Goal: Task Accomplishment & Management: Manage account settings

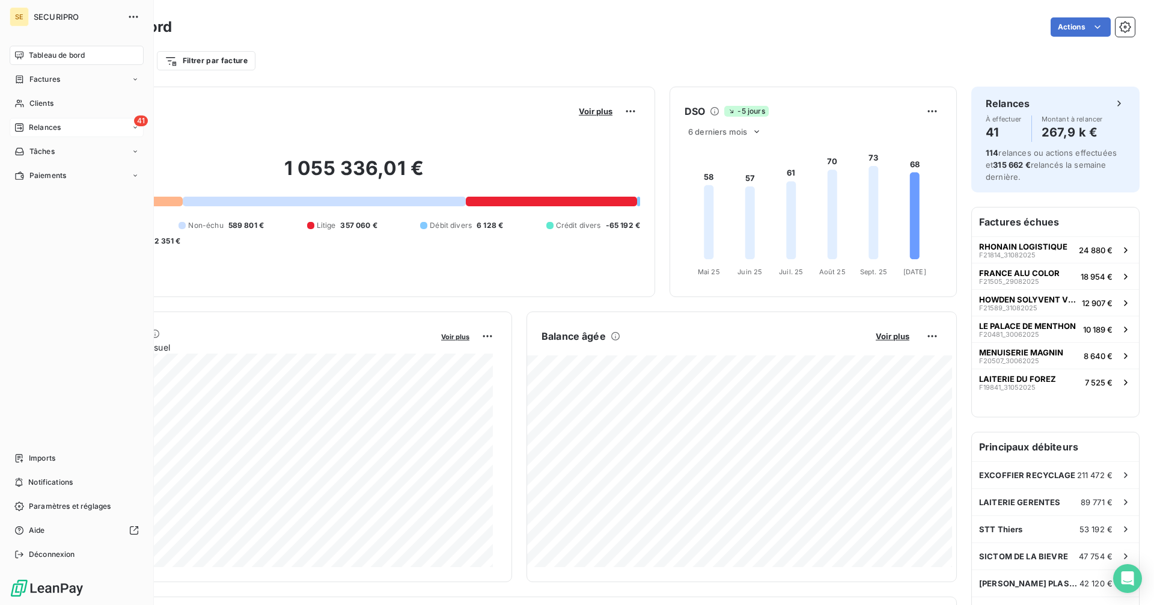
click at [46, 129] on span "Relances" at bounding box center [45, 127] width 32 height 11
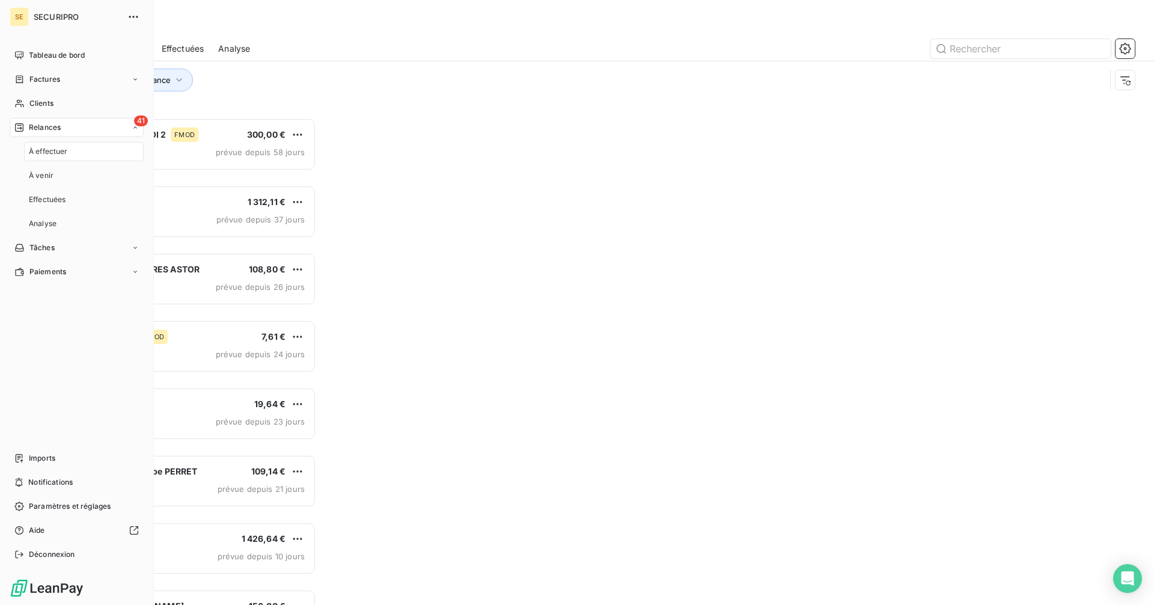
scroll to position [478, 250]
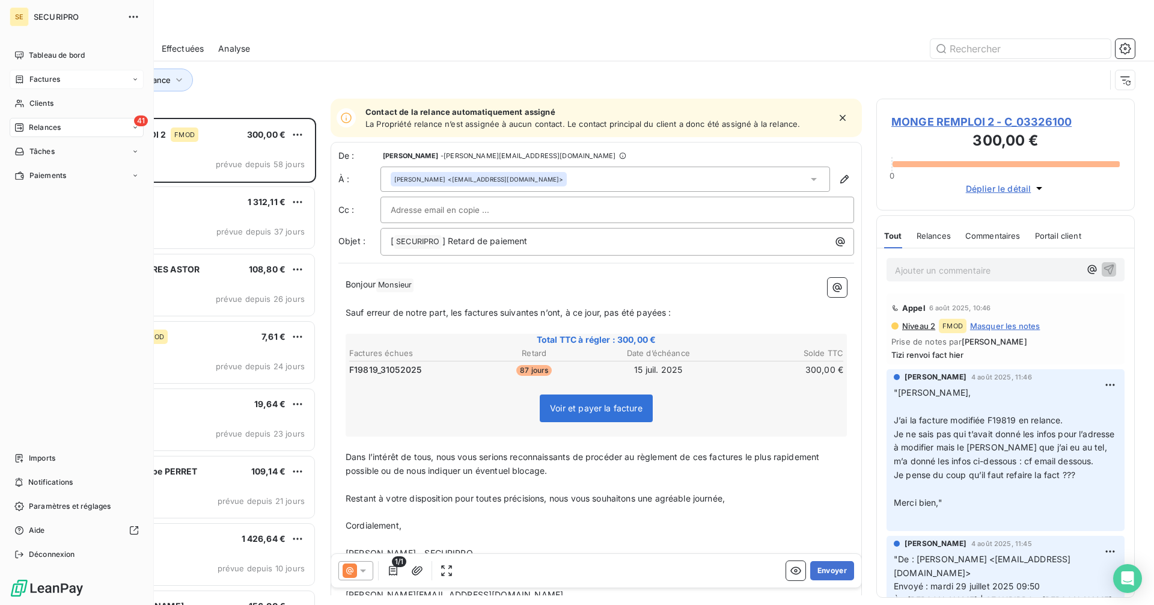
click at [46, 76] on span "Factures" at bounding box center [44, 79] width 31 height 11
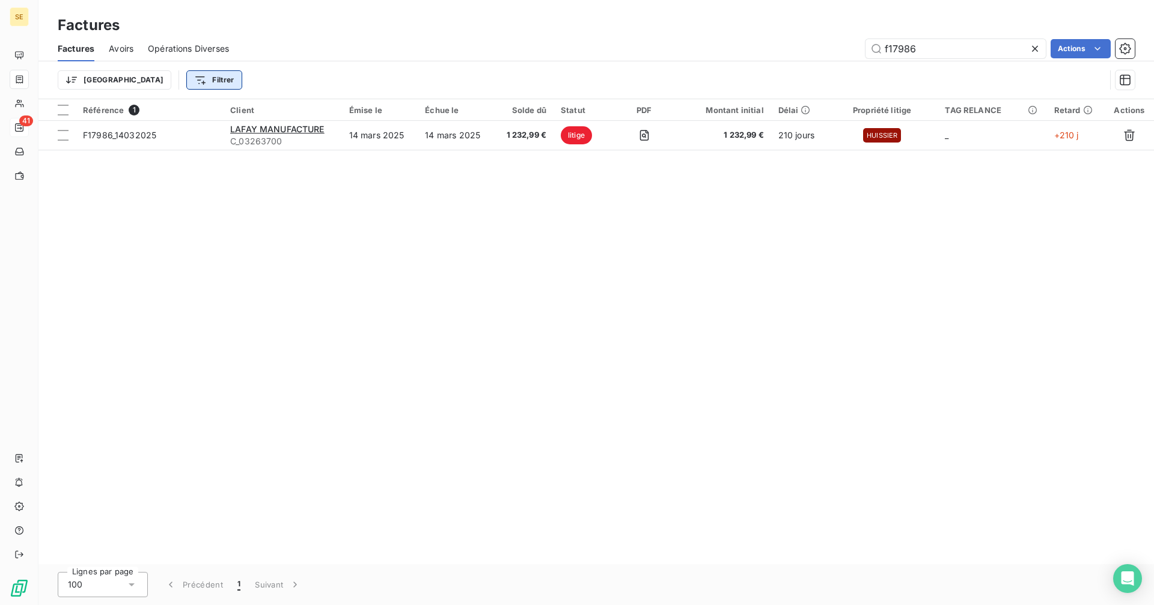
click at [144, 73] on html "SE 41 Factures Factures Avoirs Opérations Diverses f17986 Actions Trier Filtrer…" at bounding box center [577, 302] width 1154 height 605
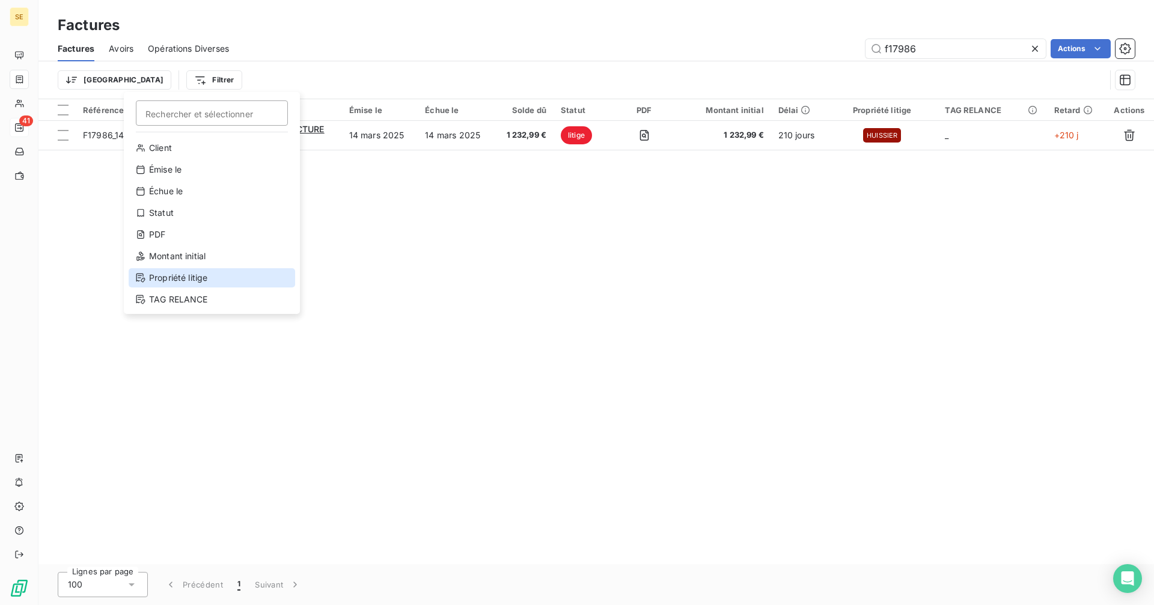
click at [209, 283] on div "Propriété litige" at bounding box center [212, 277] width 167 height 19
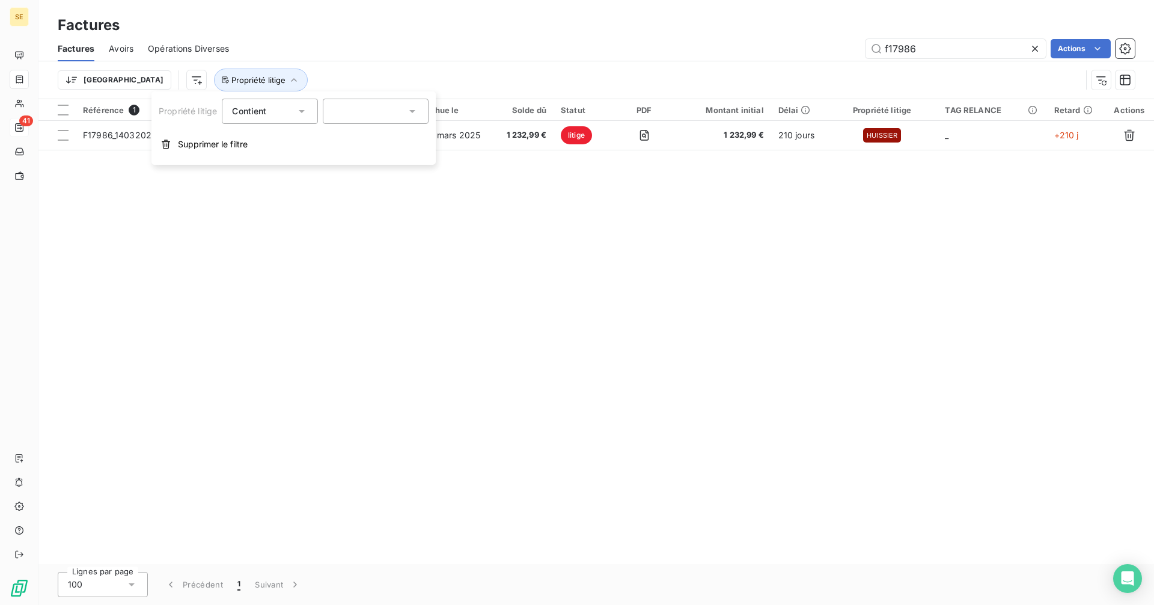
click at [379, 117] on div at bounding box center [376, 111] width 106 height 25
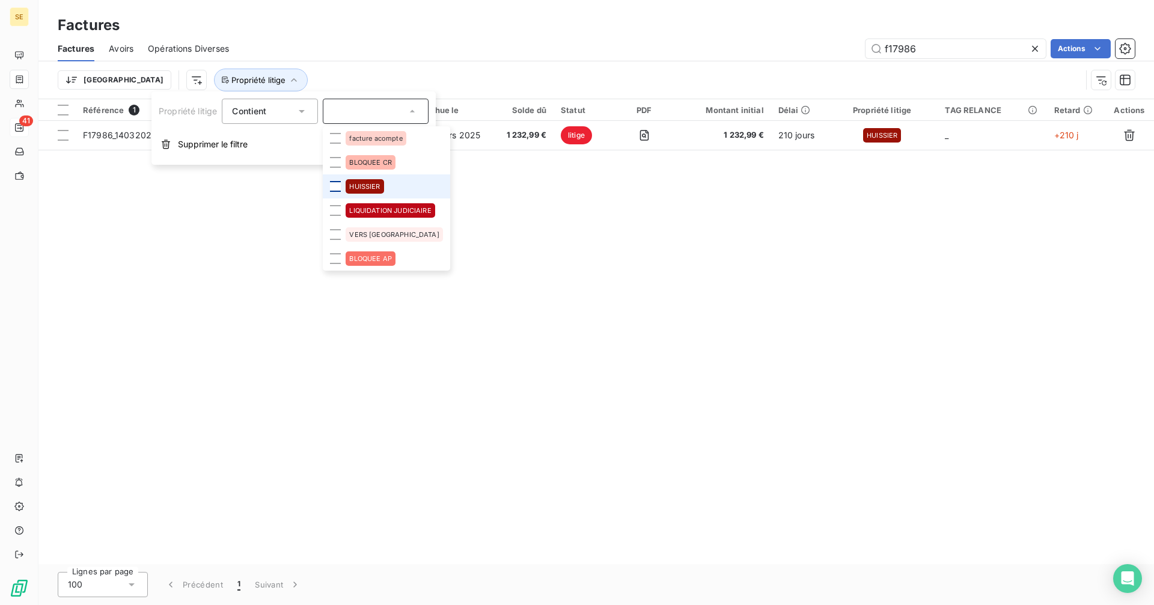
click at [337, 186] on div at bounding box center [335, 186] width 11 height 11
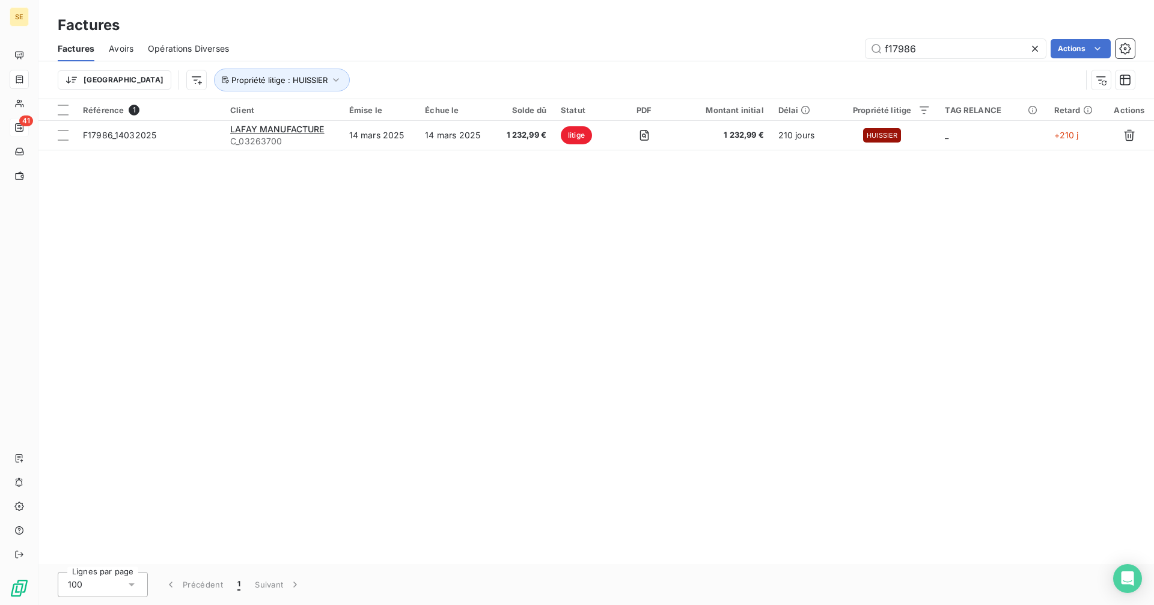
click at [728, 345] on div "Référence 1 Client Émise le Échue le Solde dû Statut PDF Montant initial Délai …" at bounding box center [596, 331] width 1116 height 465
click at [1099, 80] on icon "button" at bounding box center [1102, 80] width 10 height 8
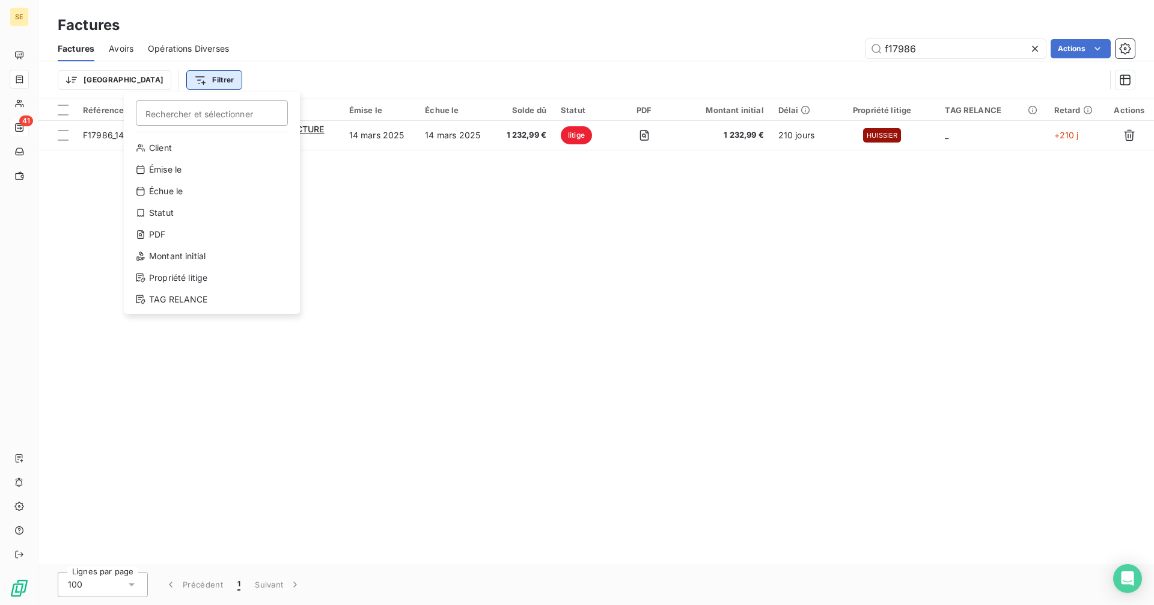
click at [157, 76] on html "SE 41 Factures Factures Avoirs Opérations Diverses f17986 Actions Trier Filtrer…" at bounding box center [577, 302] width 1154 height 605
click at [169, 276] on div "Propriété litige" at bounding box center [212, 277] width 167 height 19
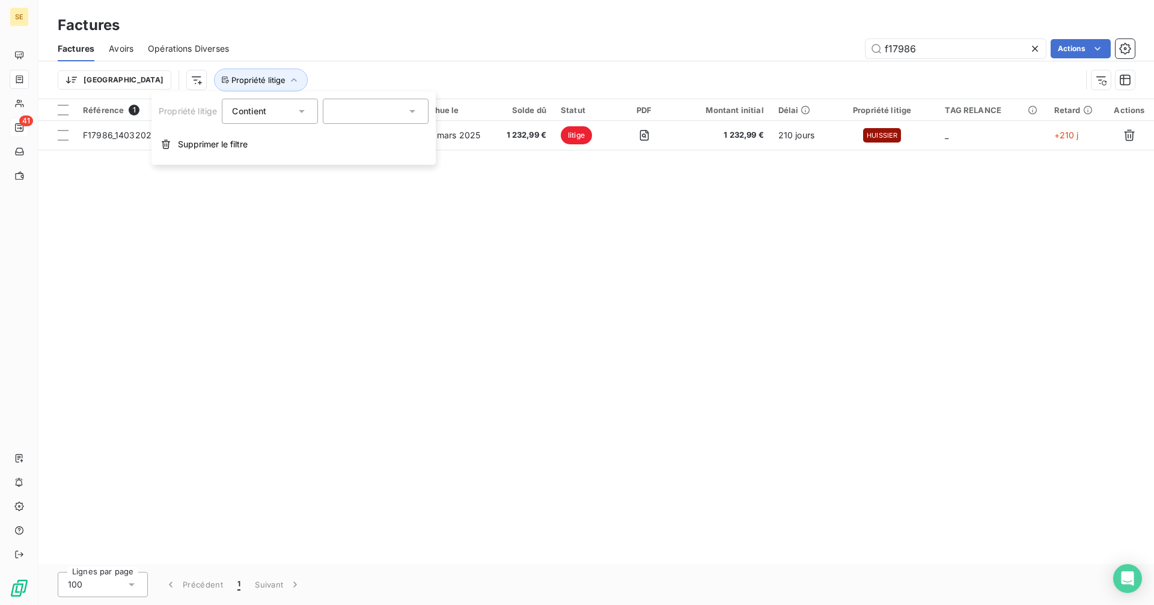
click at [348, 108] on div at bounding box center [376, 111] width 106 height 25
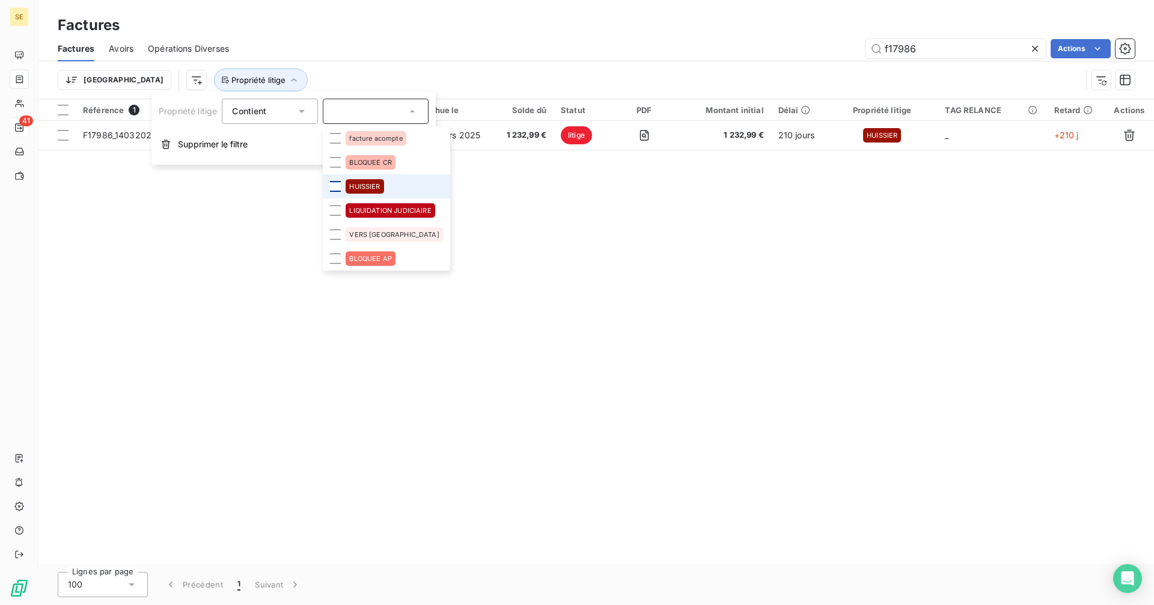
click at [341, 183] on div at bounding box center [335, 186] width 11 height 11
click at [1006, 396] on div "Référence 1 Client Émise le Échue le Solde dû Statut PDF Montant initial Délai …" at bounding box center [596, 331] width 1116 height 465
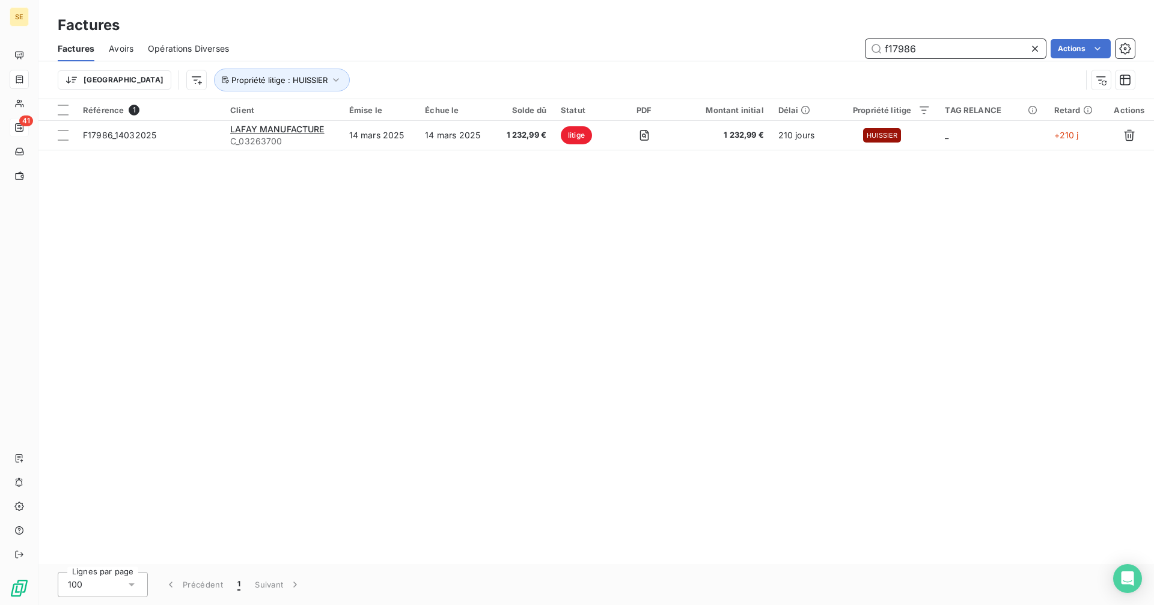
drag, startPoint x: 949, startPoint y: 49, endPoint x: 854, endPoint y: 50, distance: 95.0
click at [854, 50] on div "f17986 Actions" at bounding box center [690, 48] width 892 height 19
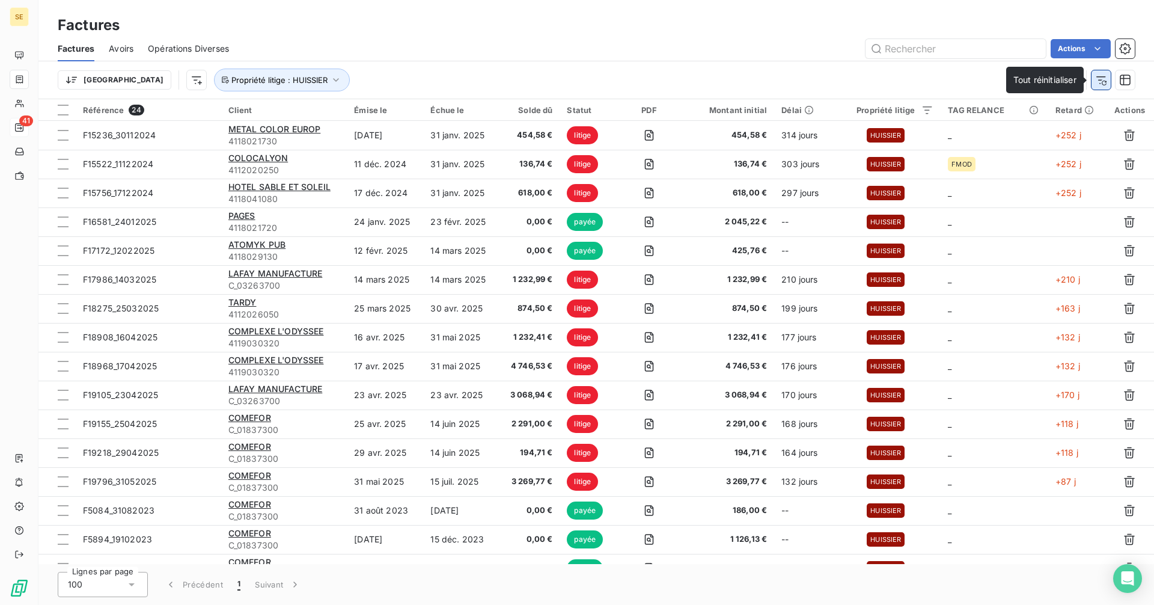
click at [1105, 82] on icon "button" at bounding box center [1101, 80] width 12 height 12
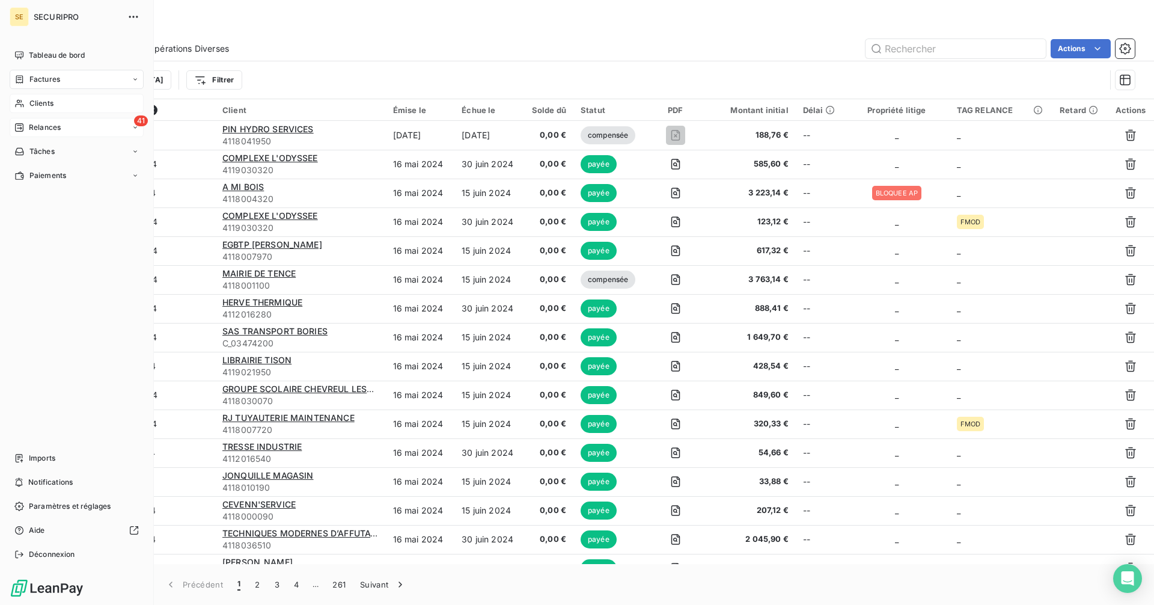
click at [29, 102] on span "Clients" at bounding box center [41, 103] width 24 height 11
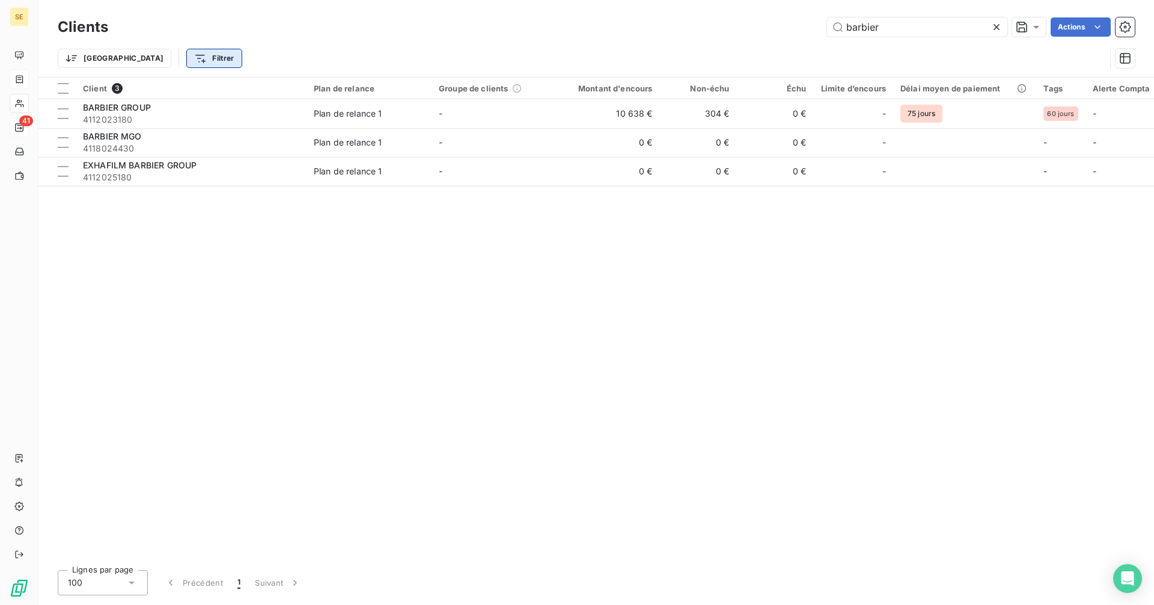
click at [146, 62] on html "SE 41 Clients barbier Actions Trier Filtrer Client 3 Plan de relance Groupe de …" at bounding box center [577, 302] width 1154 height 605
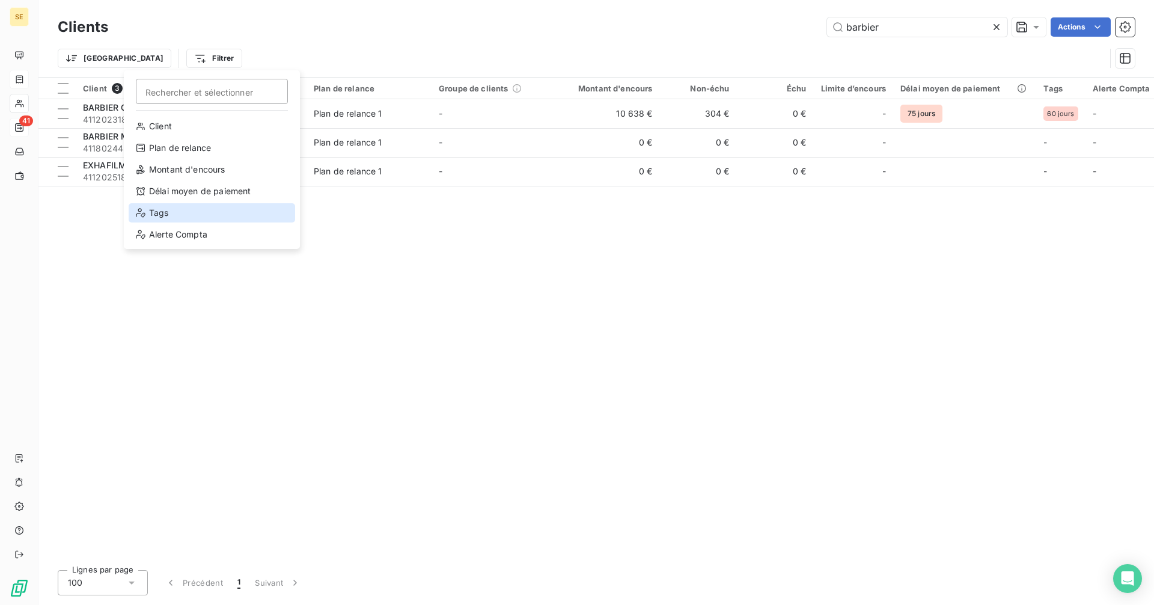
click at [174, 214] on div "Tags" at bounding box center [212, 212] width 167 height 19
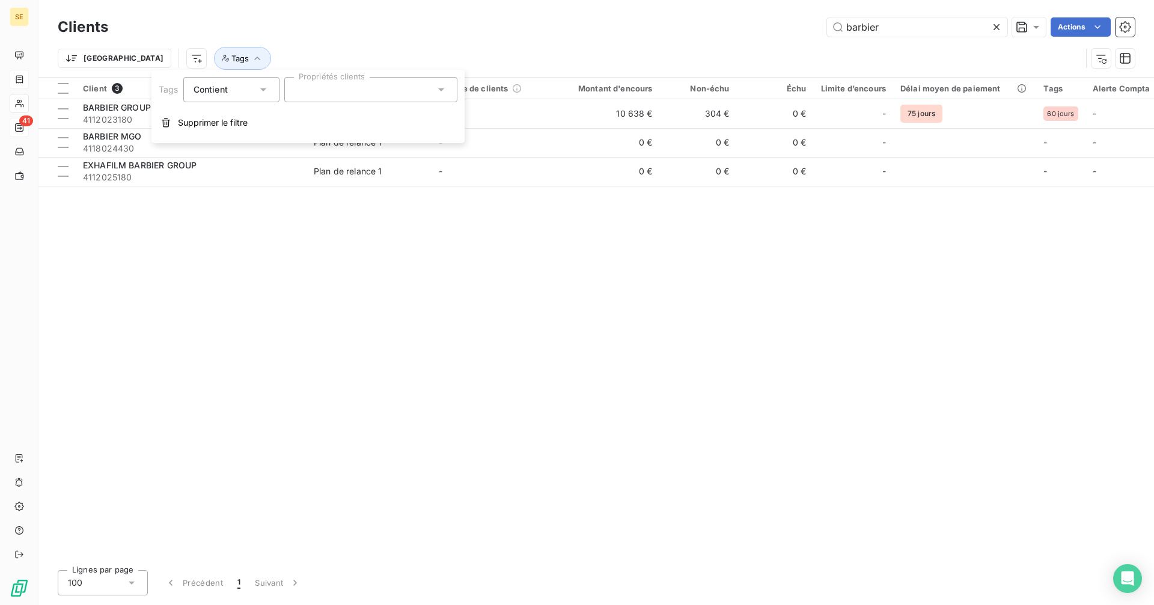
click at [320, 88] on div at bounding box center [370, 89] width 173 height 25
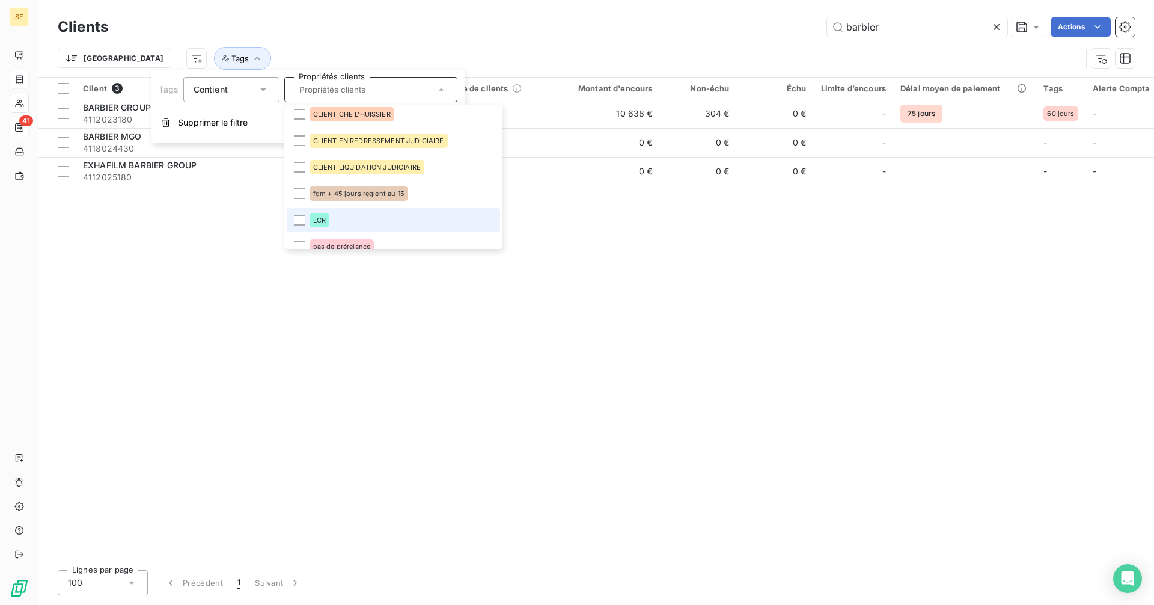
scroll to position [387, 0]
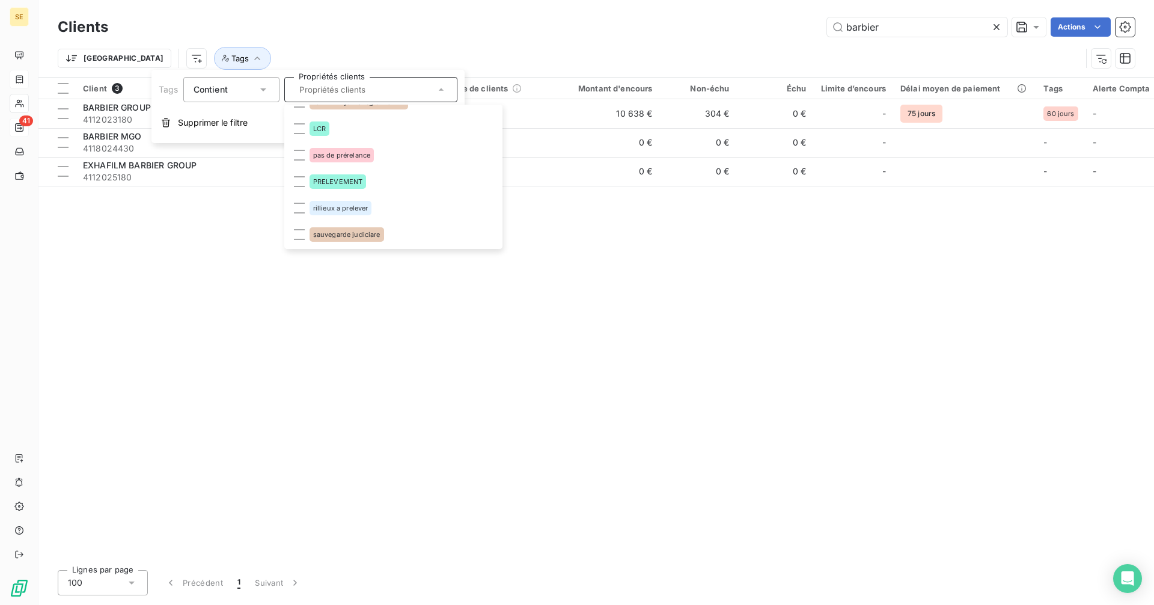
click at [213, 244] on div "Client 3 Plan de relance Groupe de clients Montant d'encours Non-échu Échu Limi…" at bounding box center [596, 319] width 1116 height 483
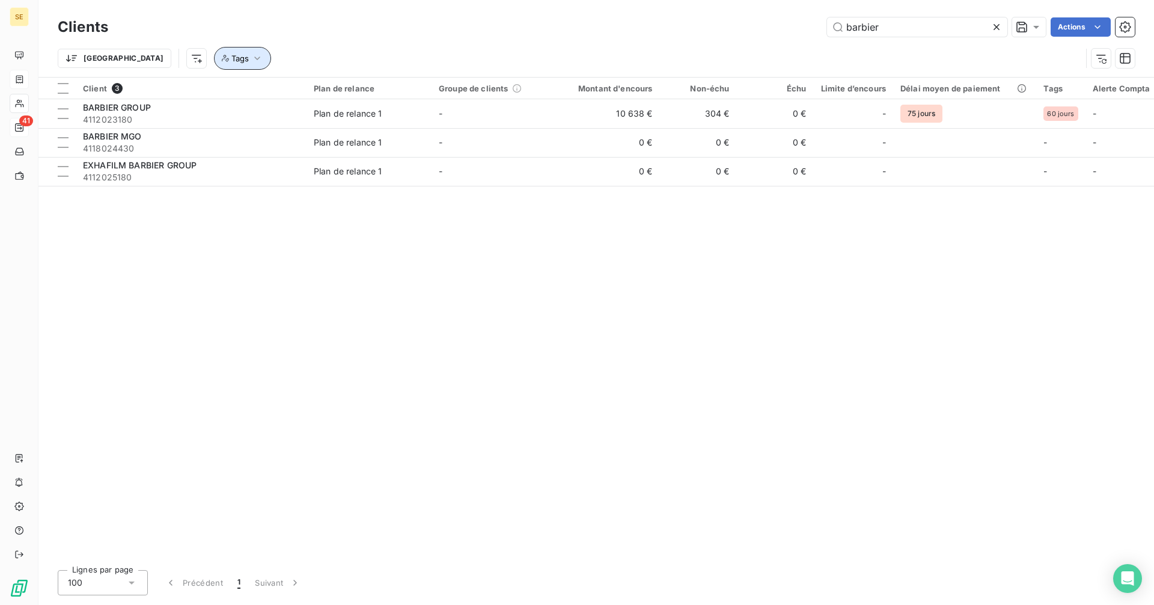
click at [251, 56] on icon "button" at bounding box center [257, 58] width 12 height 12
click at [308, 90] on div at bounding box center [370, 89] width 173 height 25
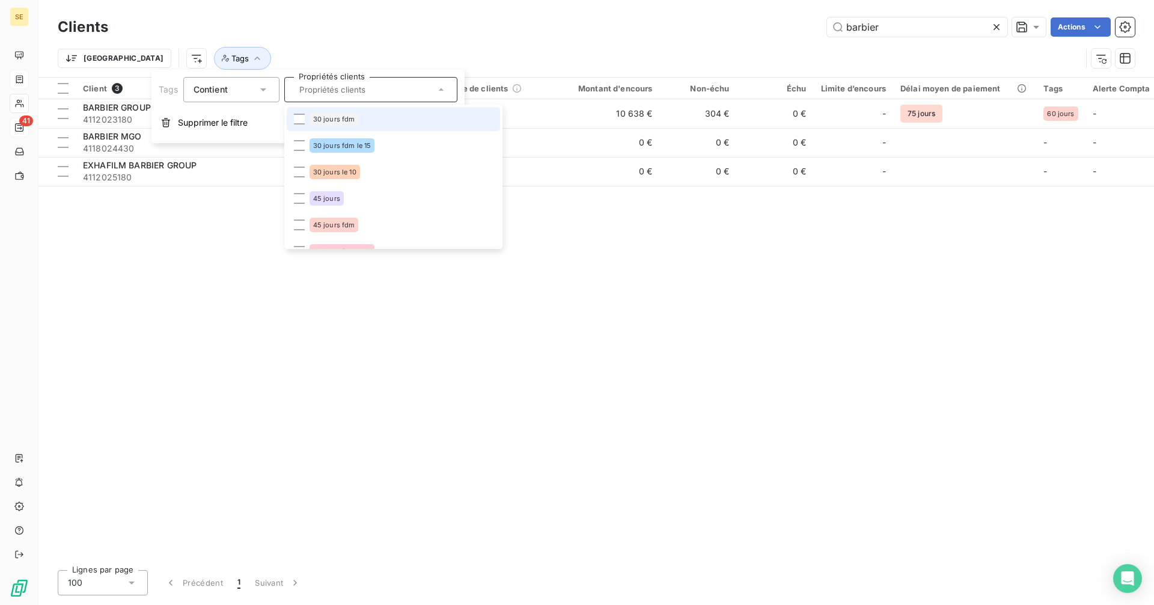
click at [308, 90] on input "text" at bounding box center [365, 89] width 141 height 11
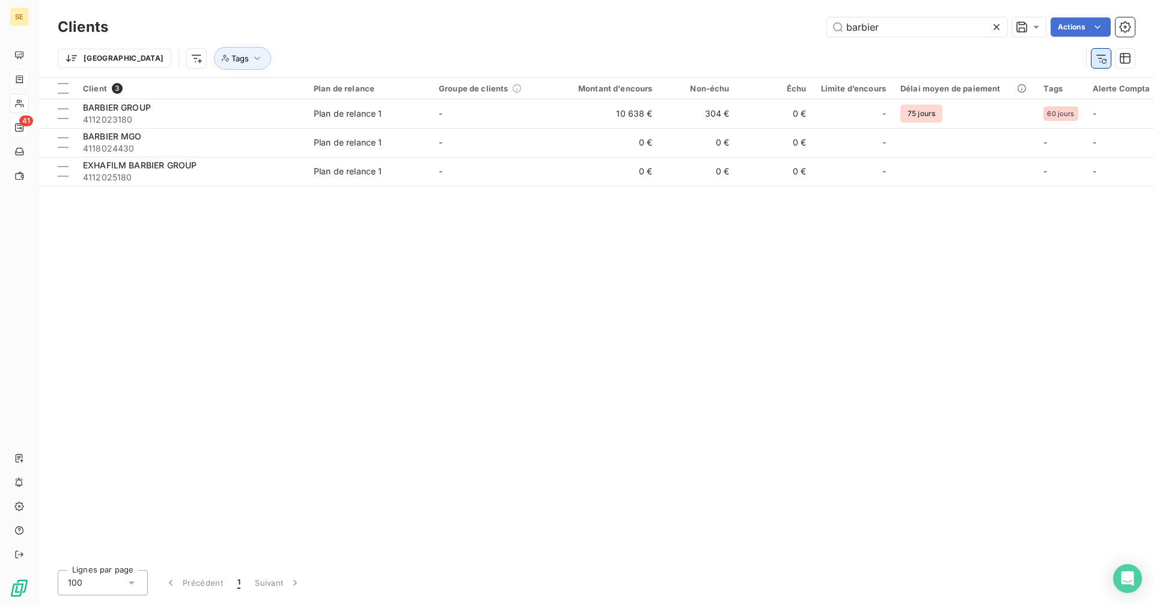
click at [1098, 60] on icon "button" at bounding box center [1101, 58] width 12 height 12
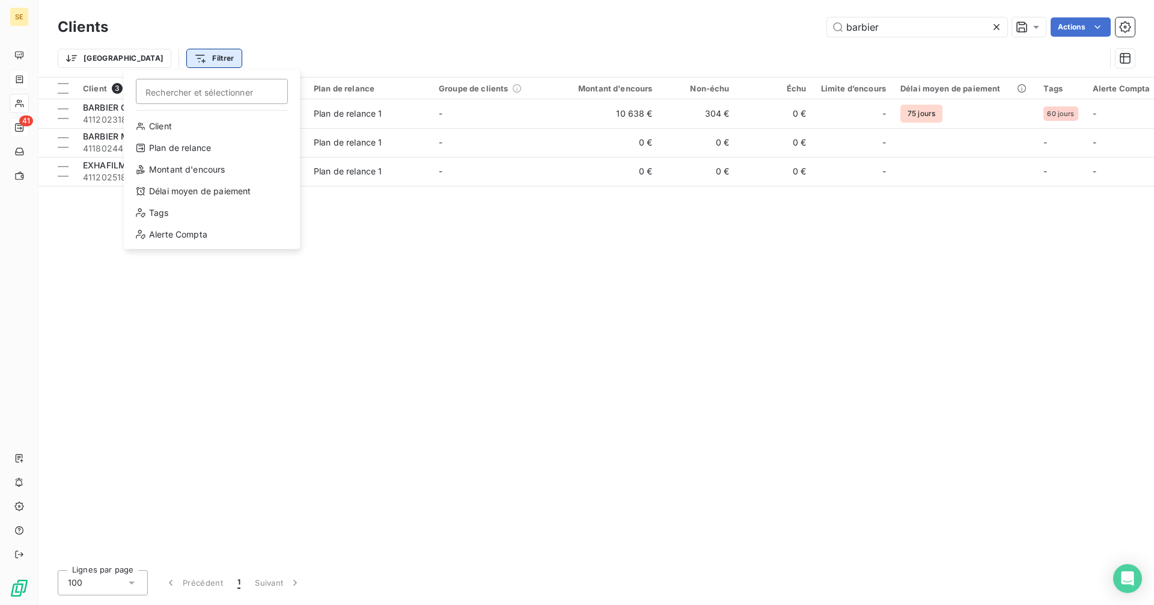
click at [162, 60] on html "SE 41 Clients barbier Actions Trier Filtrer Rechercher et sélectionner Client P…" at bounding box center [577, 302] width 1154 height 605
click at [183, 230] on div "Alerte Compta" at bounding box center [212, 234] width 167 height 19
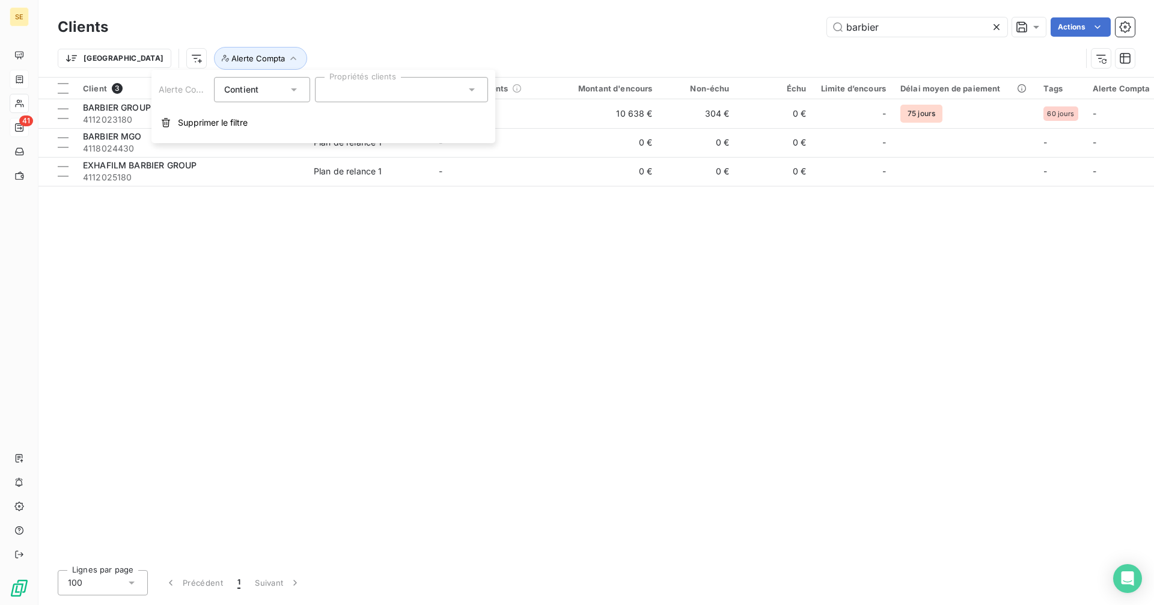
click at [362, 88] on div at bounding box center [401, 89] width 173 height 25
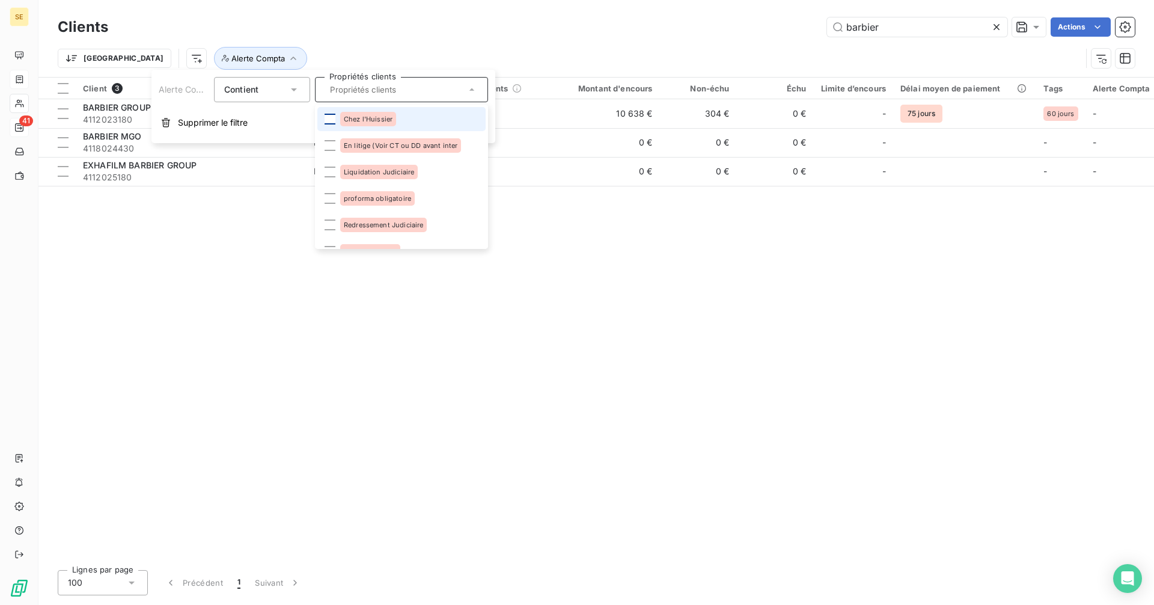
click at [328, 117] on div at bounding box center [330, 119] width 11 height 11
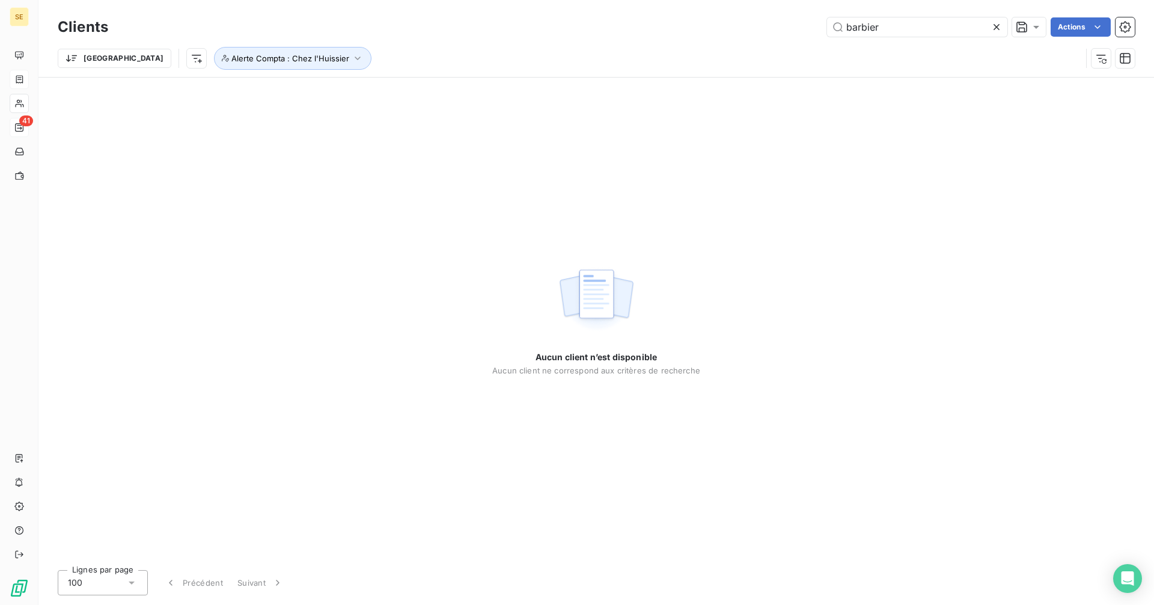
click at [996, 26] on icon at bounding box center [997, 27] width 12 height 12
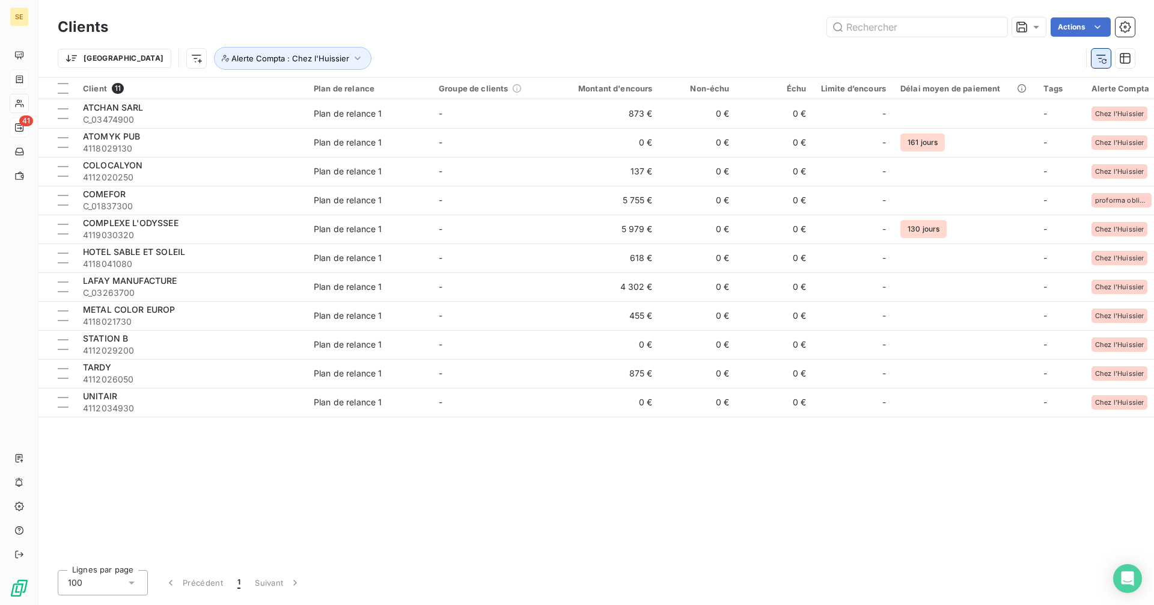
click at [1106, 56] on icon "button" at bounding box center [1101, 58] width 12 height 12
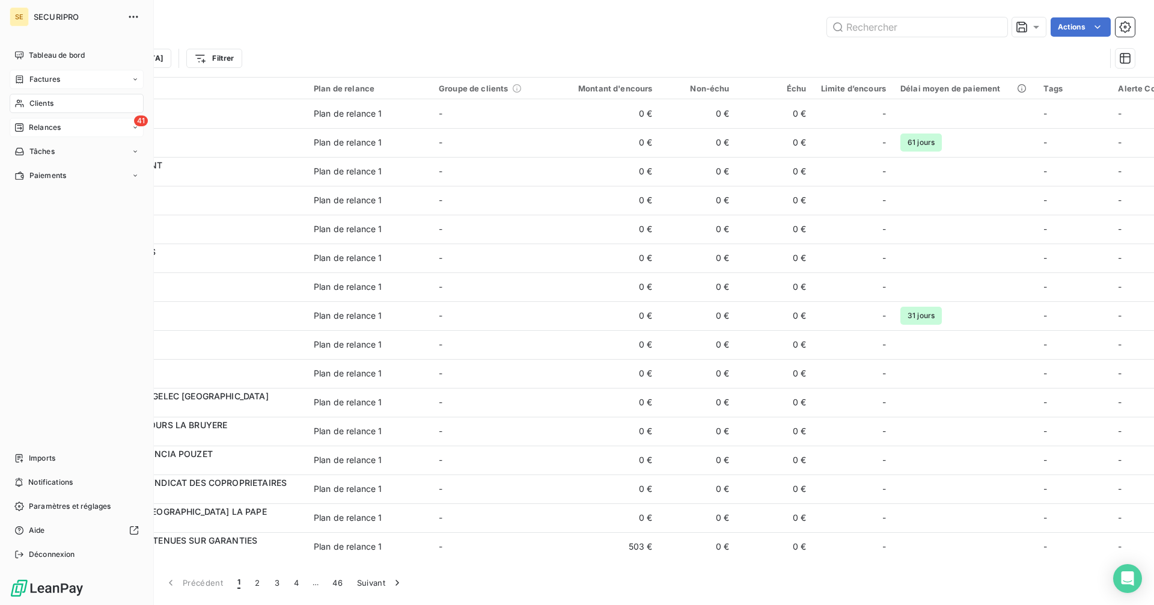
click at [31, 102] on span "Clients" at bounding box center [41, 103] width 24 height 11
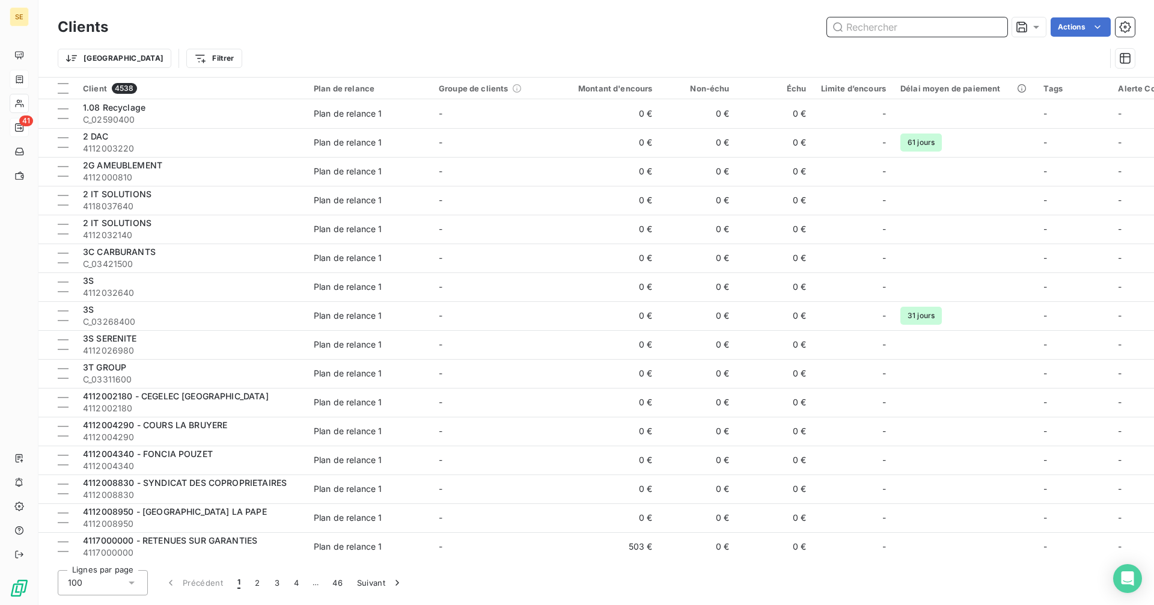
click at [921, 31] on input "text" at bounding box center [917, 26] width 180 height 19
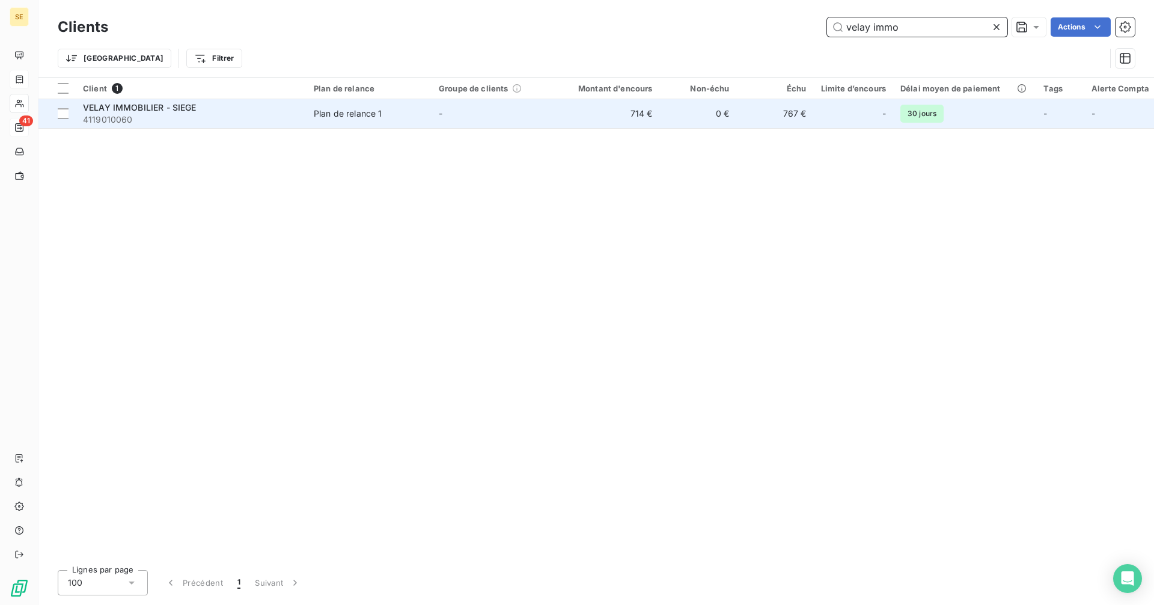
type input "velay immo"
click at [282, 107] on div "VELAY IMMOBILIER - SIEGE" at bounding box center [191, 108] width 216 height 12
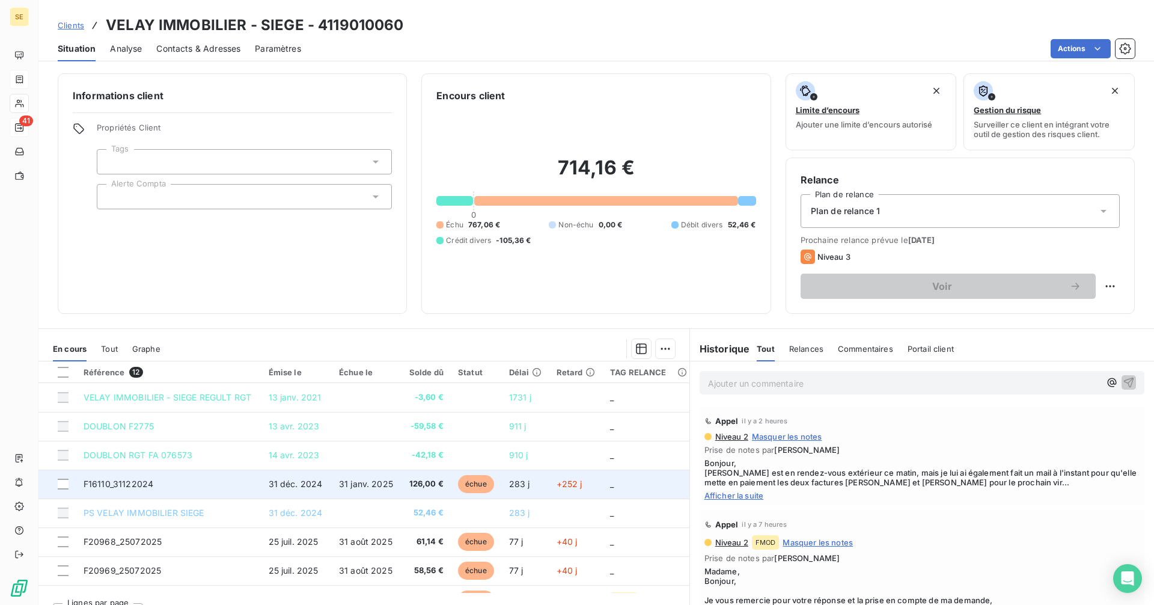
click at [443, 483] on td "126,00 €" at bounding box center [426, 484] width 49 height 29
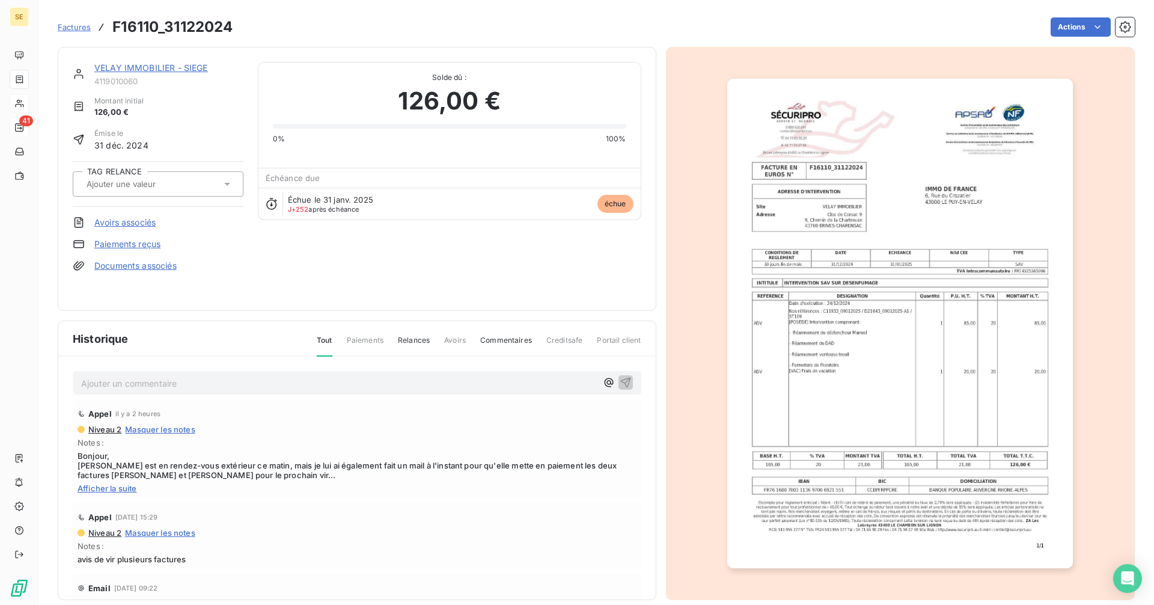
click at [874, 282] on img "button" at bounding box center [901, 323] width 346 height 489
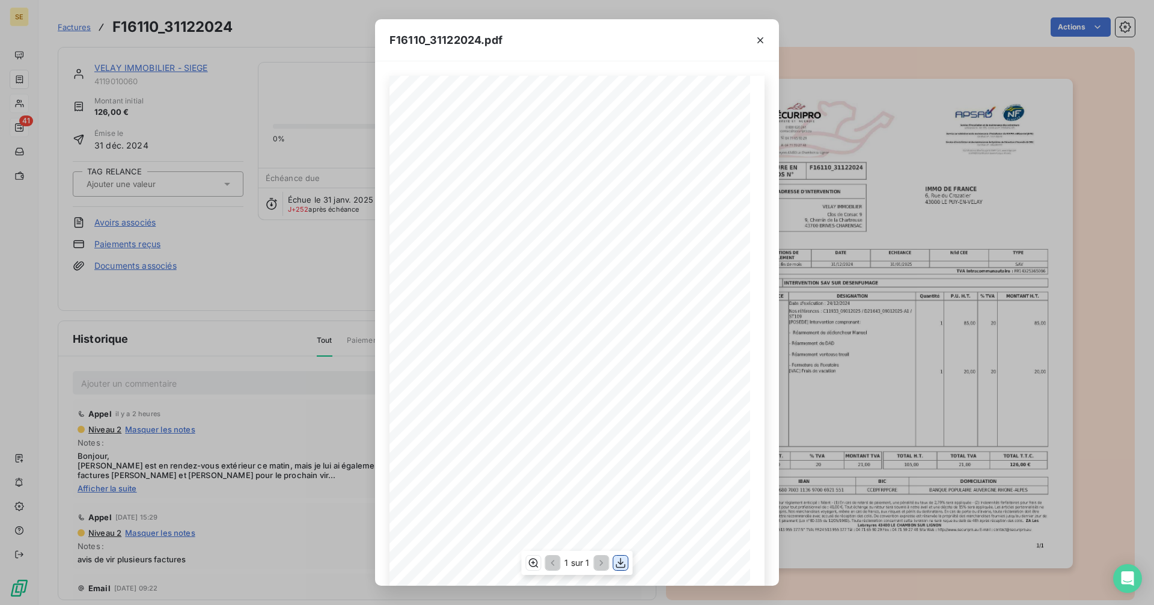
click at [620, 562] on icon "button" at bounding box center [621, 562] width 10 height 10
click at [761, 37] on icon "button" at bounding box center [761, 40] width 12 height 12
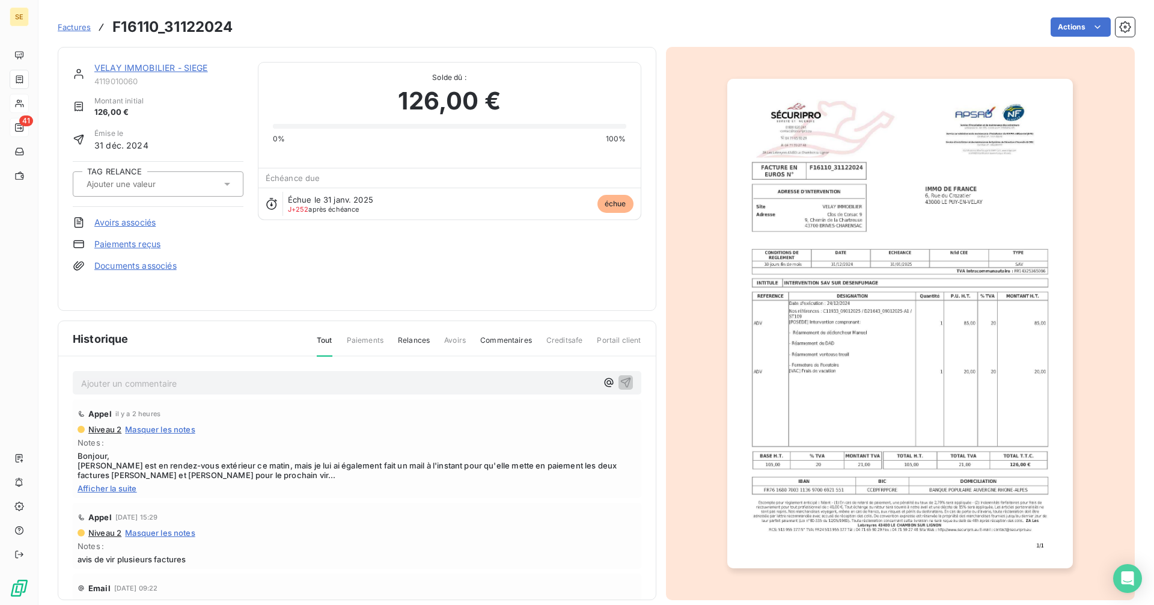
click at [156, 66] on link "VELAY IMMOBILIER - SIEGE" at bounding box center [151, 68] width 114 height 10
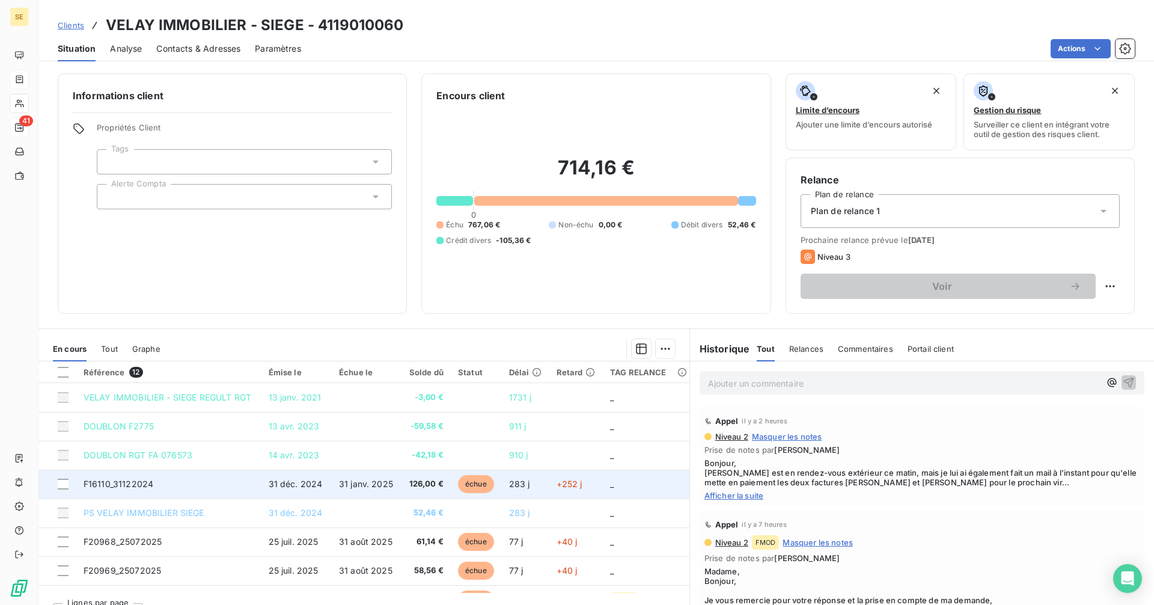
drag, startPoint x: 760, startPoint y: 387, endPoint x: 603, endPoint y: 482, distance: 183.4
click at [759, 387] on p "Ajouter un commentaire ﻿" at bounding box center [904, 383] width 392 height 15
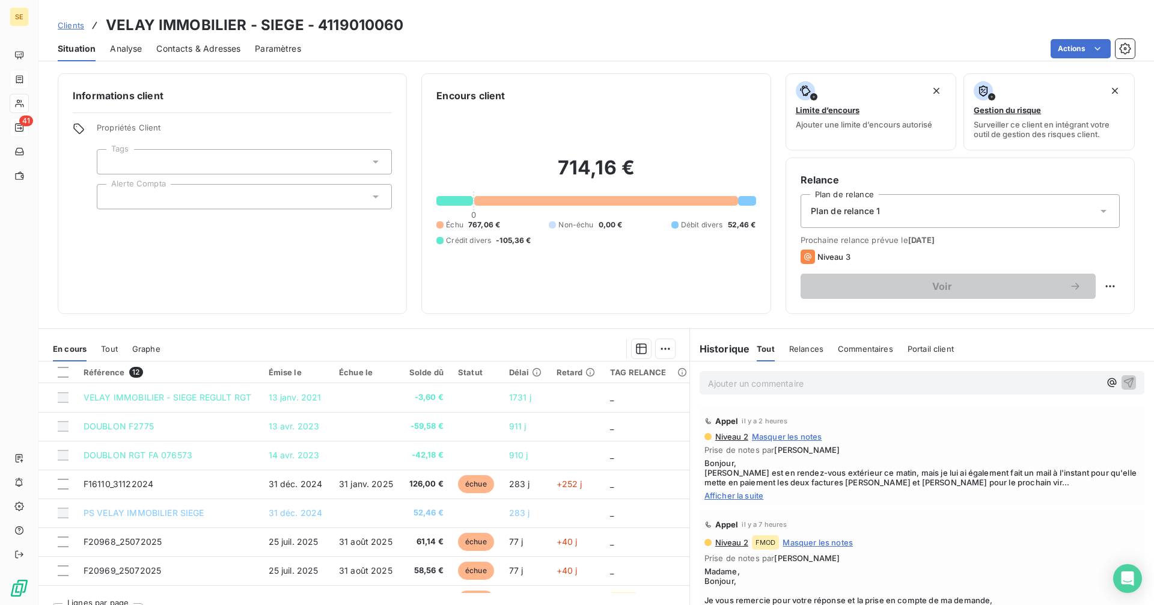
click at [731, 380] on p "Ajouter un commentaire ﻿" at bounding box center [904, 383] width 392 height 15
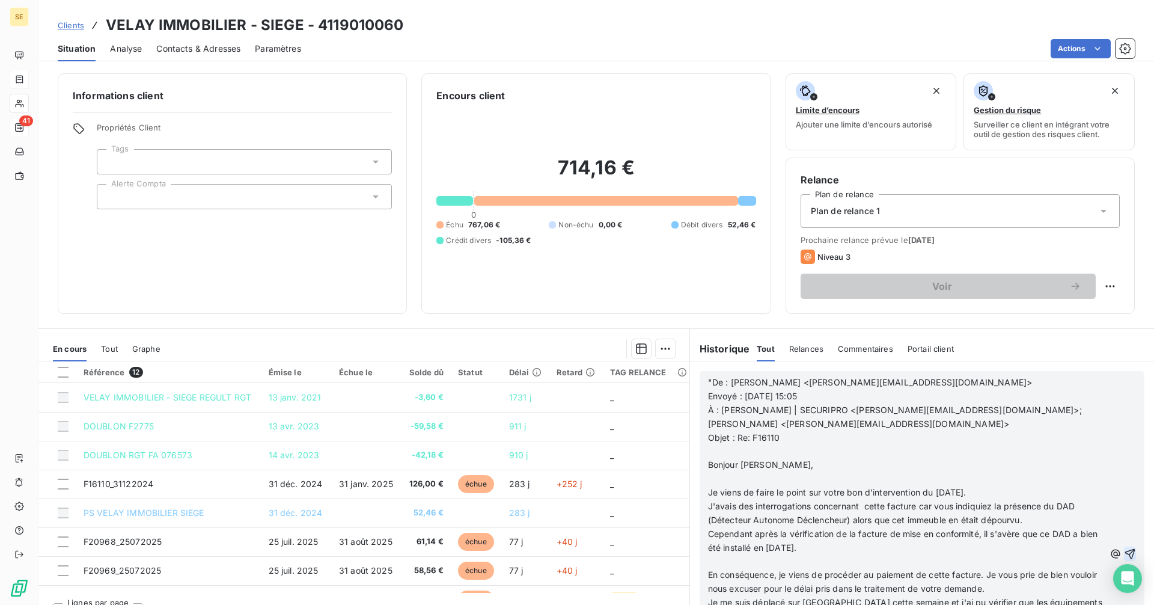
click at [1124, 551] on icon "button" at bounding box center [1130, 554] width 12 height 12
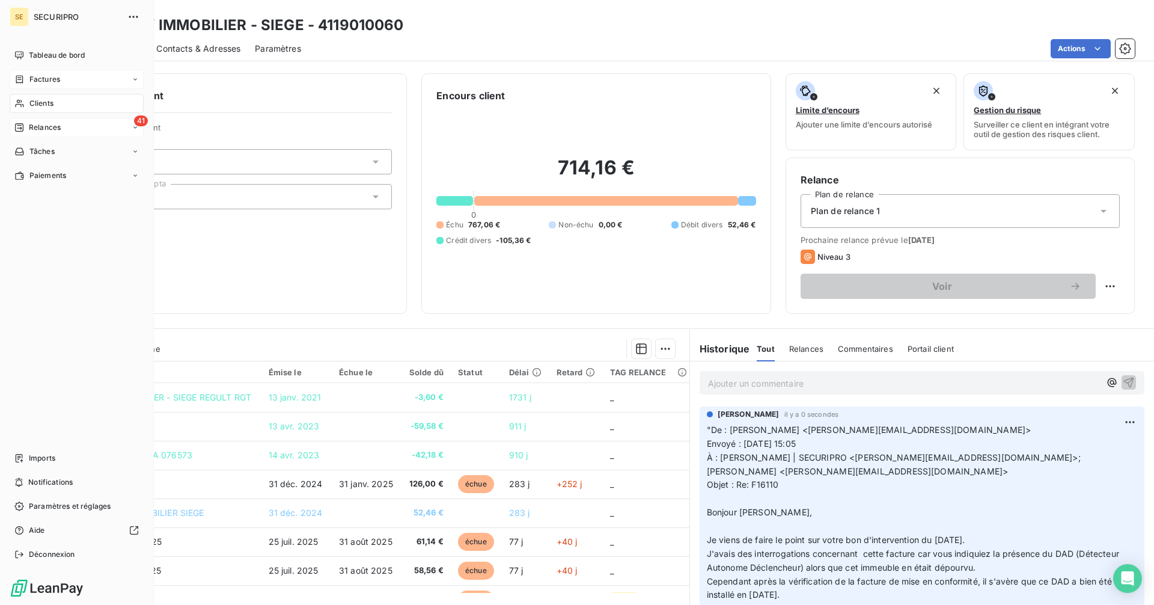
click at [22, 77] on icon at bounding box center [19, 80] width 10 height 10
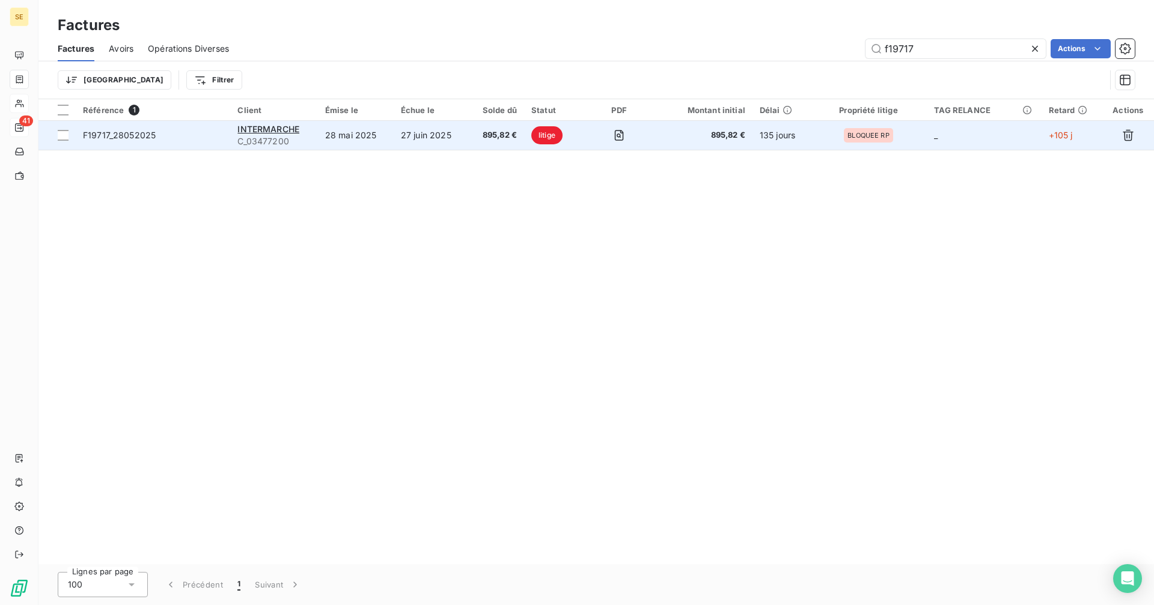
type input "f19717"
click at [284, 134] on div "INTERMARCHE" at bounding box center [273, 129] width 73 height 12
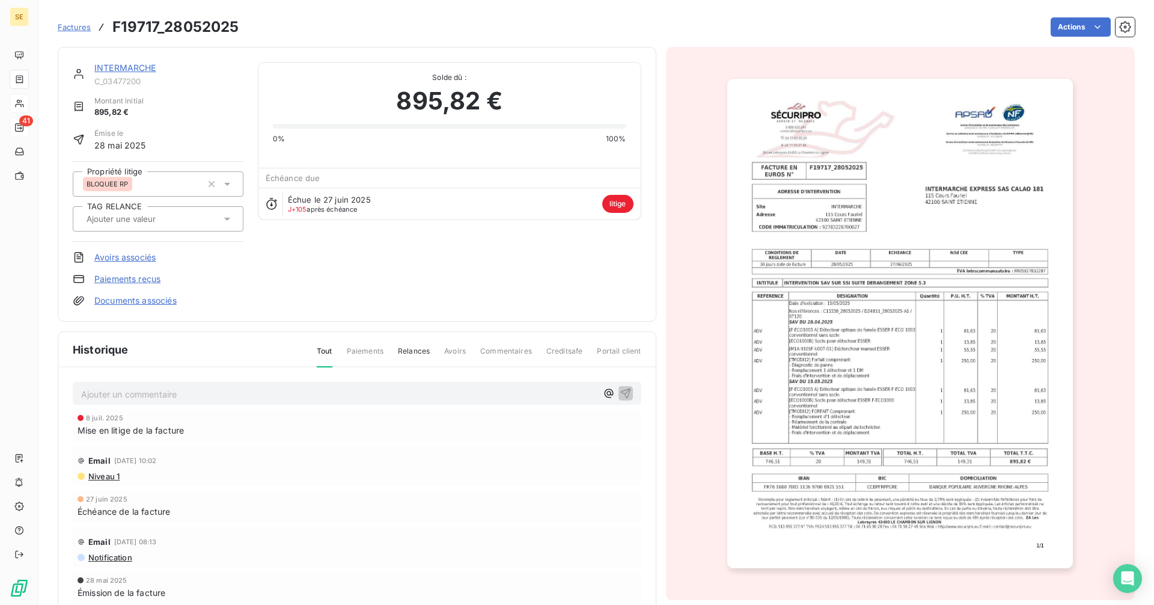
click at [116, 69] on link "INTERMARCHE" at bounding box center [125, 68] width 62 height 10
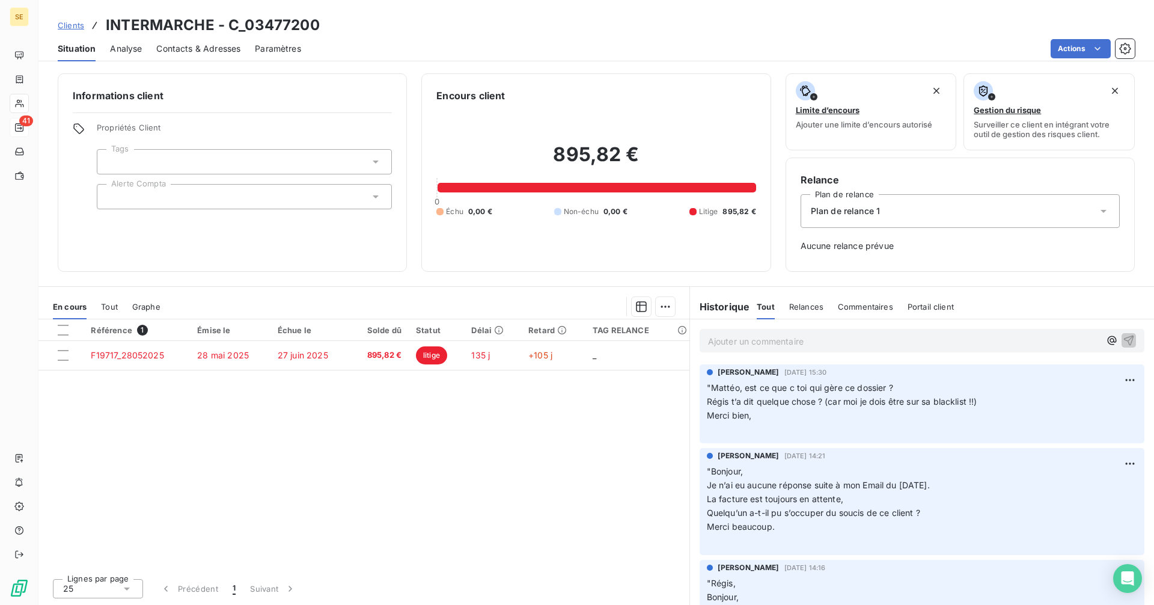
click at [751, 342] on p "Ajouter un commentaire ﻿" at bounding box center [904, 341] width 392 height 15
click at [770, 344] on p "MF : "" at bounding box center [904, 341] width 392 height 14
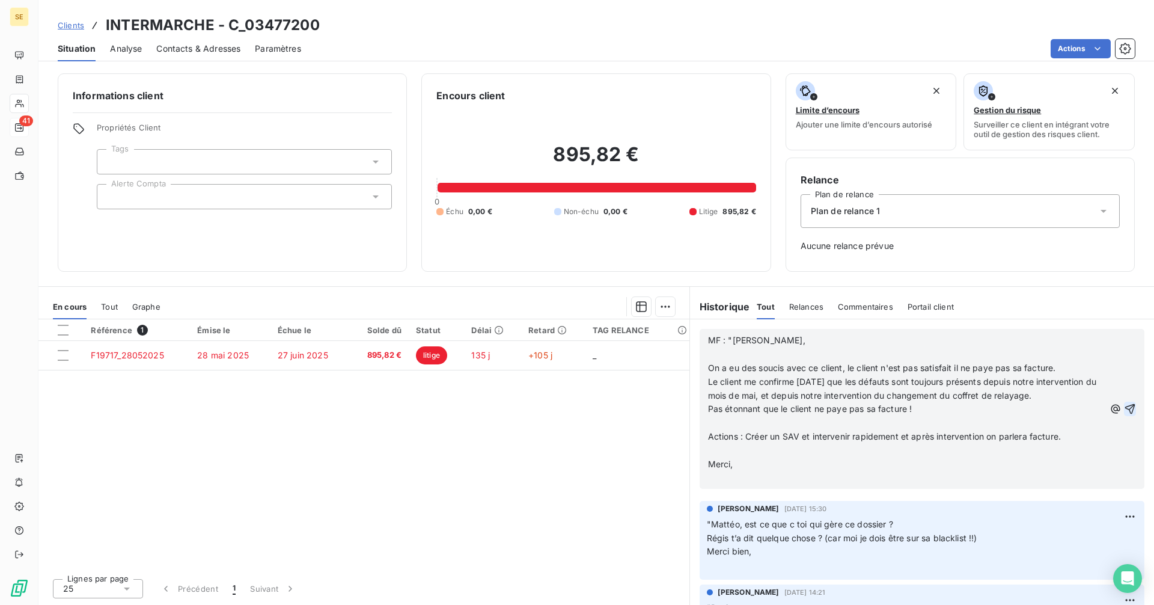
click at [1126, 414] on icon "button" at bounding box center [1131, 408] width 10 height 10
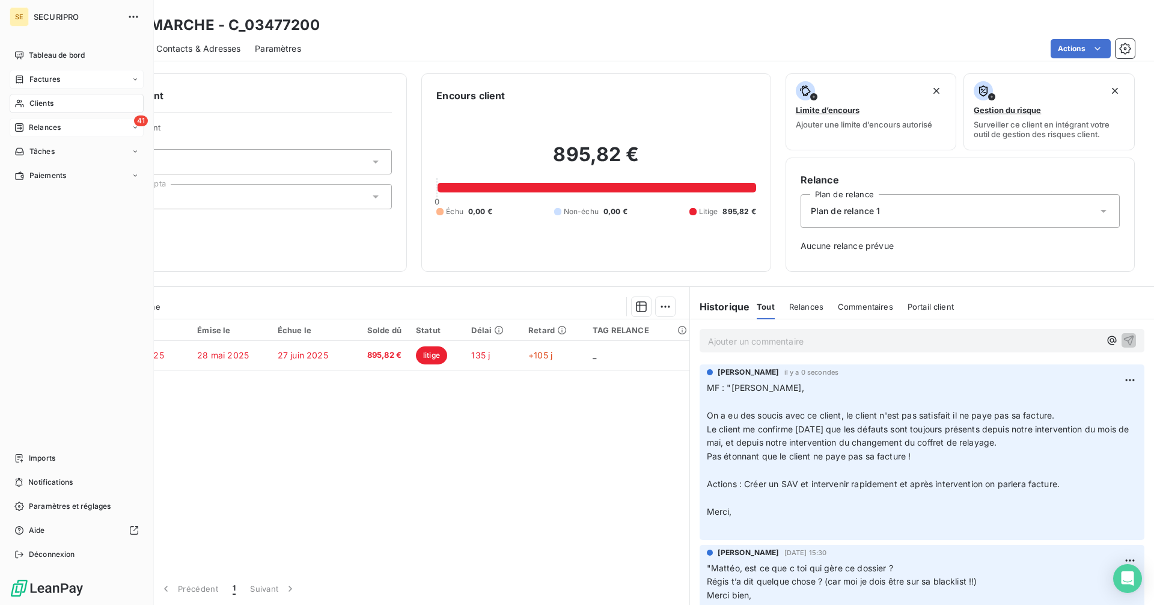
click at [32, 77] on span "Factures" at bounding box center [44, 79] width 31 height 11
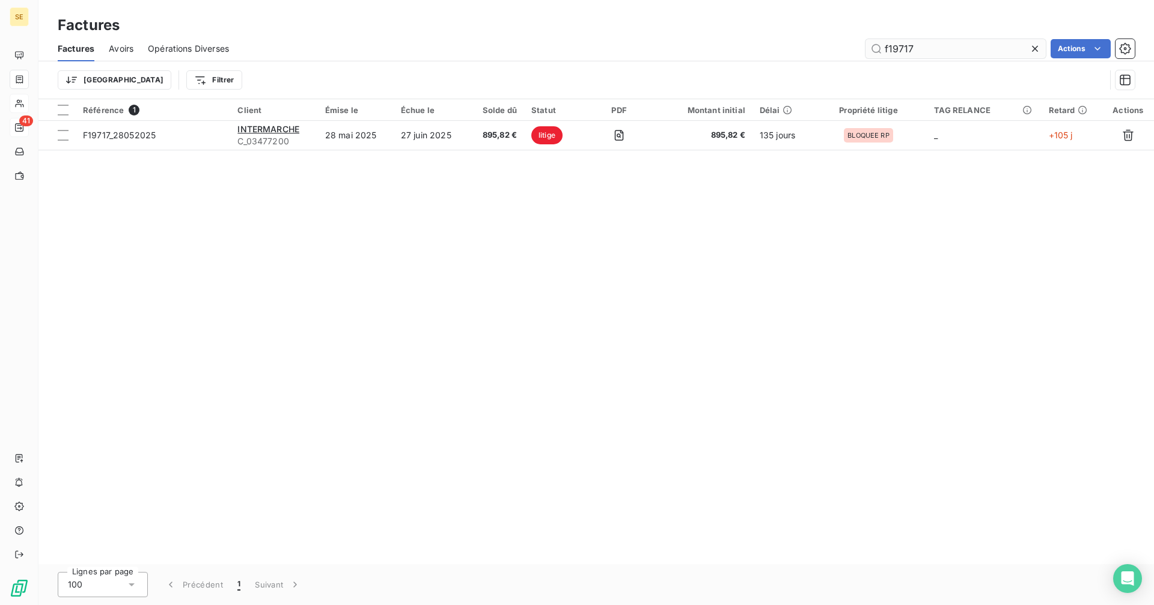
click at [937, 48] on input "f19717" at bounding box center [956, 48] width 180 height 19
click at [943, 46] on input "f19717" at bounding box center [956, 48] width 180 height 19
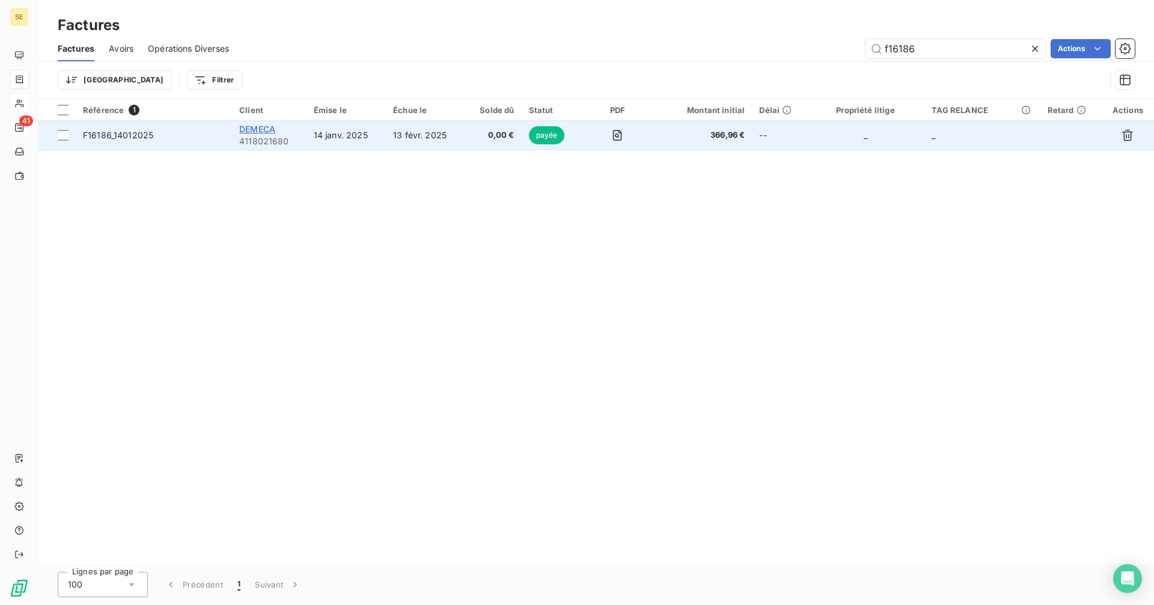
type input "f16186"
click at [274, 127] on span "DEMECA" at bounding box center [257, 129] width 36 height 10
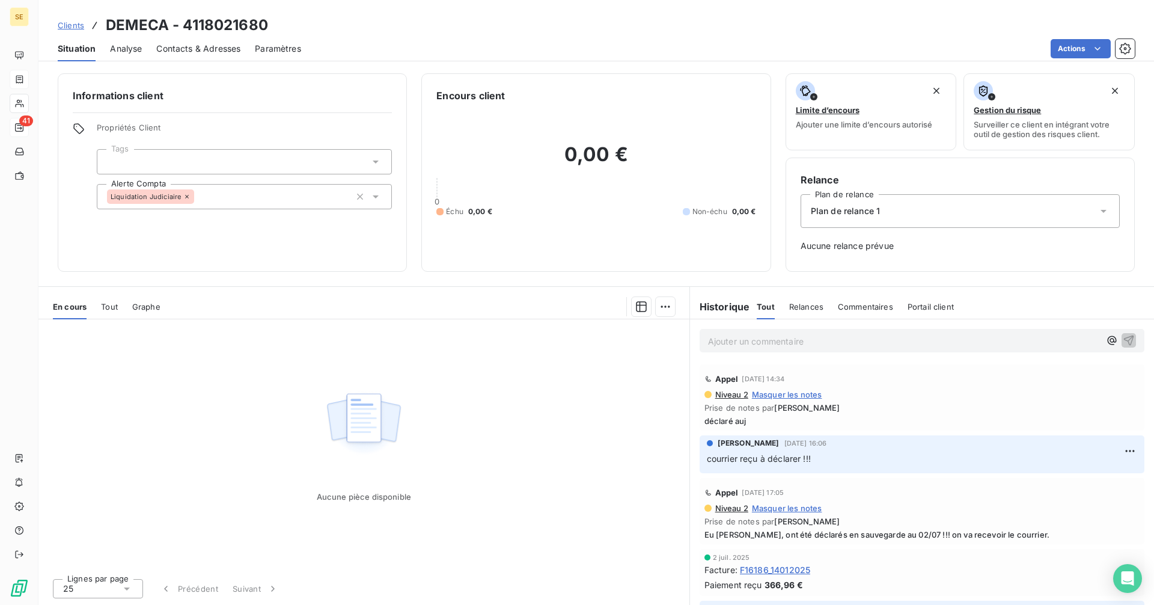
click at [69, 25] on span "Clients" at bounding box center [71, 25] width 26 height 10
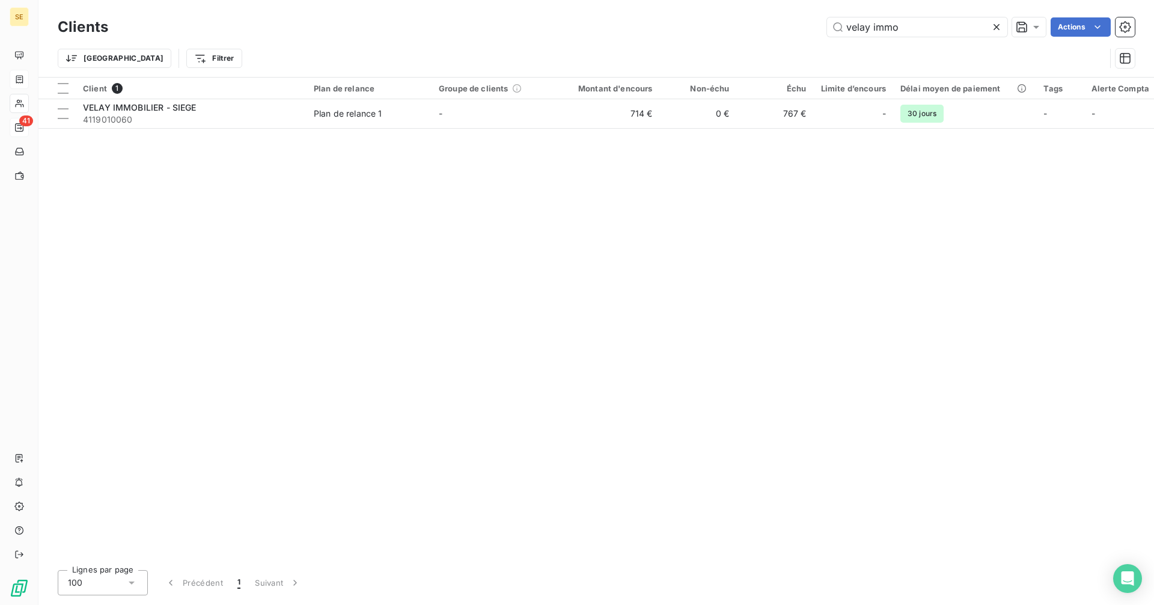
drag, startPoint x: 917, startPoint y: 23, endPoint x: 729, endPoint y: 25, distance: 187.6
click at [729, 25] on div "velay immo Actions" at bounding box center [629, 26] width 1013 height 19
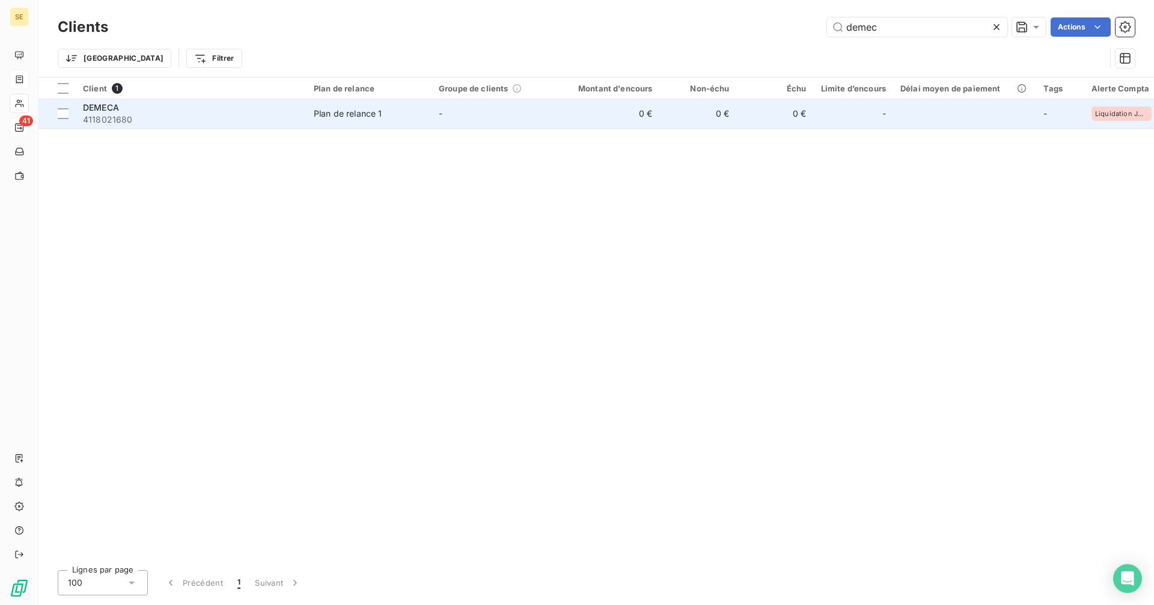
type input "demec"
click at [141, 117] on span "4118021680" at bounding box center [191, 120] width 216 height 12
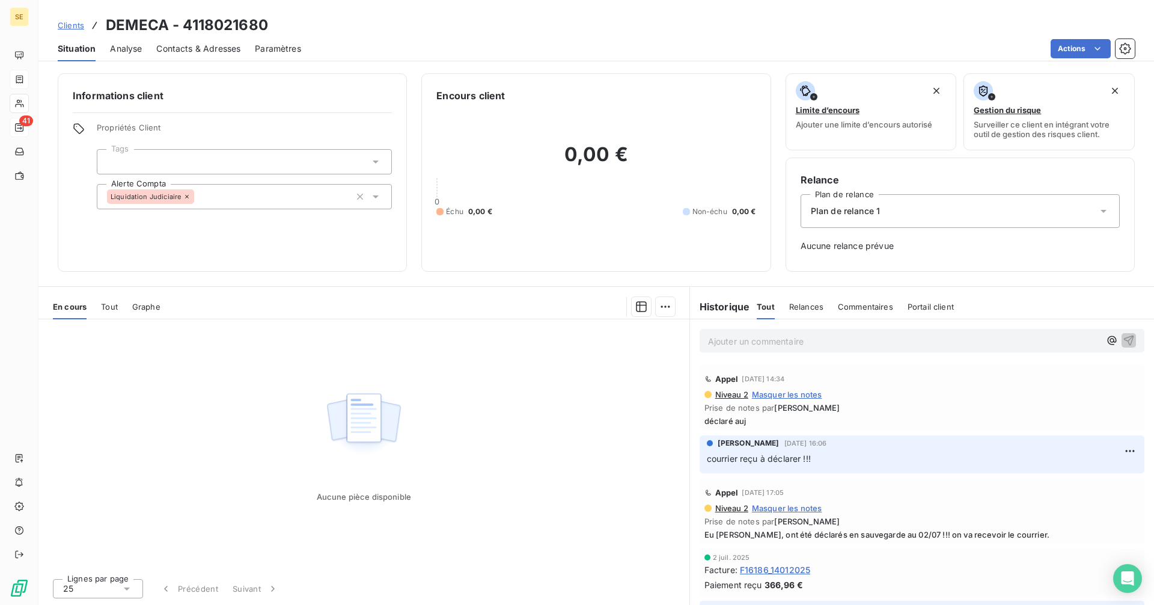
click at [114, 307] on span "Tout" at bounding box center [109, 307] width 17 height 10
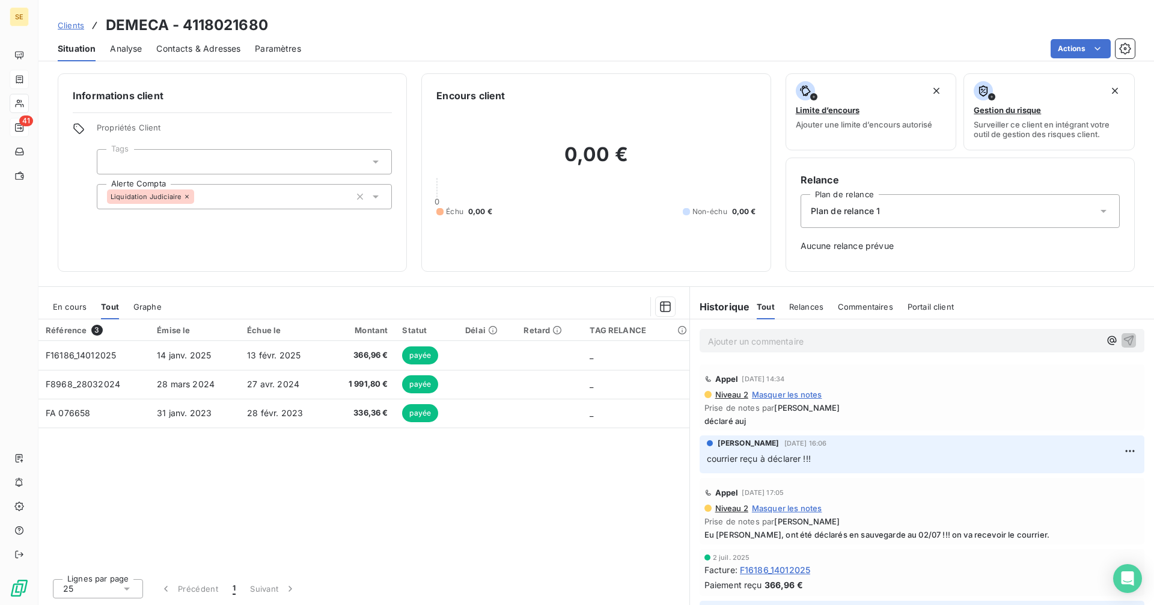
click at [146, 305] on span "Graphe" at bounding box center [147, 307] width 28 height 10
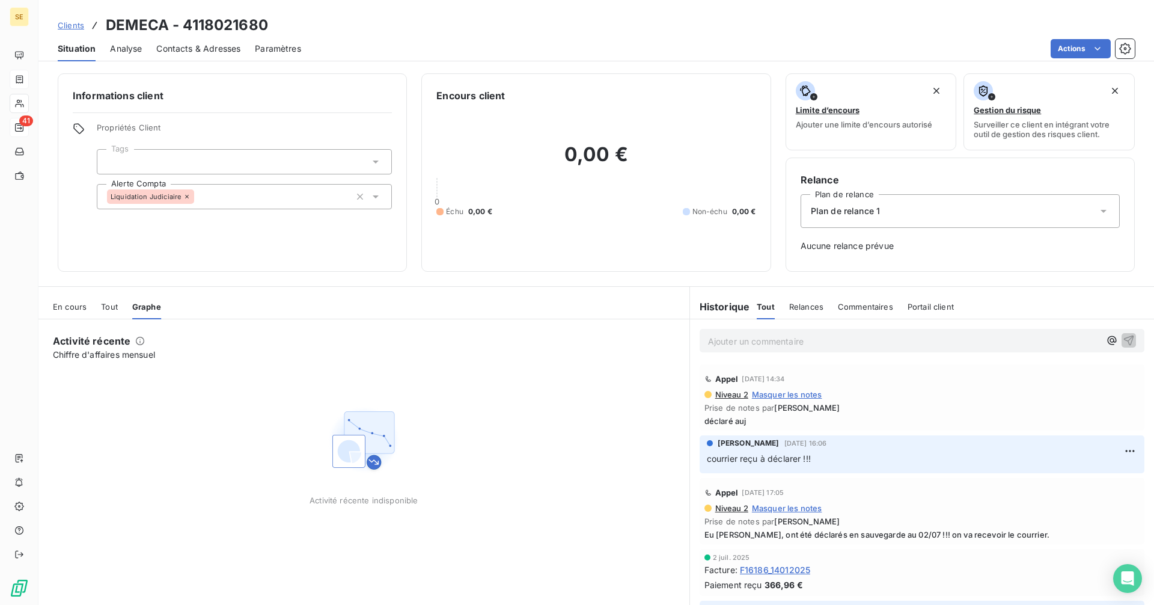
click at [70, 301] on div "En cours" at bounding box center [70, 306] width 34 height 25
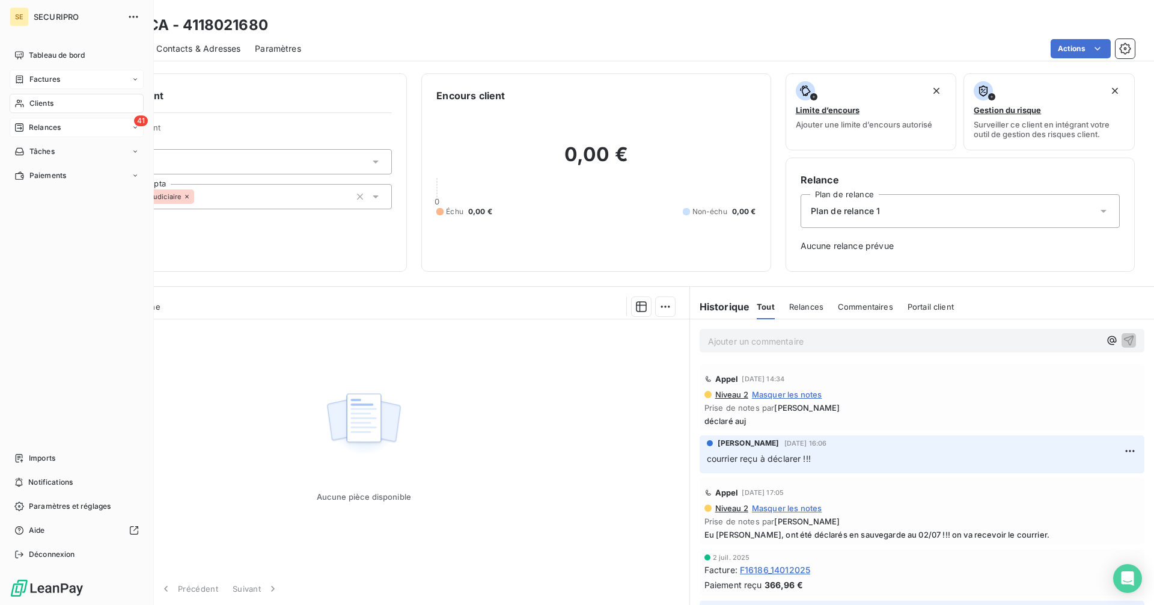
drag, startPoint x: 40, startPoint y: 80, endPoint x: 88, endPoint y: 73, distance: 48.0
click at [40, 80] on span "Factures" at bounding box center [44, 79] width 31 height 11
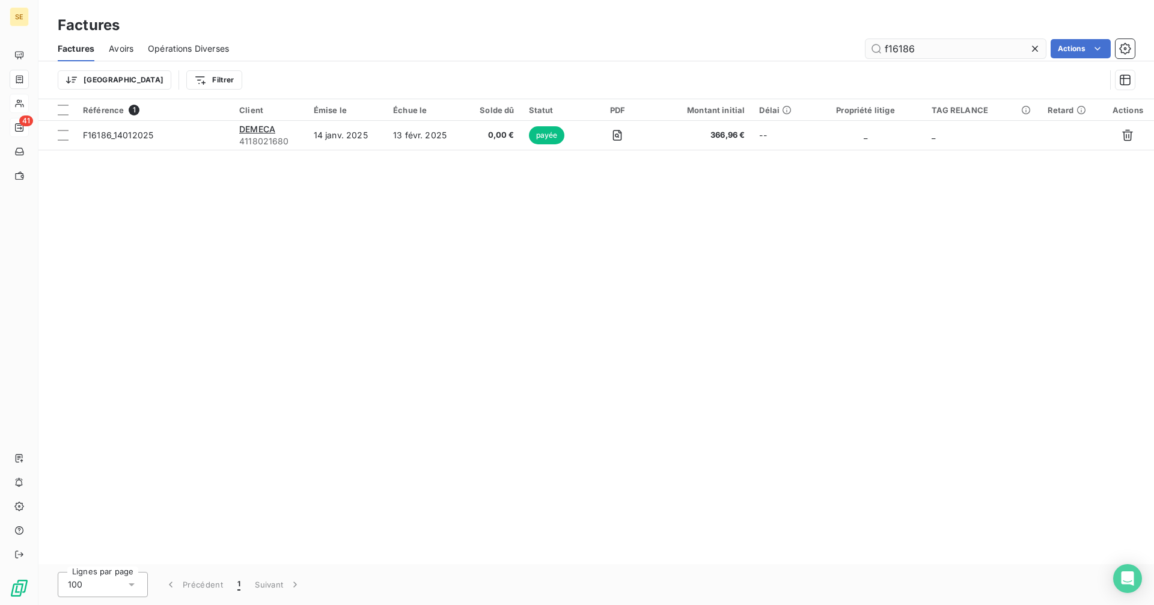
click at [915, 51] on input "f16186" at bounding box center [956, 48] width 180 height 19
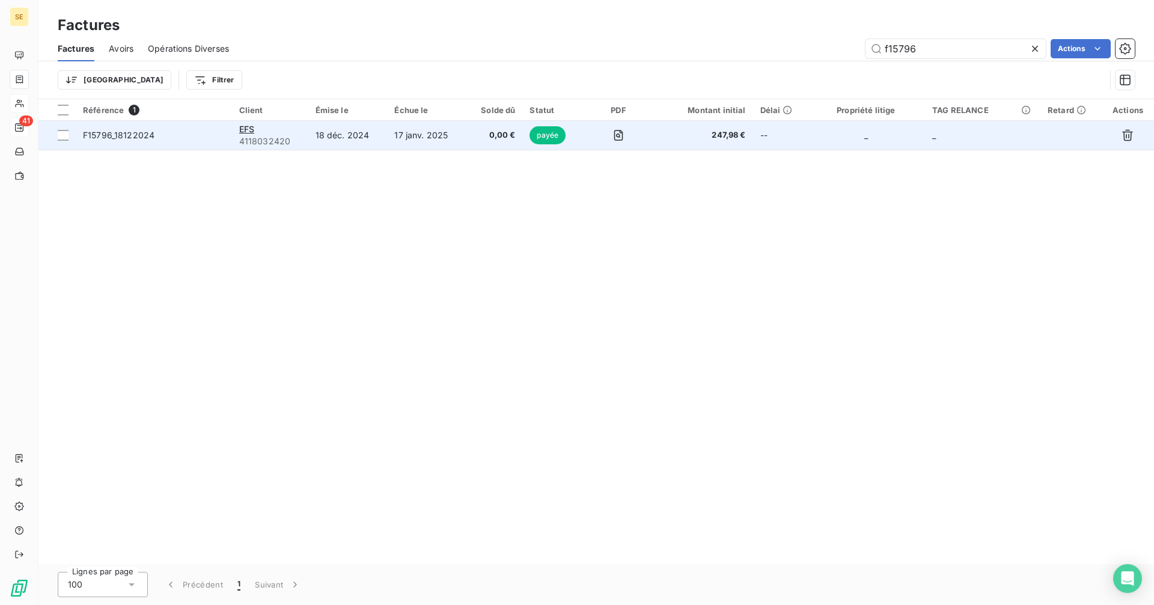
type input "f15796"
click at [138, 139] on span "F15796_18122024" at bounding box center [119, 135] width 72 height 10
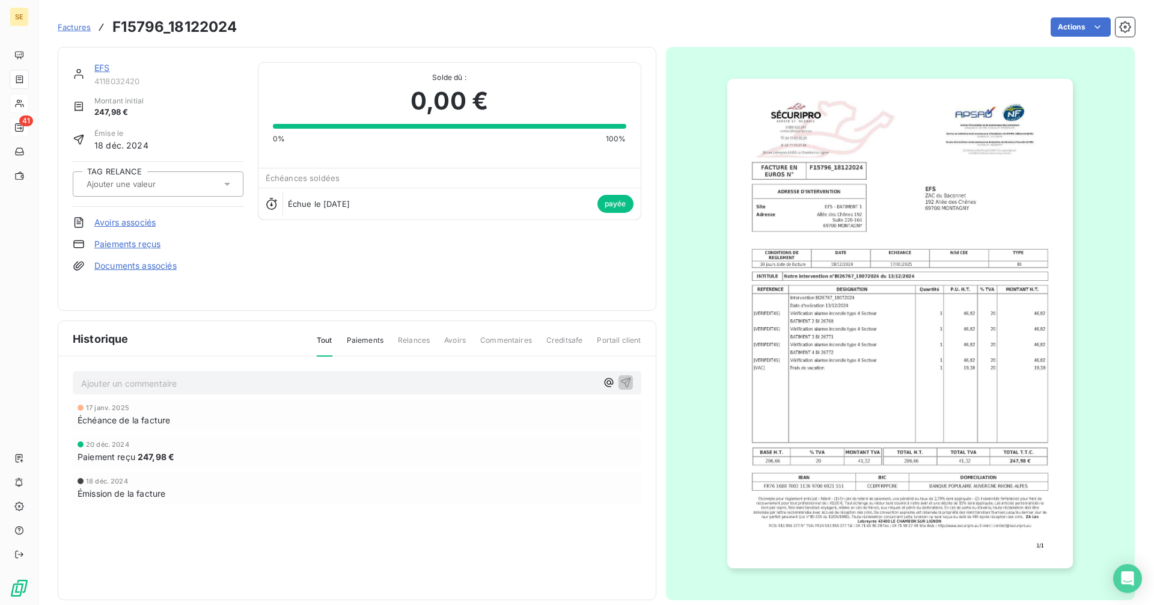
click at [103, 67] on link "EFS" at bounding box center [101, 68] width 15 height 10
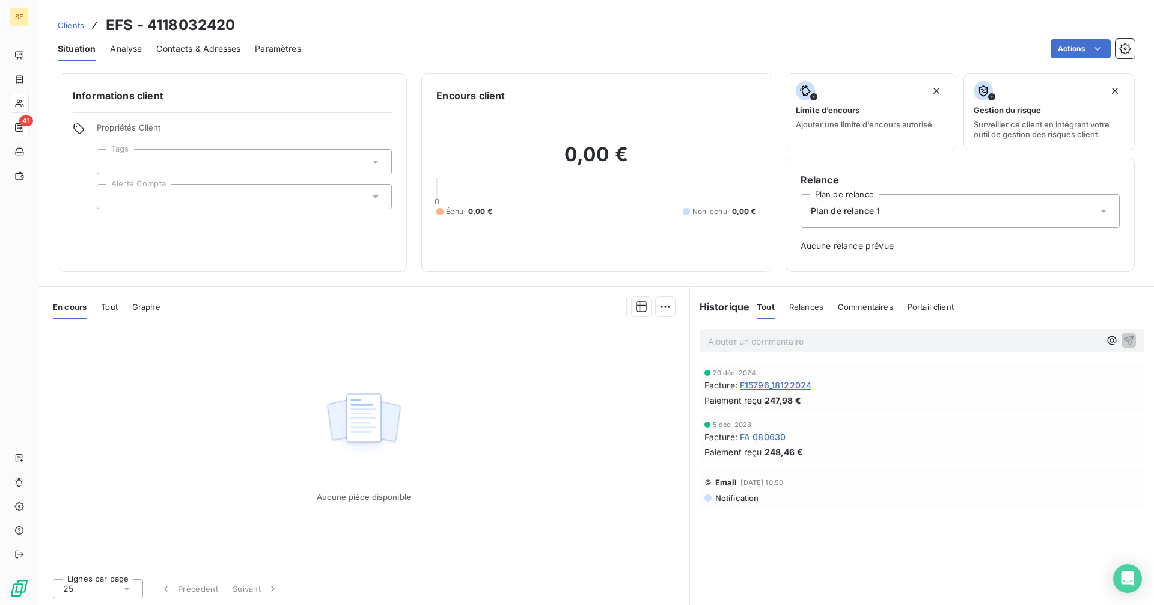
click at [103, 315] on div "Tout" at bounding box center [109, 306] width 17 height 25
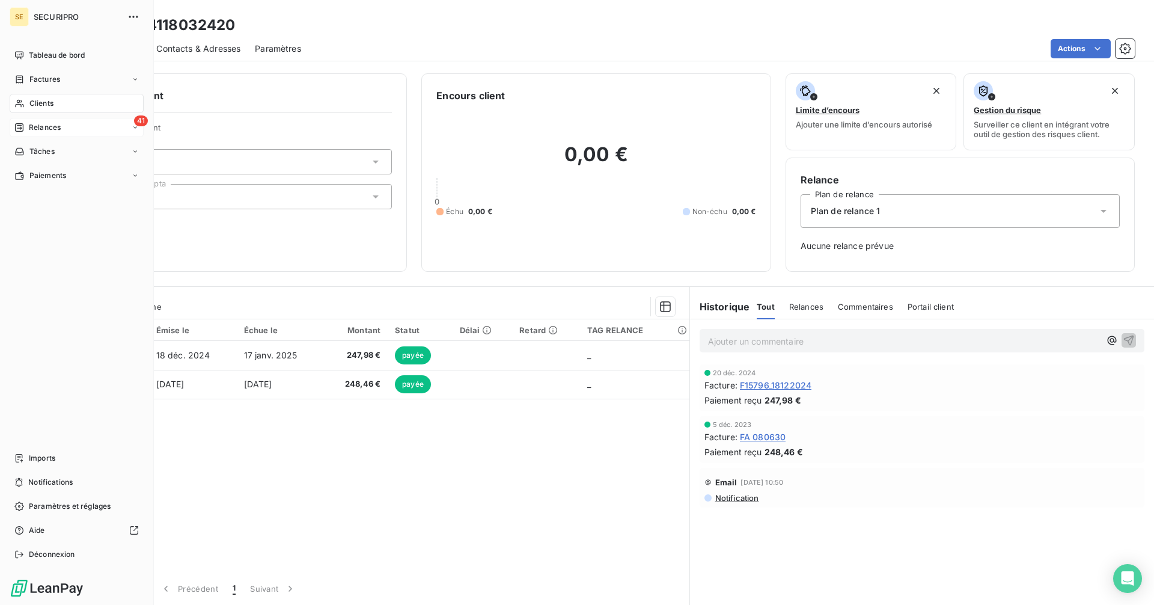
click at [57, 103] on div "Clients" at bounding box center [77, 103] width 134 height 19
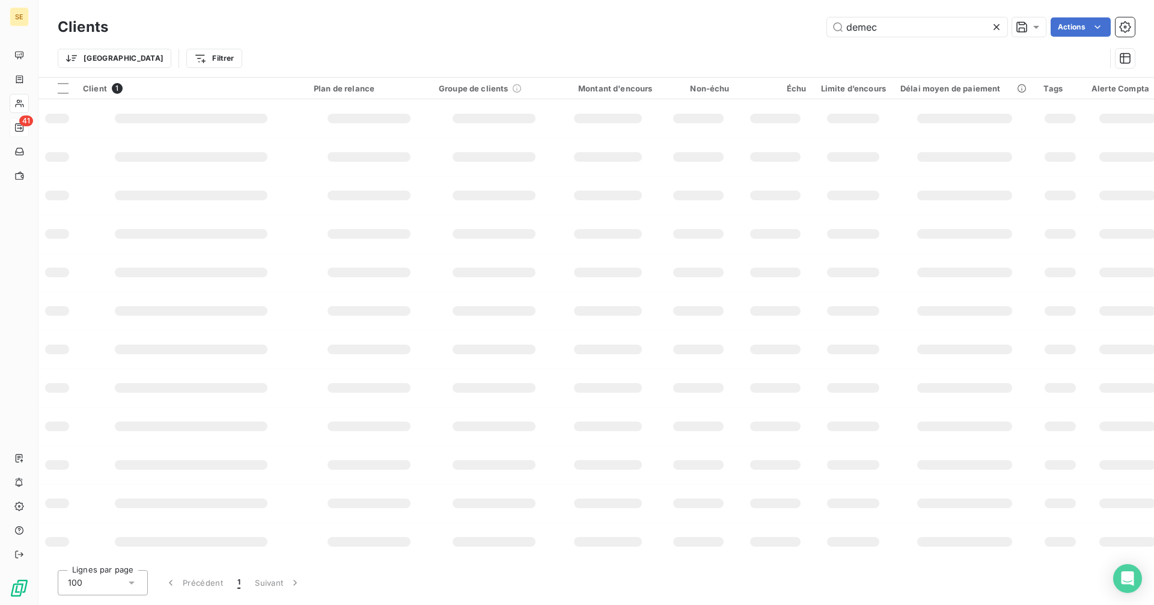
drag, startPoint x: 913, startPoint y: 34, endPoint x: 776, endPoint y: 34, distance: 137.1
click at [776, 34] on div "demec Actions" at bounding box center [629, 26] width 1013 height 19
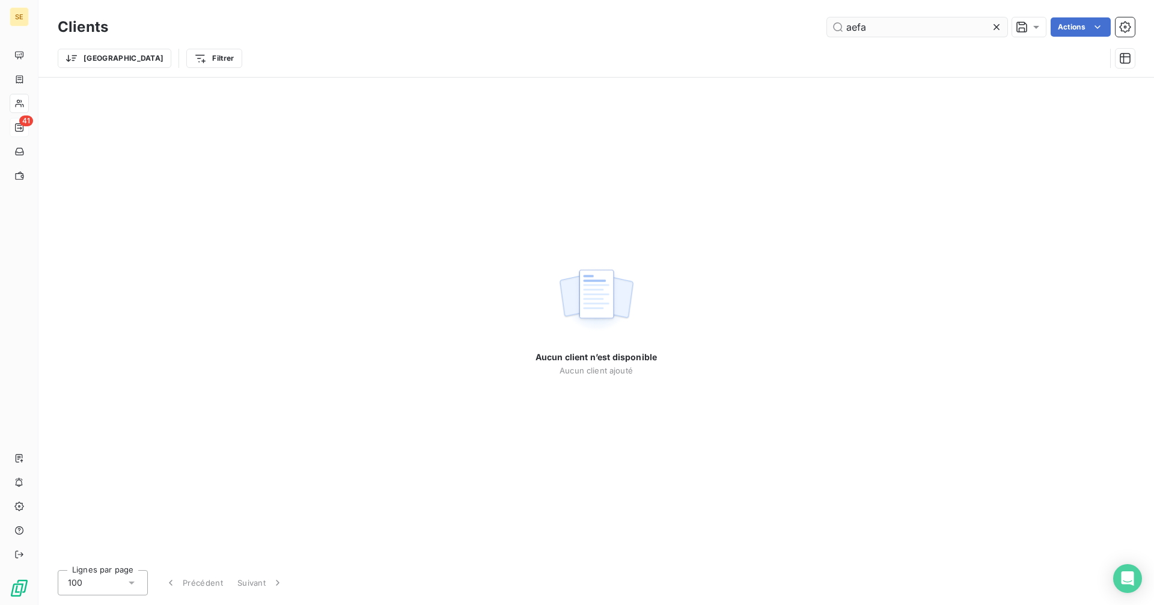
click at [850, 29] on input "aefa" at bounding box center [917, 26] width 180 height 19
click at [859, 25] on input "a efa" at bounding box center [917, 26] width 180 height 19
click at [868, 28] on input "a e fa" at bounding box center [917, 26] width 180 height 19
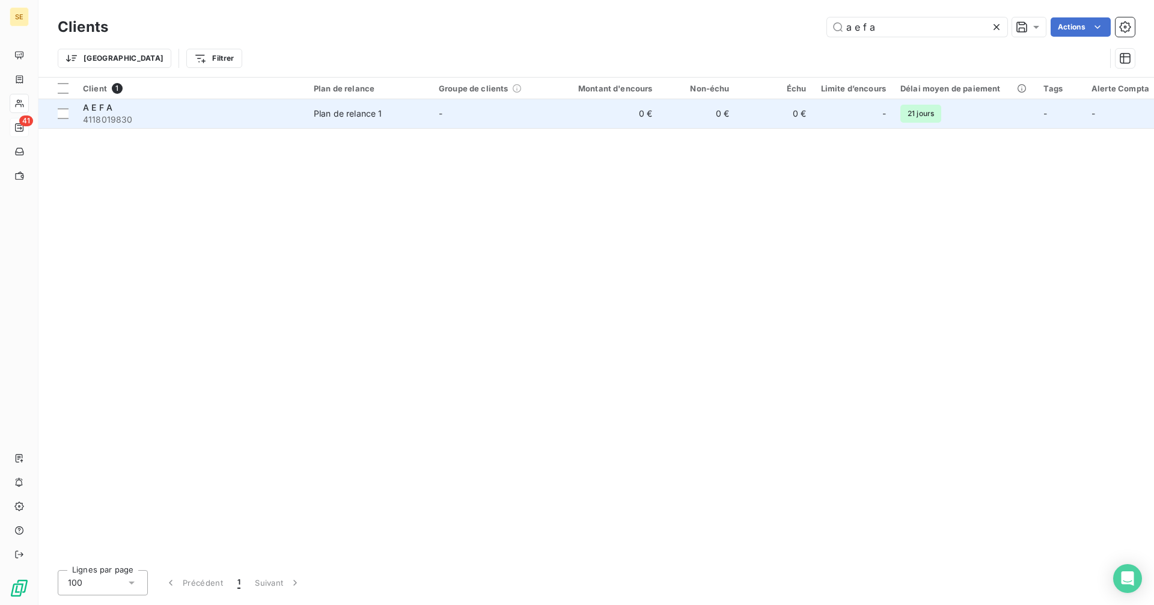
type input "a e f a"
click at [94, 112] on span "A E F A" at bounding box center [97, 107] width 29 height 10
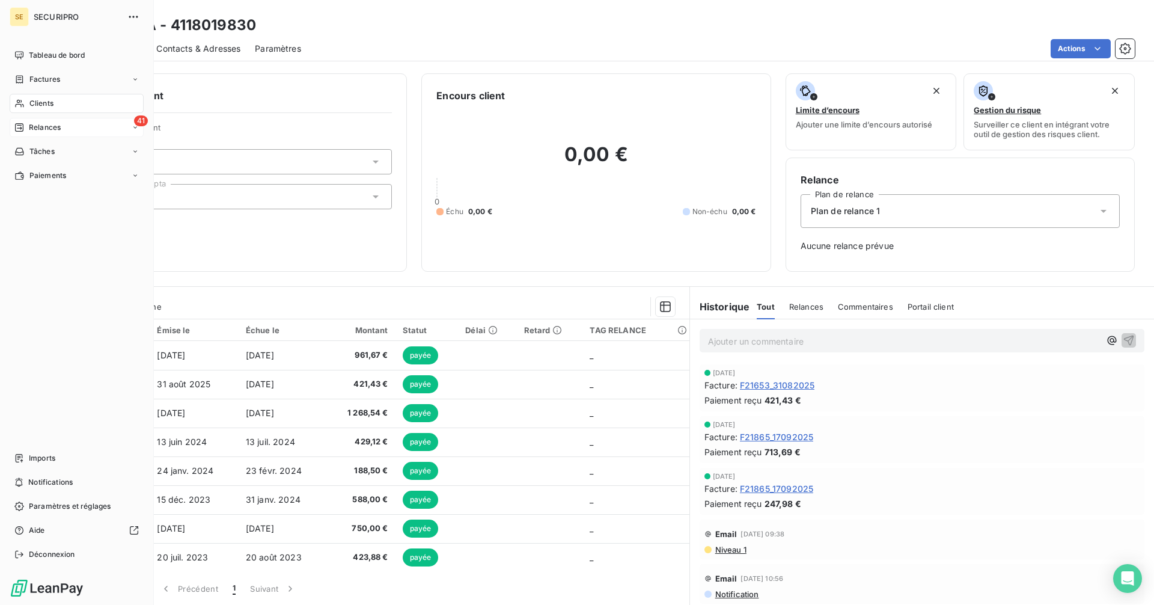
click at [38, 133] on div "41 Relances" at bounding box center [77, 127] width 134 height 19
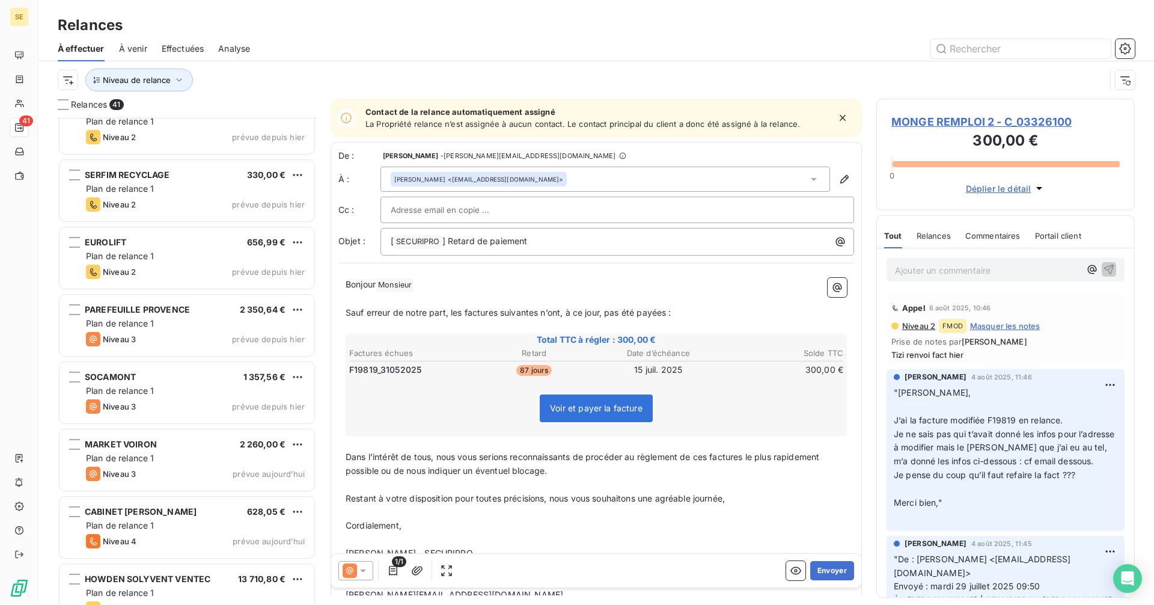
scroll to position [2275, 0]
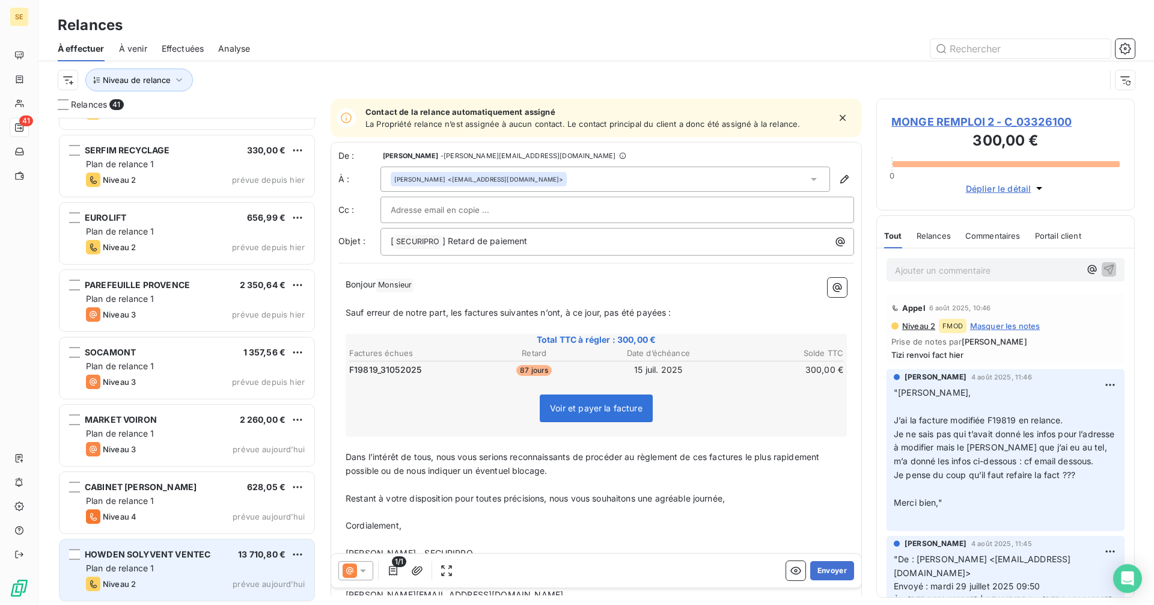
click at [188, 565] on div "Plan de relance 1" at bounding box center [195, 568] width 219 height 12
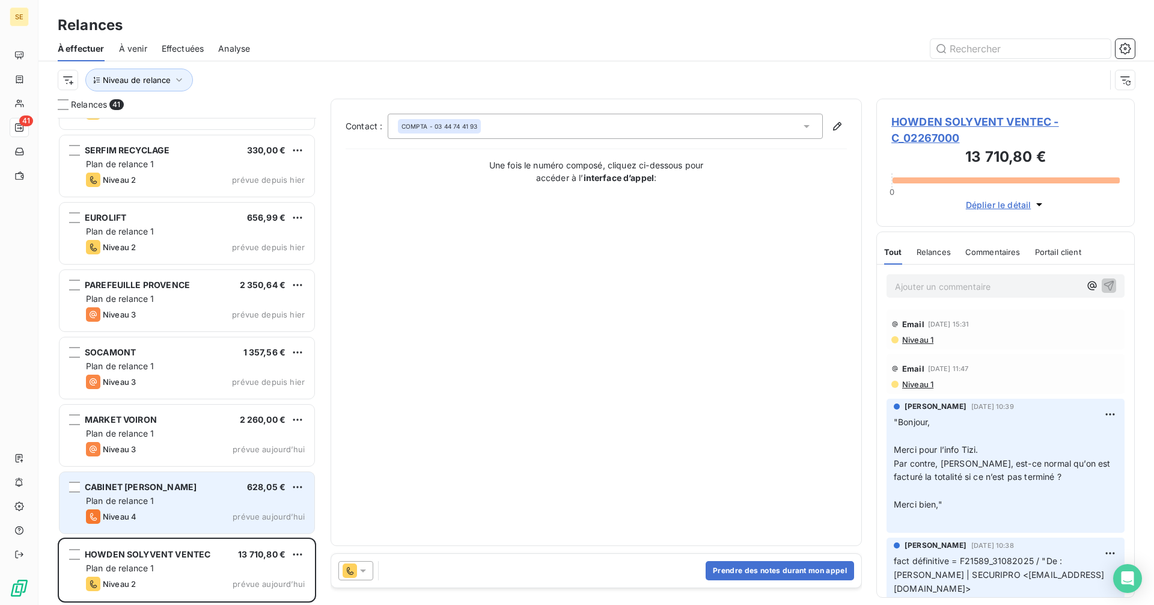
click at [128, 516] on span "Niveau 4" at bounding box center [120, 517] width 34 height 10
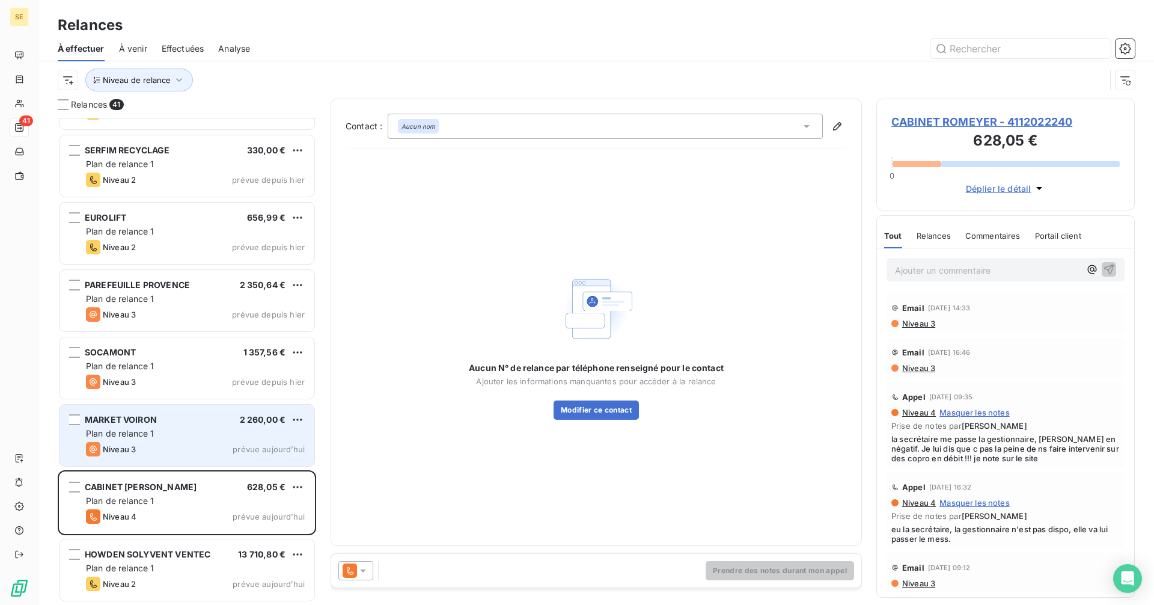
click at [166, 437] on div "Plan de relance 1" at bounding box center [195, 433] width 219 height 12
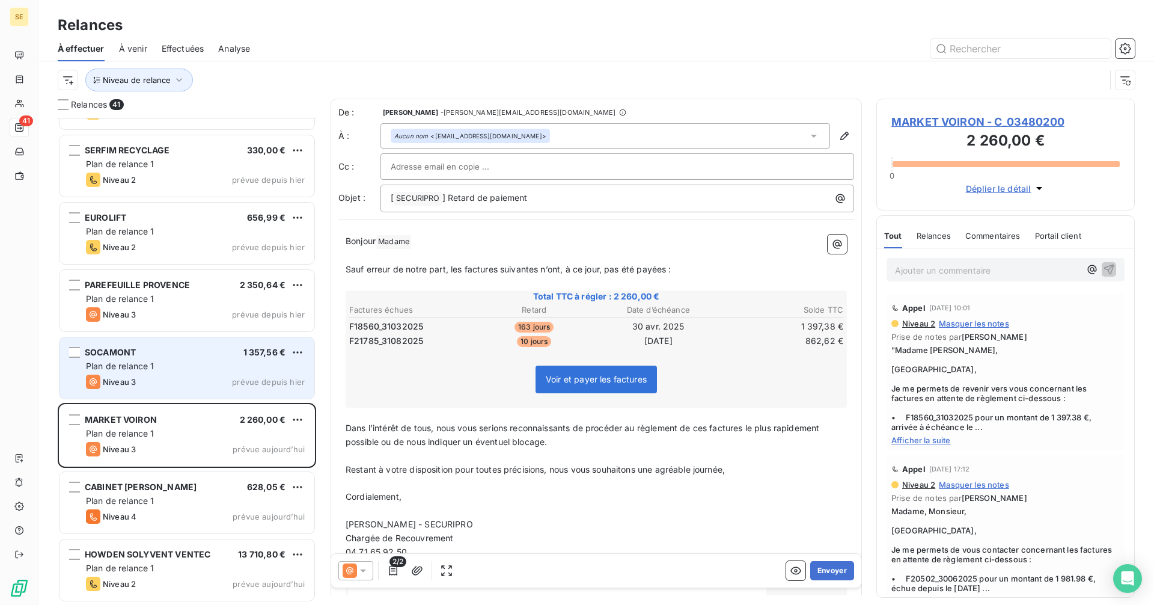
click at [157, 375] on div "Niveau 3 prévue depuis hier" at bounding box center [195, 382] width 219 height 14
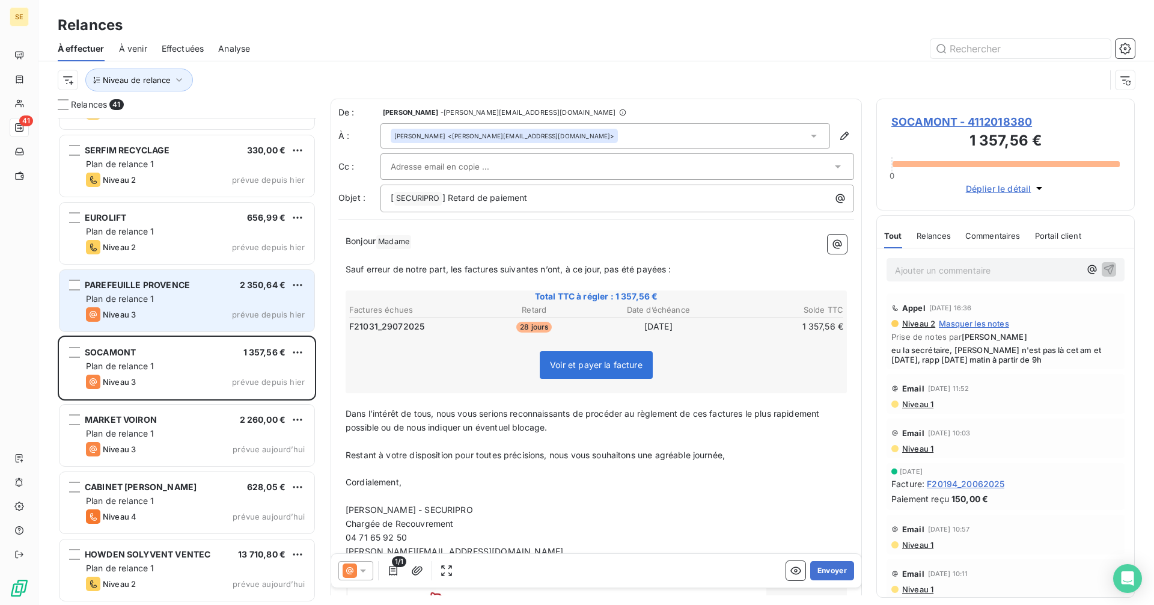
click at [148, 309] on div "Niveau 3 prévue depuis hier" at bounding box center [195, 314] width 219 height 14
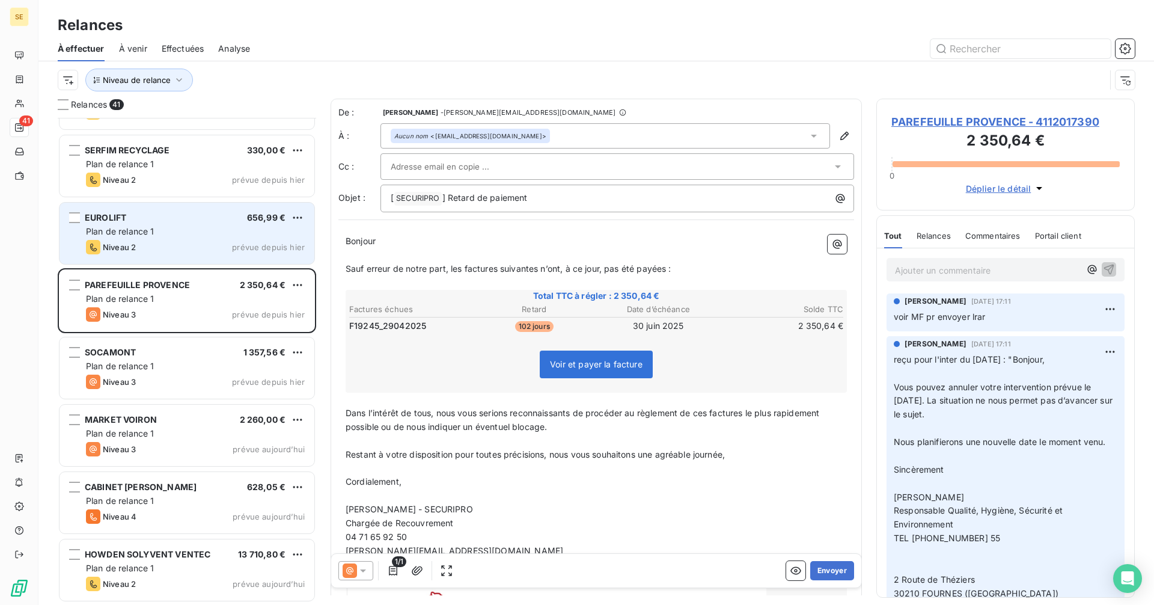
click at [175, 237] on div "EUROLIFT 656,99 € Plan de relance 1 Niveau 2 prévue depuis [DATE]" at bounding box center [187, 233] width 255 height 61
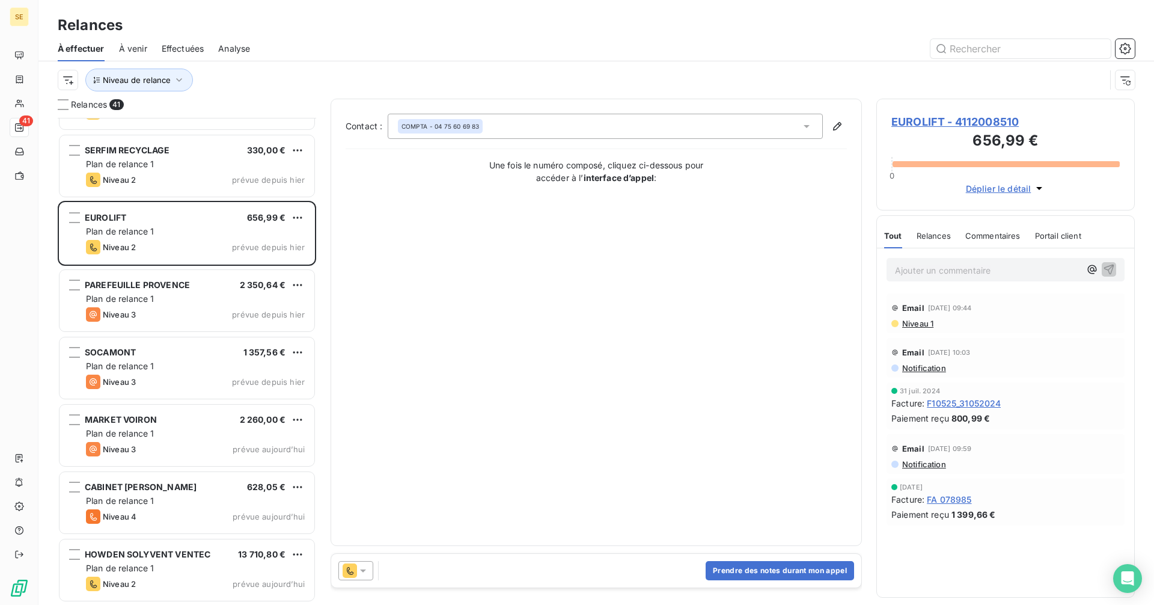
click at [360, 571] on icon at bounding box center [363, 571] width 12 height 12
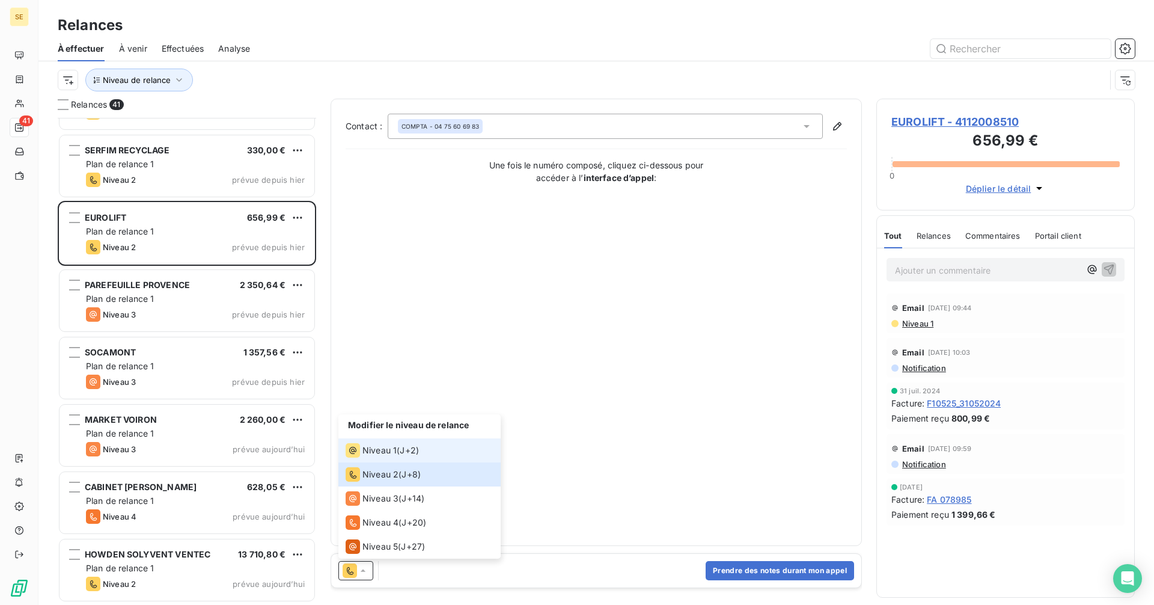
click at [373, 450] on span "Niveau 1" at bounding box center [380, 450] width 34 height 12
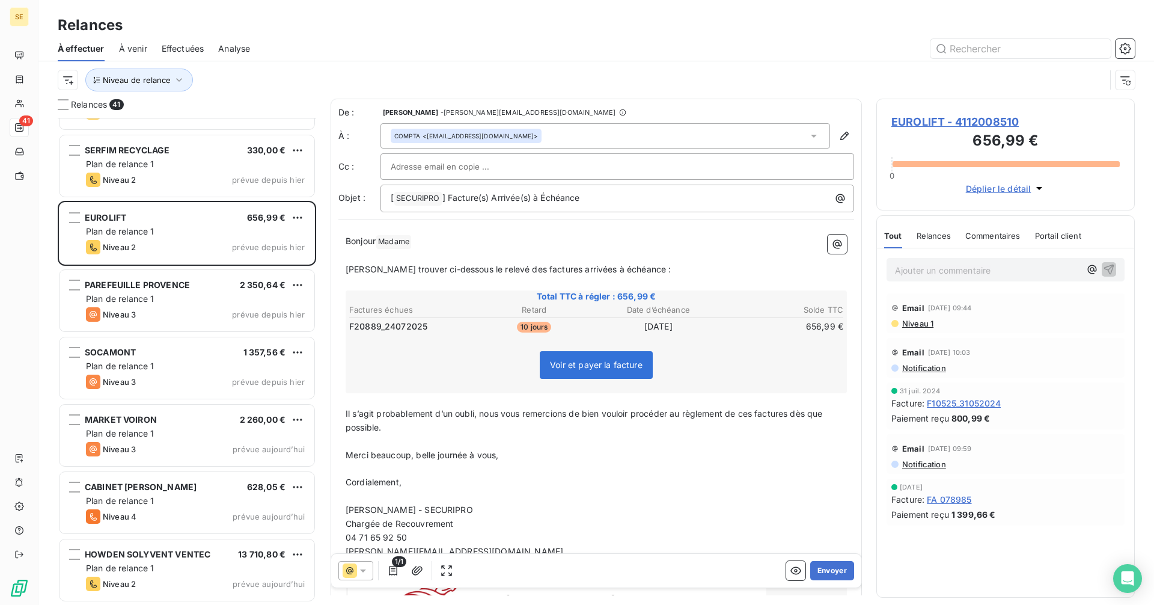
click at [599, 135] on div "COMPTA <[EMAIL_ADDRESS][DOMAIN_NAME]>" at bounding box center [606, 135] width 450 height 25
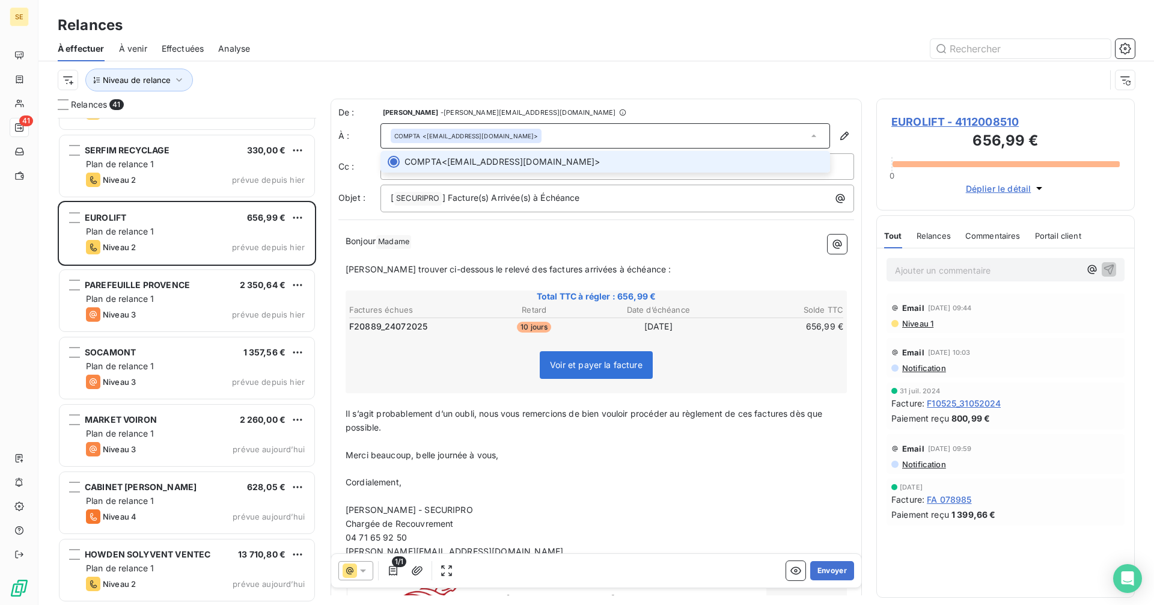
click at [599, 135] on div "COMPTA <[EMAIL_ADDRESS][DOMAIN_NAME]>" at bounding box center [606, 135] width 450 height 25
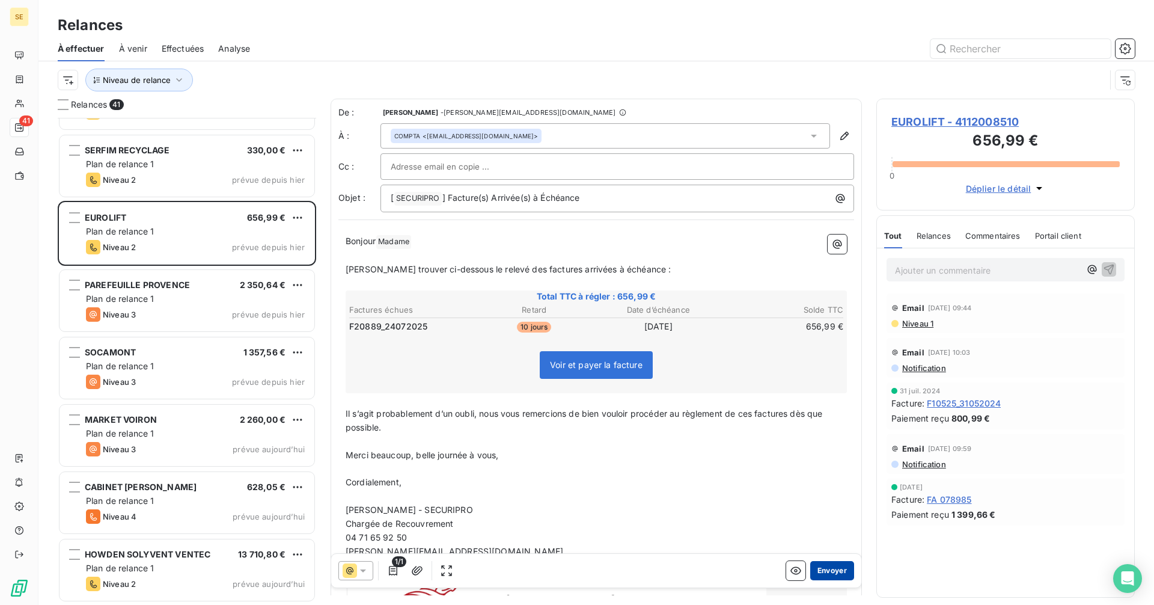
click at [833, 566] on button "Envoyer" at bounding box center [832, 570] width 44 height 19
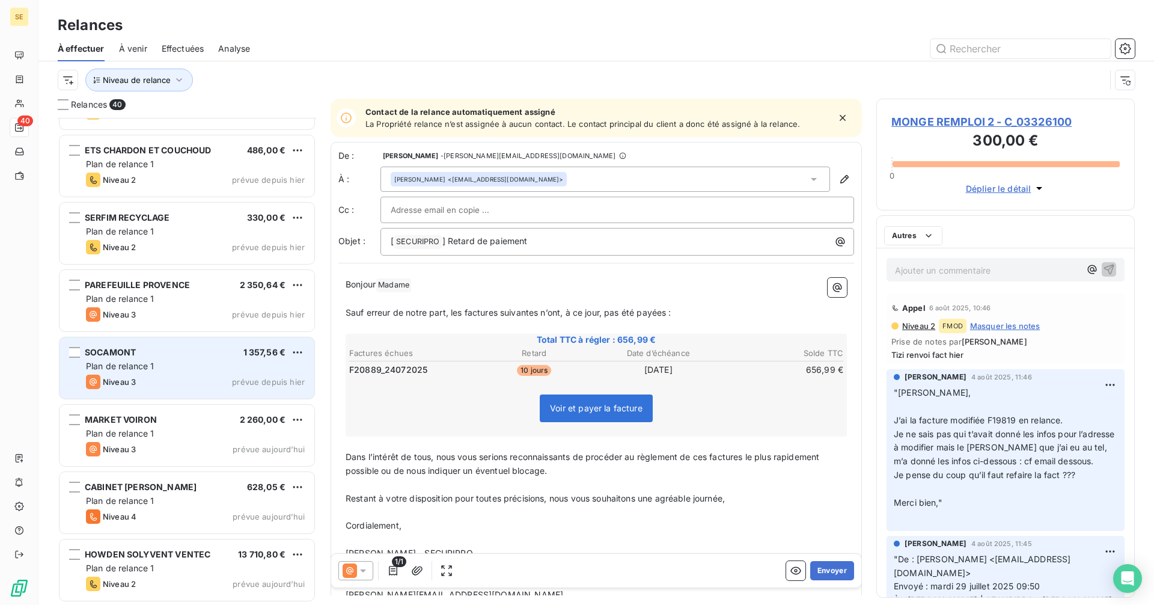
scroll to position [2207, 0]
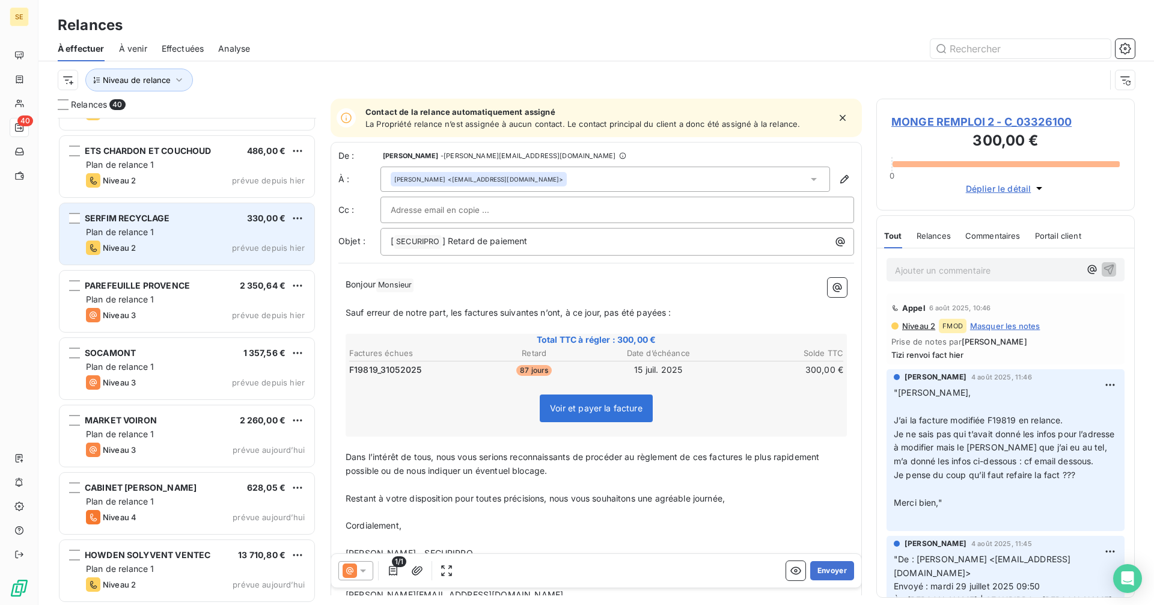
click at [192, 241] on div "Niveau 2 prévue depuis hier" at bounding box center [195, 248] width 219 height 14
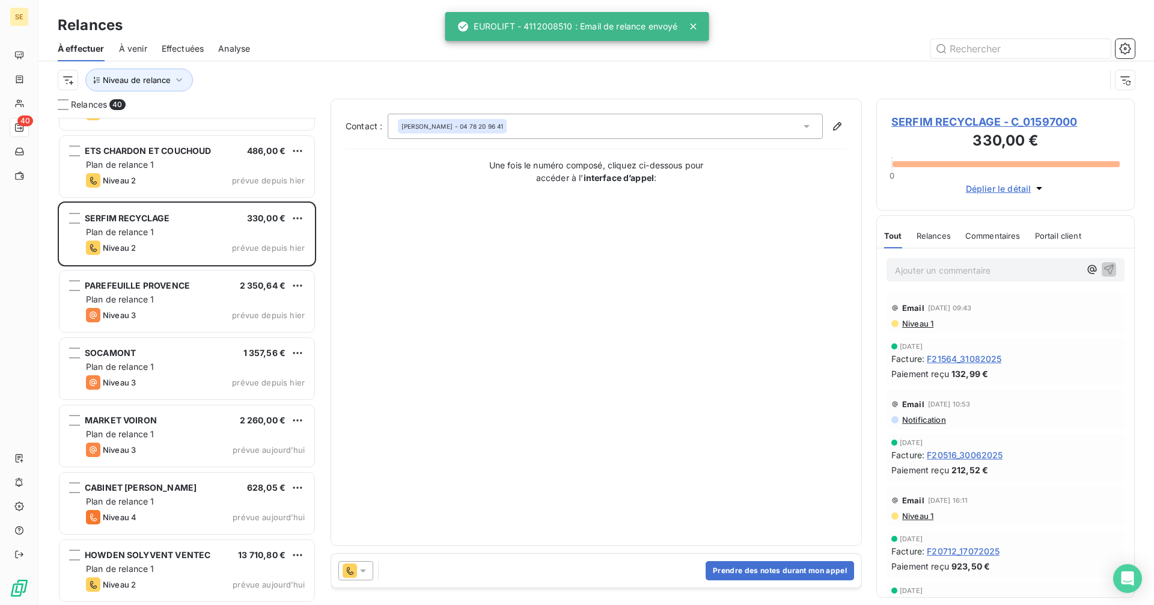
click at [364, 567] on icon at bounding box center [363, 571] width 12 height 12
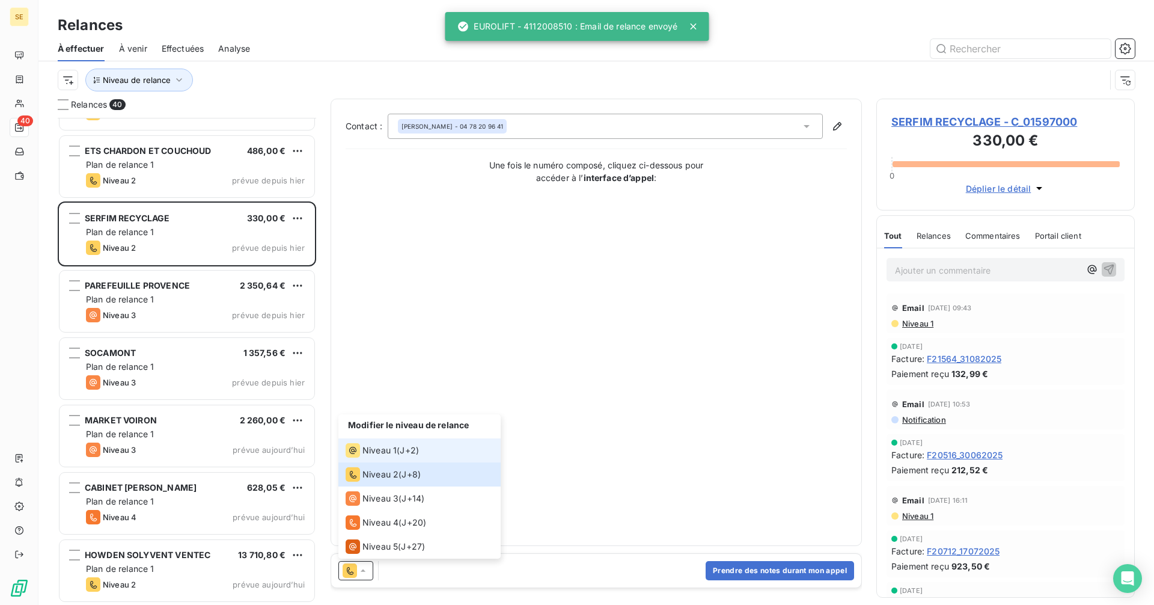
click at [382, 452] on span "Niveau 1" at bounding box center [380, 450] width 34 height 12
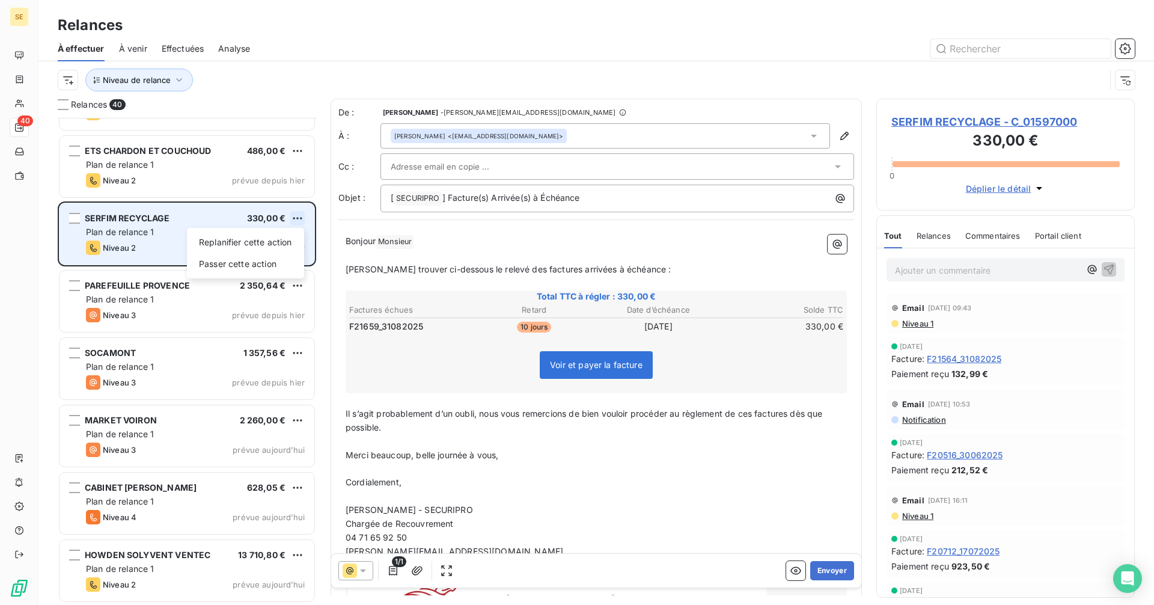
click at [304, 220] on html "SE 40 Relances À effectuer À venir Effectuées Analyse Niveau de relance Relance…" at bounding box center [577, 302] width 1154 height 605
click at [260, 243] on div "Replanifier cette action" at bounding box center [246, 242] width 108 height 19
select select "9"
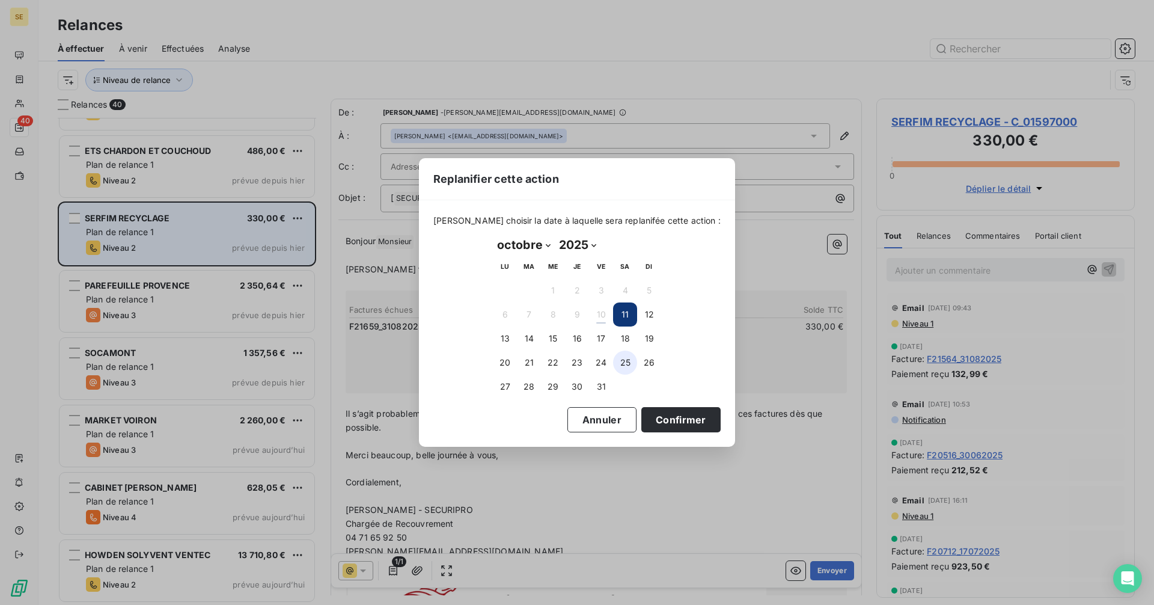
click at [627, 358] on button "25" at bounding box center [625, 363] width 24 height 24
click at [670, 419] on button "Confirmer" at bounding box center [681, 419] width 79 height 25
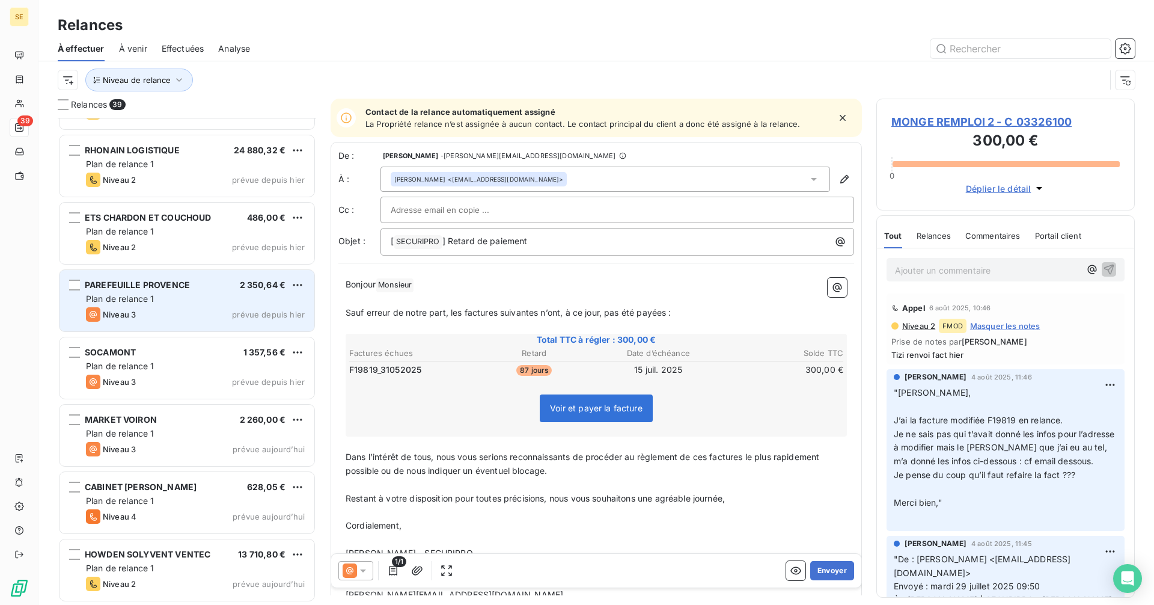
scroll to position [2139, 0]
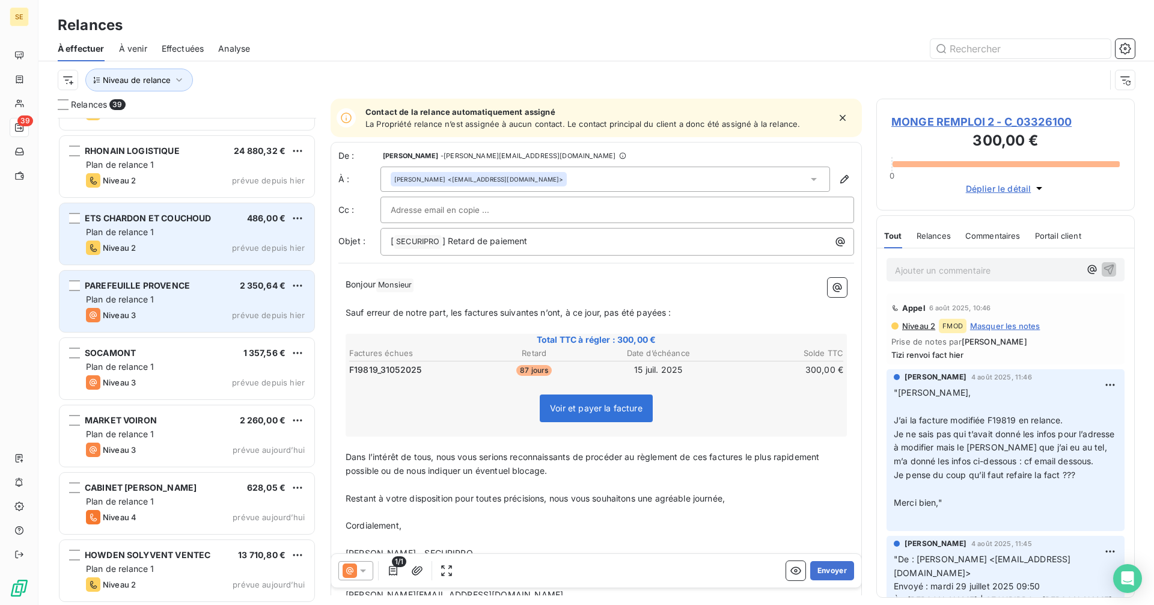
click at [189, 215] on span "ETS CHARDON ET COUCHOUD" at bounding box center [148, 218] width 126 height 10
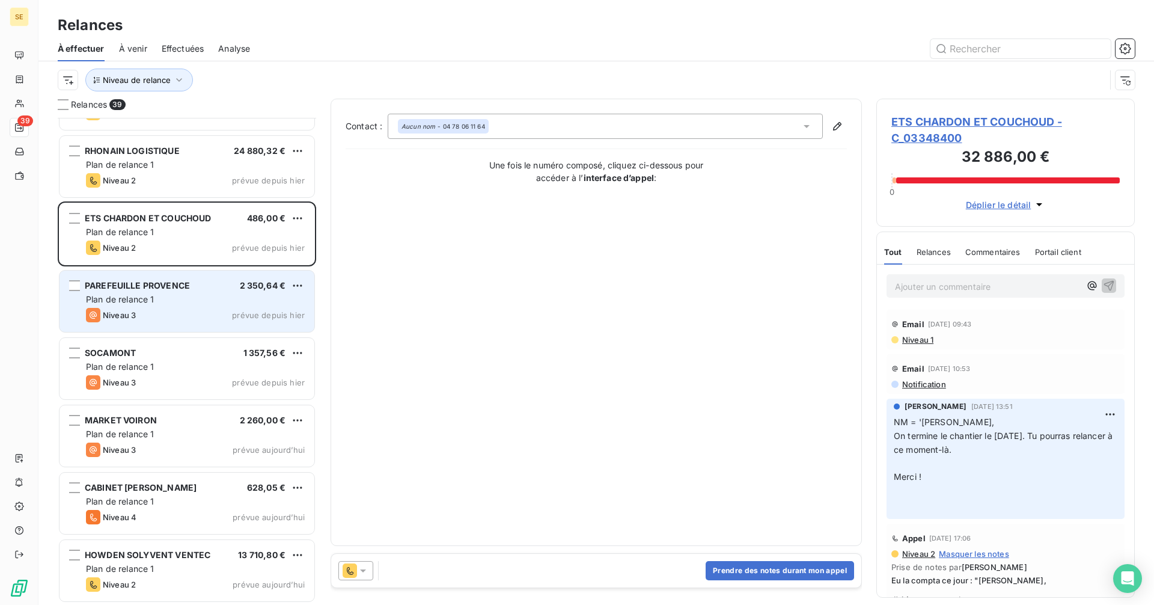
click at [363, 569] on icon at bounding box center [363, 570] width 6 height 3
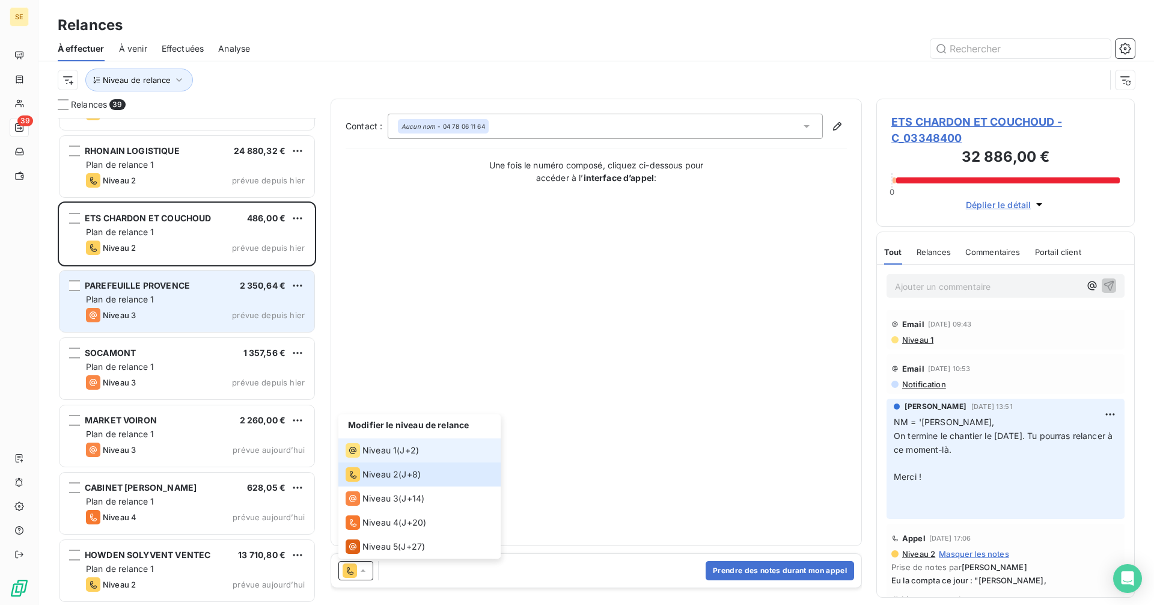
click at [390, 450] on span "Niveau 1" at bounding box center [380, 450] width 34 height 12
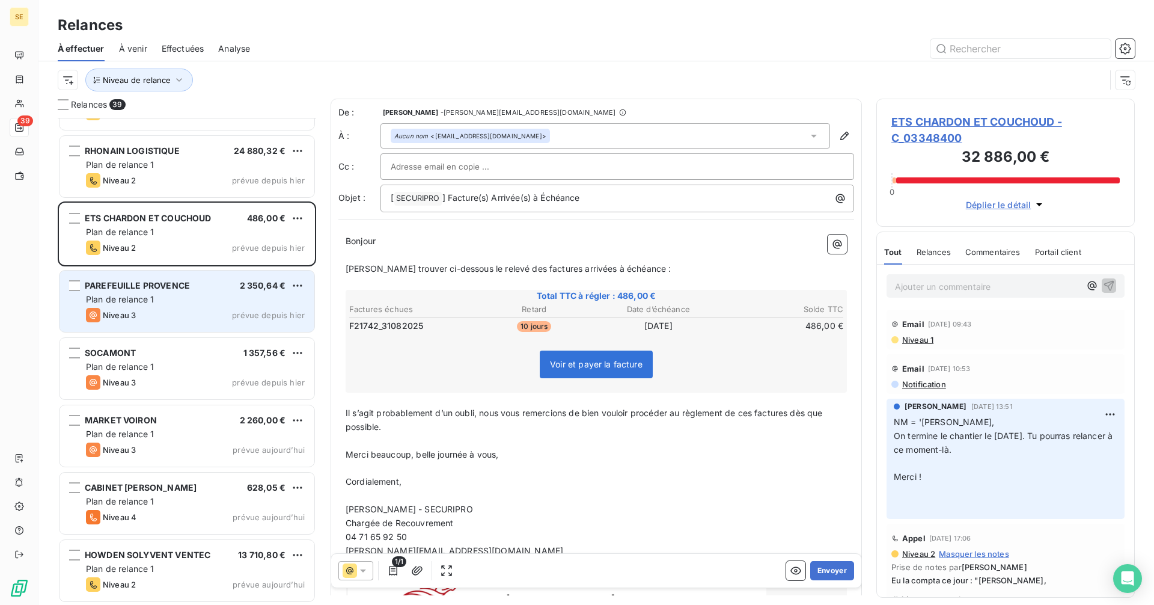
click at [573, 134] on div "Aucun nom <[EMAIL_ADDRESS][DOMAIN_NAME]>" at bounding box center [606, 135] width 450 height 25
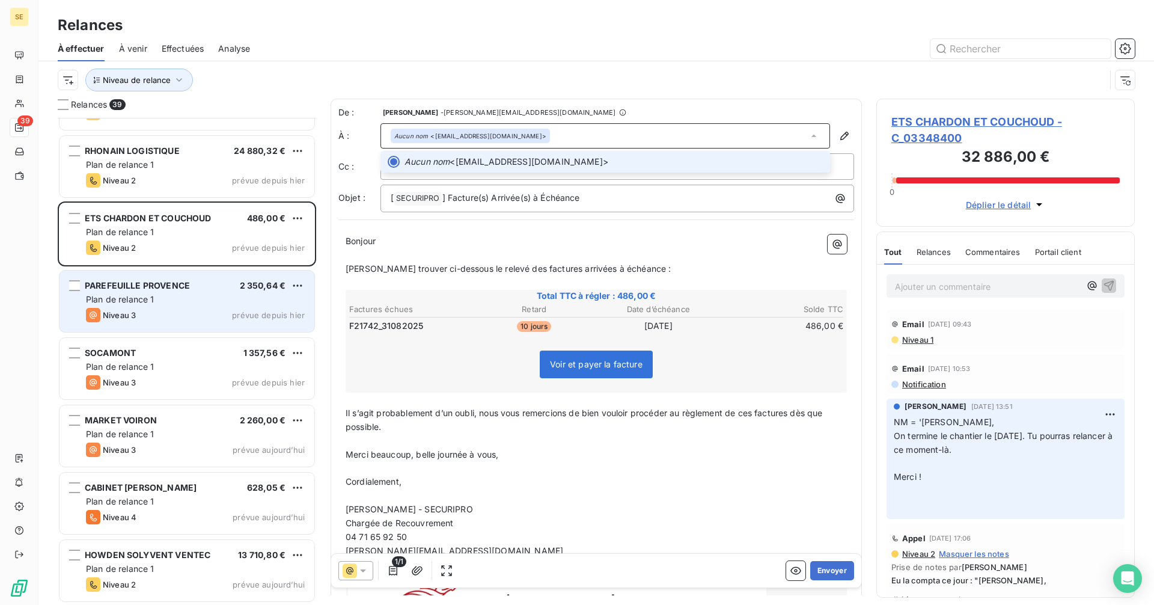
click at [573, 134] on div "Aucun nom <[EMAIL_ADDRESS][DOMAIN_NAME]>" at bounding box center [606, 135] width 450 height 25
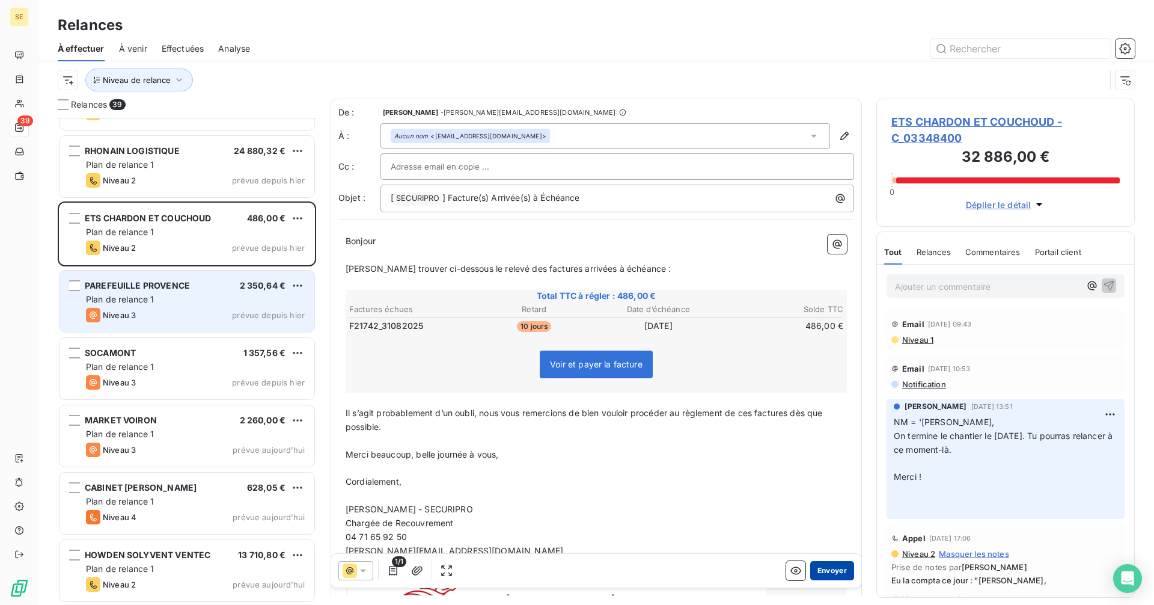
click at [832, 574] on button "Envoyer" at bounding box center [832, 570] width 44 height 19
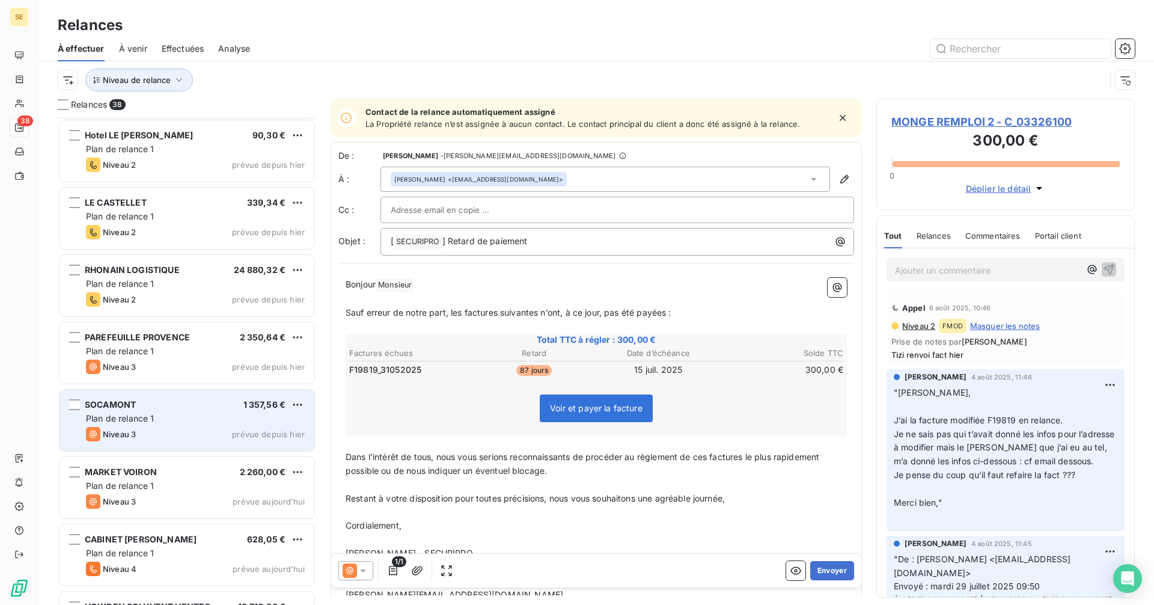
scroll to position [1892, 0]
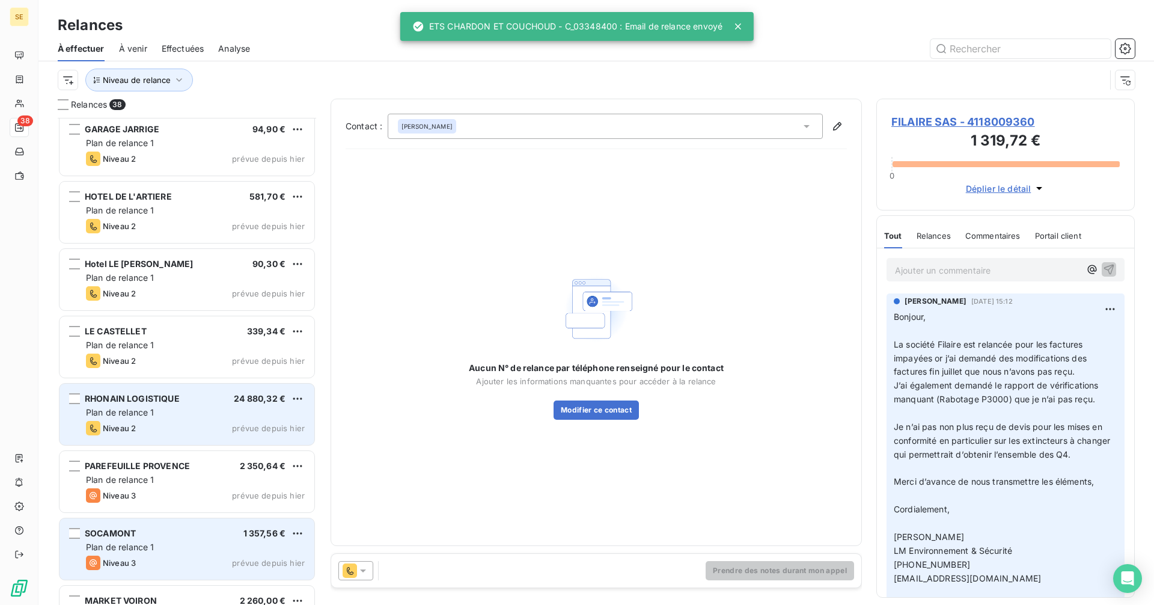
click at [171, 418] on div "Plan de relance 1" at bounding box center [195, 412] width 219 height 12
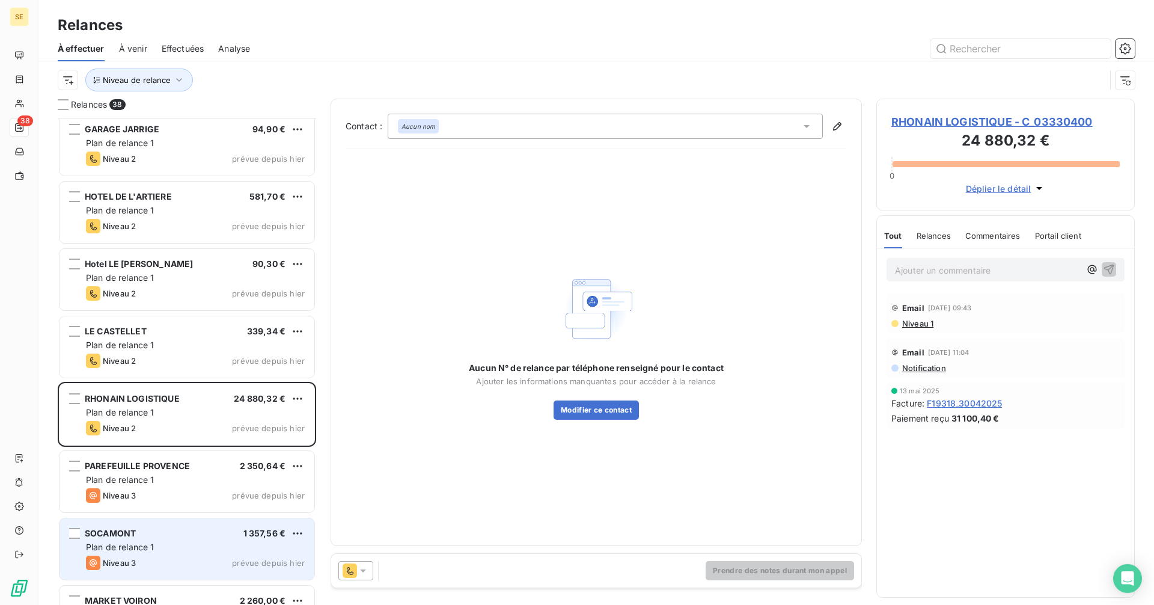
click at [364, 569] on icon at bounding box center [363, 571] width 12 height 12
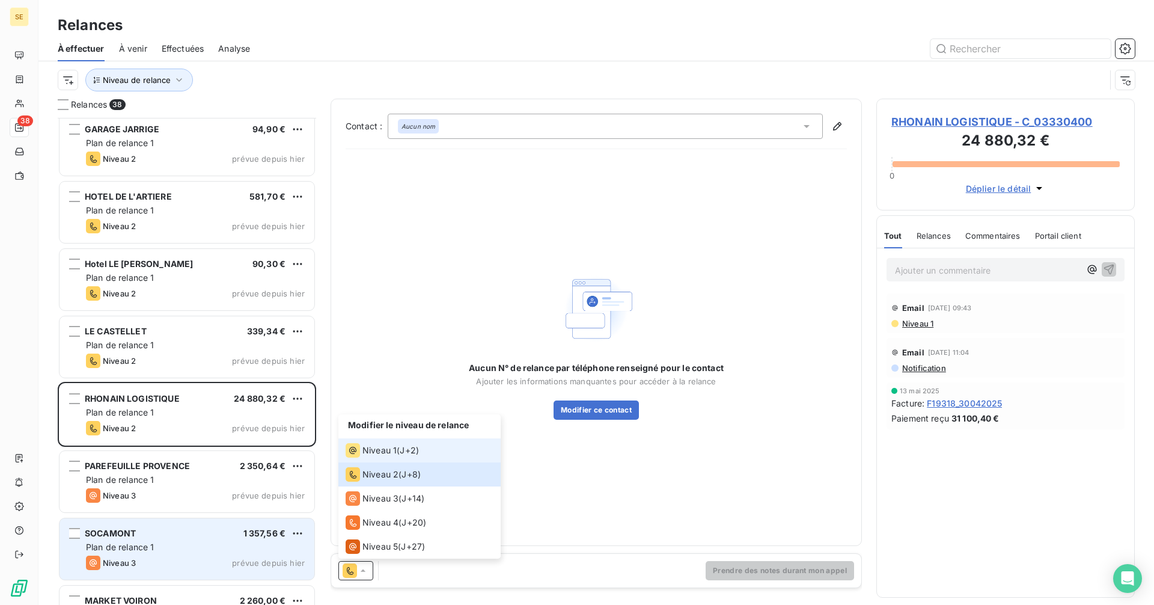
click at [388, 448] on span "Niveau 1" at bounding box center [380, 450] width 34 height 12
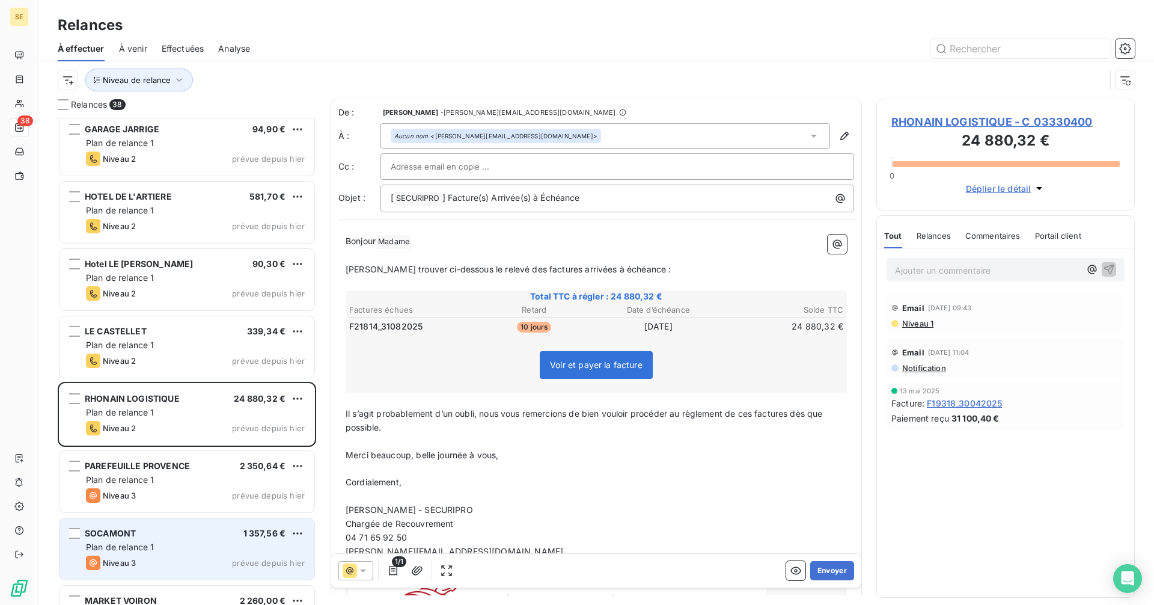
click at [718, 137] on div "Aucun nom <[PERSON_NAME][EMAIL_ADDRESS][DOMAIN_NAME]>" at bounding box center [606, 135] width 450 height 25
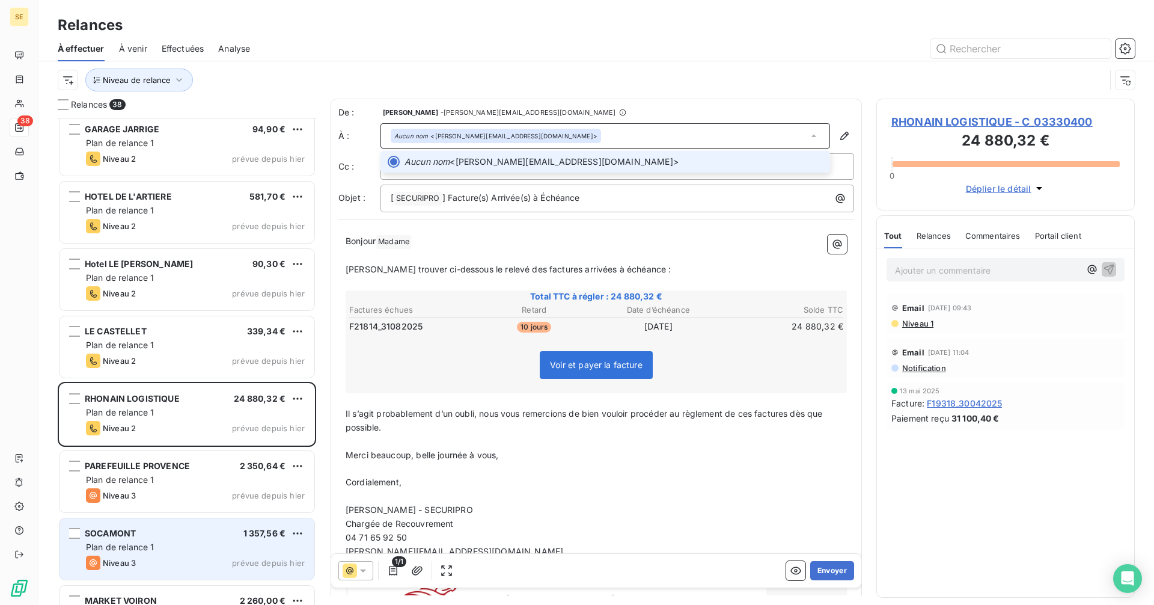
click at [718, 136] on div "Aucun nom <[PERSON_NAME][EMAIL_ADDRESS][DOMAIN_NAME]>" at bounding box center [606, 135] width 450 height 25
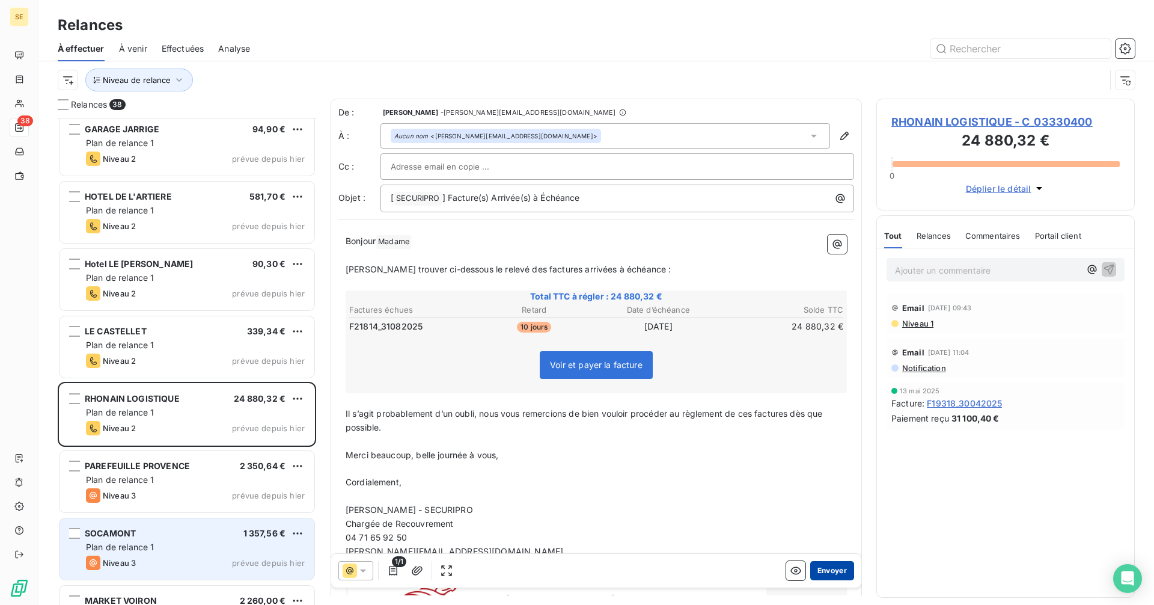
click at [820, 569] on button "Envoyer" at bounding box center [832, 570] width 44 height 19
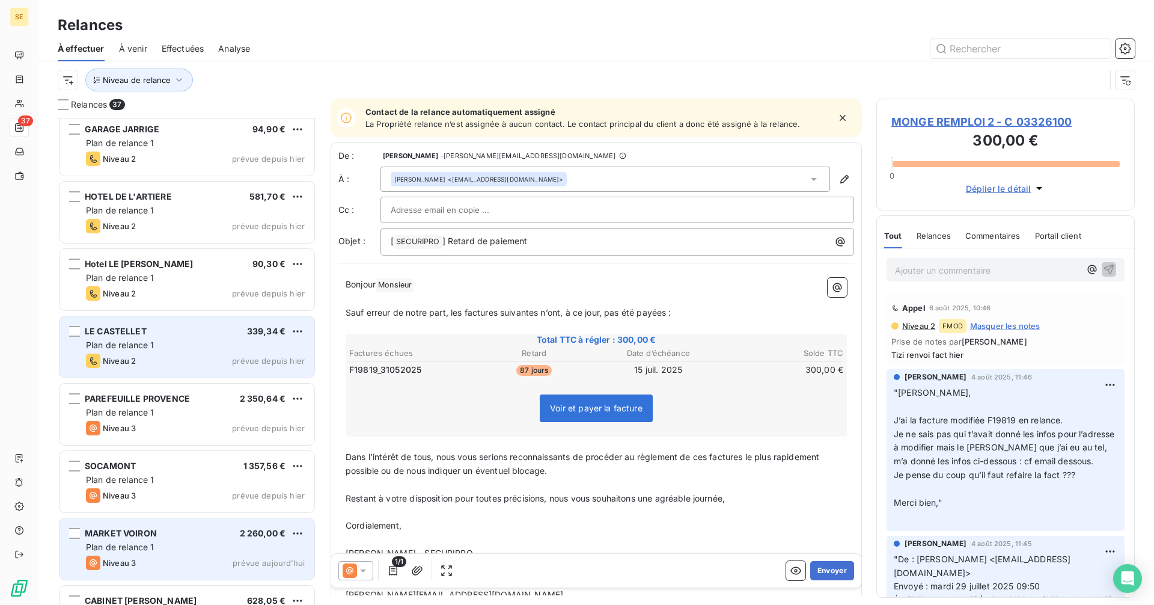
click at [205, 355] on div "Niveau 2 prévue depuis hier" at bounding box center [195, 361] width 219 height 14
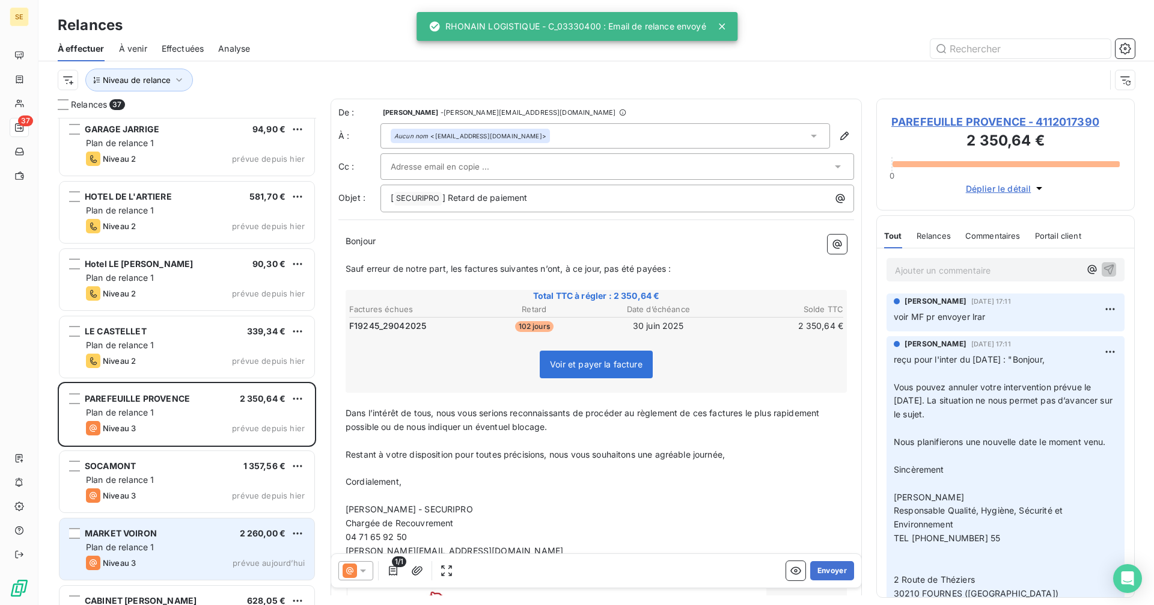
click at [361, 570] on icon at bounding box center [363, 570] width 6 height 3
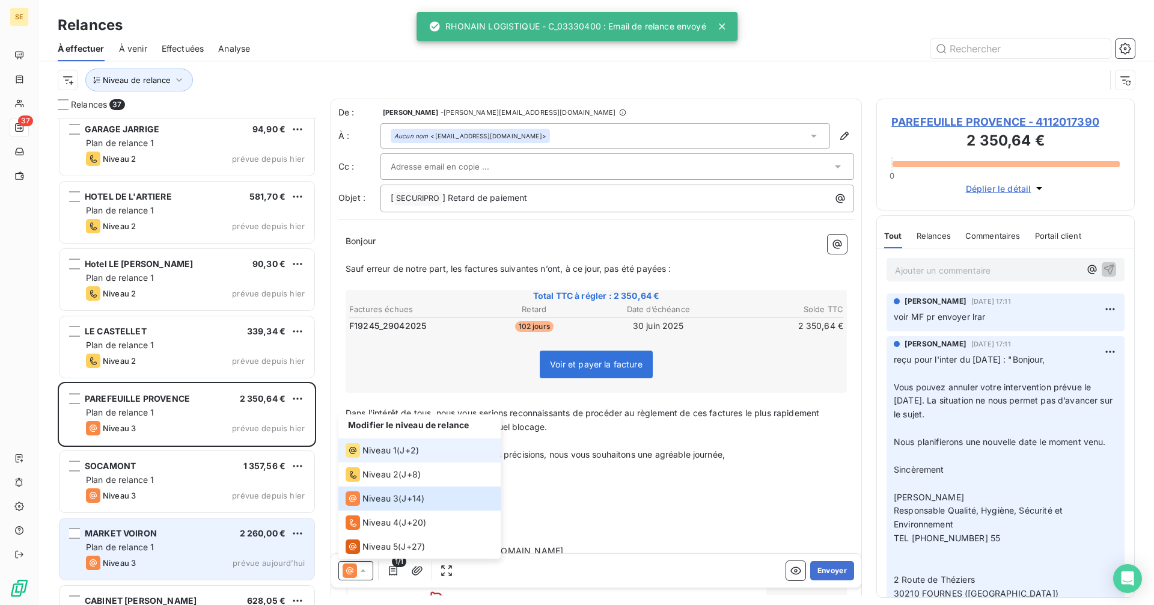
click at [383, 449] on span "Niveau 1" at bounding box center [380, 450] width 34 height 12
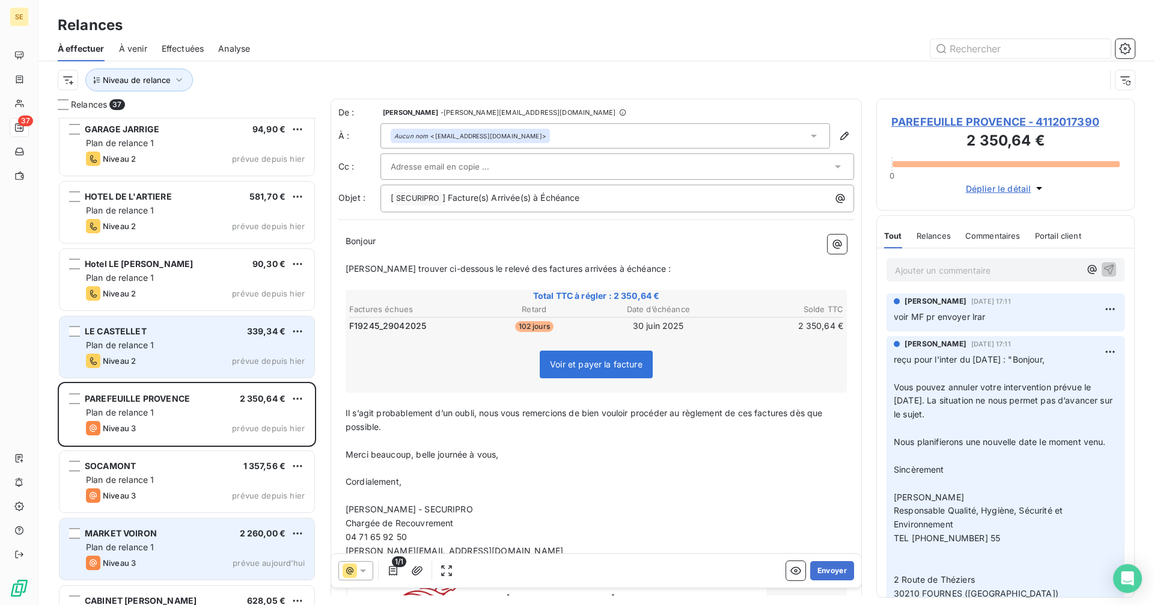
click at [191, 349] on div "Plan de relance 1" at bounding box center [195, 345] width 219 height 12
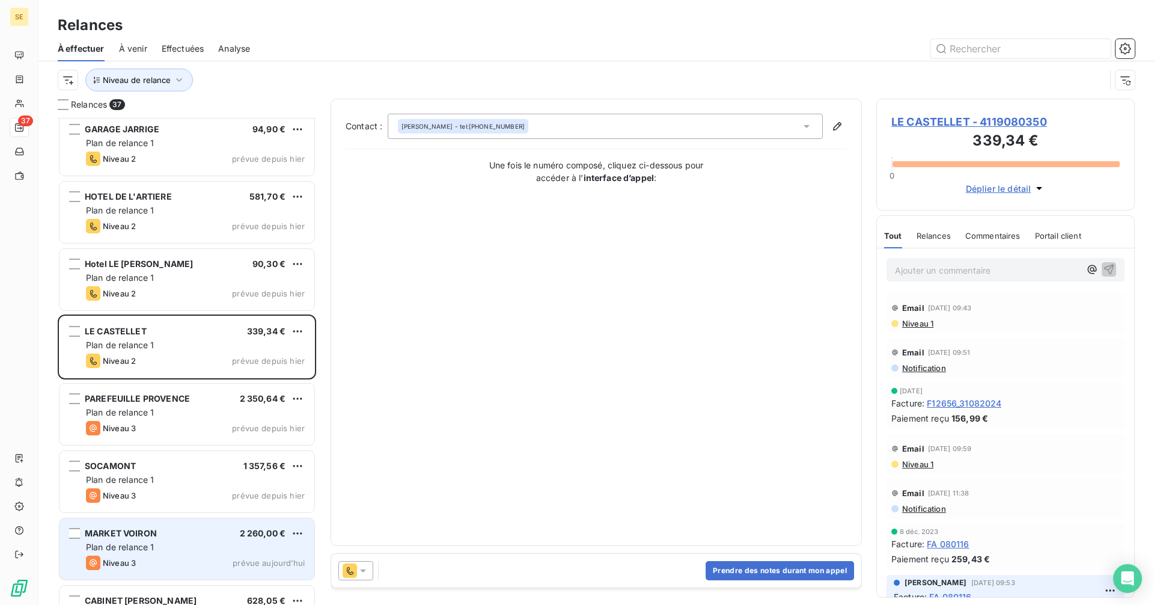
click at [357, 569] on icon at bounding box center [363, 571] width 12 height 12
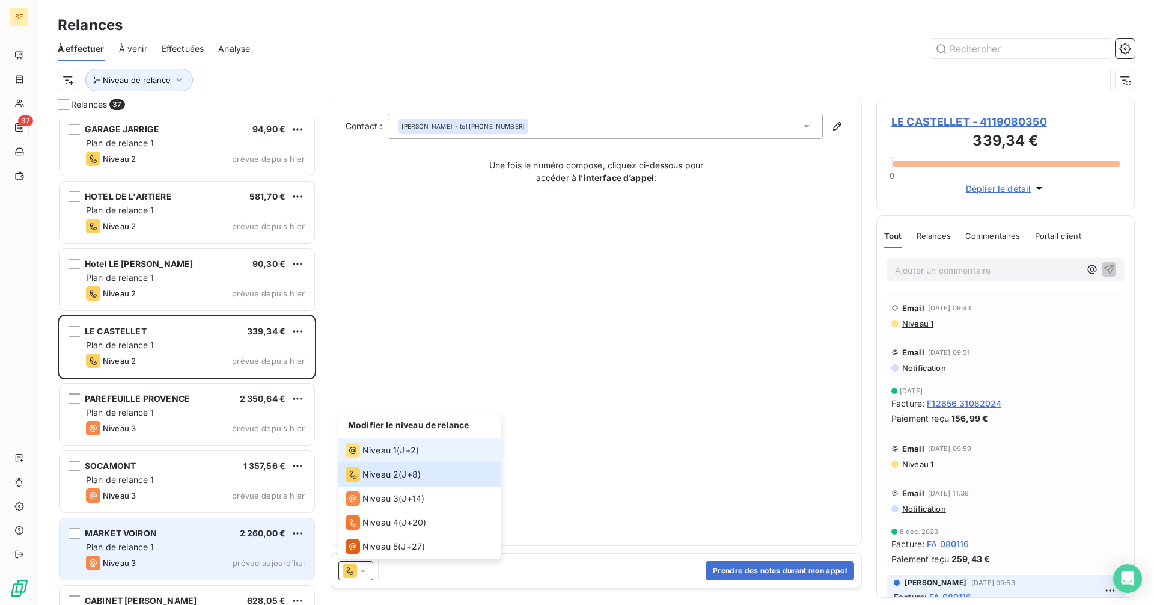
click at [382, 451] on span "Niveau 1" at bounding box center [380, 450] width 34 height 12
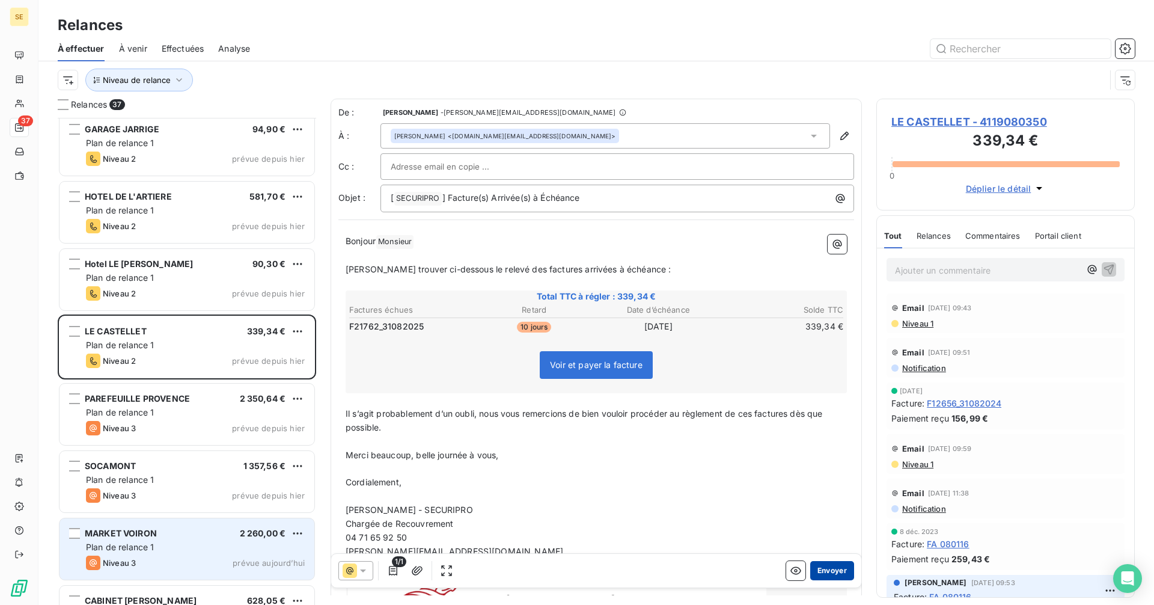
click at [817, 574] on button "Envoyer" at bounding box center [832, 570] width 44 height 19
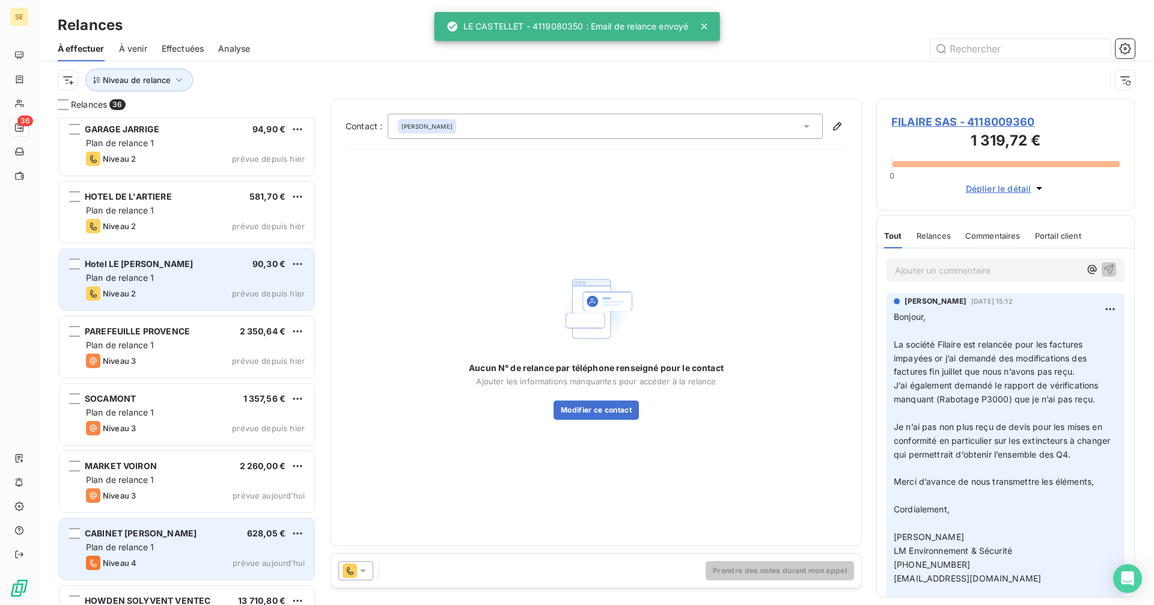
click at [191, 271] on div "Hotel LE [PERSON_NAME] 90,30 € Plan de relance 1 Niveau 2 prévue depuis [DATE]" at bounding box center [187, 279] width 255 height 61
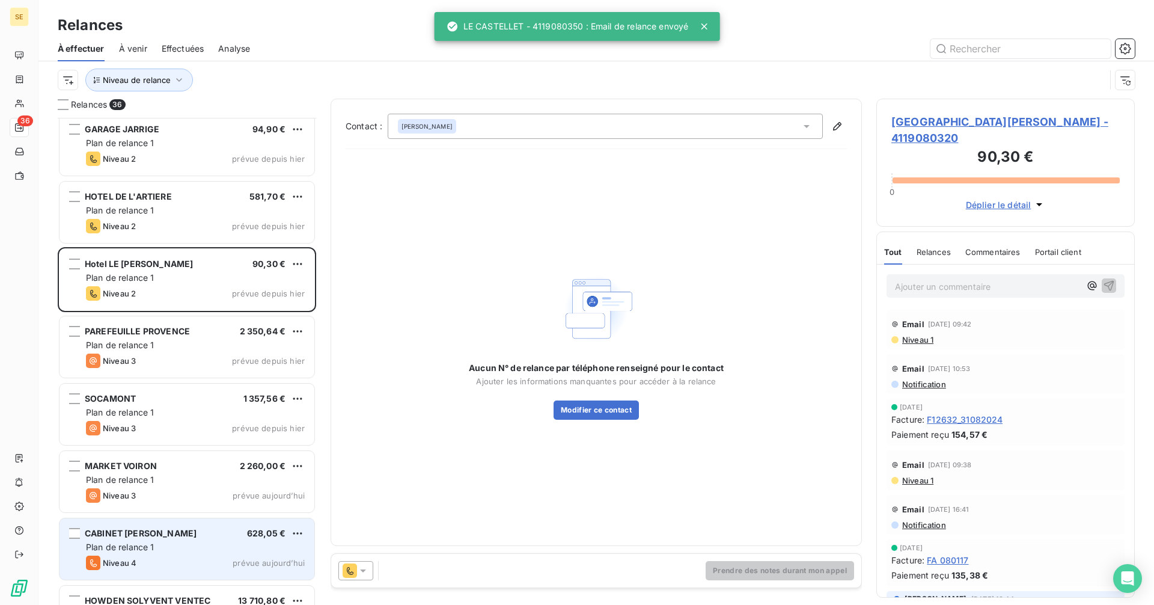
click at [353, 578] on div at bounding box center [356, 570] width 35 height 19
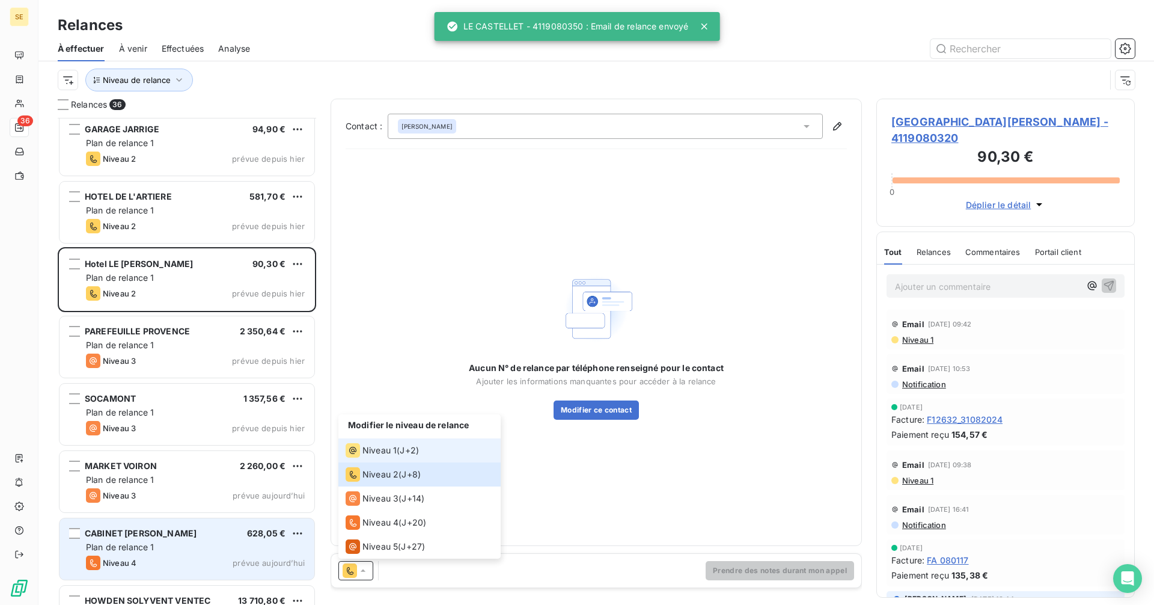
click at [387, 452] on span "Niveau 1" at bounding box center [380, 450] width 34 height 12
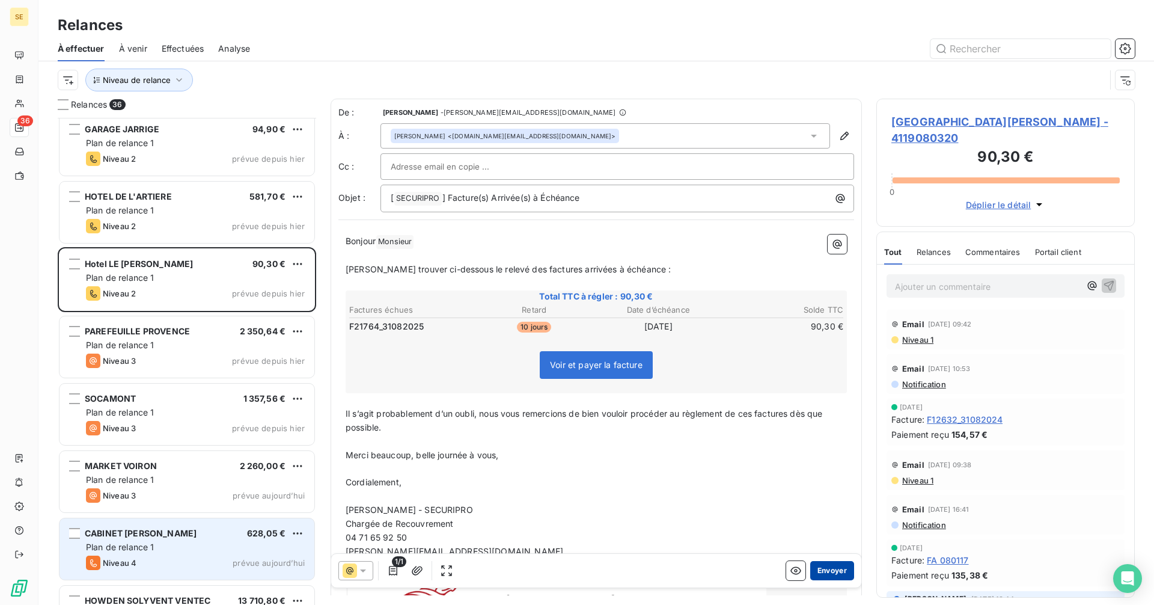
click at [823, 571] on button "Envoyer" at bounding box center [832, 570] width 44 height 19
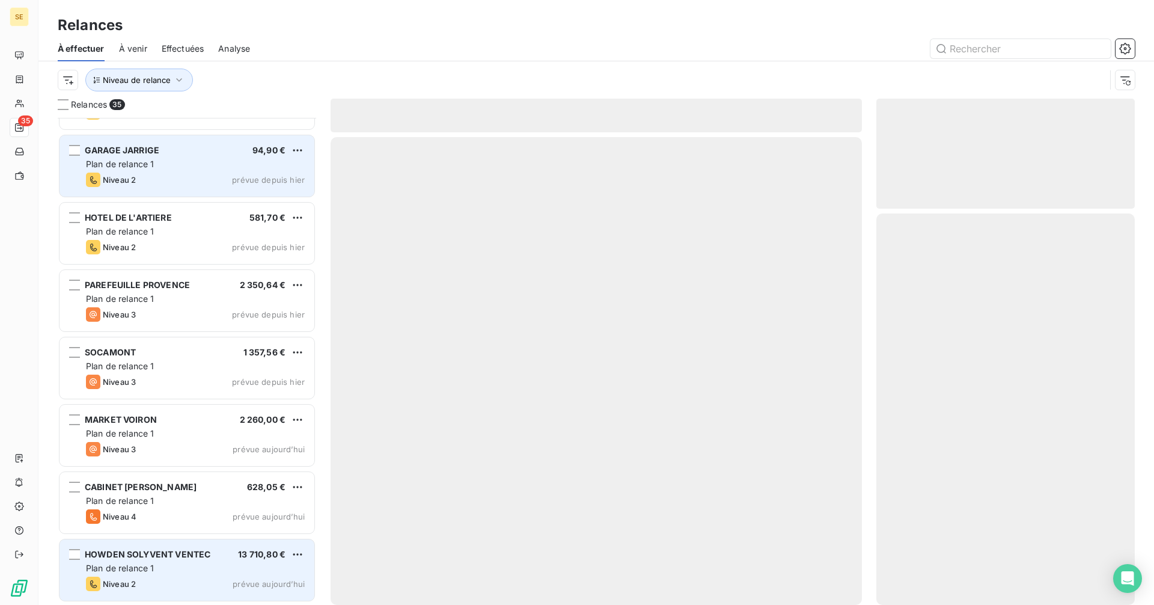
scroll to position [1870, 0]
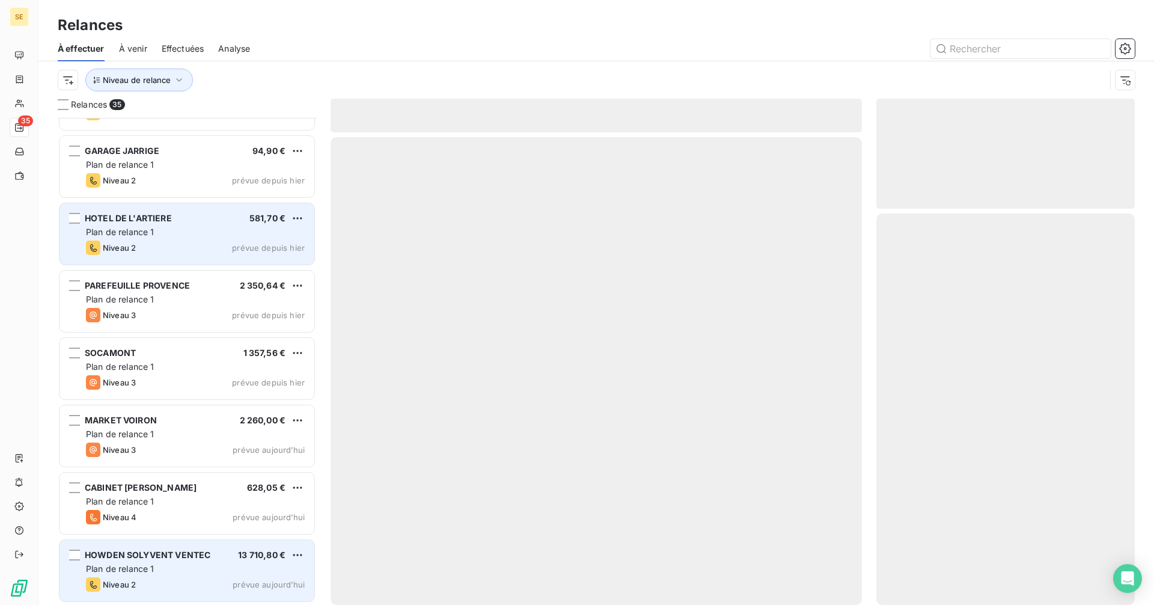
click at [185, 226] on div "Plan de relance 1" at bounding box center [195, 232] width 219 height 12
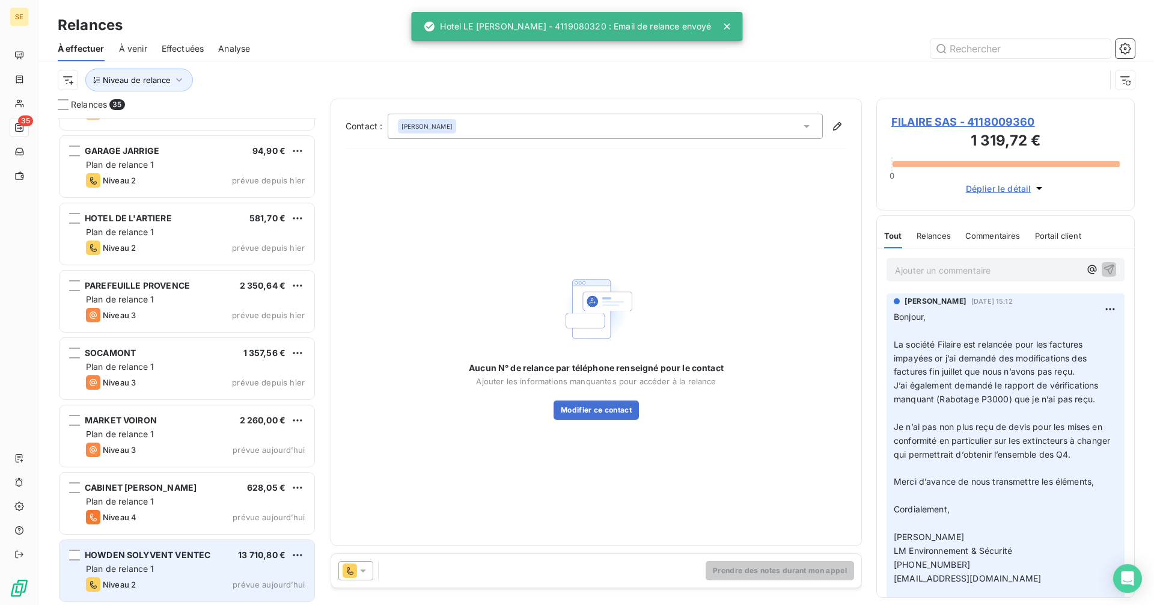
click at [367, 569] on icon at bounding box center [363, 571] width 12 height 12
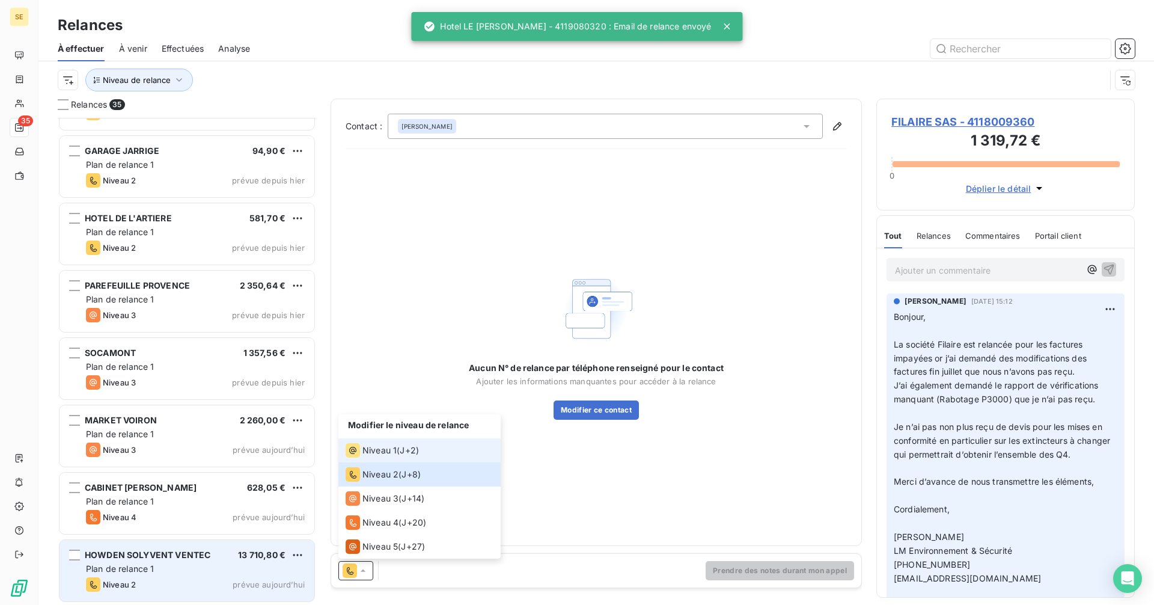
click at [384, 450] on span "Niveau 1" at bounding box center [380, 450] width 34 height 12
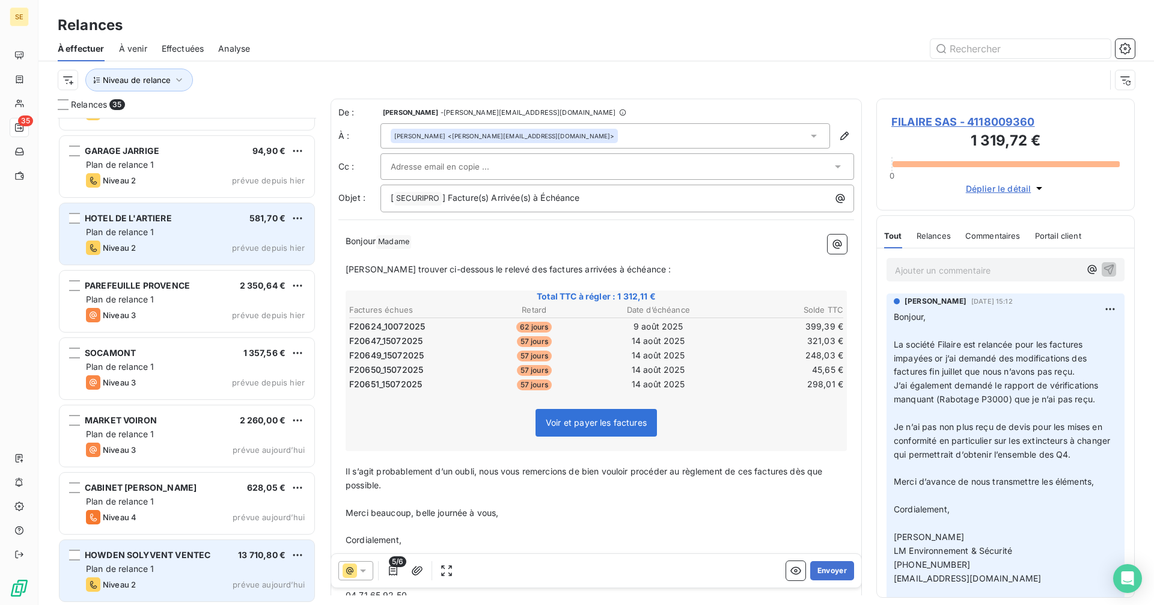
click at [159, 231] on div "Plan de relance 1" at bounding box center [195, 232] width 219 height 12
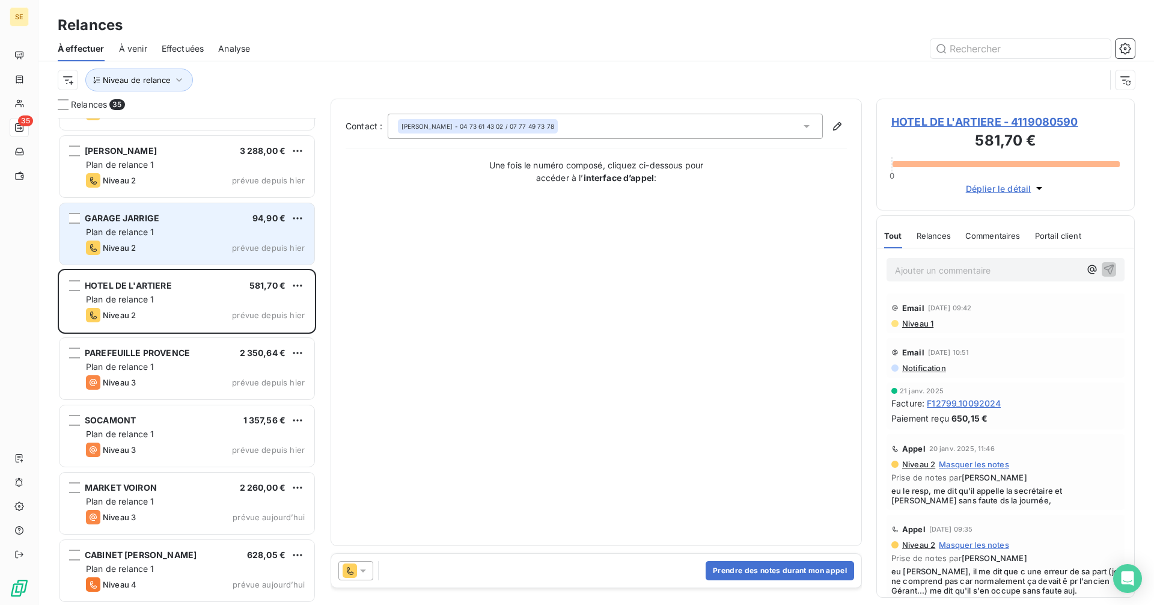
scroll to position [1810, 0]
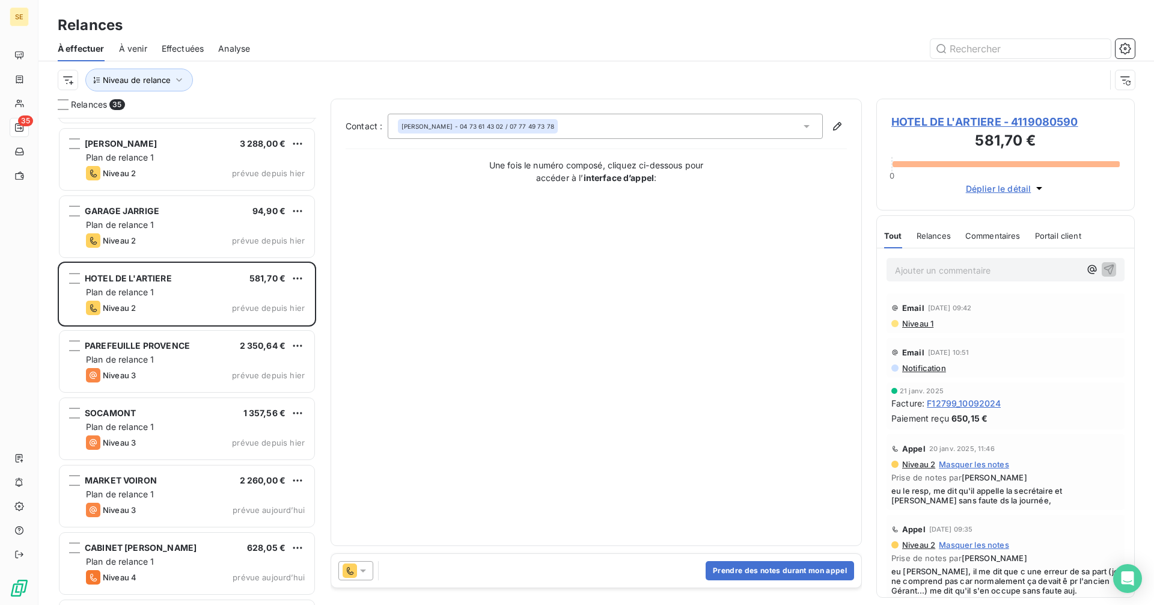
click at [185, 51] on span "Effectuées" at bounding box center [183, 49] width 43 height 12
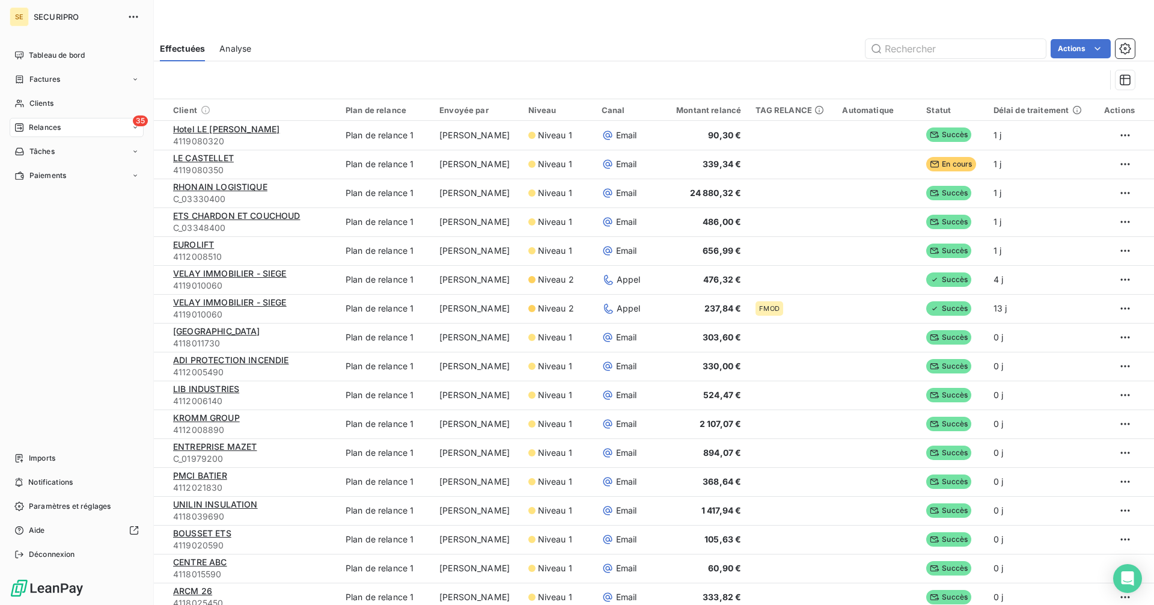
click at [23, 133] on div "35 Relances" at bounding box center [77, 127] width 134 height 19
click at [31, 129] on span "Relances" at bounding box center [45, 127] width 32 height 11
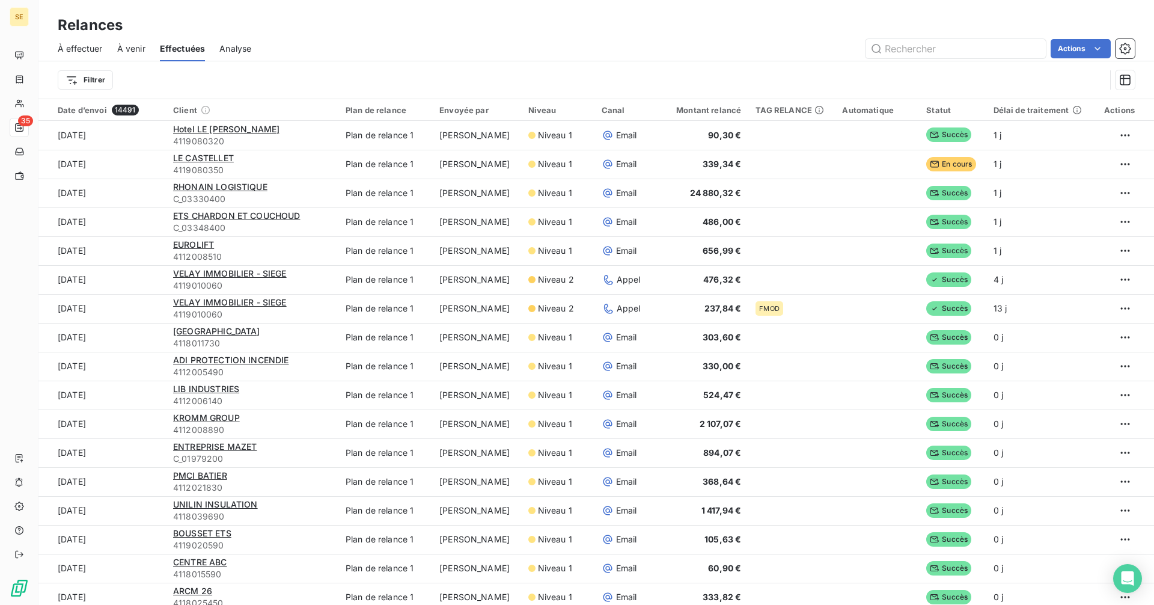
click at [73, 44] on span "À effectuer" at bounding box center [80, 49] width 45 height 12
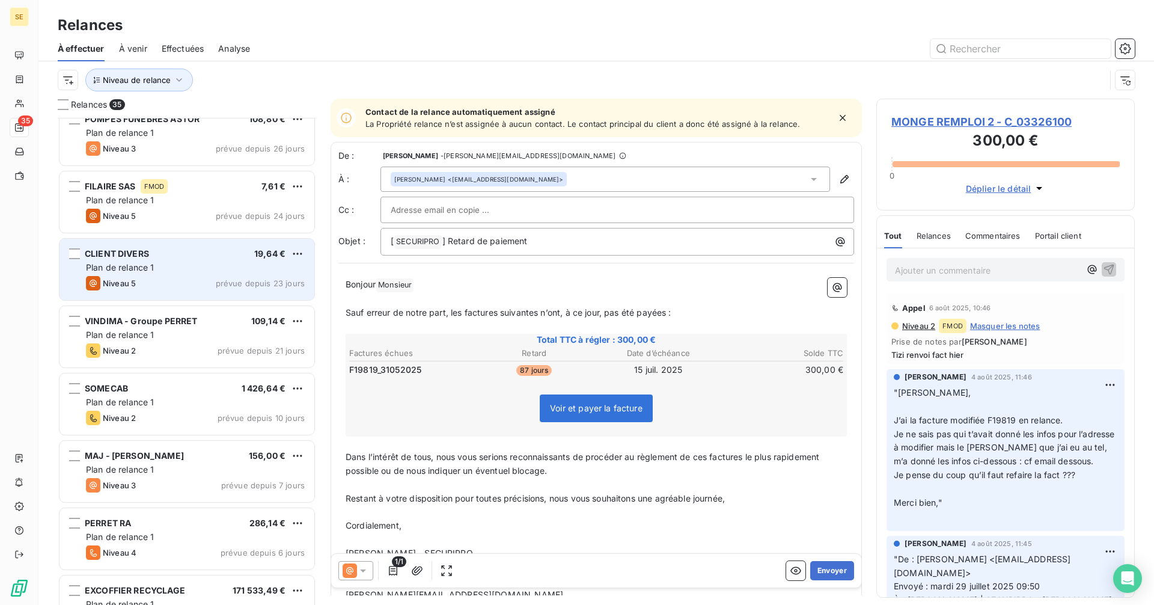
scroll to position [241, 0]
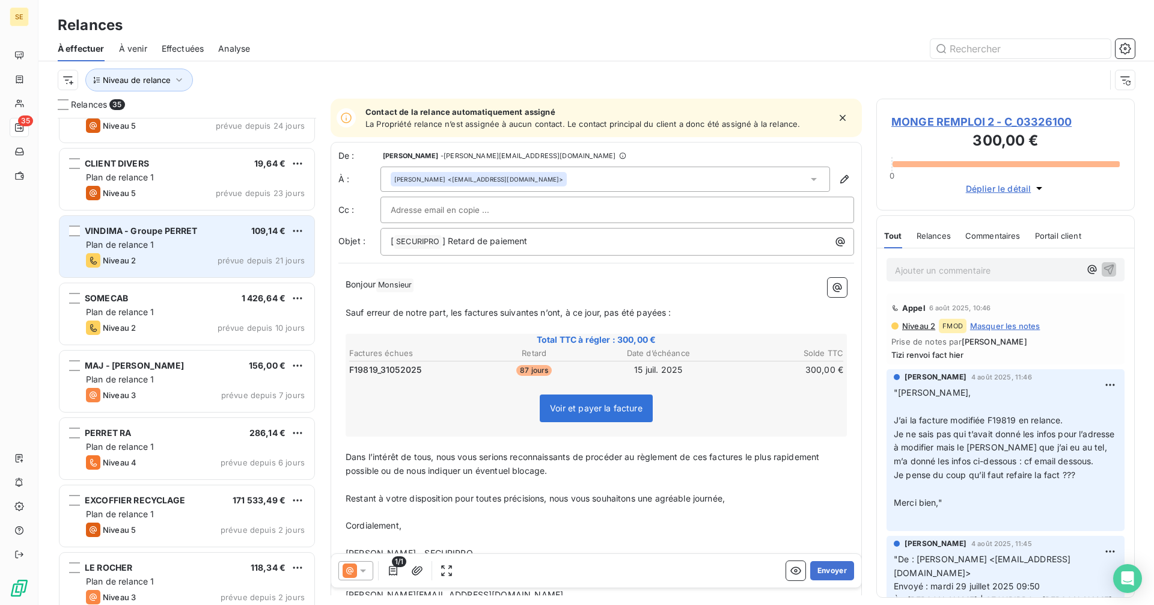
click at [192, 241] on div "Plan de relance 1" at bounding box center [195, 245] width 219 height 12
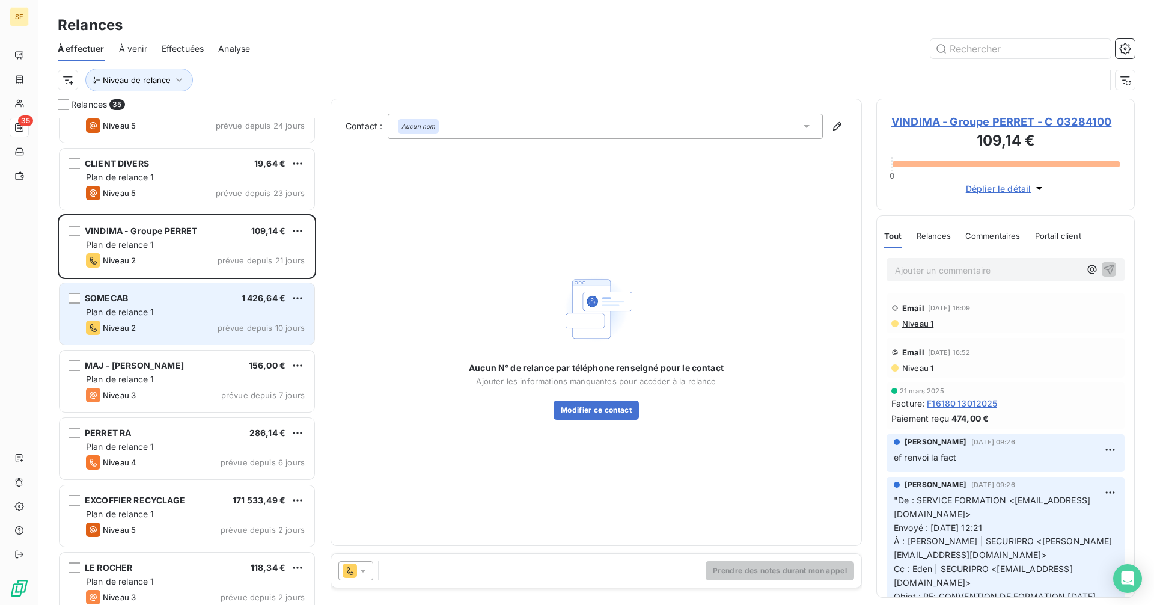
click at [207, 322] on div "Niveau 2 prévue depuis 10 jours" at bounding box center [195, 327] width 219 height 14
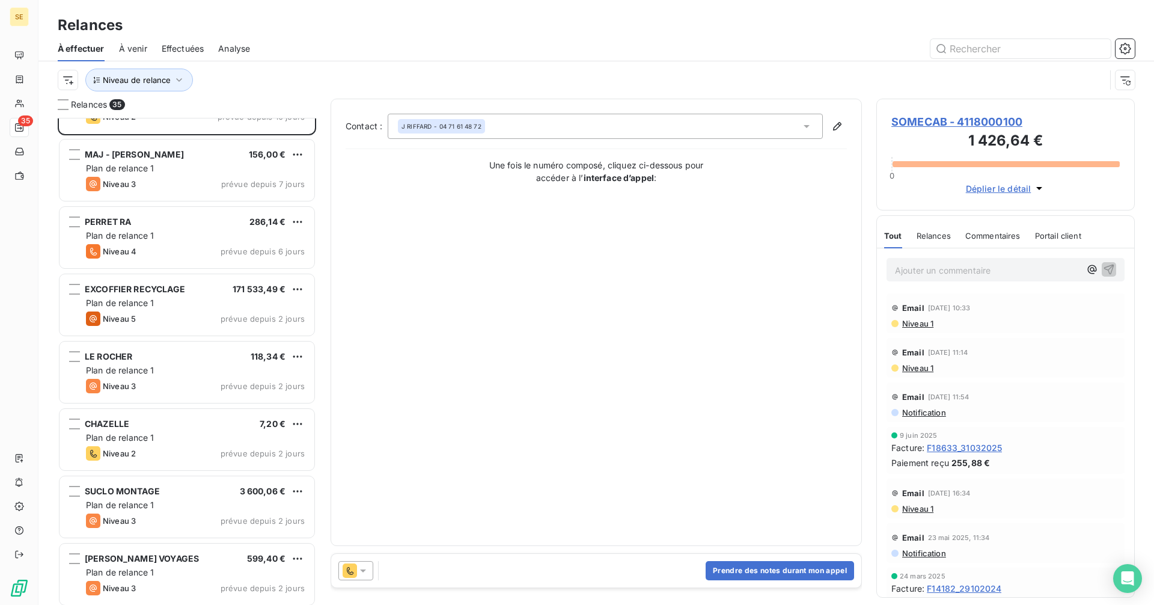
scroll to position [482, 0]
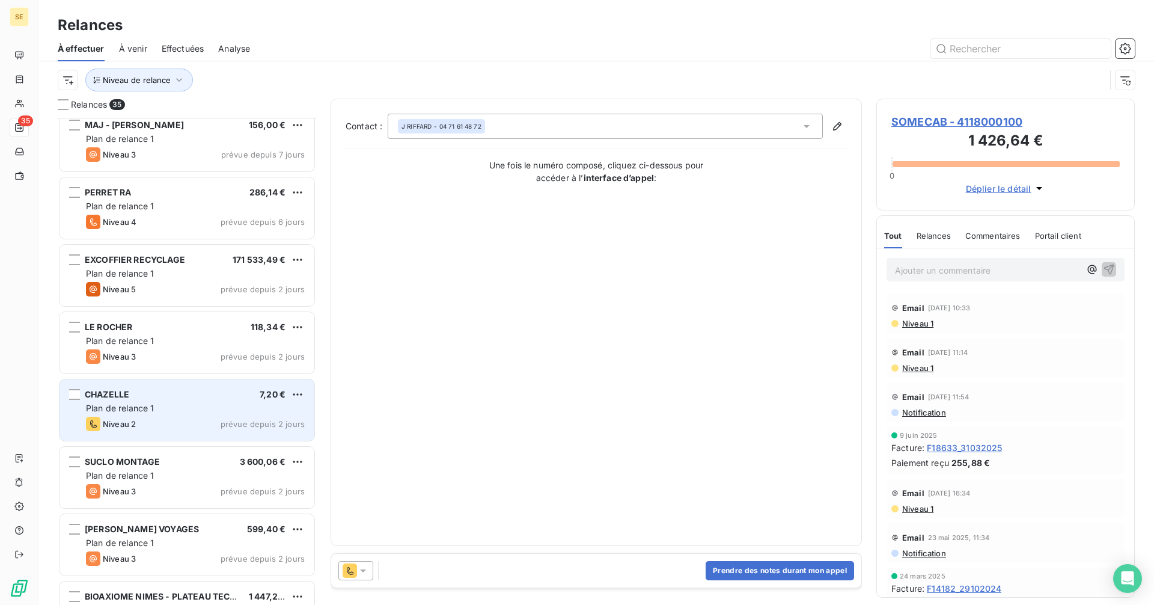
click at [143, 412] on span "Plan de relance 1" at bounding box center [120, 408] width 69 height 10
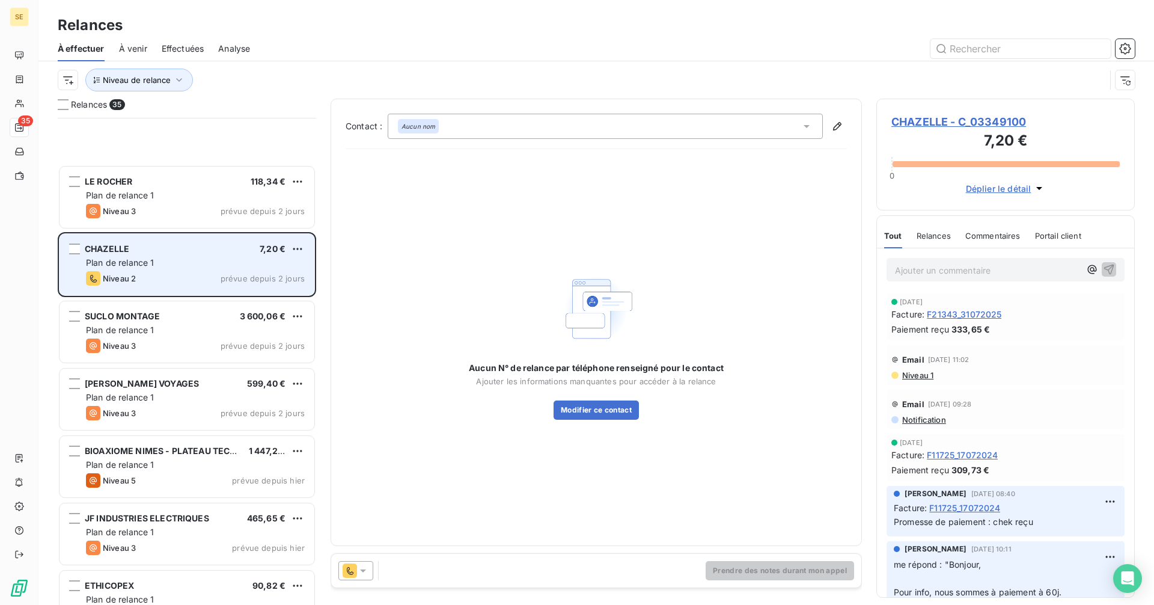
scroll to position [842, 0]
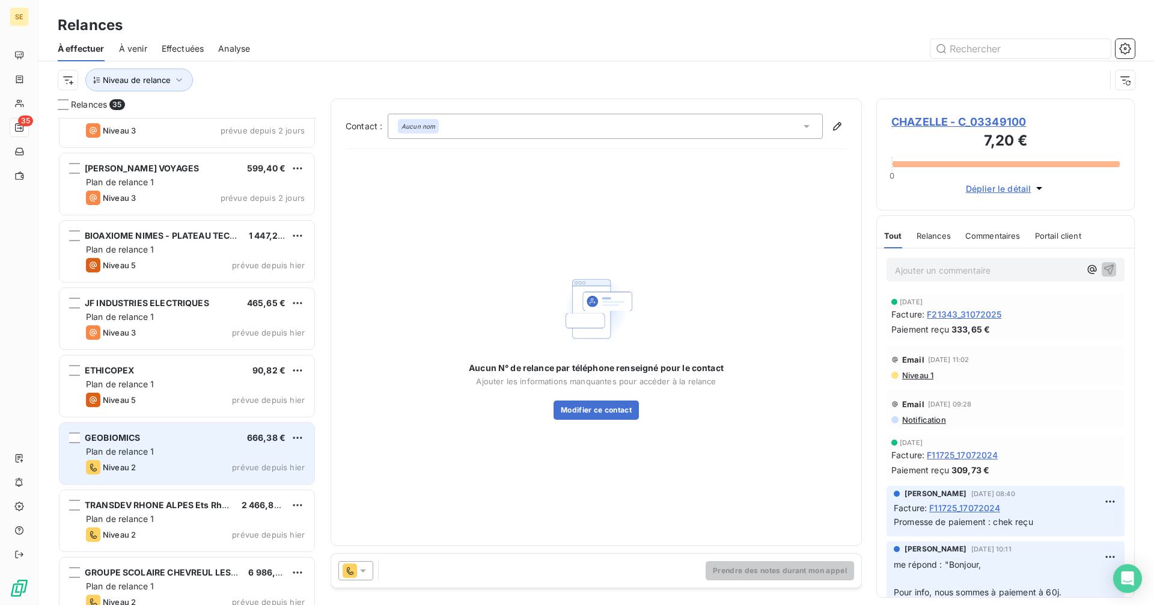
click at [155, 456] on div "Plan de relance 1" at bounding box center [195, 452] width 219 height 12
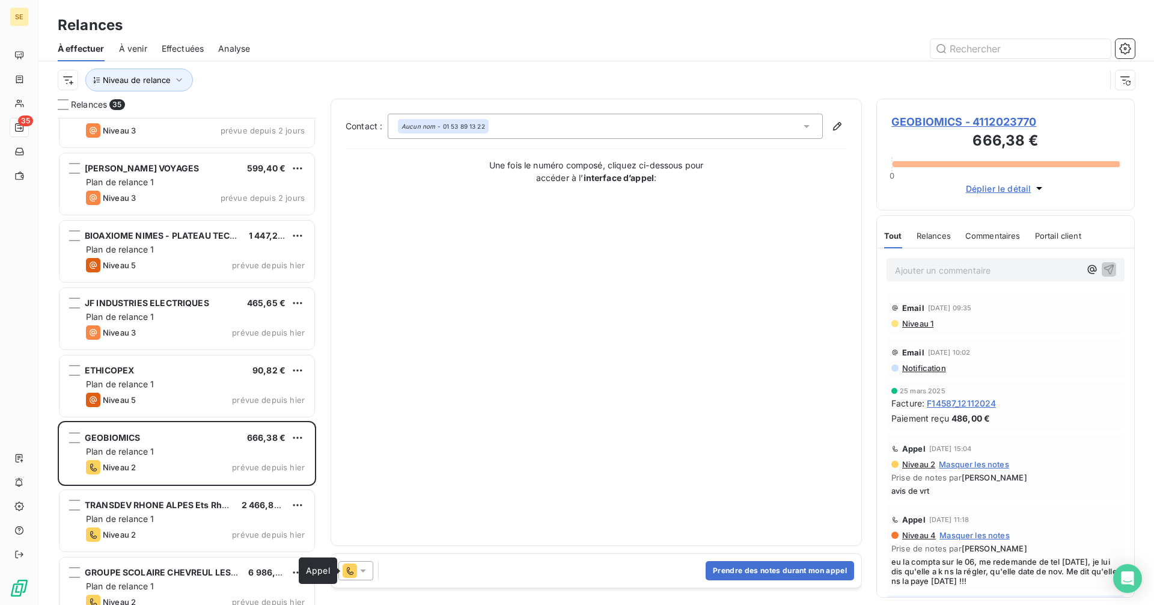
click at [352, 568] on icon at bounding box center [350, 570] width 14 height 14
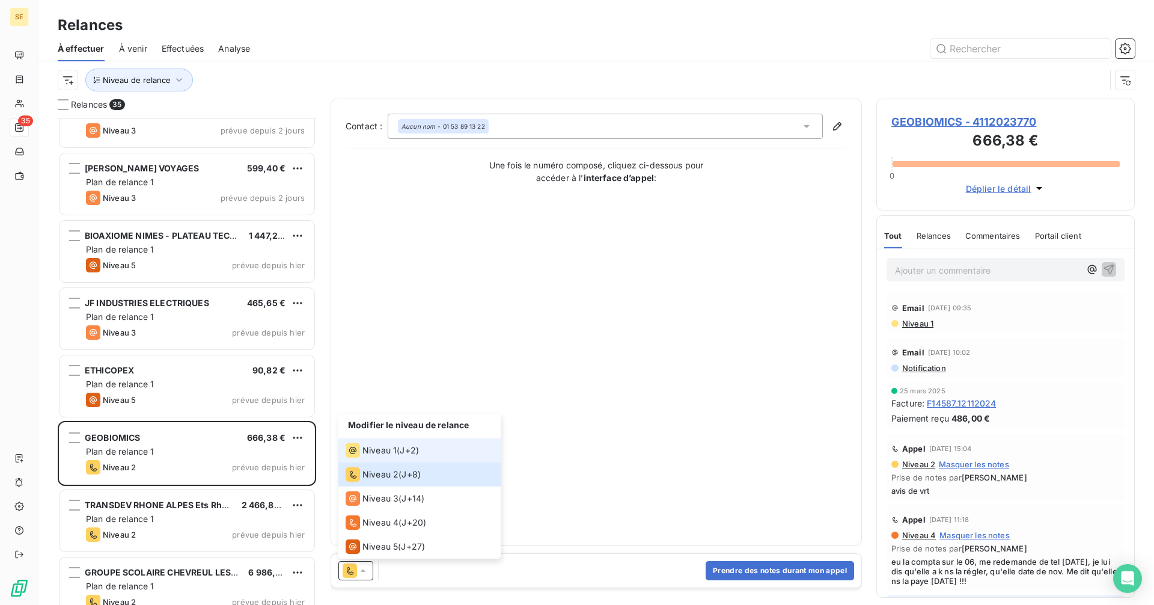
click at [378, 460] on li "Niveau 1 ( J+2 )" at bounding box center [420, 450] width 162 height 24
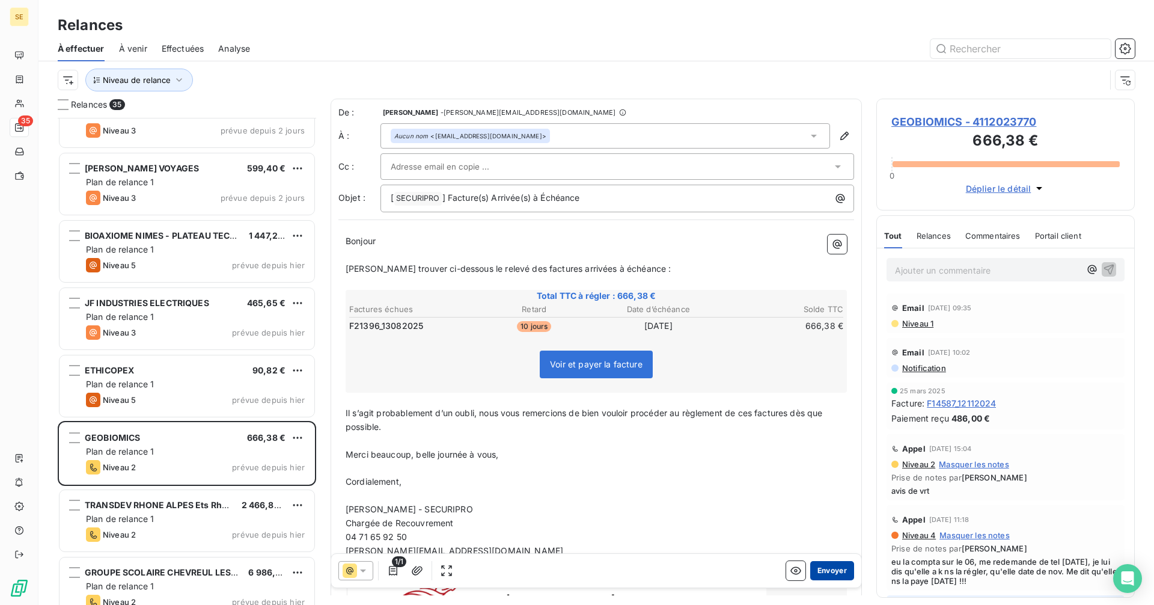
click at [830, 571] on button "Envoyer" at bounding box center [832, 570] width 44 height 19
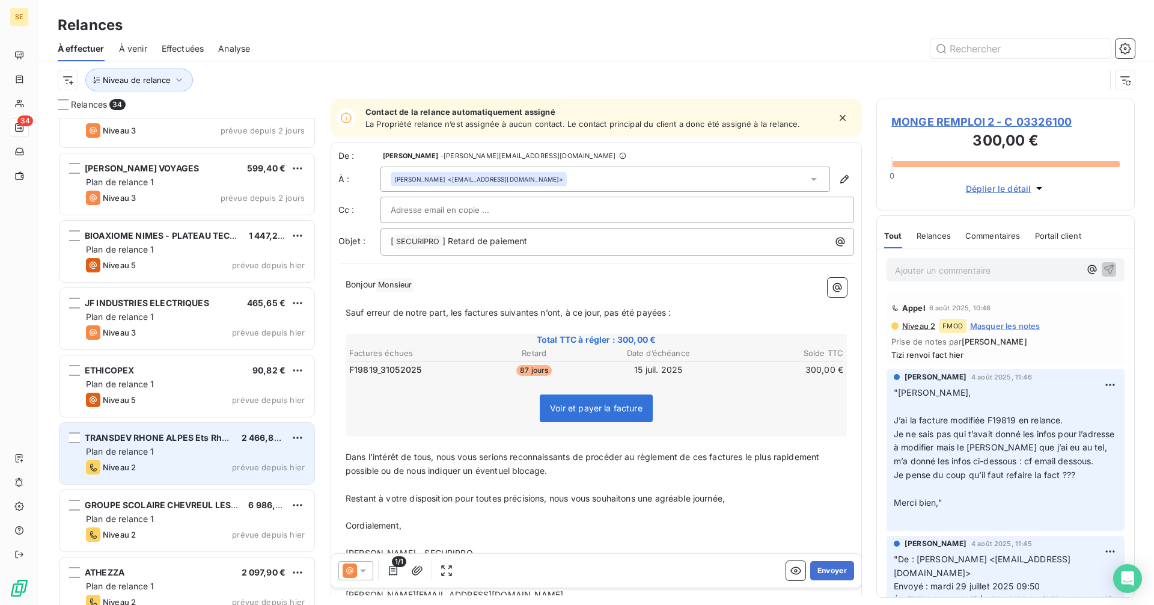
click at [161, 463] on div "Niveau 2 prévue depuis hier" at bounding box center [195, 467] width 219 height 14
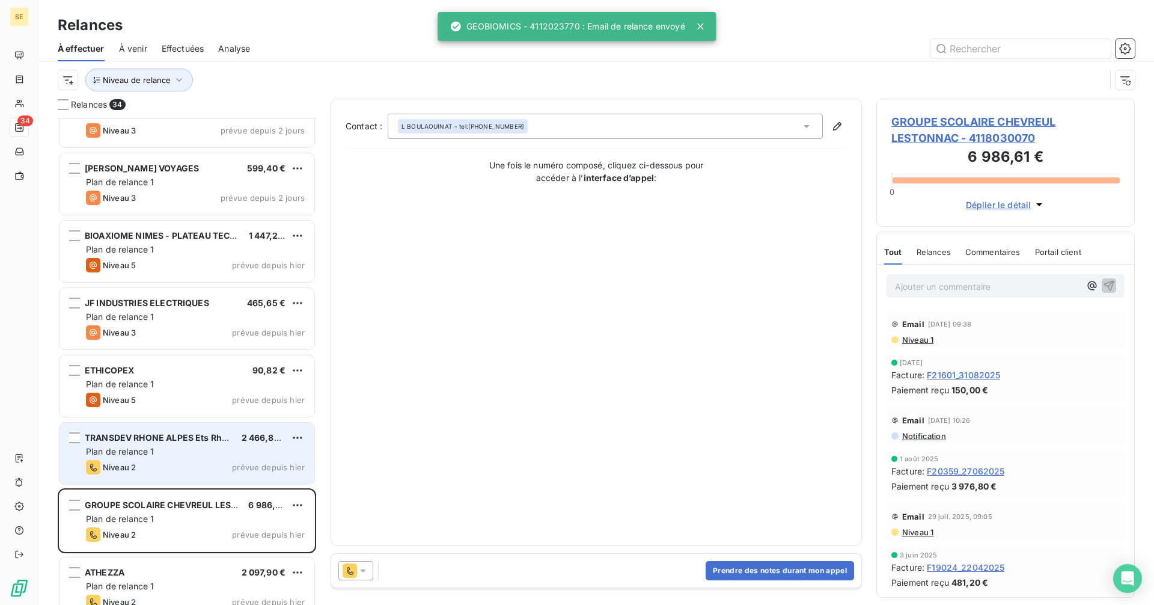
click at [241, 448] on div "Plan de relance 1" at bounding box center [195, 452] width 219 height 12
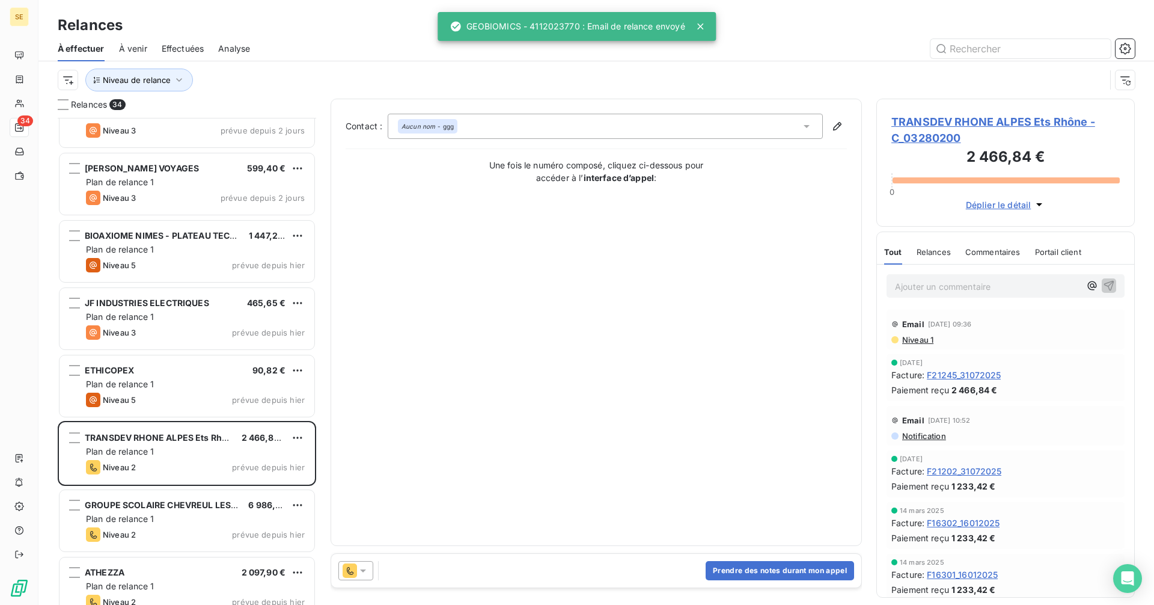
click at [364, 568] on icon at bounding box center [363, 571] width 12 height 12
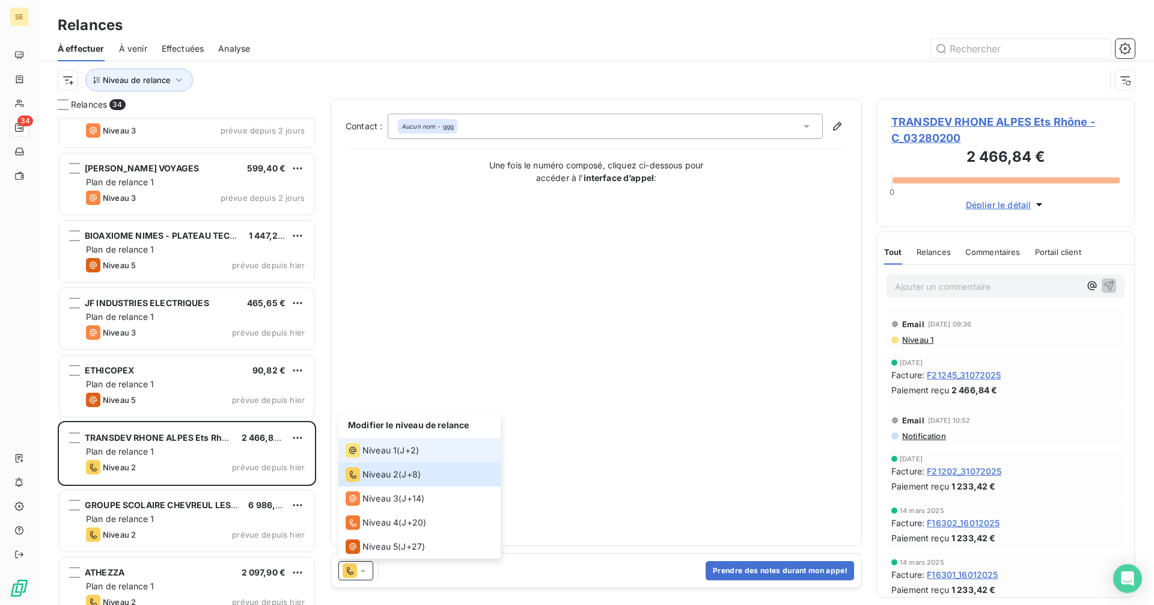
click at [378, 455] on span "Niveau 1" at bounding box center [380, 450] width 34 height 12
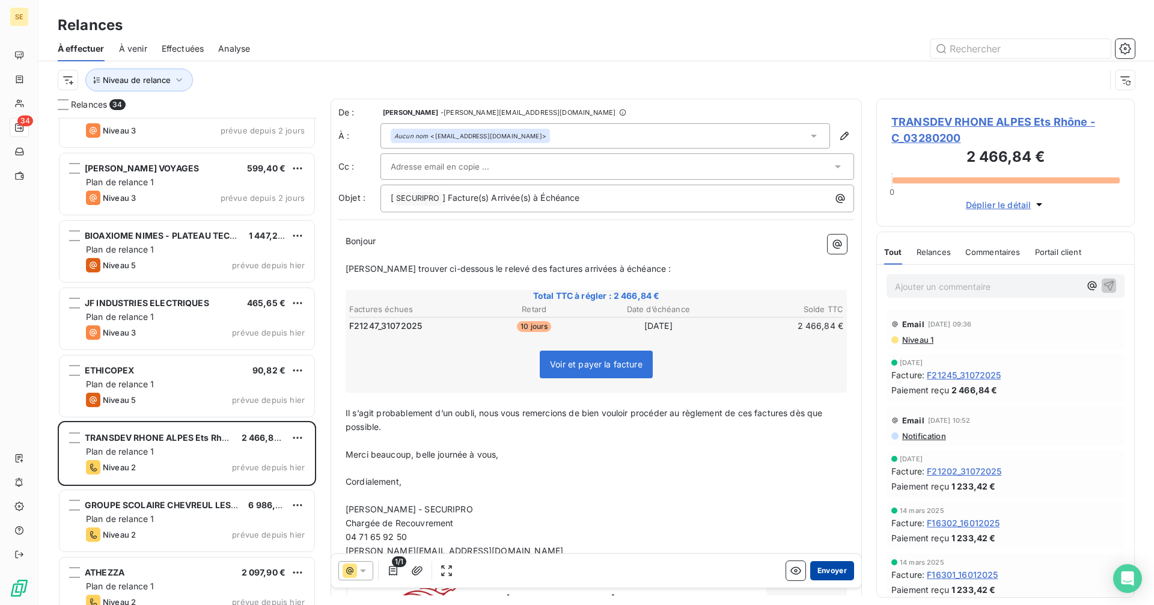
click at [823, 571] on button "Envoyer" at bounding box center [832, 570] width 44 height 19
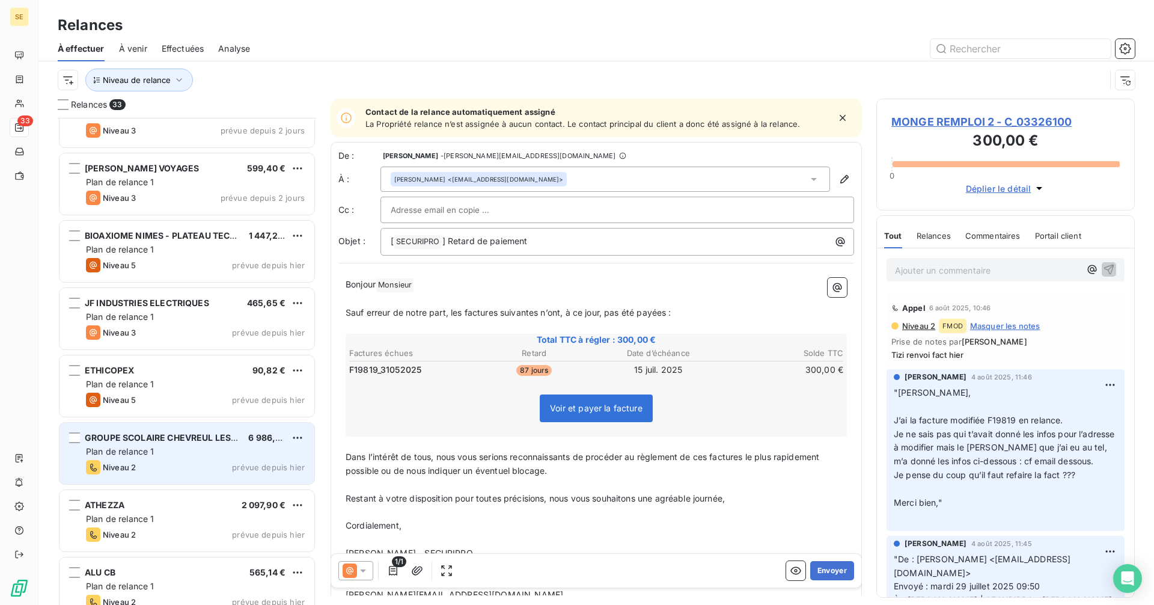
click at [194, 446] on div "Plan de relance 1" at bounding box center [195, 452] width 219 height 12
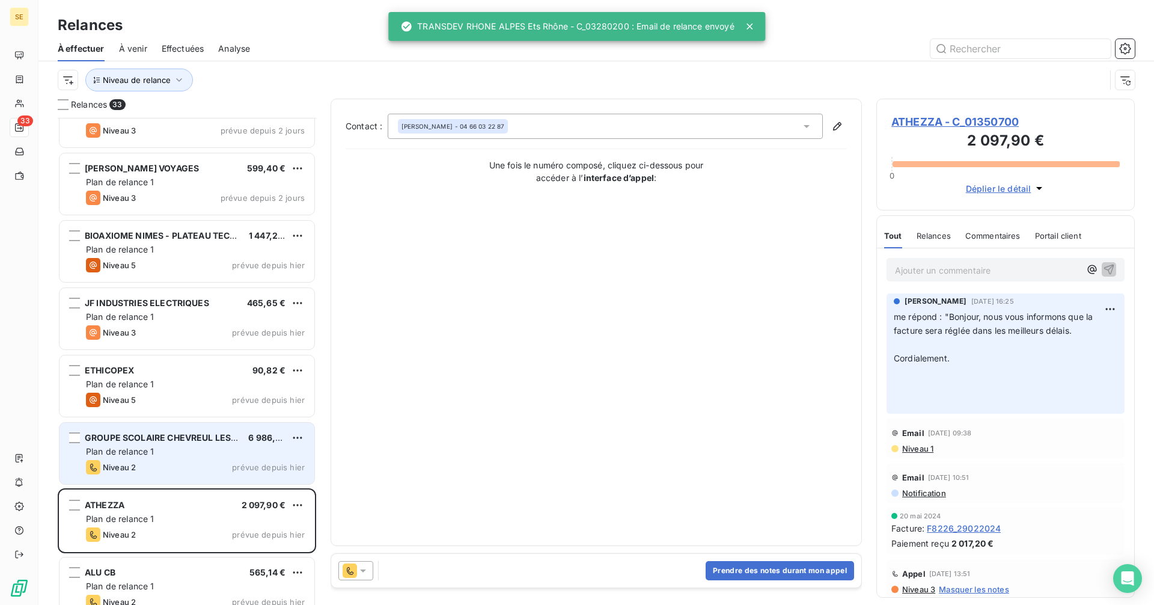
click at [221, 451] on div "Plan de relance 1" at bounding box center [195, 452] width 219 height 12
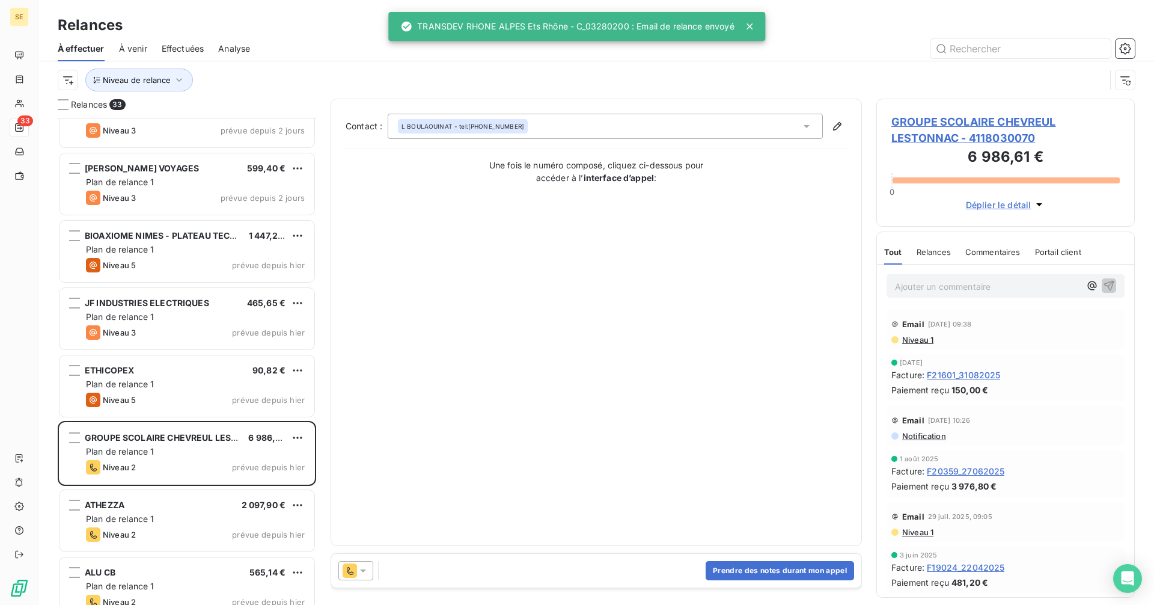
click at [364, 569] on icon at bounding box center [363, 571] width 12 height 12
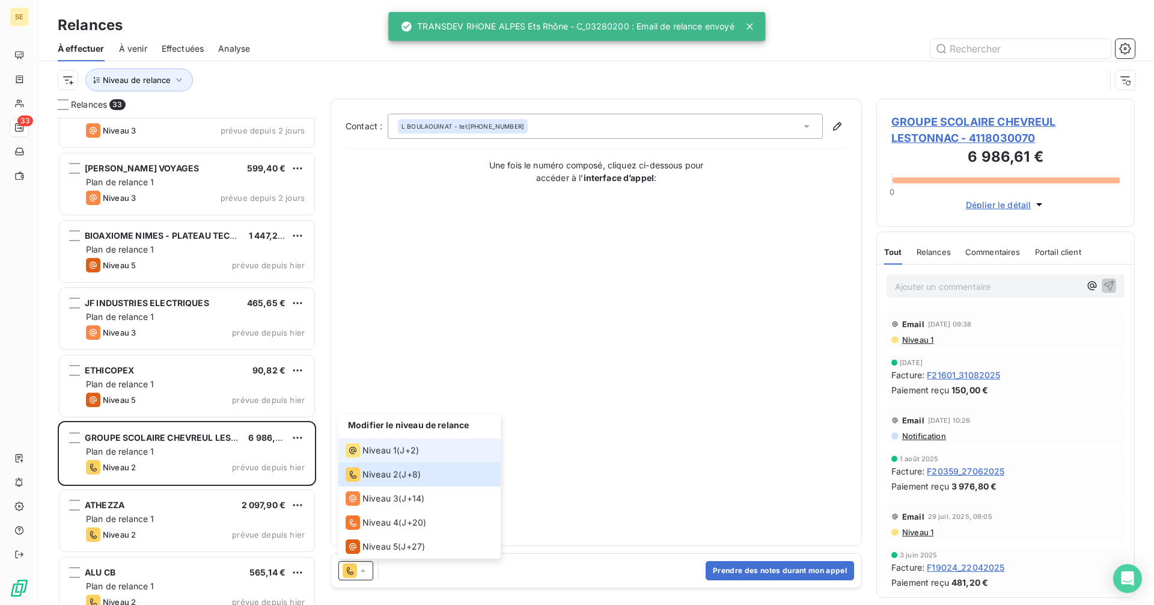
click at [396, 448] on div "Niveau 1 ( J+2 )" at bounding box center [382, 450] width 73 height 14
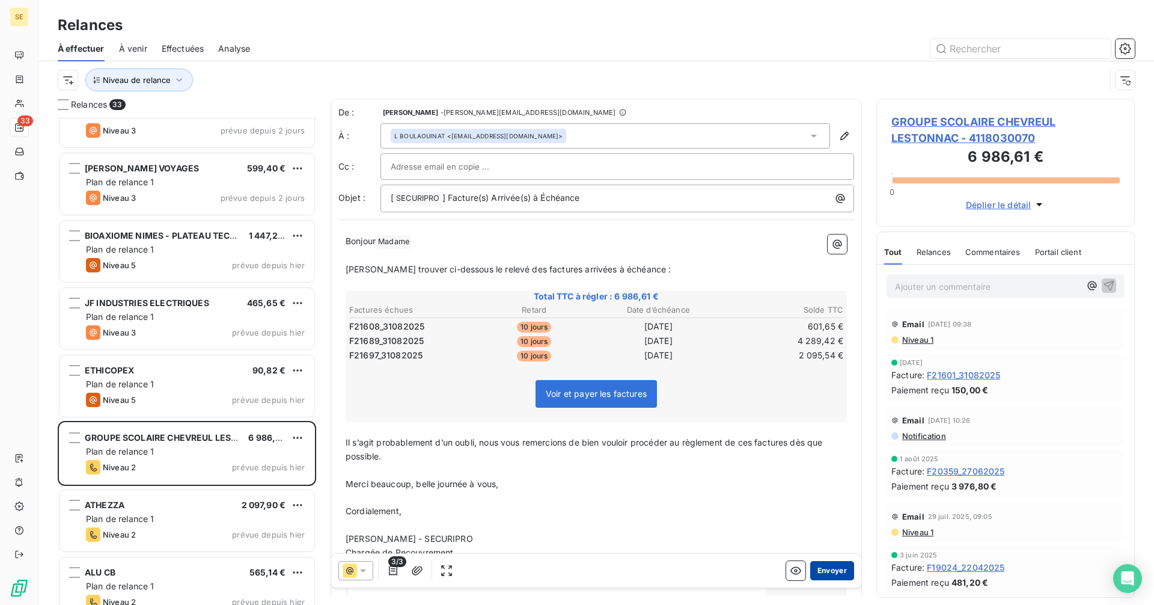
click at [832, 569] on button "Envoyer" at bounding box center [832, 570] width 44 height 19
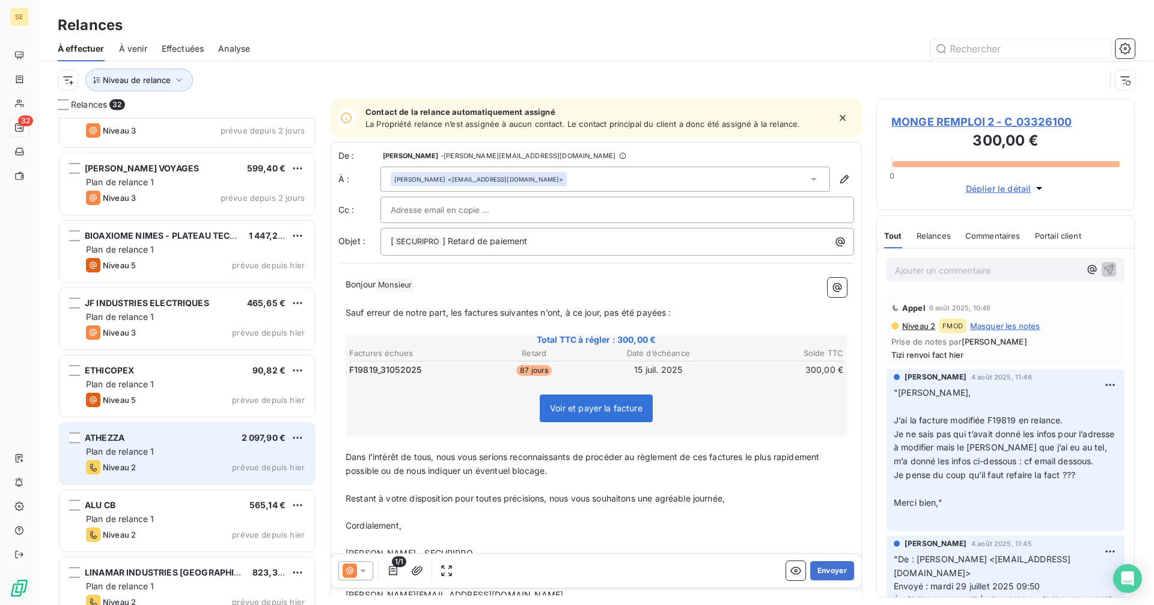
click at [206, 459] on div "ATHEZZA 2 097,90 € Plan de relance 1 Niveau 2 prévue depuis [DATE]" at bounding box center [187, 453] width 255 height 61
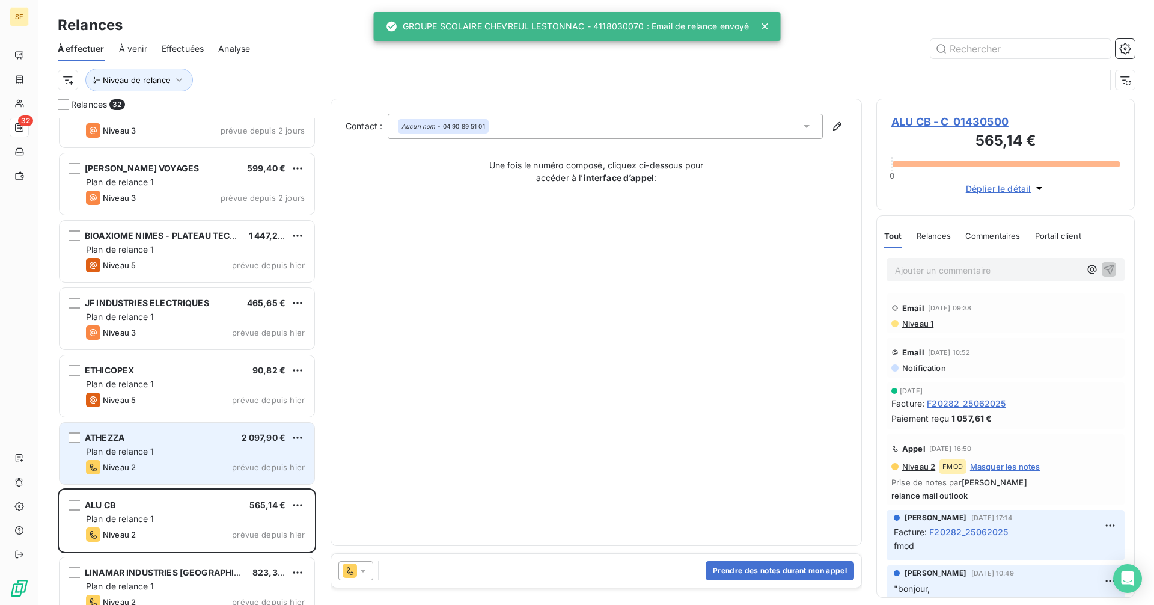
click at [200, 447] on div "Plan de relance 1" at bounding box center [195, 452] width 219 height 12
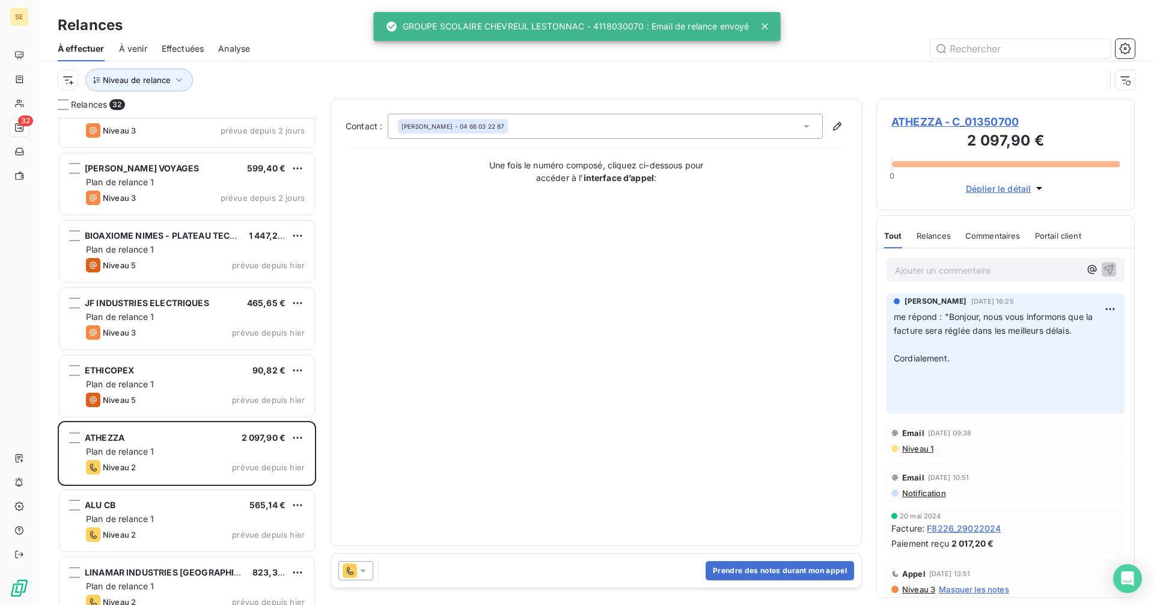
click at [361, 569] on icon at bounding box center [363, 571] width 12 height 12
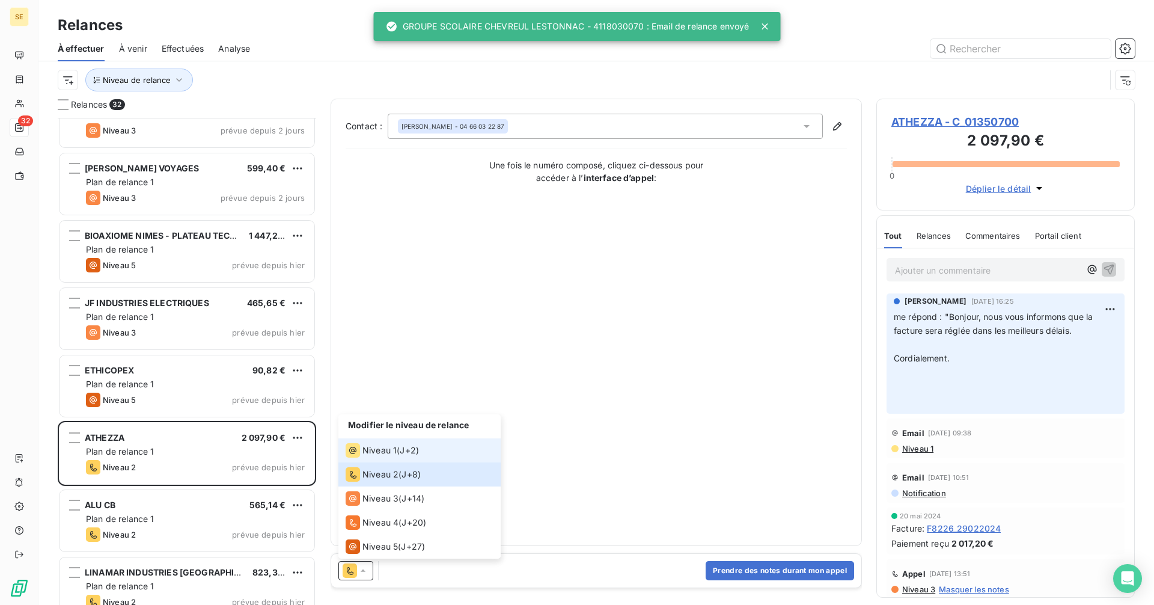
click at [382, 453] on span "Niveau 1" at bounding box center [380, 450] width 34 height 12
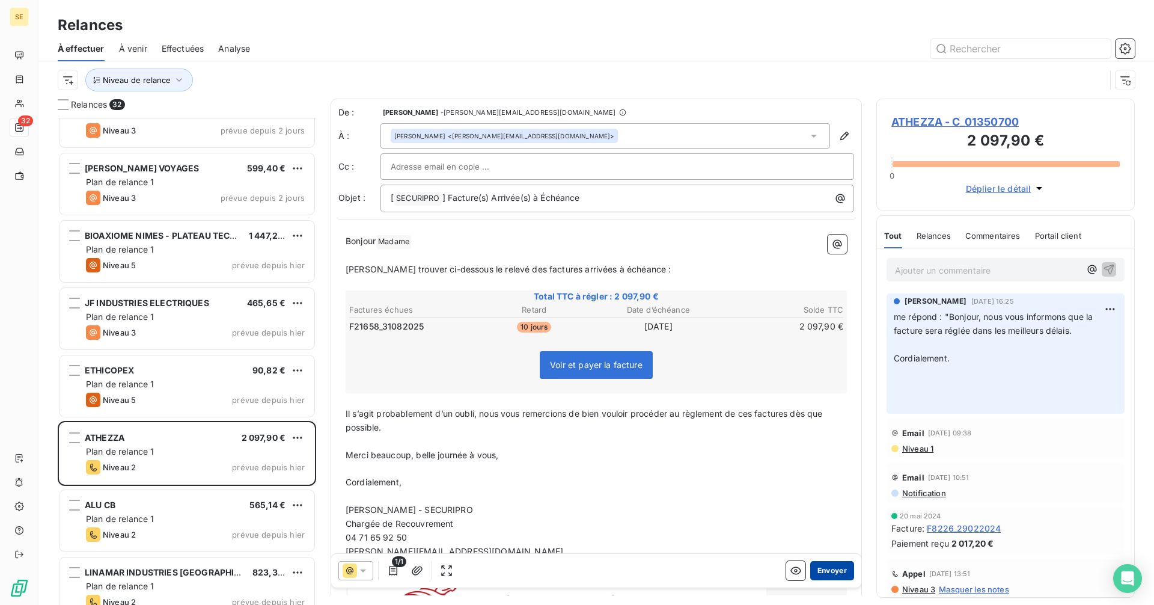
click at [824, 571] on button "Envoyer" at bounding box center [832, 570] width 44 height 19
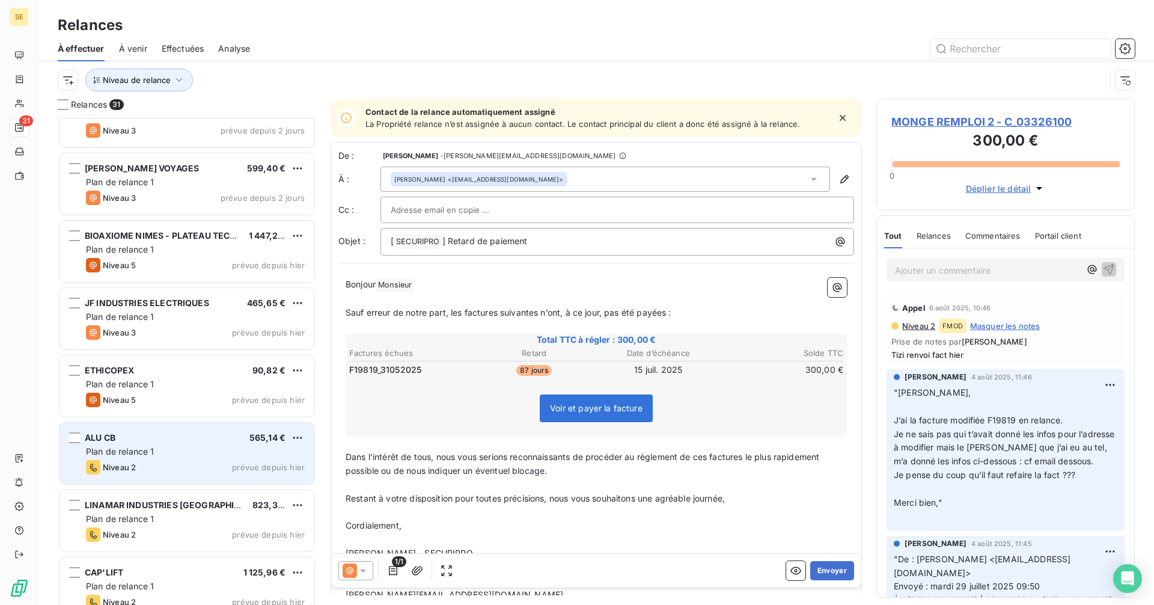
click at [183, 455] on div "Plan de relance 1" at bounding box center [195, 452] width 219 height 12
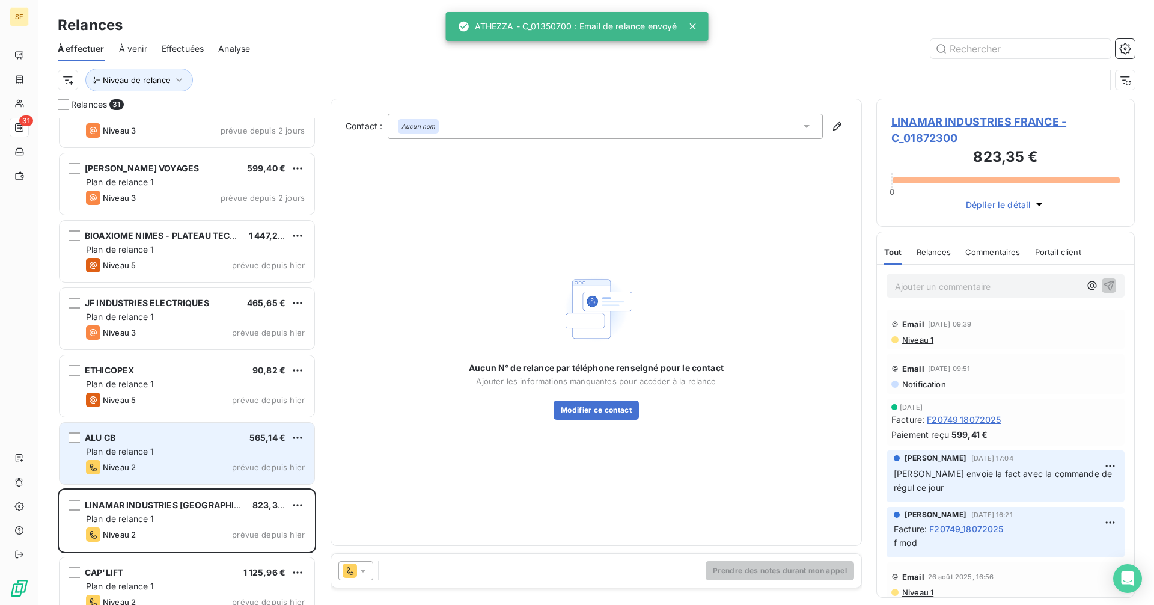
click at [265, 470] on span "prévue depuis hier" at bounding box center [268, 467] width 73 height 10
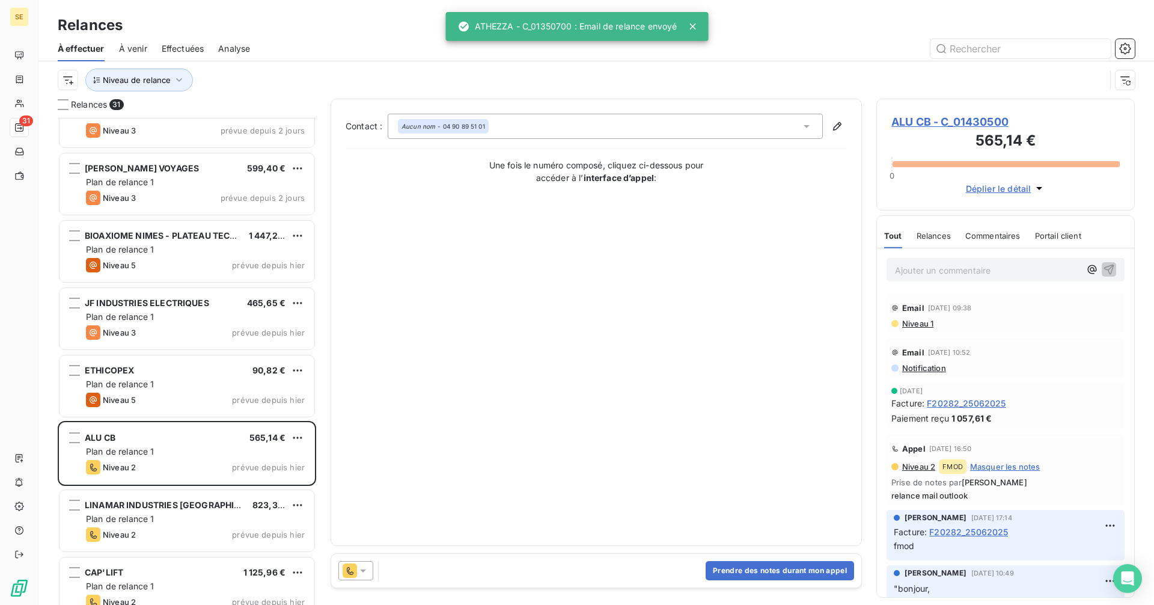
click at [355, 571] on icon at bounding box center [350, 570] width 14 height 14
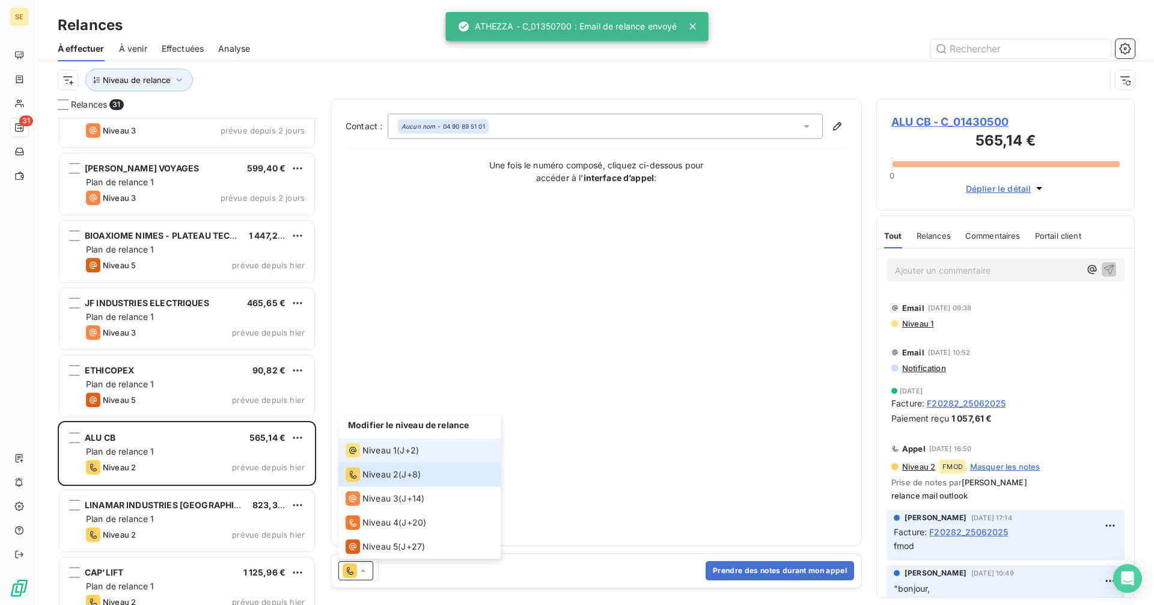
click at [370, 451] on span "Niveau 1" at bounding box center [380, 450] width 34 height 12
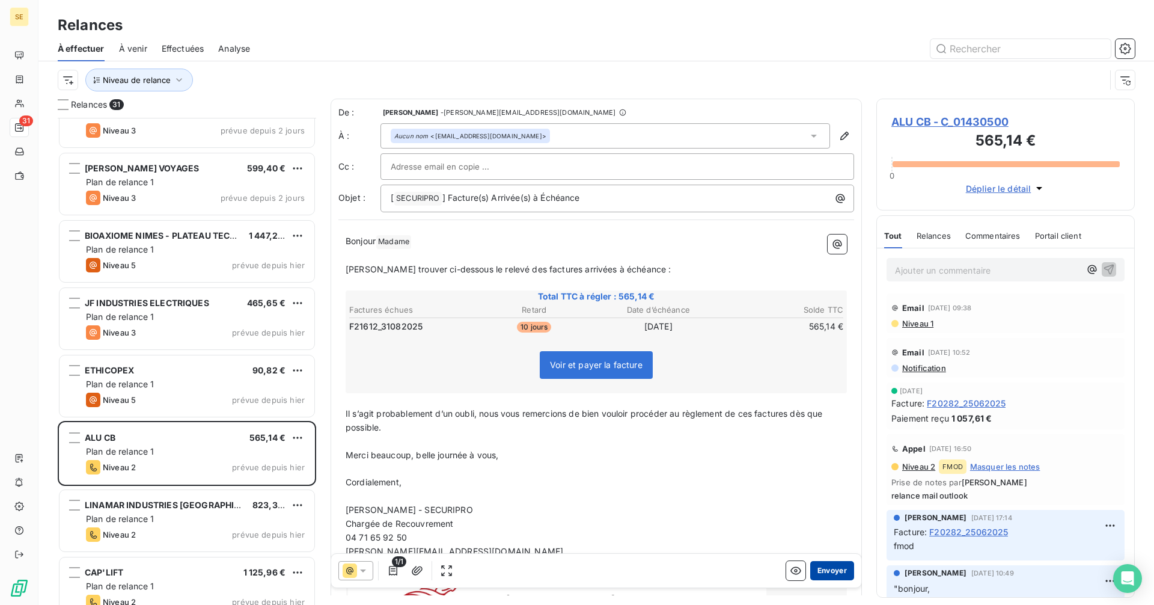
click at [817, 569] on button "Envoyer" at bounding box center [832, 570] width 44 height 19
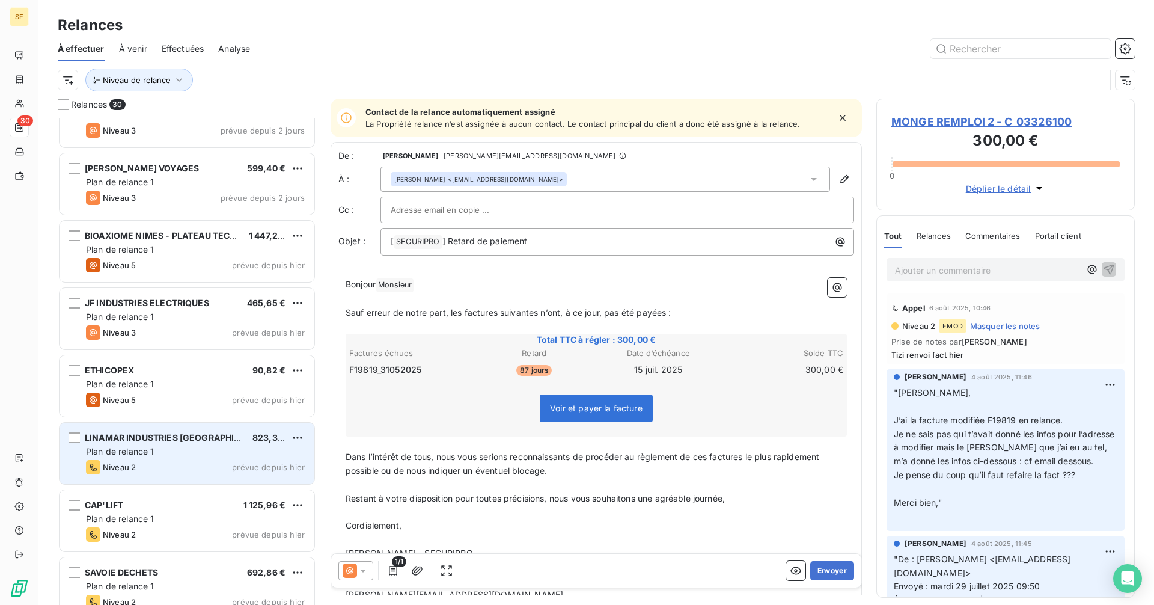
click at [203, 452] on div "Plan de relance 1" at bounding box center [195, 452] width 219 height 12
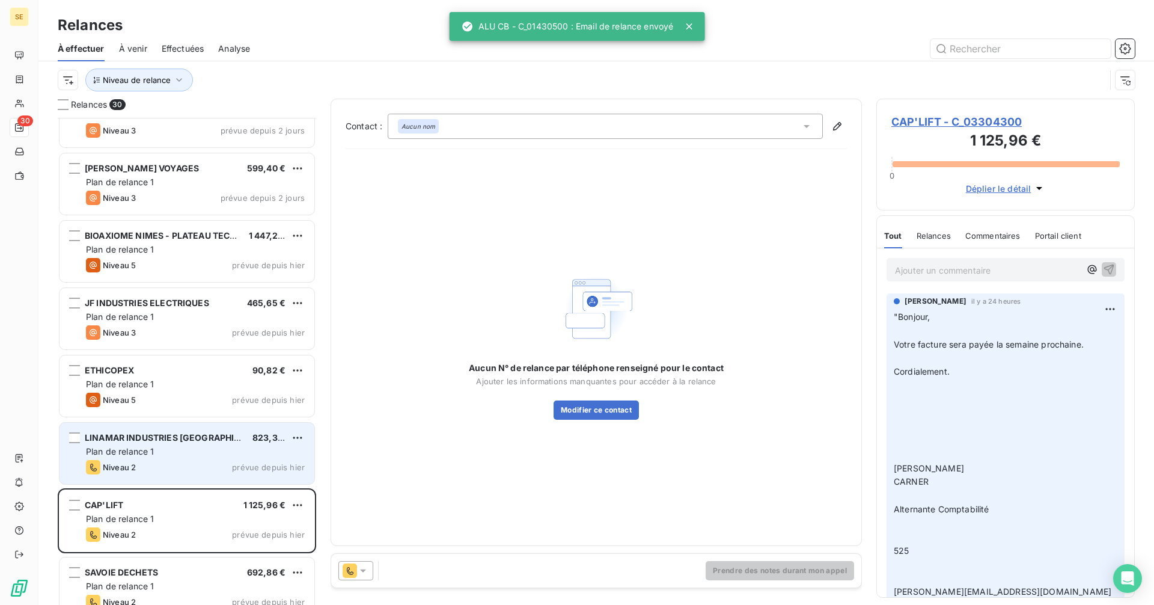
click at [243, 447] on div "Plan de relance 1" at bounding box center [195, 452] width 219 height 12
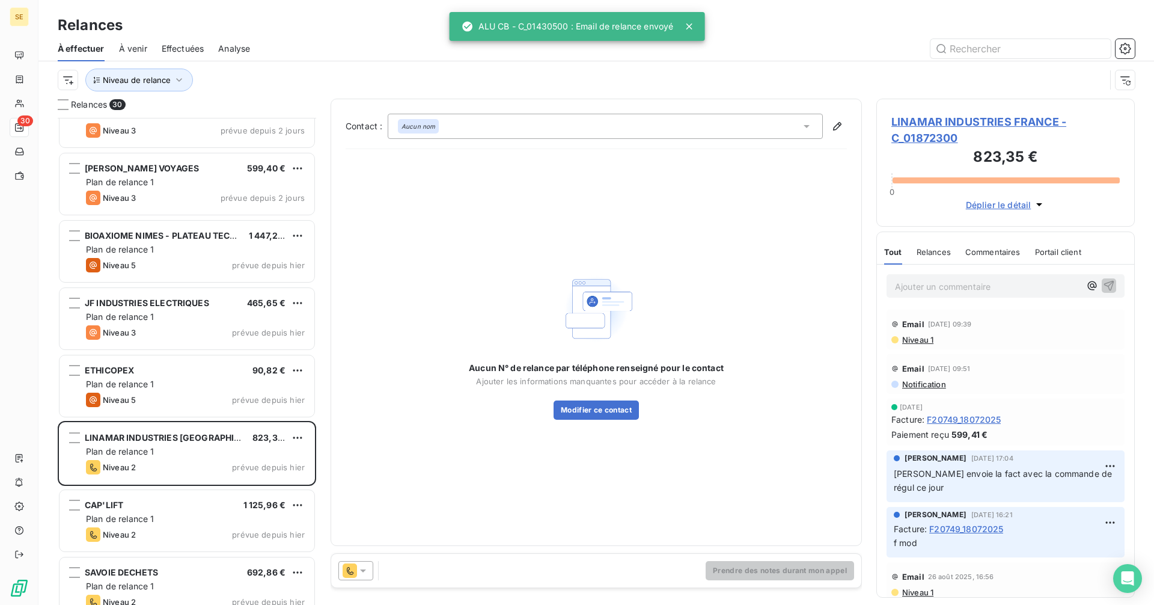
click at [352, 569] on icon at bounding box center [350, 570] width 14 height 14
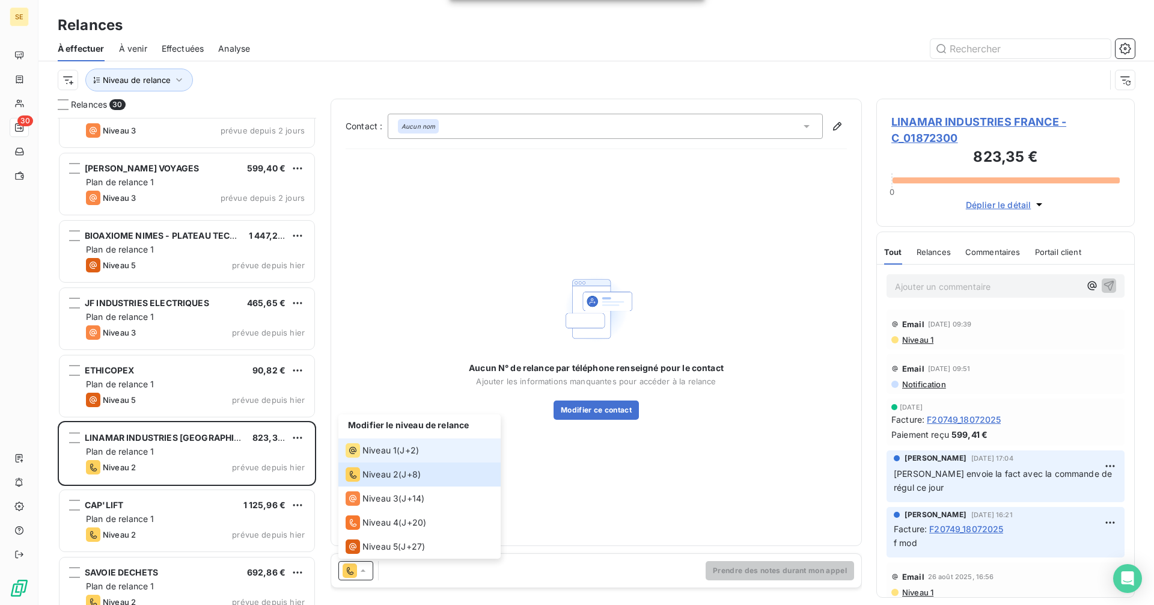
click at [368, 450] on span "Niveau 1" at bounding box center [380, 450] width 34 height 12
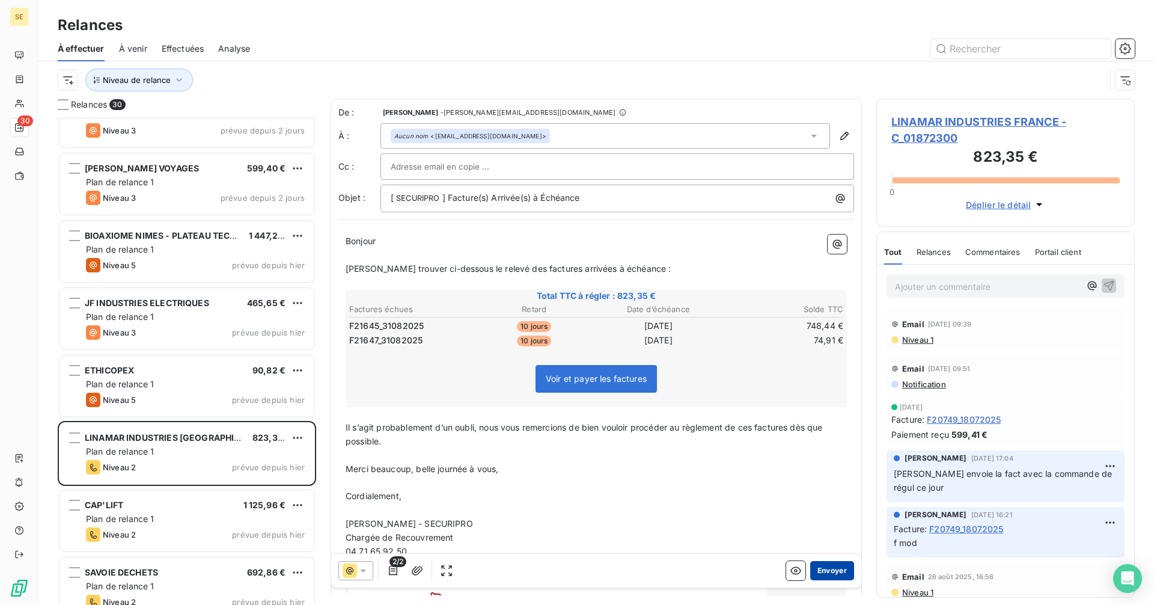
click at [835, 570] on button "Envoyer" at bounding box center [832, 570] width 44 height 19
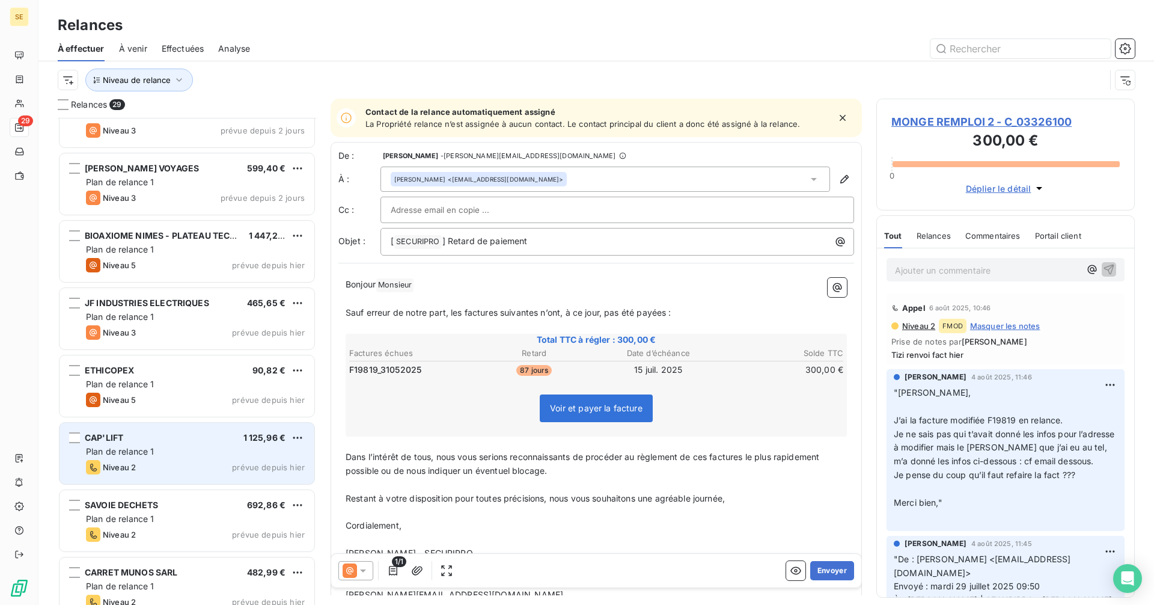
click at [206, 461] on div "Niveau 2 prévue depuis hier" at bounding box center [195, 467] width 219 height 14
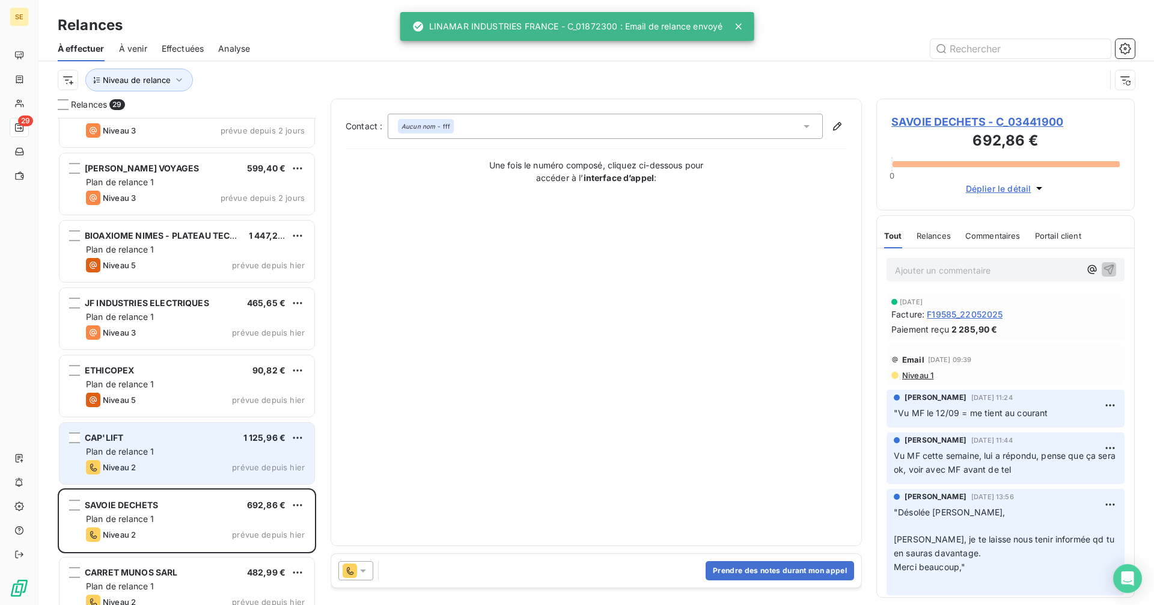
click at [233, 453] on div "Plan de relance 1" at bounding box center [195, 452] width 219 height 12
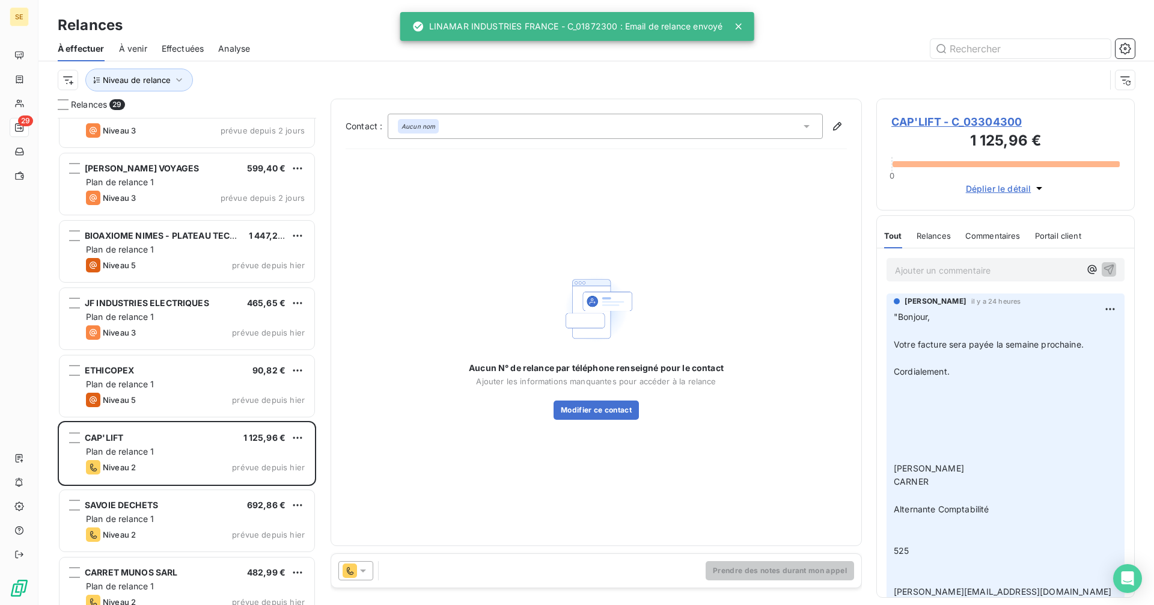
click at [366, 567] on icon at bounding box center [363, 571] width 12 height 12
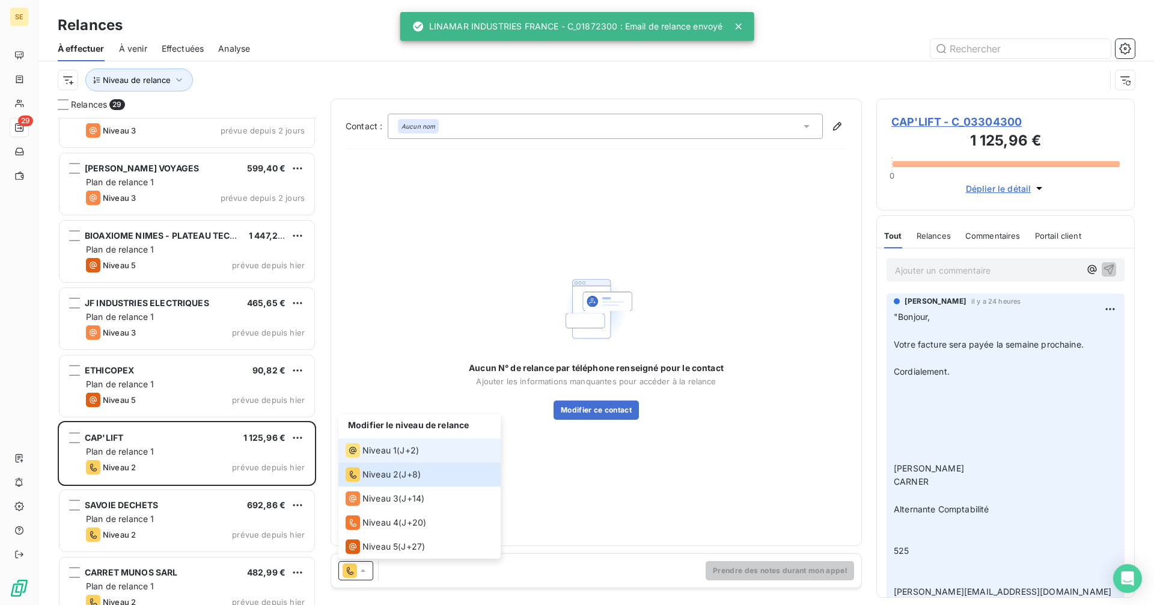
click at [382, 449] on span "Niveau 1" at bounding box center [380, 450] width 34 height 12
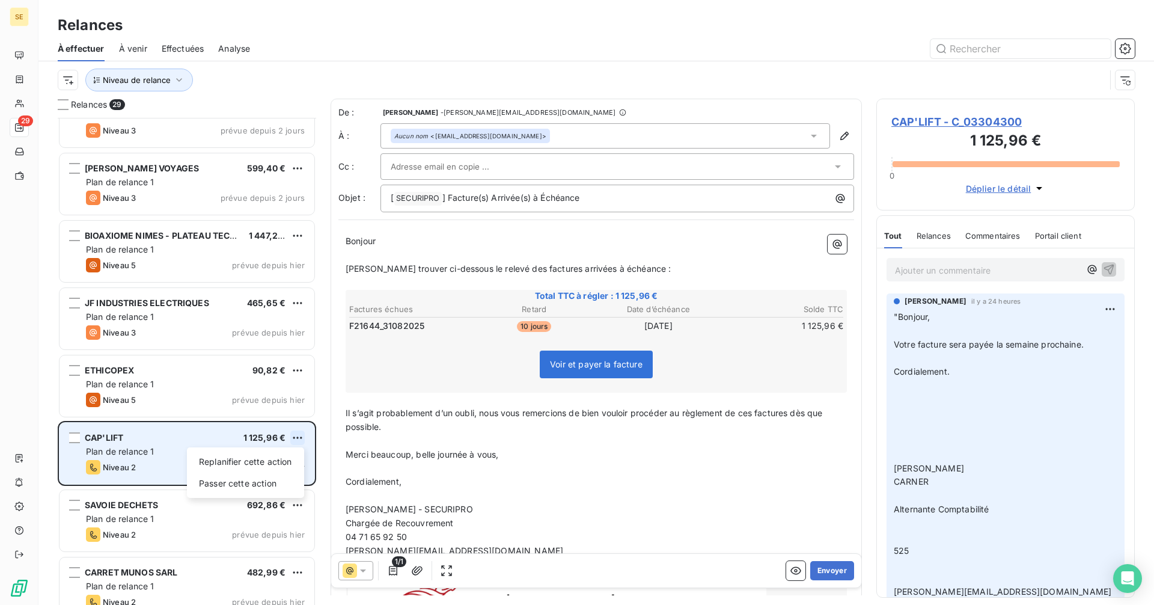
click at [298, 437] on html "SE 29 Relances À effectuer À venir Effectuées Analyse Niveau de relance Relance…" at bounding box center [577, 302] width 1154 height 605
click at [258, 452] on div "Replanifier cette action" at bounding box center [246, 461] width 108 height 19
select select "9"
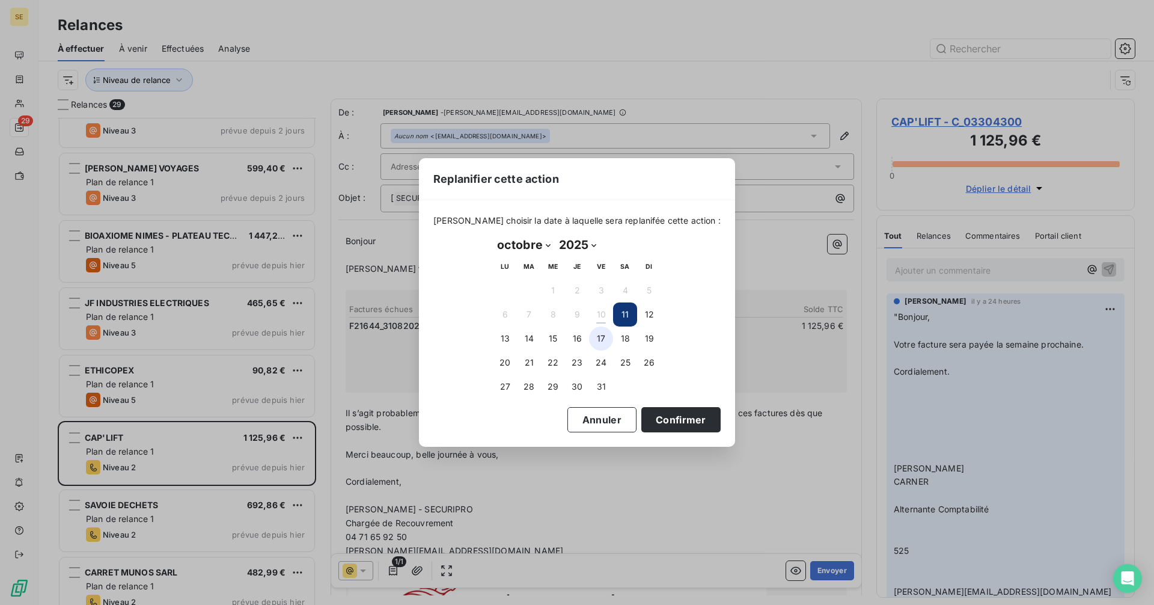
click at [599, 340] on button "17" at bounding box center [601, 338] width 24 height 24
click at [642, 415] on button "Confirmer" at bounding box center [681, 419] width 79 height 25
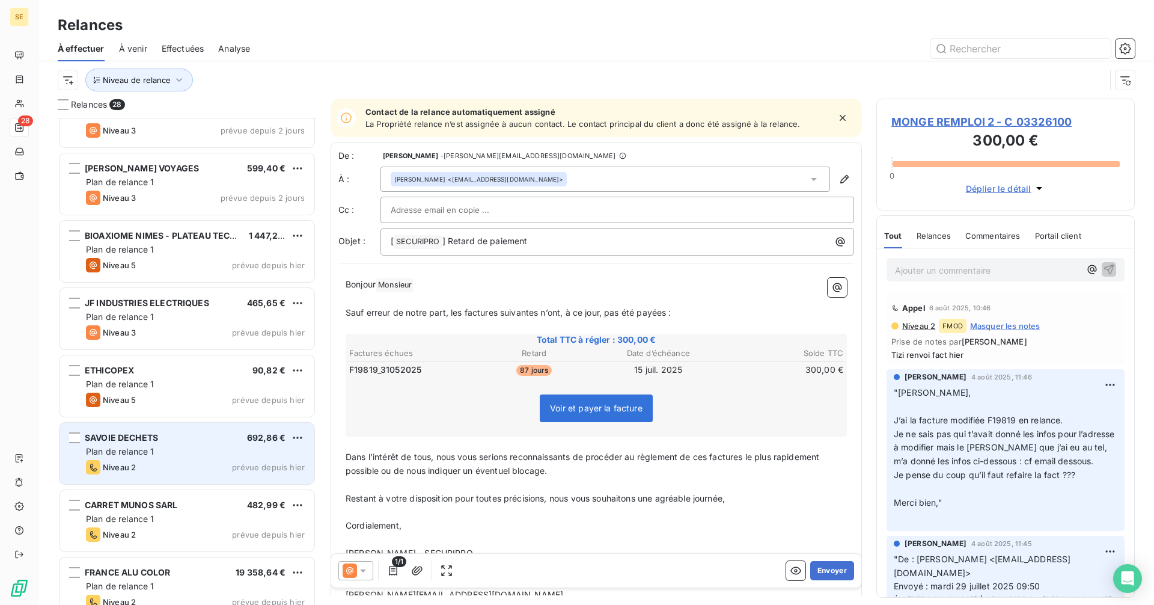
click at [230, 473] on div "Niveau 2 prévue depuis hier" at bounding box center [195, 467] width 219 height 14
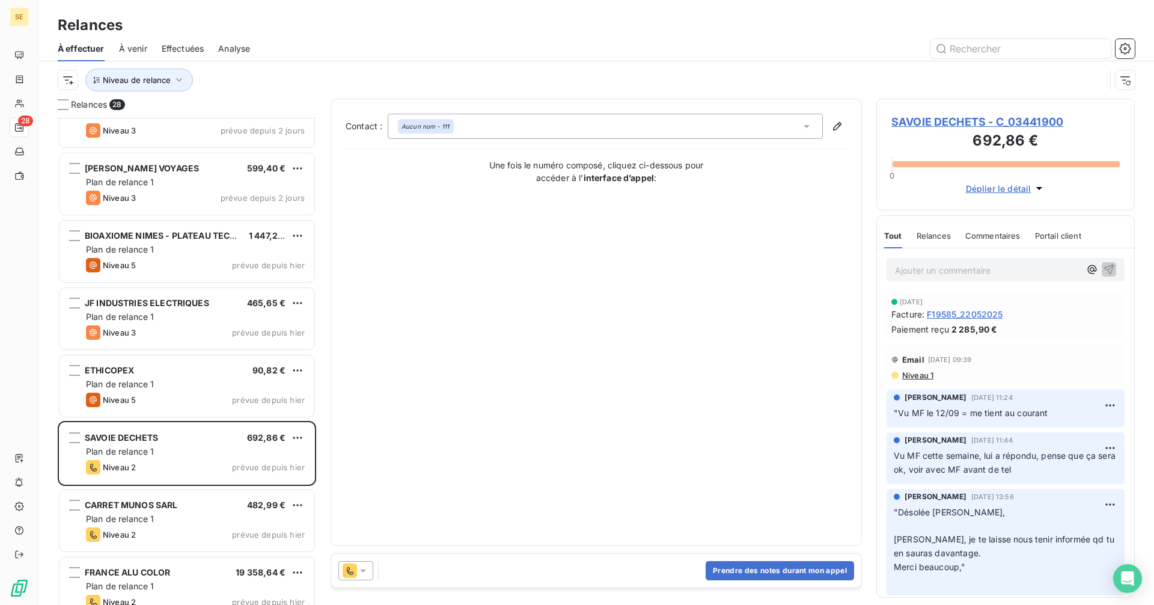
click at [362, 572] on icon at bounding box center [363, 571] width 12 height 12
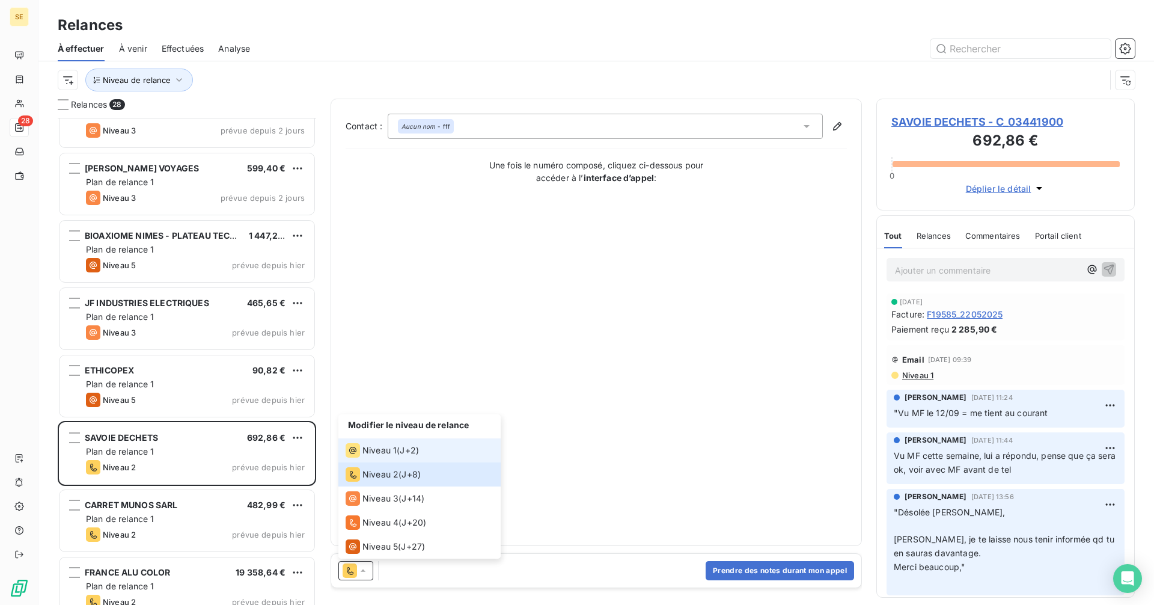
click at [398, 450] on div "Niveau 1 ( J+2 )" at bounding box center [382, 450] width 73 height 14
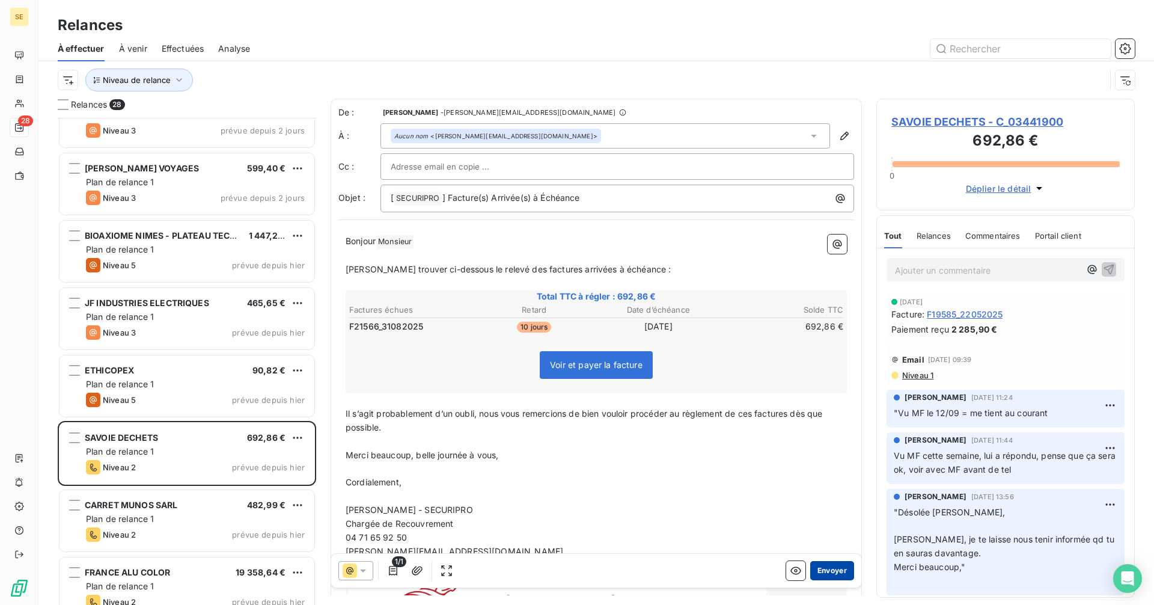
click at [810, 572] on button "Envoyer" at bounding box center [832, 570] width 44 height 19
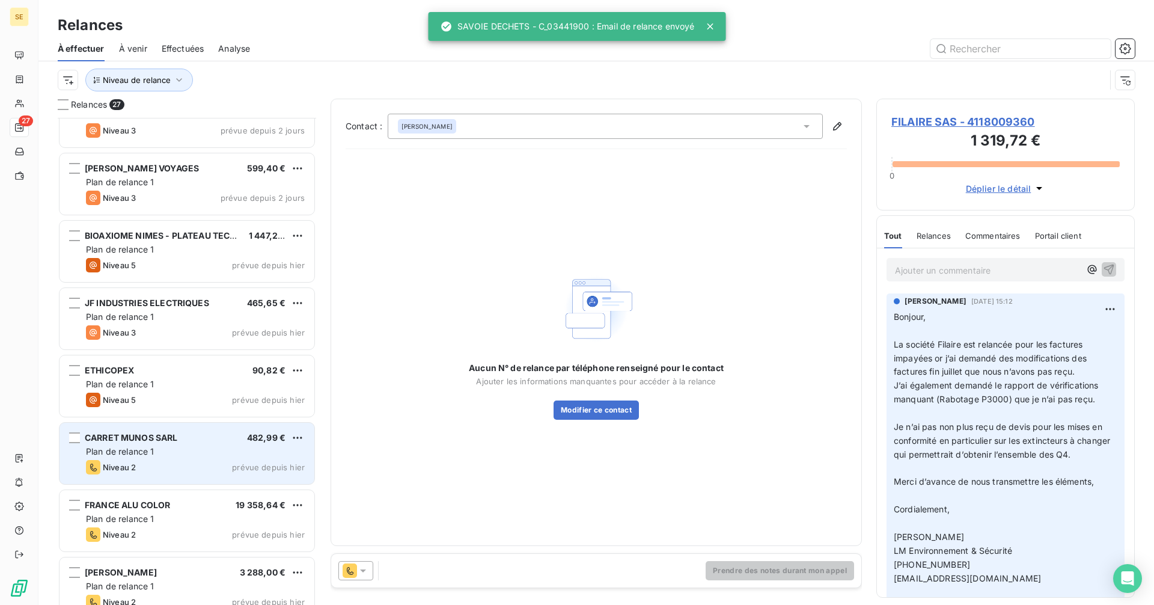
click at [183, 464] on div "Niveau 2 prévue depuis hier" at bounding box center [195, 467] width 219 height 14
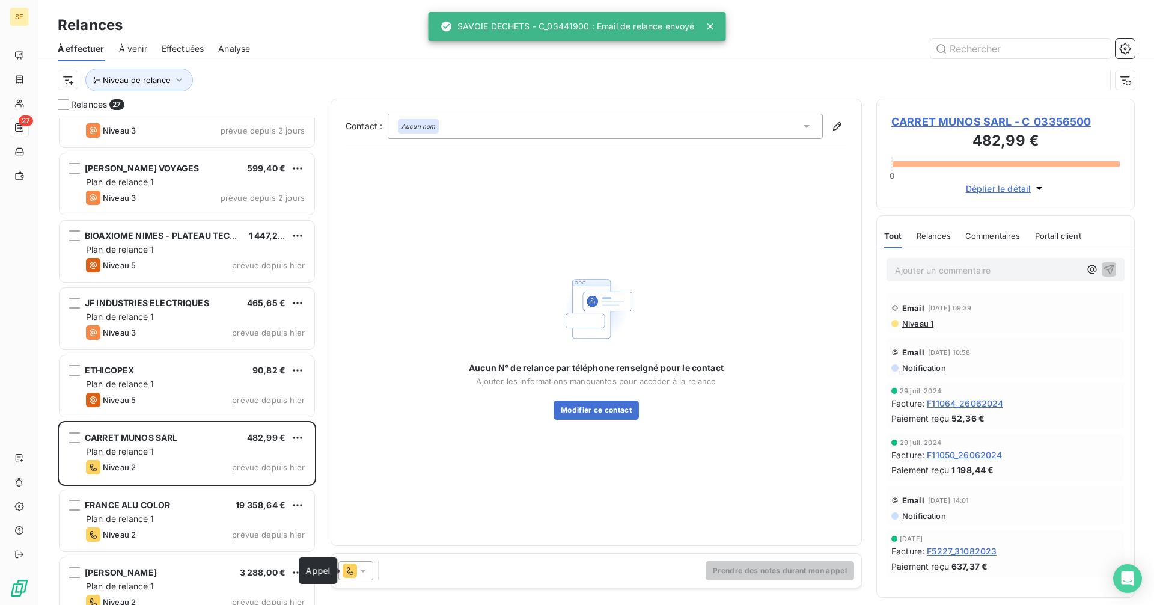
click at [355, 568] on icon at bounding box center [350, 570] width 14 height 14
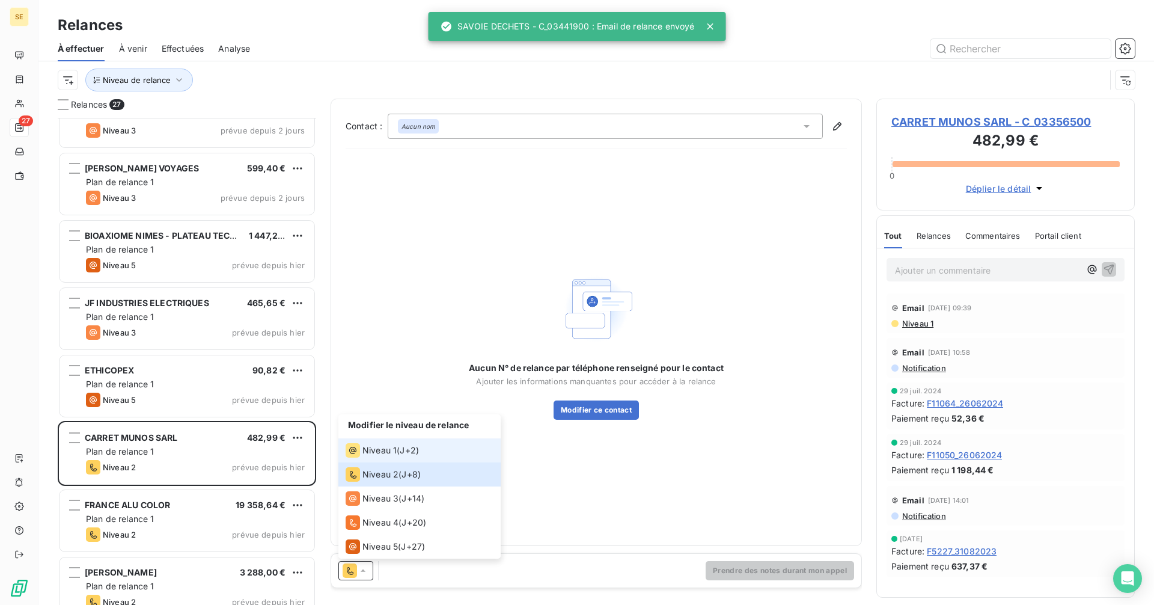
click at [403, 441] on li "Niveau 1 ( J+2 )" at bounding box center [420, 450] width 162 height 24
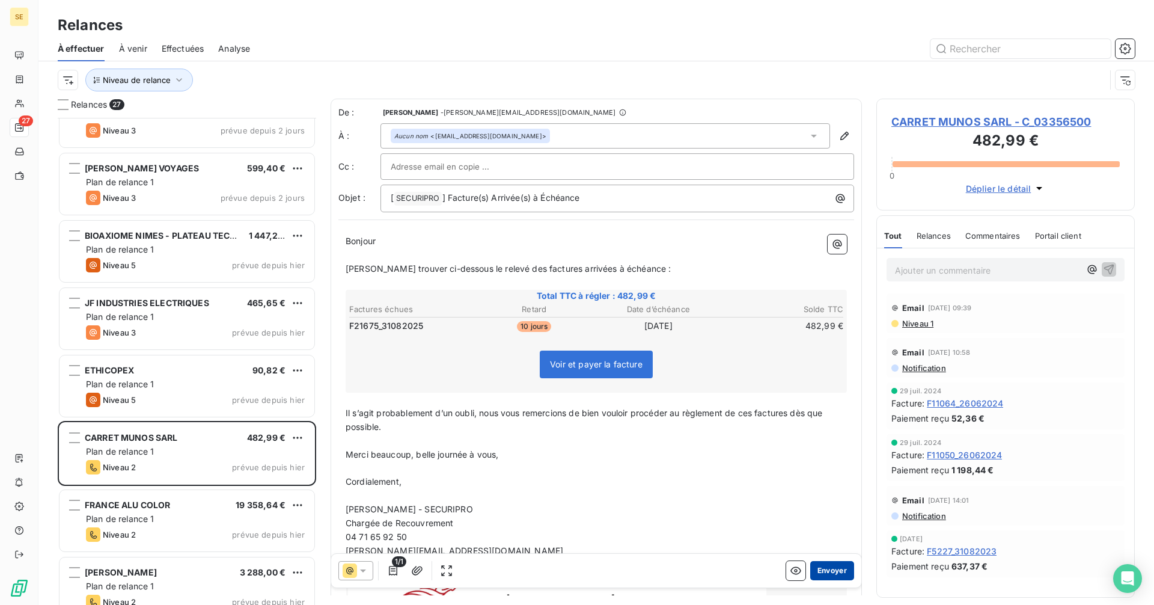
click at [832, 576] on button "Envoyer" at bounding box center [832, 570] width 44 height 19
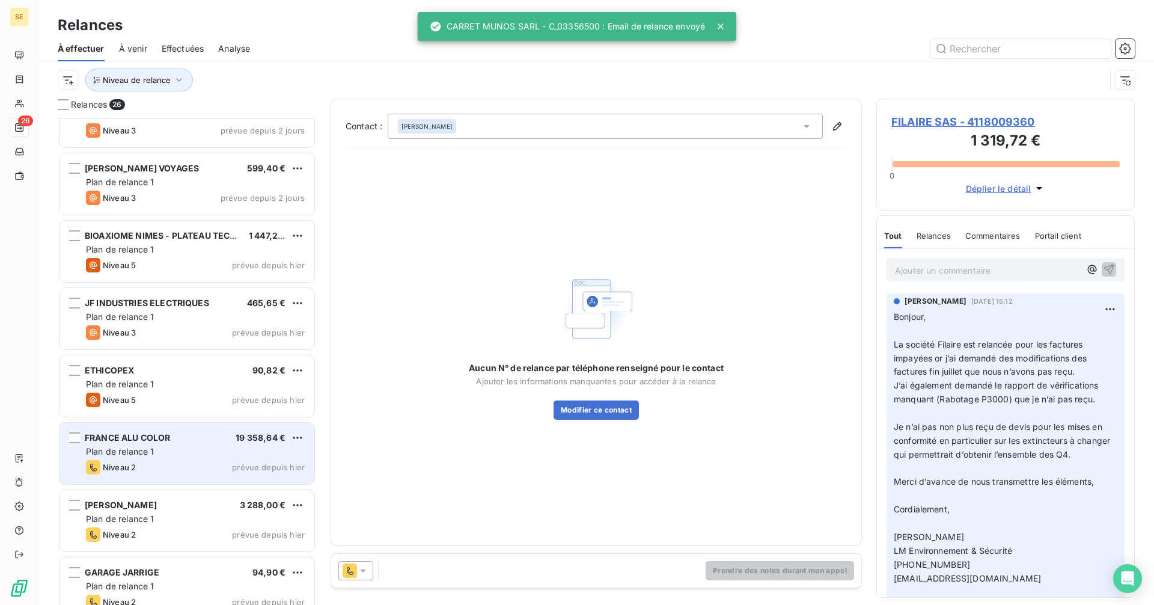
click at [188, 458] on div "FRANCE ALU COLOR 19 358,64 € Plan de relance 1 Niveau 2 prévue depuis [DATE]" at bounding box center [187, 453] width 255 height 61
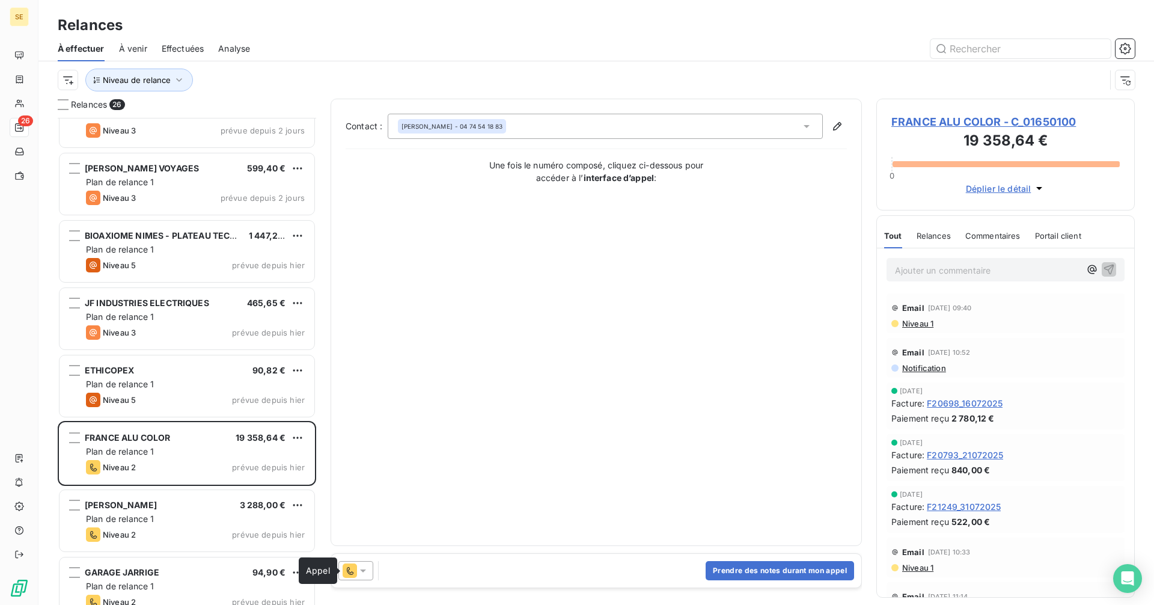
click at [347, 568] on icon at bounding box center [350, 570] width 14 height 14
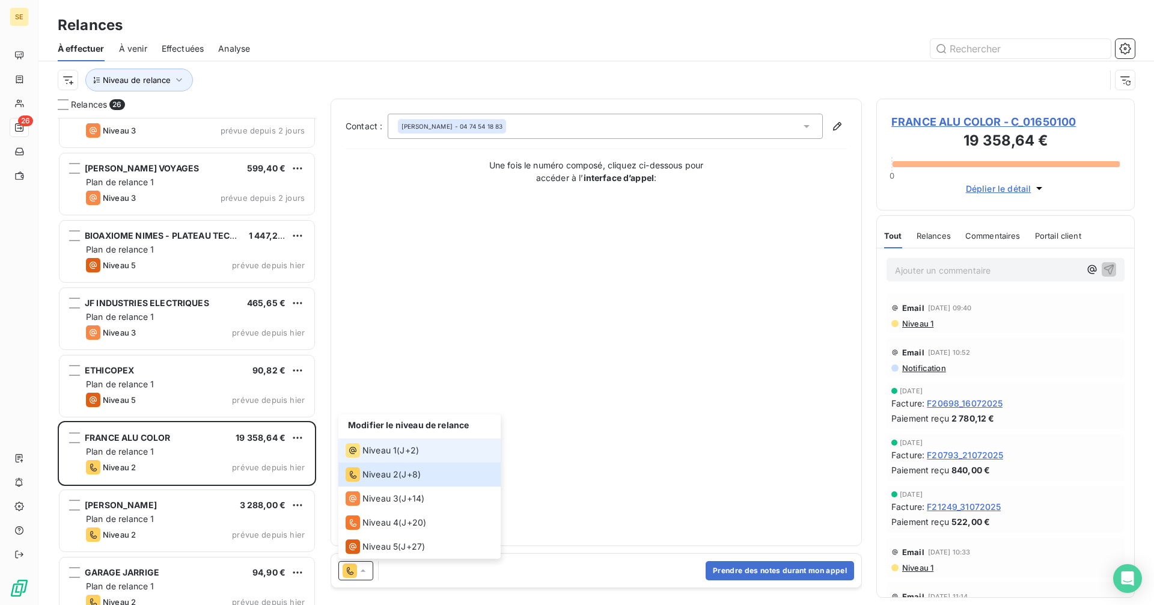
click at [375, 448] on span "Niveau 1" at bounding box center [380, 450] width 34 height 12
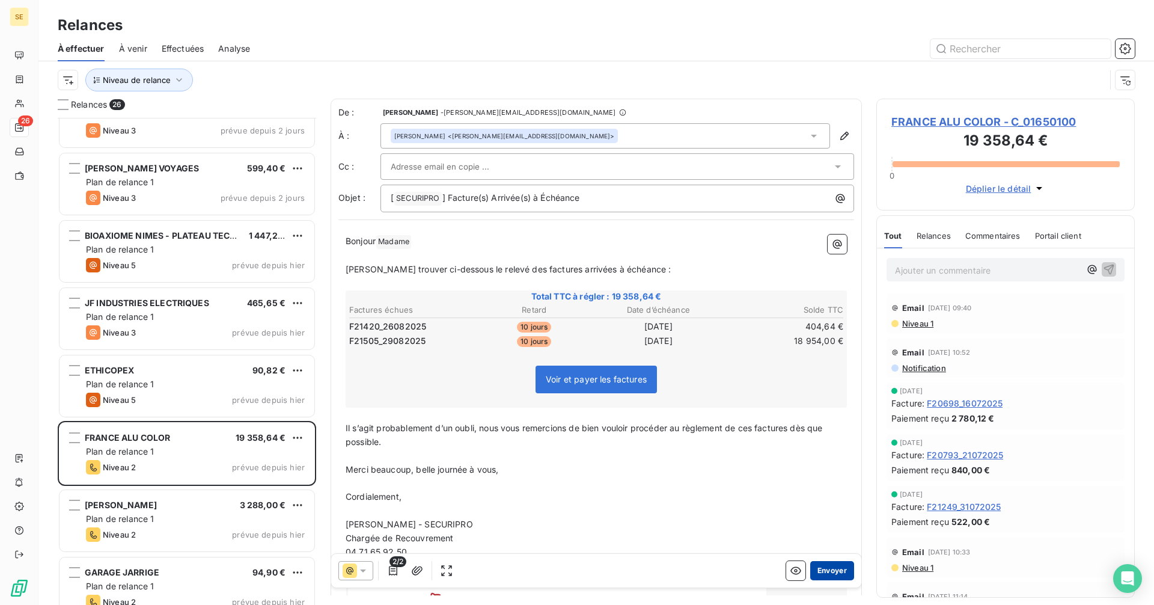
click at [830, 572] on button "Envoyer" at bounding box center [832, 570] width 44 height 19
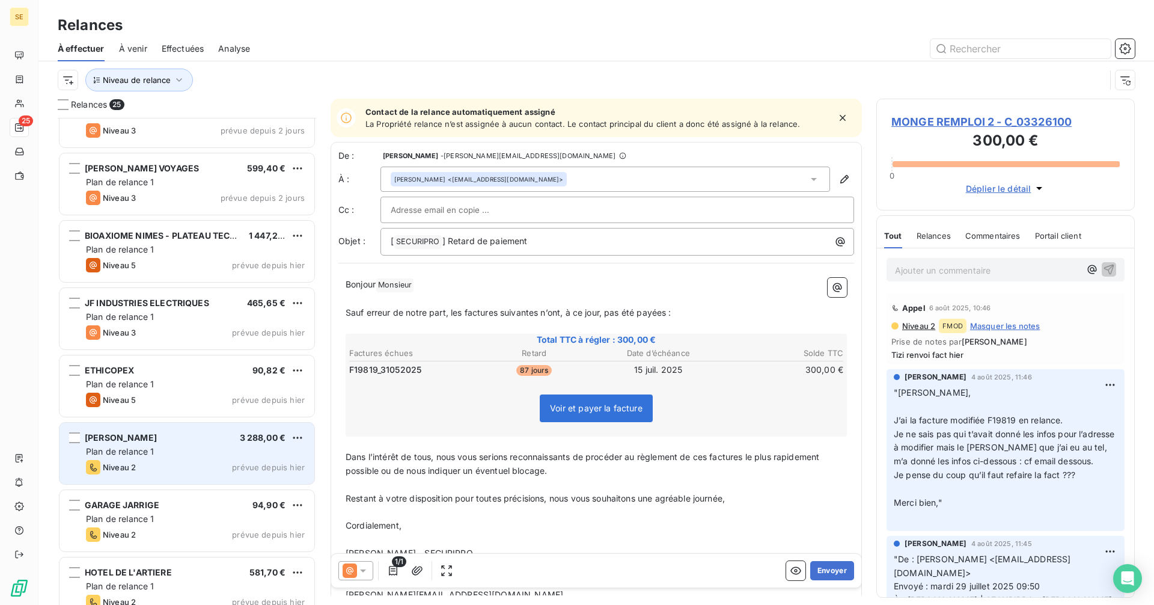
click at [206, 465] on div "Niveau 2 prévue depuis hier" at bounding box center [195, 467] width 219 height 14
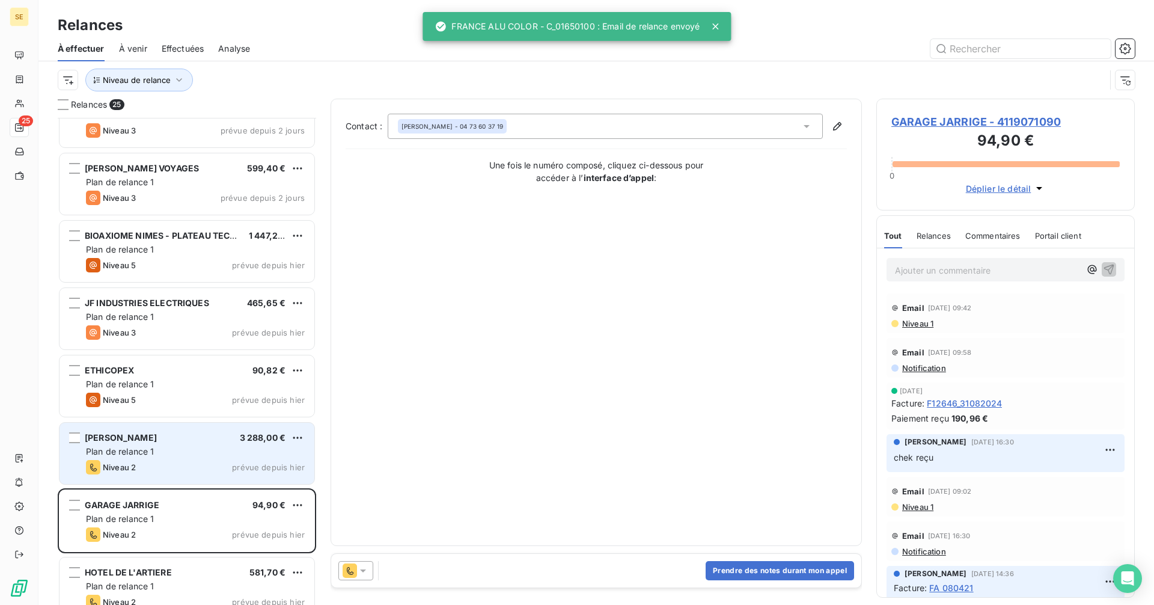
click at [253, 473] on div "Niveau 2 prévue depuis hier" at bounding box center [195, 467] width 219 height 14
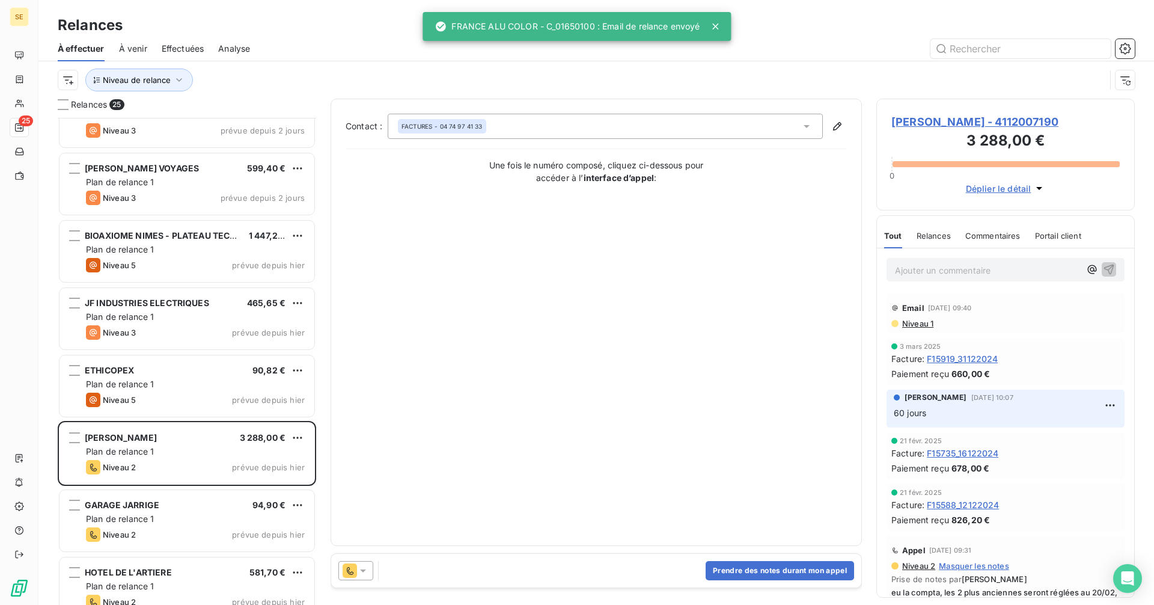
click at [369, 577] on div at bounding box center [356, 570] width 35 height 19
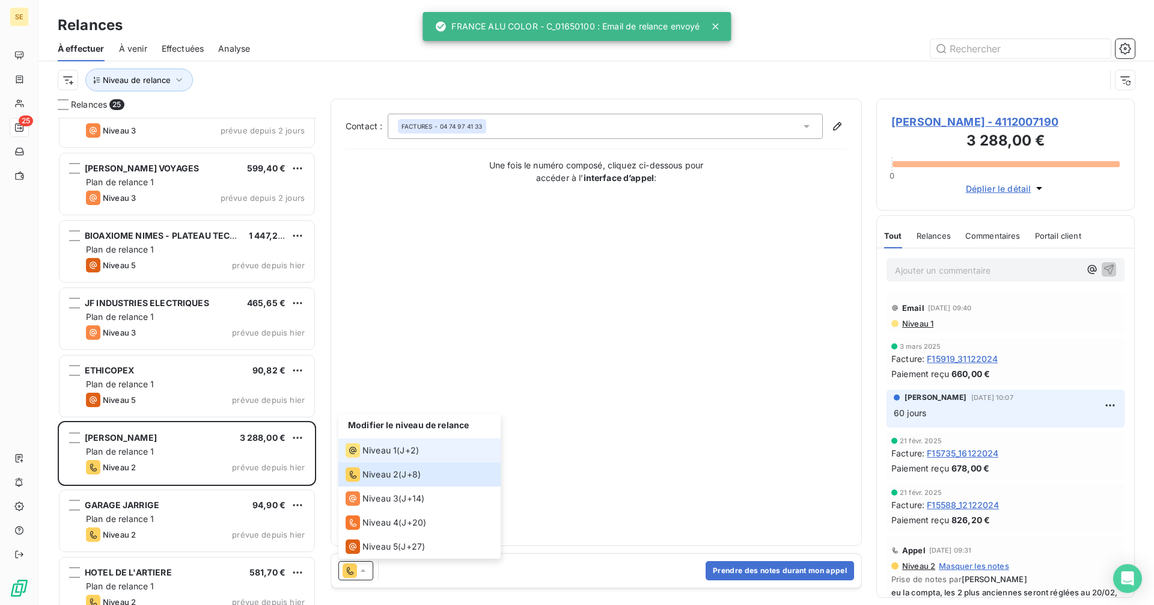
click at [394, 456] on div "Niveau 1" at bounding box center [371, 450] width 51 height 14
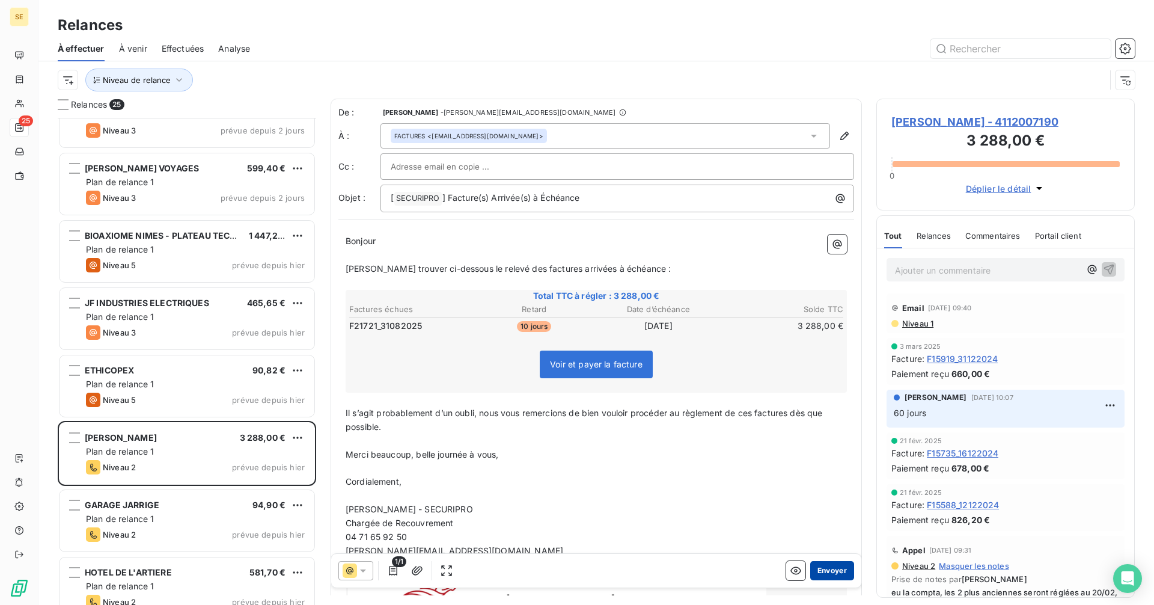
click at [822, 568] on button "Envoyer" at bounding box center [832, 570] width 44 height 19
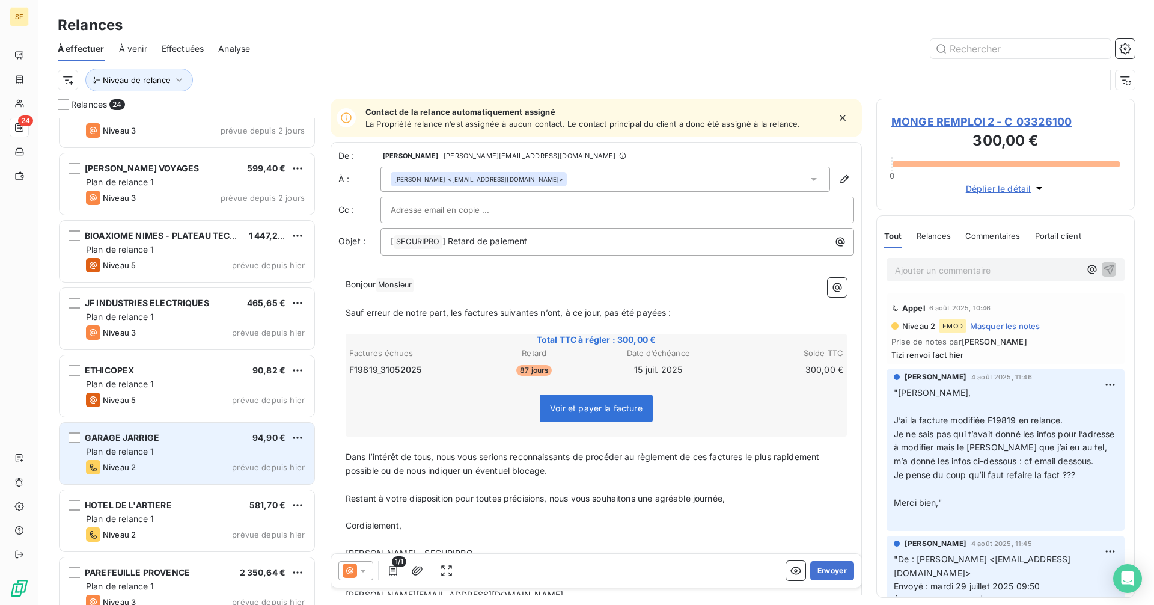
click at [217, 459] on div "GARAGE JARRIGE 94,90 € Plan de relance 1 Niveau 2 prévue depuis [DATE]" at bounding box center [187, 453] width 255 height 61
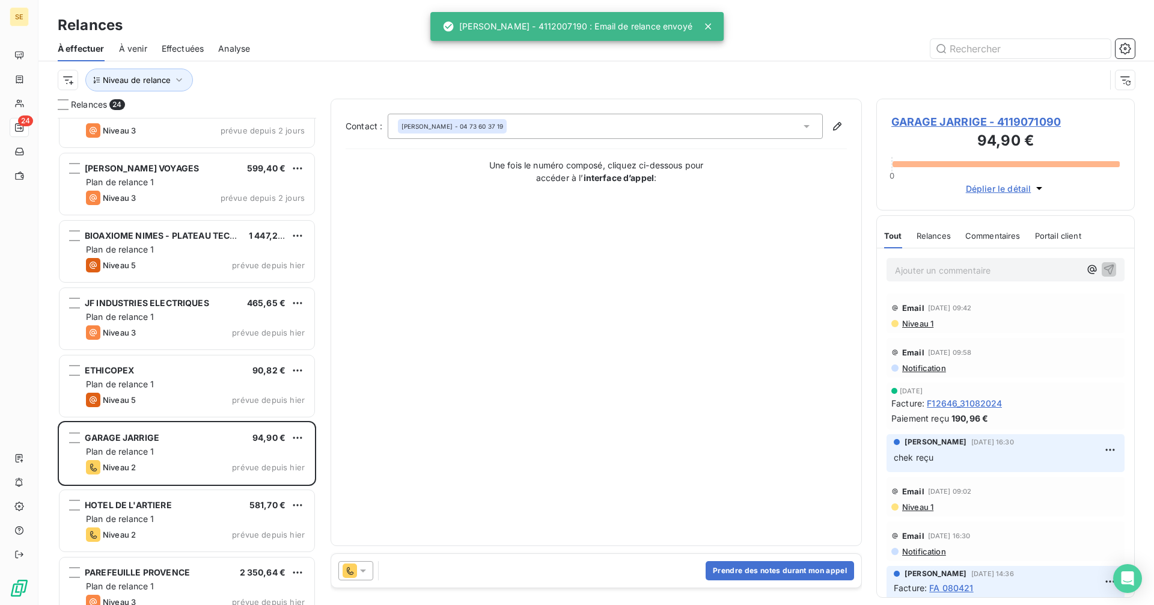
click at [363, 569] on icon at bounding box center [363, 570] width 6 height 3
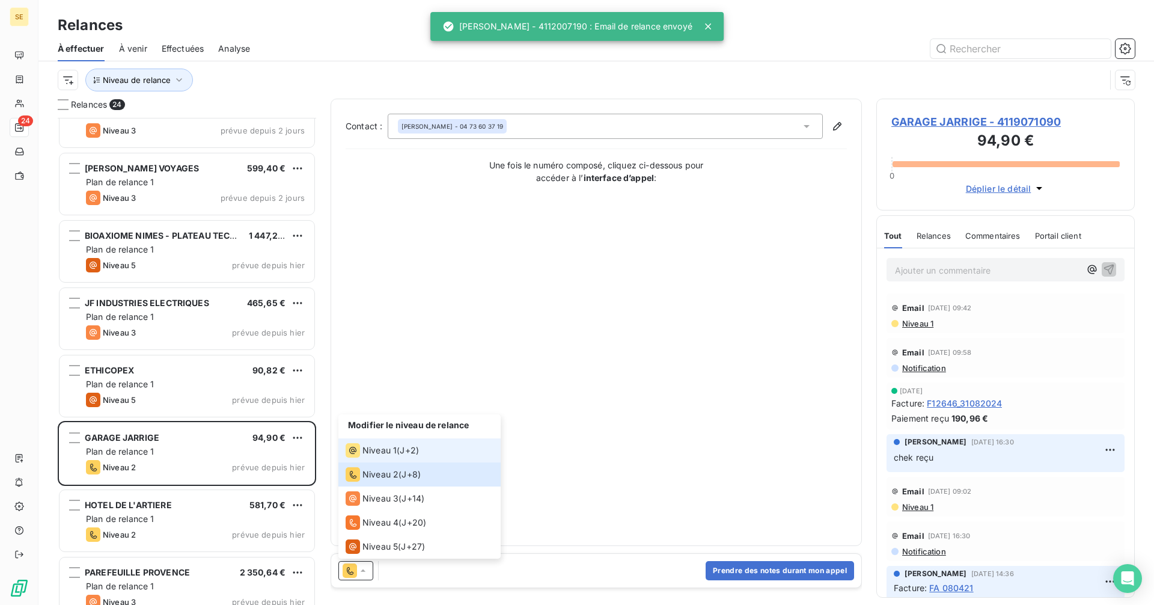
click at [390, 449] on span "Niveau 1" at bounding box center [380, 450] width 34 height 12
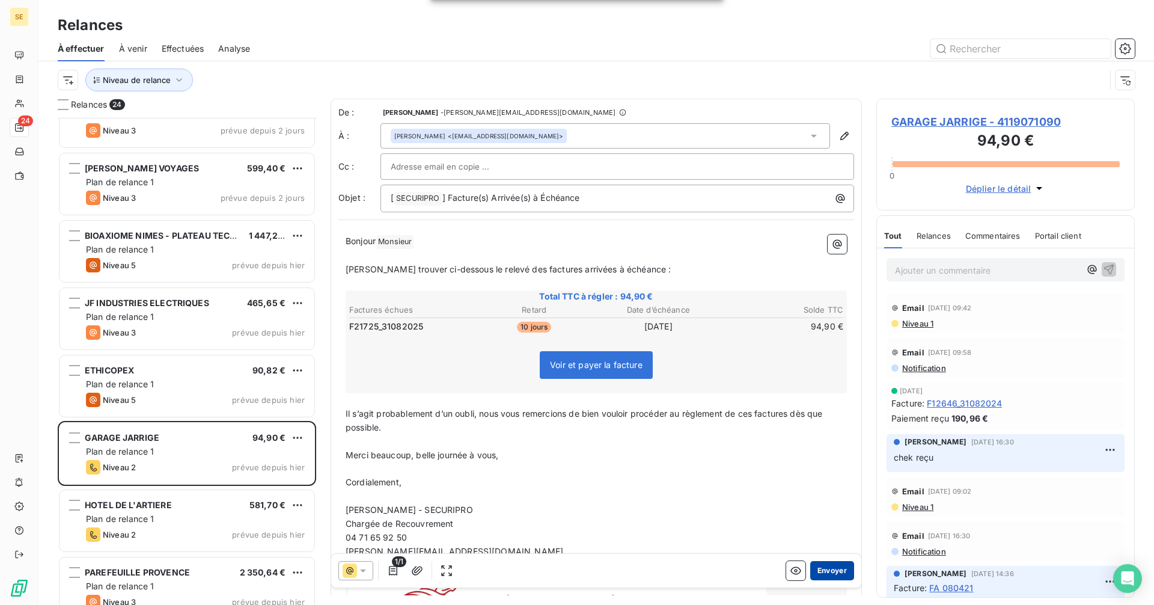
click at [824, 566] on button "Envoyer" at bounding box center [832, 570] width 44 height 19
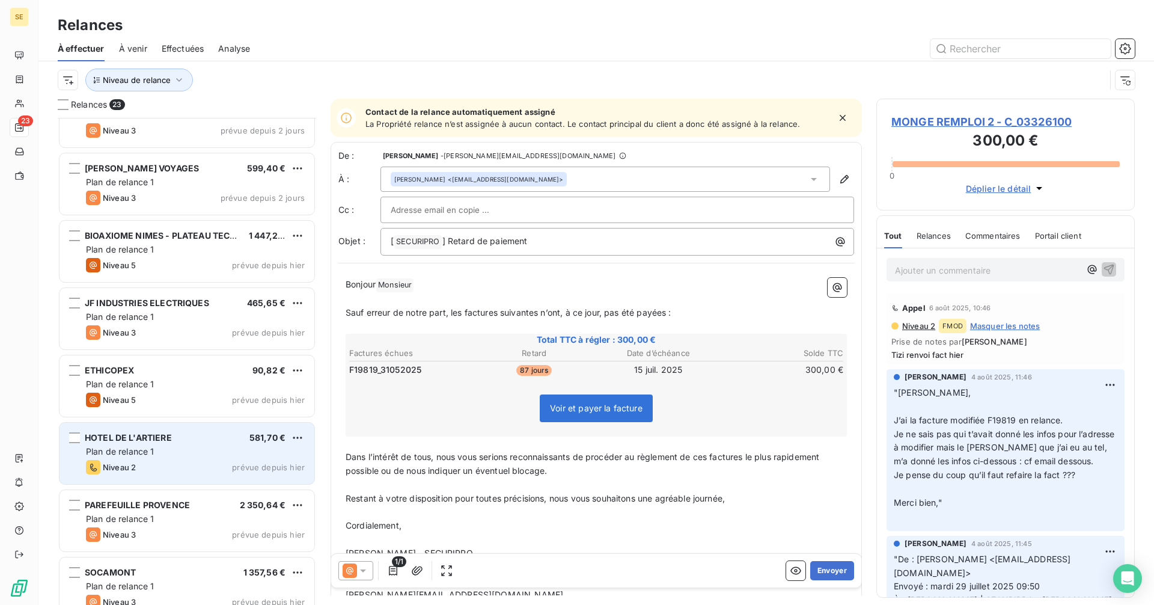
click at [233, 455] on div "Plan de relance 1" at bounding box center [195, 452] width 219 height 12
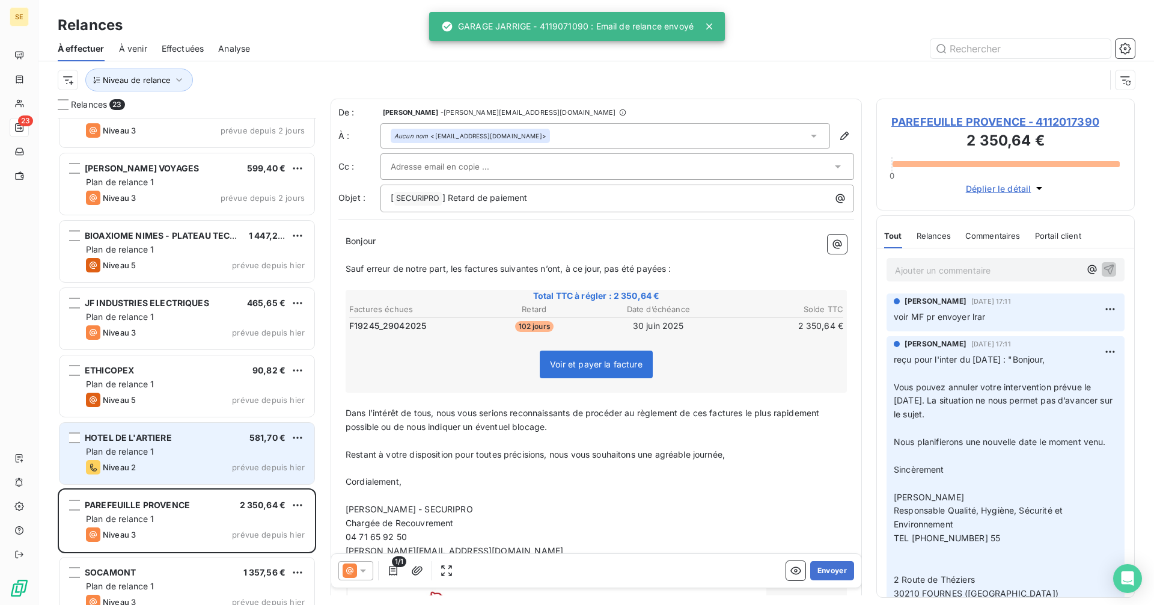
click at [237, 443] on div "HOTEL DE L'ARTIERE 581,70 €" at bounding box center [195, 437] width 219 height 11
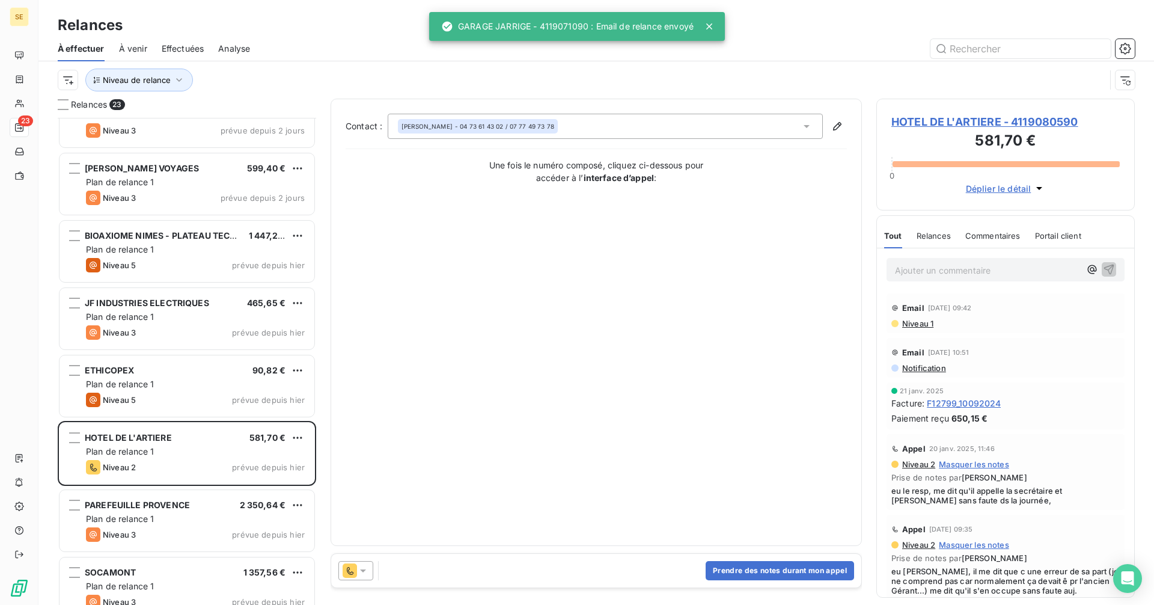
click at [363, 565] on icon at bounding box center [363, 571] width 12 height 12
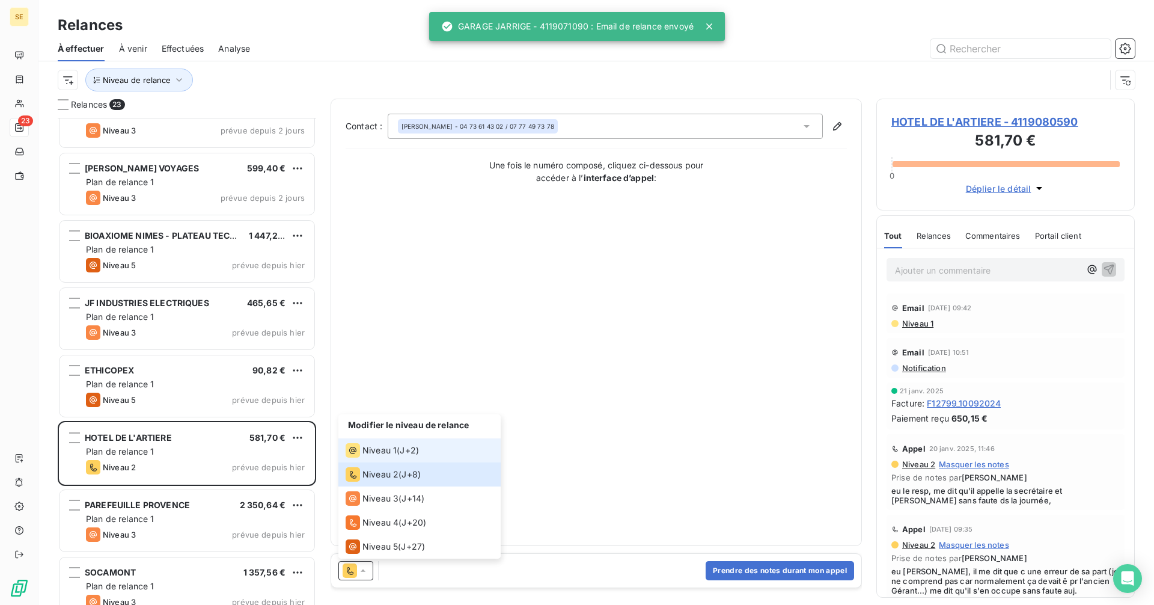
click at [370, 455] on span "Niveau 1" at bounding box center [380, 450] width 34 height 12
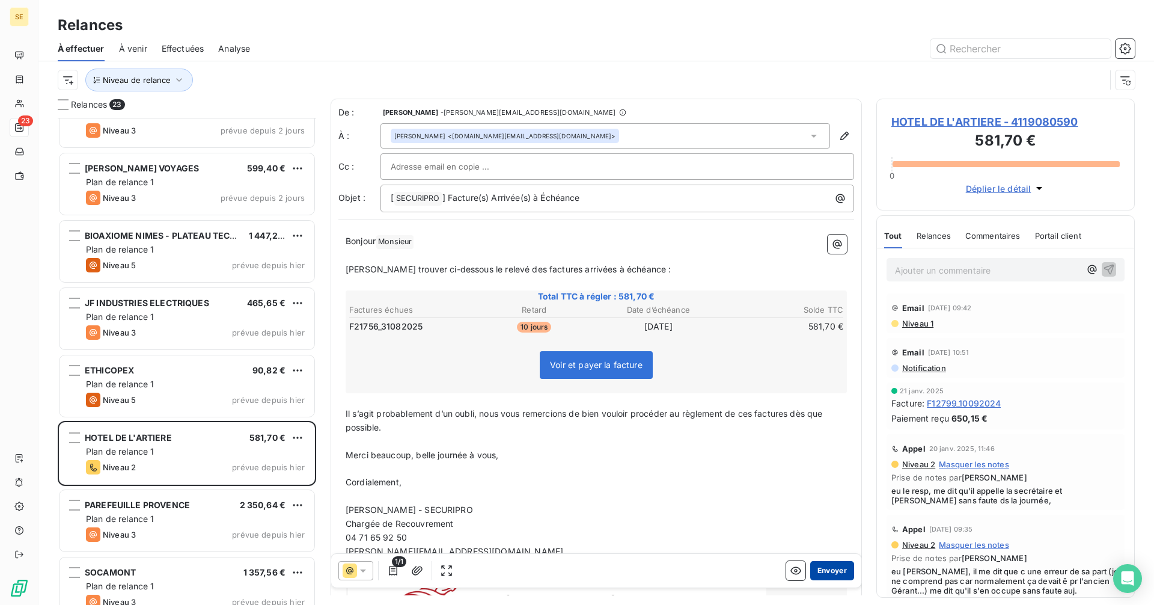
click at [818, 574] on button "Envoyer" at bounding box center [832, 570] width 44 height 19
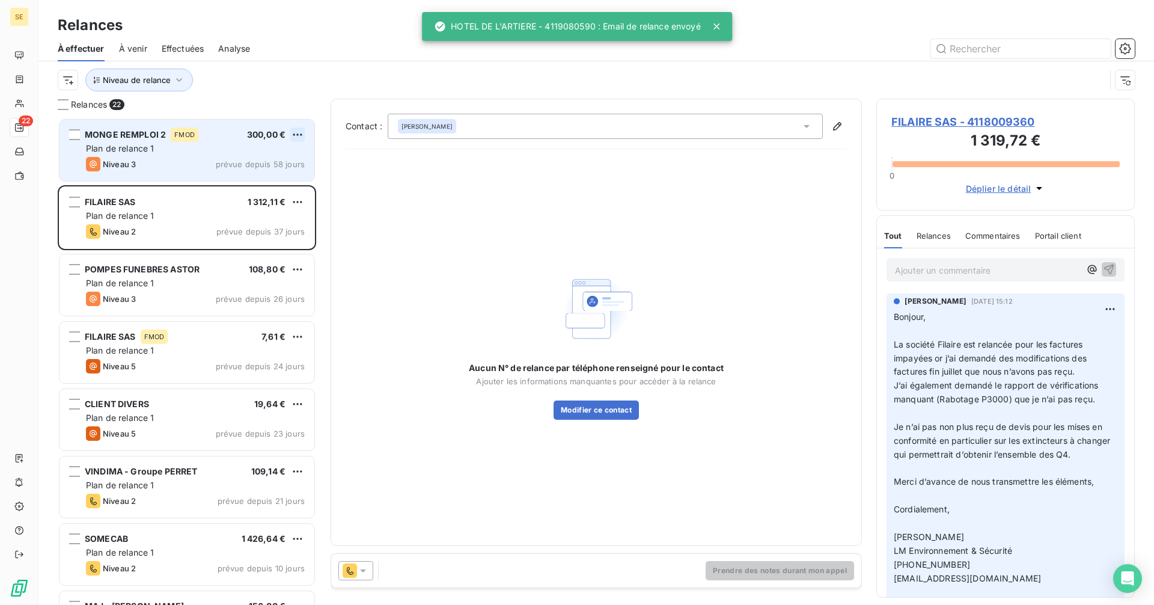
click at [301, 133] on html "SE 22 Relances À effectuer À venir Effectuées Analyse Niveau de relance Relance…" at bounding box center [577, 302] width 1154 height 605
click at [283, 158] on div "Replanifier cette action" at bounding box center [246, 158] width 108 height 19
select select "9"
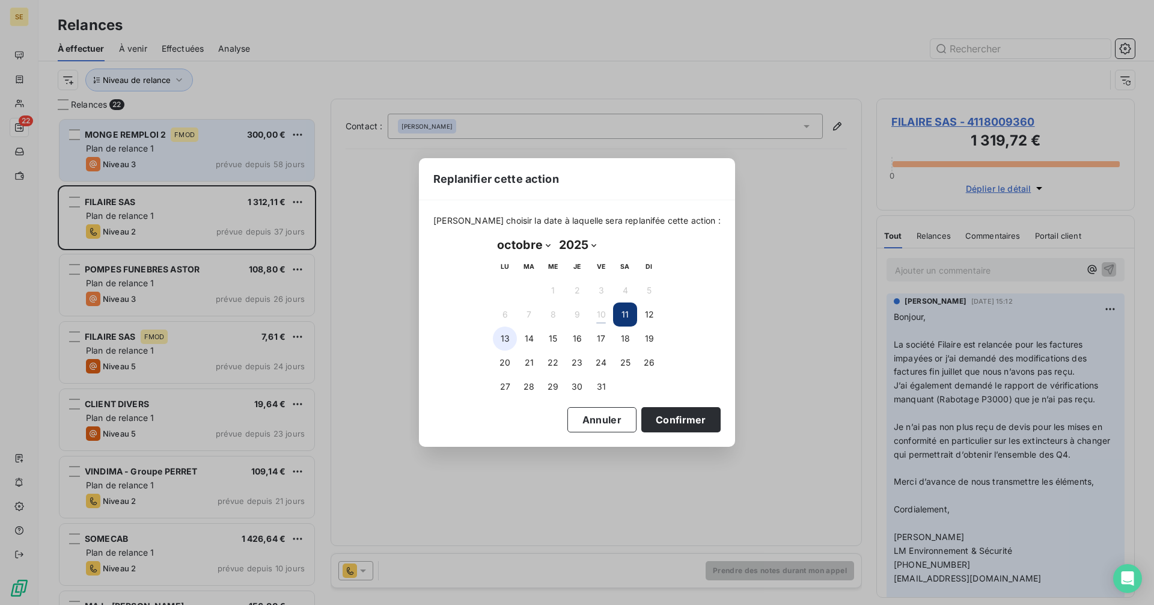
click at [505, 336] on button "13" at bounding box center [505, 338] width 24 height 24
click at [670, 417] on button "Confirmer" at bounding box center [681, 419] width 79 height 25
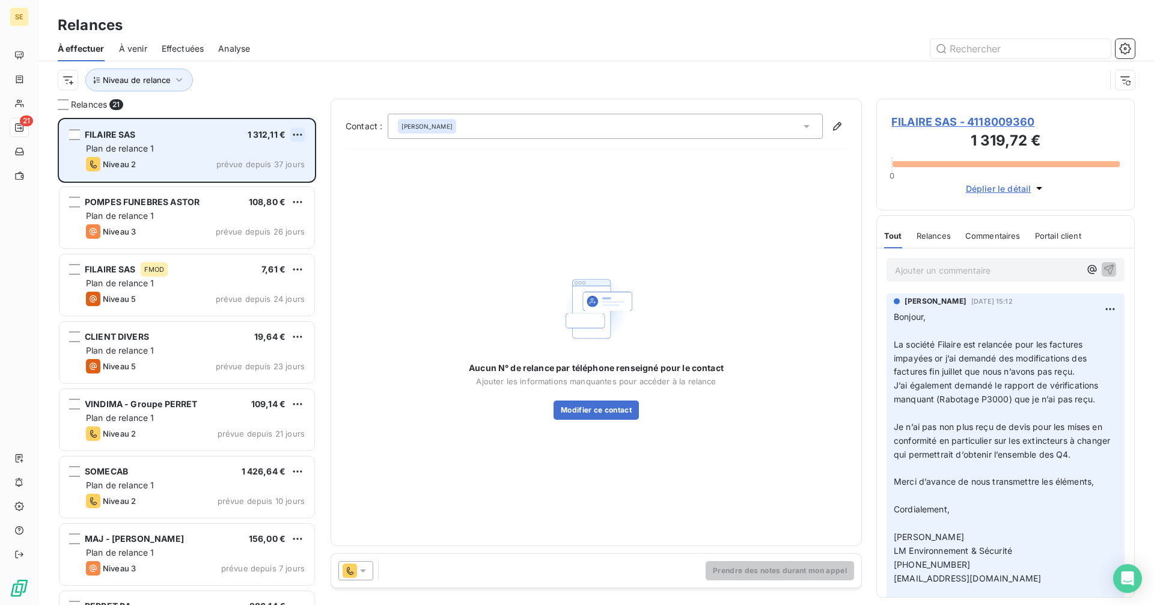
click at [297, 133] on html "SE 21 Relances À effectuer À venir Effectuées Analyse Niveau de relance Relance…" at bounding box center [577, 302] width 1154 height 605
click at [268, 159] on div "Replanifier cette action" at bounding box center [246, 158] width 108 height 19
select select "9"
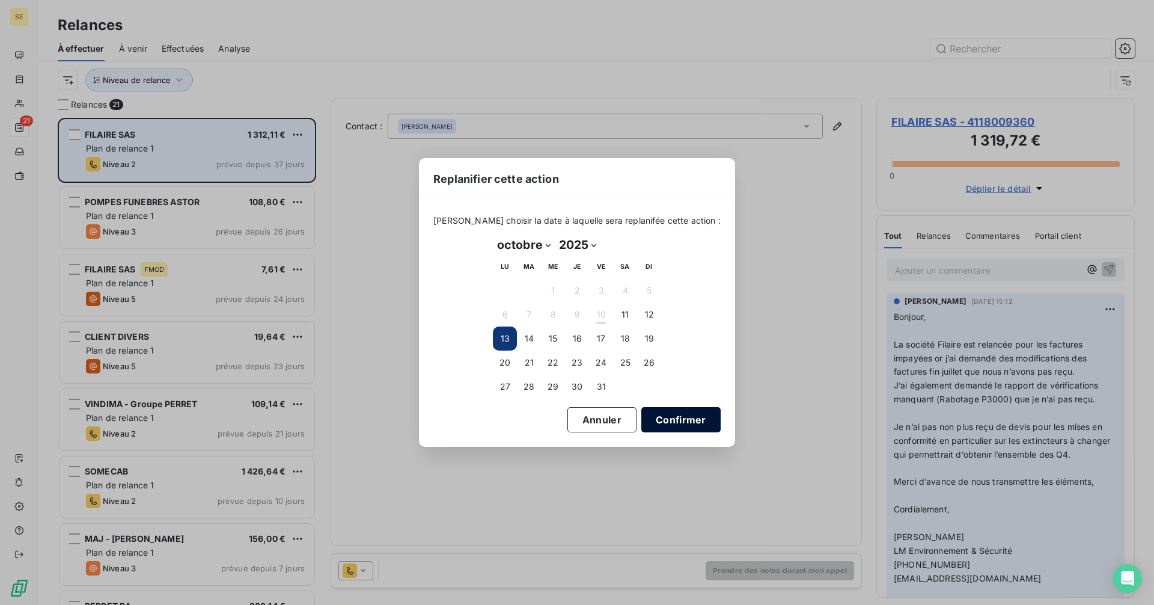
click at [647, 417] on button "Confirmer" at bounding box center [681, 419] width 79 height 25
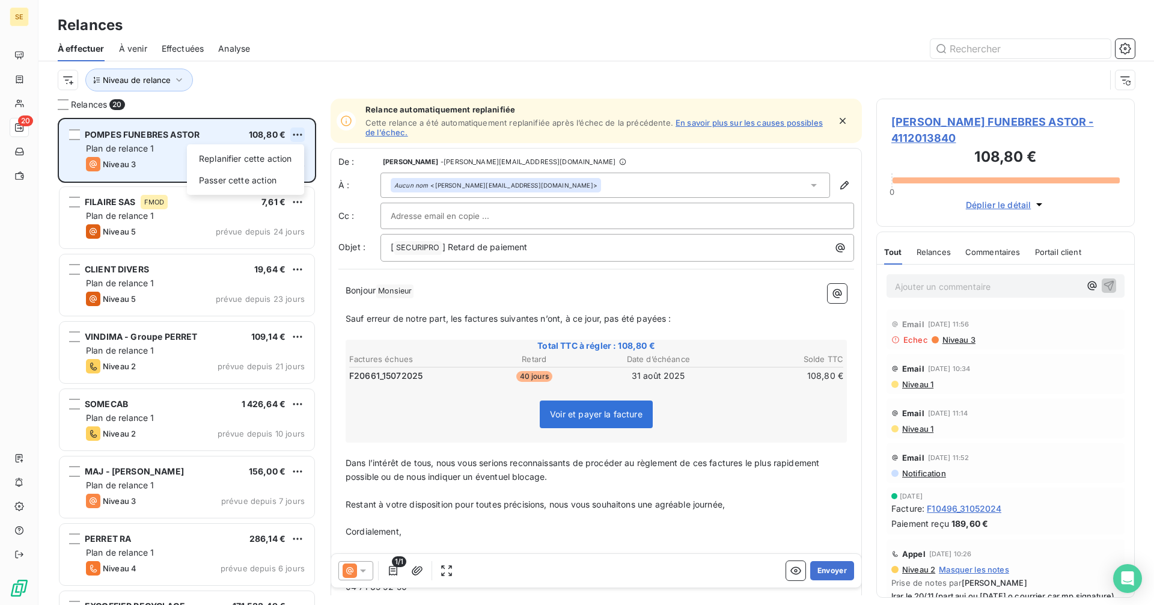
click at [302, 129] on html "SE 20 Relances À effectuer À venir Effectuées Analyse Niveau de relance Relance…" at bounding box center [577, 302] width 1154 height 605
click at [255, 158] on div "Replanifier cette action" at bounding box center [246, 158] width 108 height 19
select select "9"
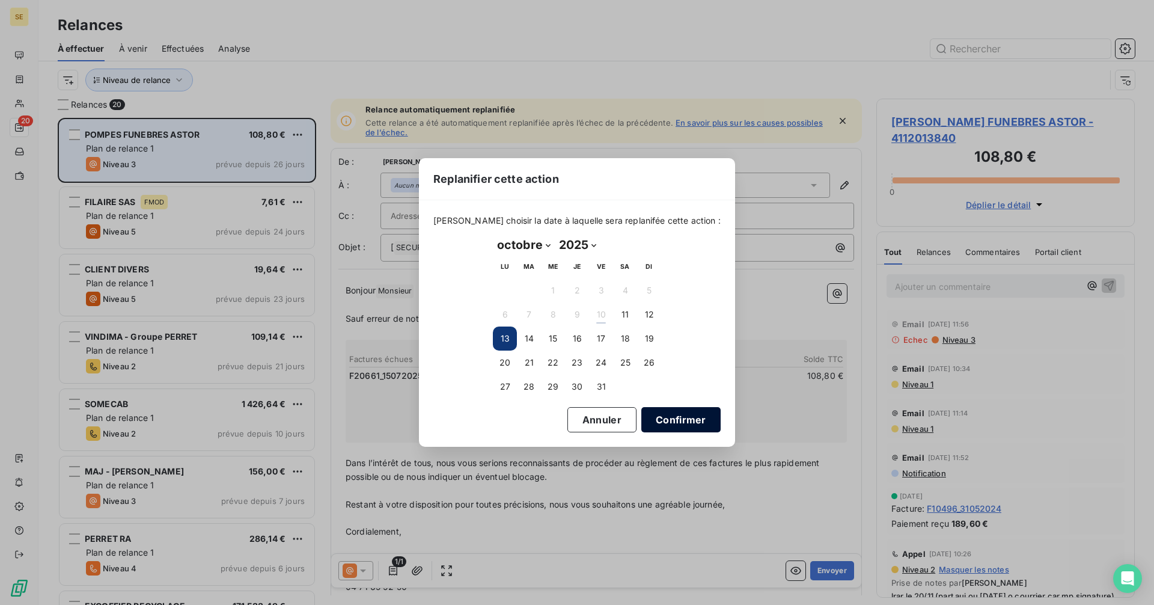
click at [663, 424] on button "Confirmer" at bounding box center [681, 419] width 79 height 25
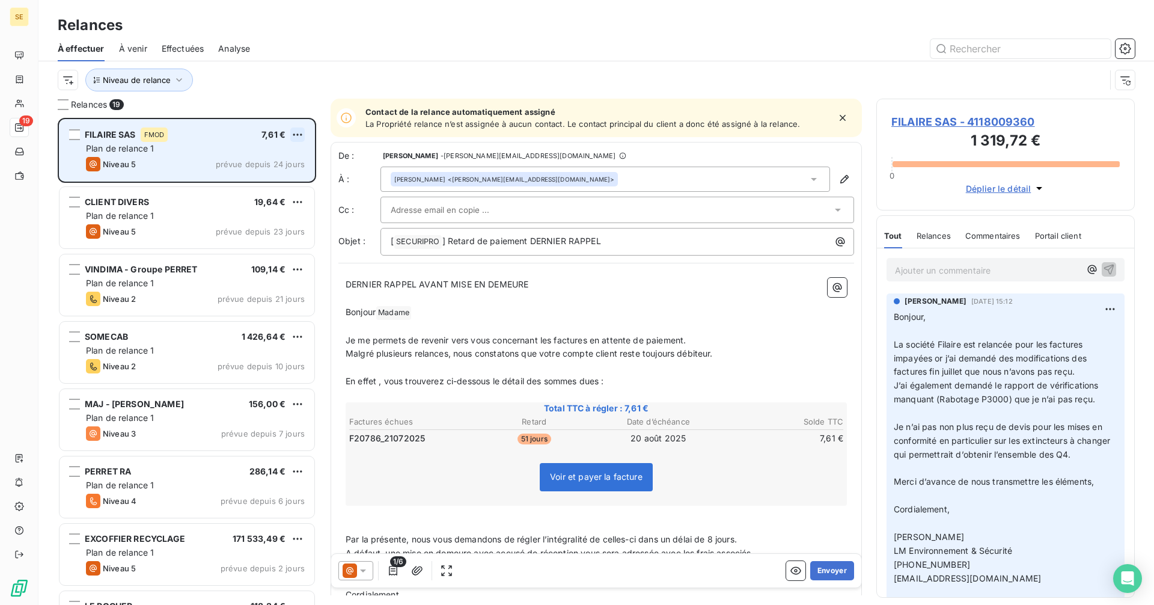
click at [299, 132] on html "SE 19 Relances À effectuer À venir Effectuées Analyse Niveau de relance Relance…" at bounding box center [577, 302] width 1154 height 605
click at [284, 156] on div "Replanifier cette action" at bounding box center [246, 158] width 108 height 19
select select "9"
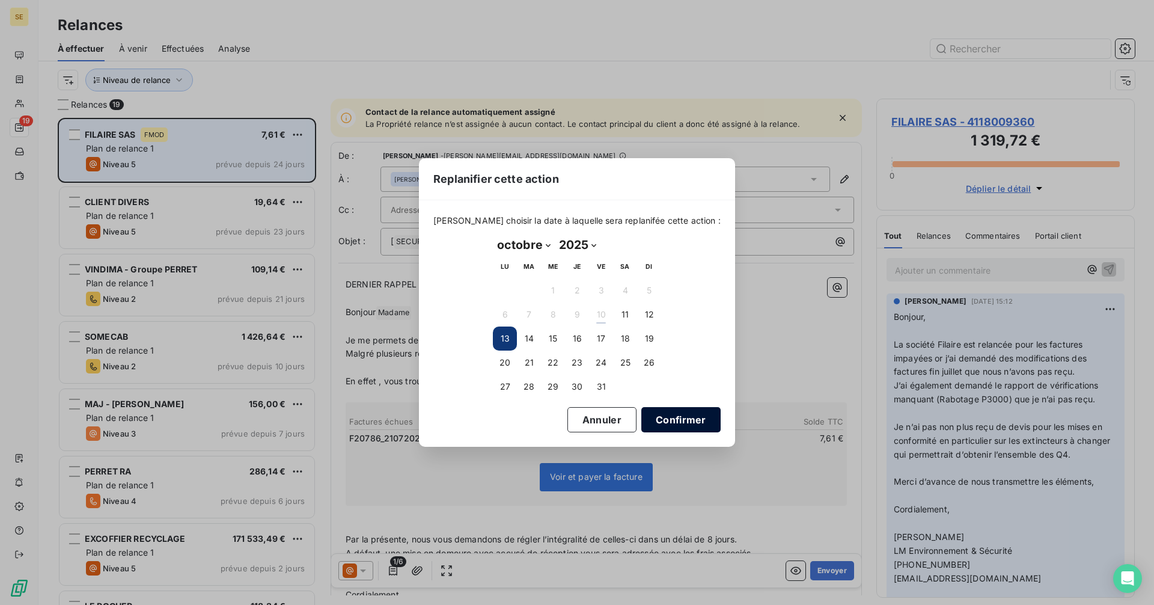
click at [651, 415] on button "Confirmer" at bounding box center [681, 419] width 79 height 25
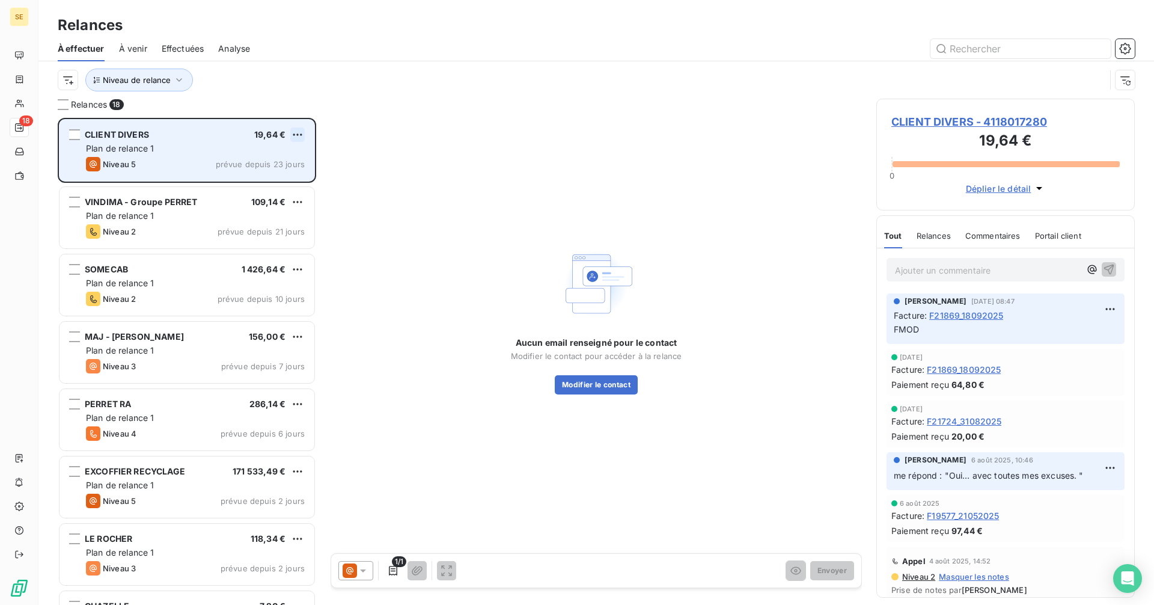
click at [296, 134] on html "SE 18 Relances À effectuer À venir Effectuées Analyse Niveau de relance Relance…" at bounding box center [577, 302] width 1154 height 605
click at [278, 159] on div "Replanifier cette action" at bounding box center [246, 158] width 108 height 19
select select "9"
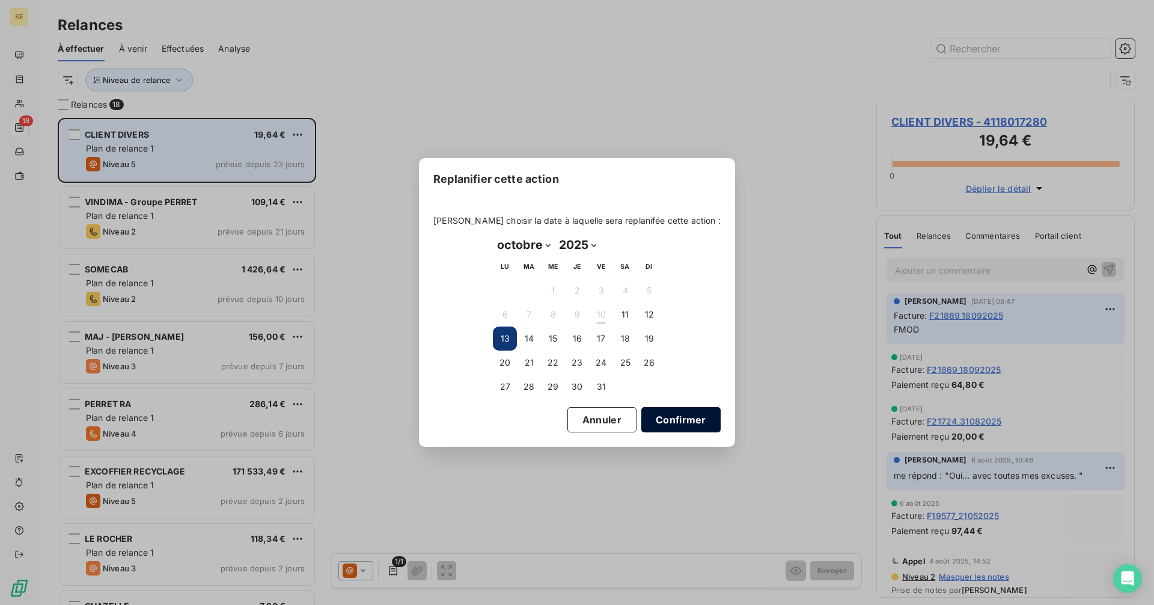
click at [665, 421] on button "Confirmer" at bounding box center [681, 419] width 79 height 25
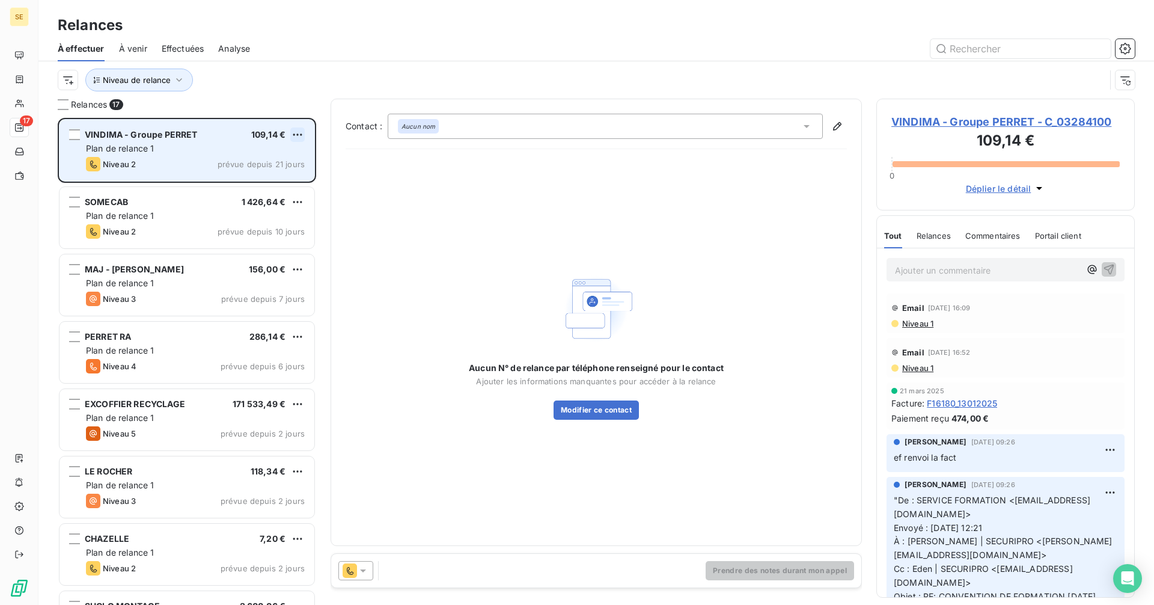
click at [299, 133] on html "SE 17 Relances À effectuer À venir Effectuées Analyse Niveau de relance Relance…" at bounding box center [577, 302] width 1154 height 605
click at [265, 159] on div "Replanifier cette action" at bounding box center [246, 158] width 108 height 19
select select "9"
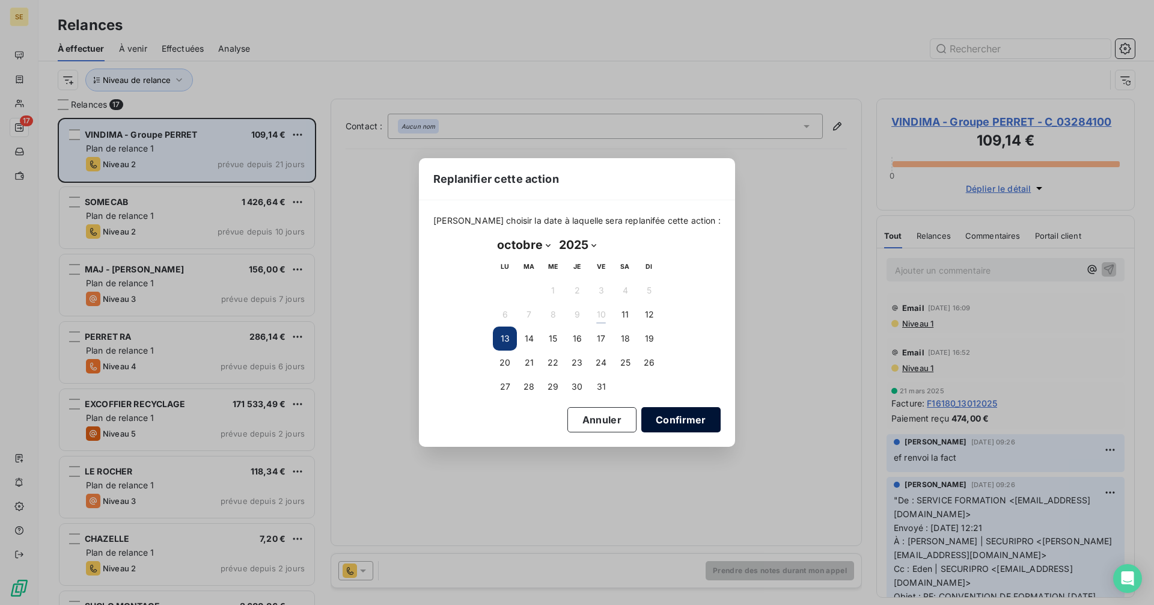
click at [684, 421] on button "Confirmer" at bounding box center [681, 419] width 79 height 25
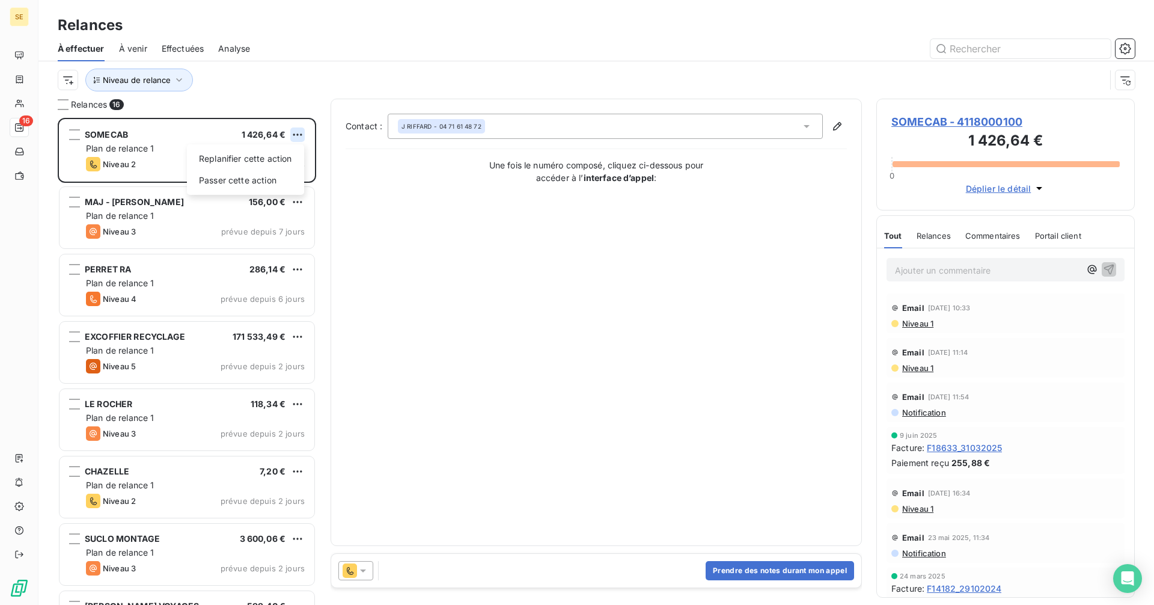
click at [296, 133] on html "SE 16 Relances À effectuer À venir Effectuées Analyse Niveau de relance Relance…" at bounding box center [577, 302] width 1154 height 605
click at [274, 159] on div "Replanifier cette action" at bounding box center [246, 158] width 108 height 19
select select "9"
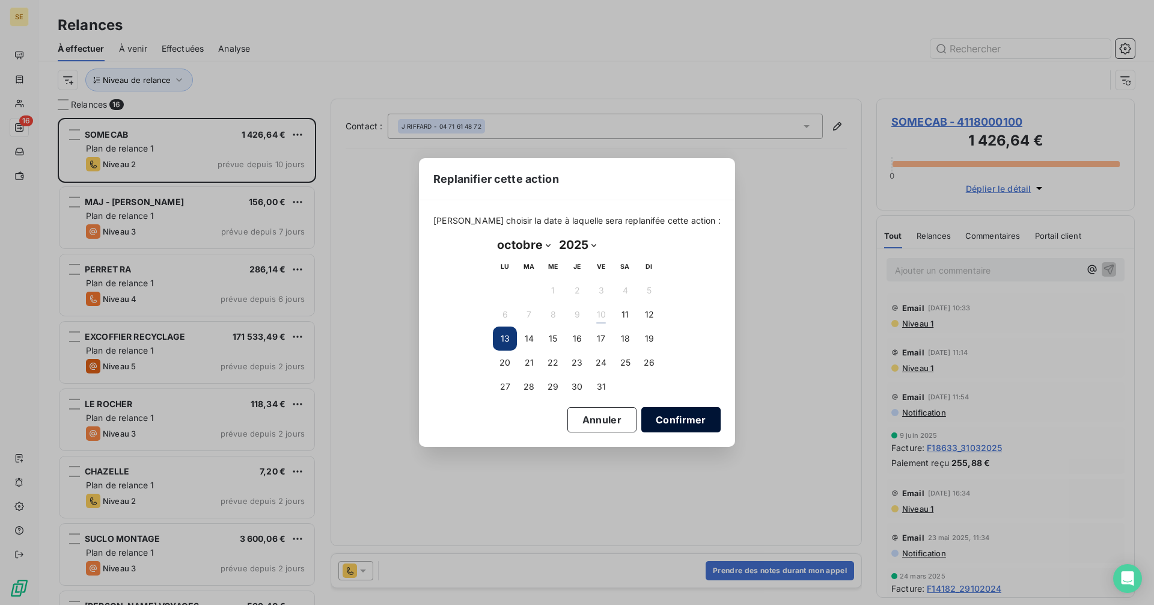
drag, startPoint x: 667, startPoint y: 422, endPoint x: 661, endPoint y: 418, distance: 7.0
click at [666, 422] on button "Confirmer" at bounding box center [681, 419] width 79 height 25
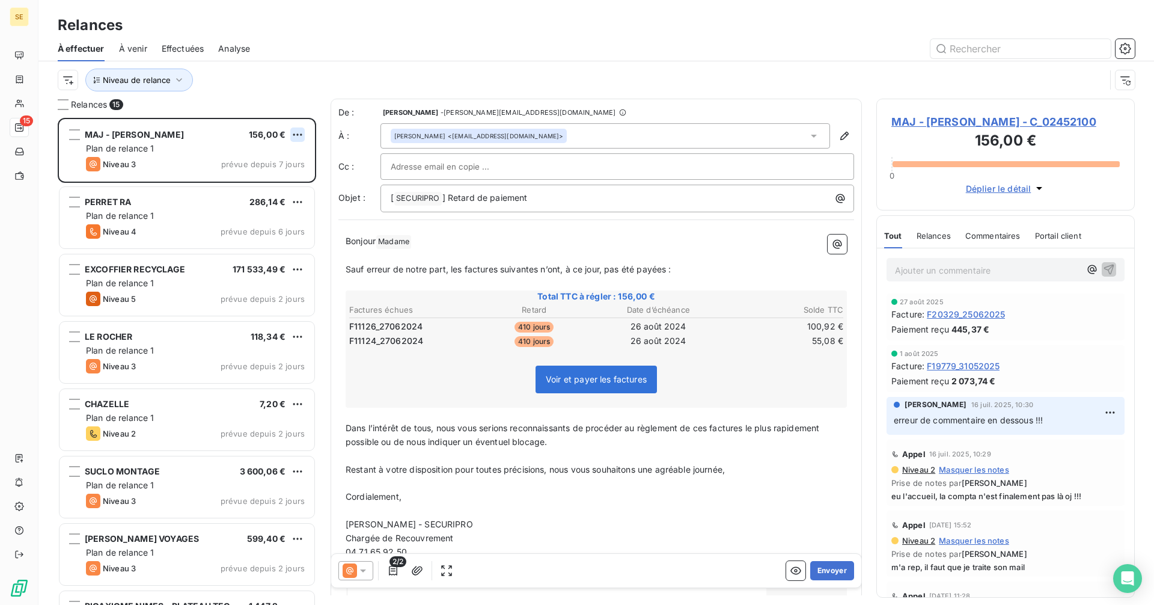
click at [298, 130] on html "SE 15 Relances À effectuer À venir Effectuées Analyse Niveau de relance Relance…" at bounding box center [577, 302] width 1154 height 605
click at [286, 161] on div "Replanifier cette action" at bounding box center [246, 158] width 108 height 19
select select "9"
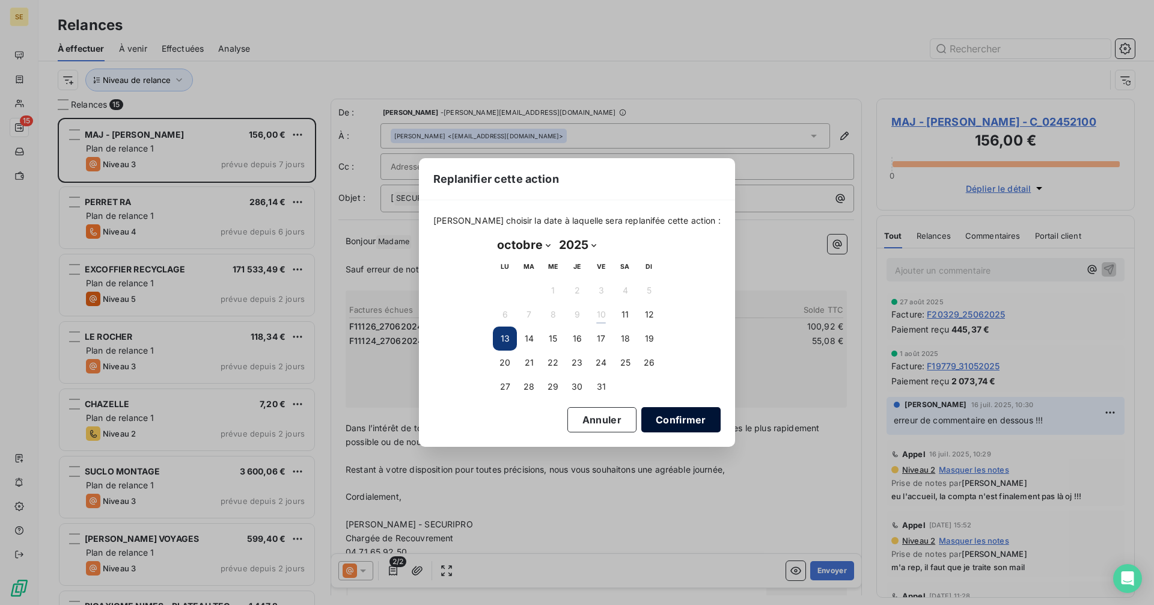
click at [682, 418] on button "Confirmer" at bounding box center [681, 419] width 79 height 25
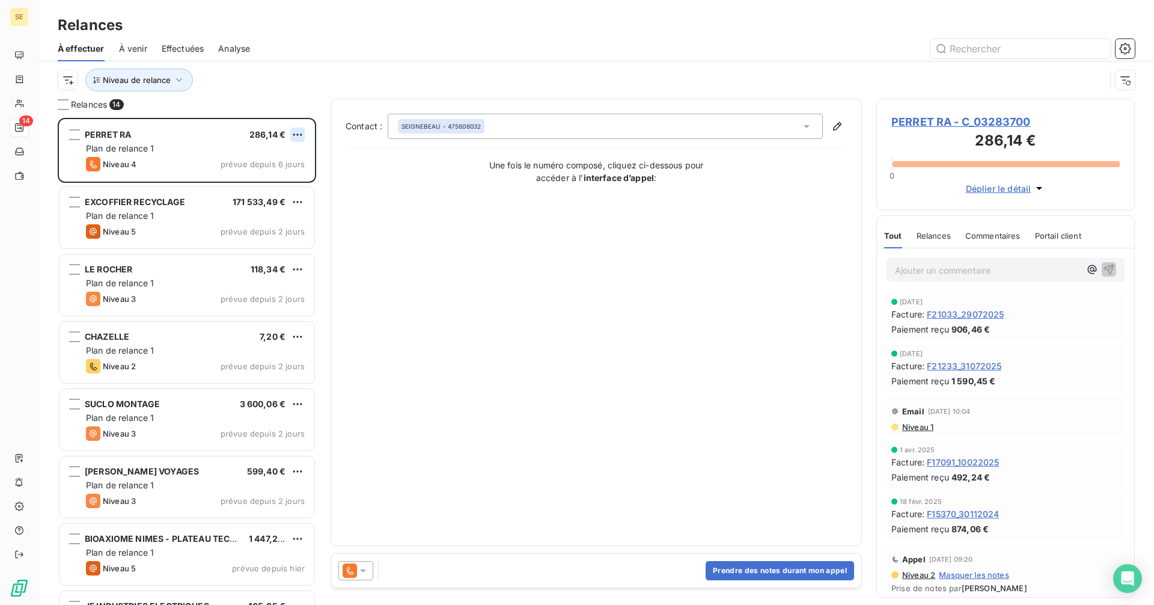
click at [299, 135] on html "SE 14 Relances À effectuer À venir Effectuées Analyse Niveau de relance Relance…" at bounding box center [577, 302] width 1154 height 605
click at [282, 153] on div "Replanifier cette action" at bounding box center [246, 158] width 108 height 19
select select "9"
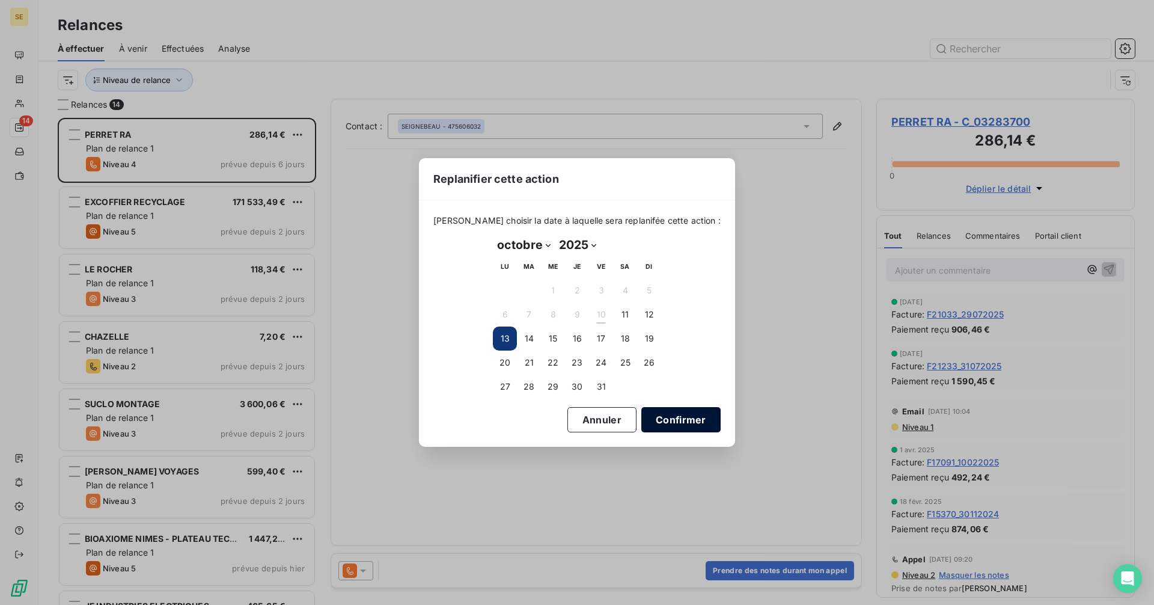
click at [667, 424] on button "Confirmer" at bounding box center [681, 419] width 79 height 25
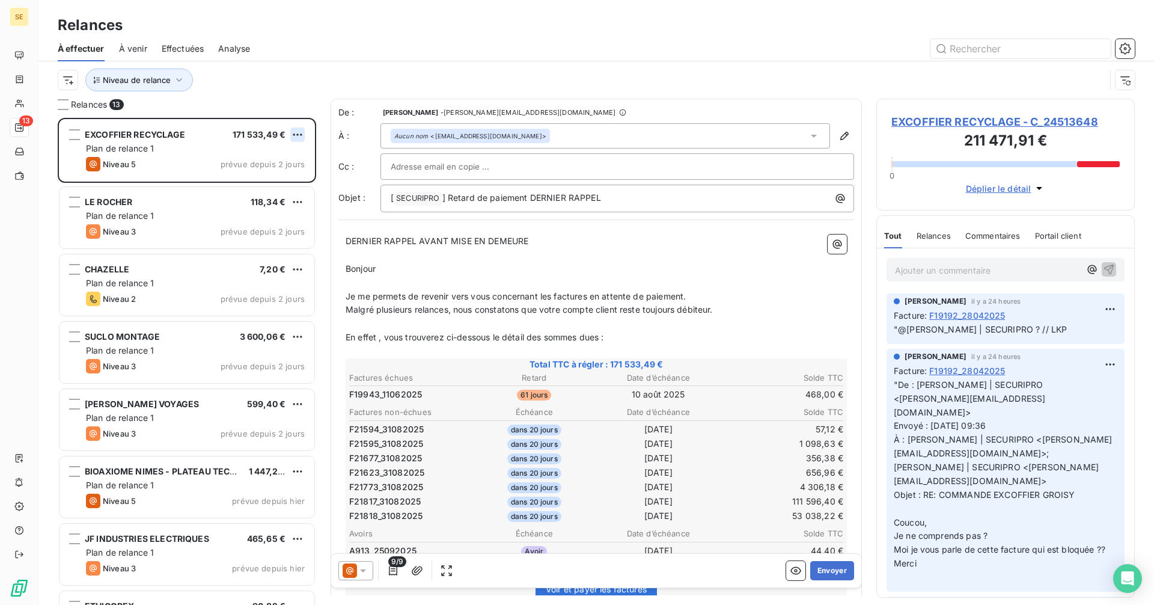
click at [301, 136] on html "SE 13 Relances À effectuer À venir Effectuées Analyse Niveau de relance Relance…" at bounding box center [577, 302] width 1154 height 605
click at [293, 158] on div "Replanifier cette action" at bounding box center [246, 158] width 108 height 19
select select "9"
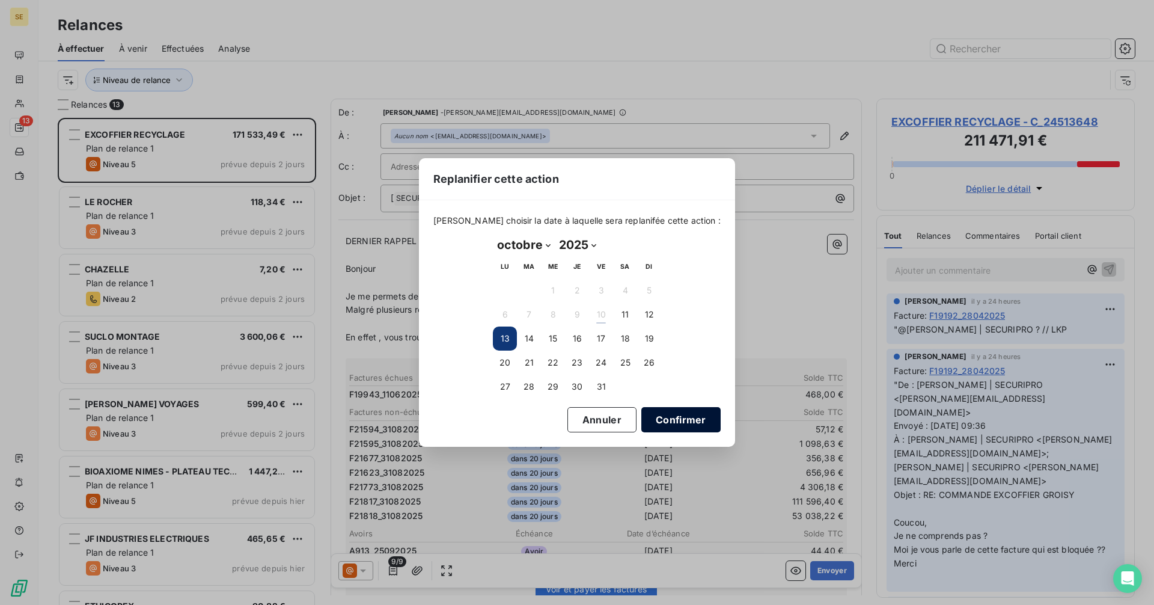
click at [665, 417] on button "Confirmer" at bounding box center [681, 419] width 79 height 25
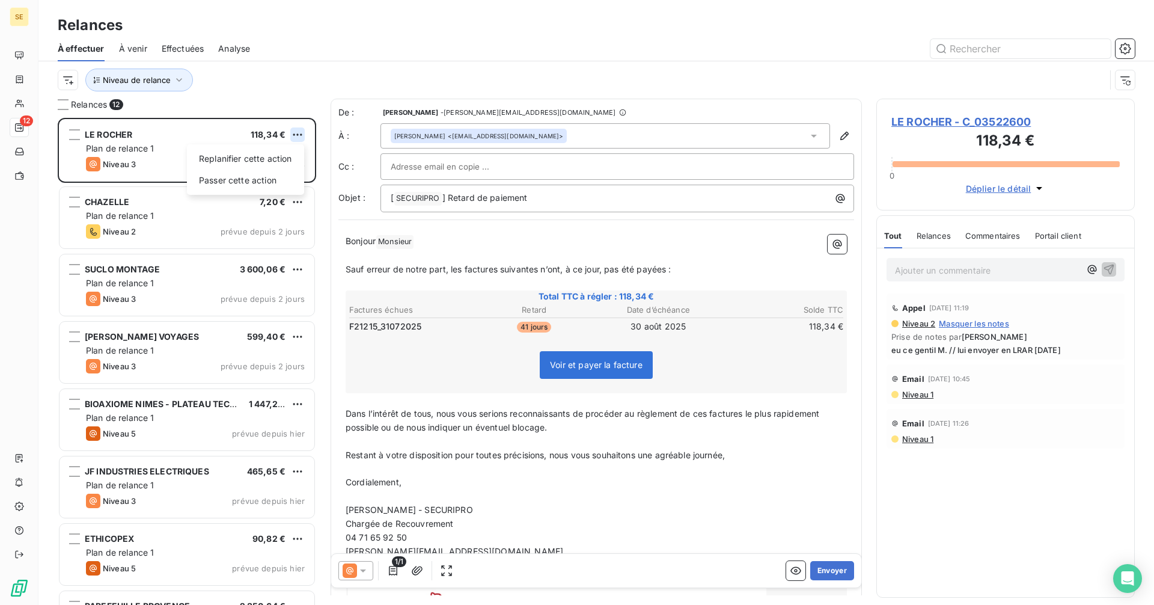
click at [297, 133] on html "SE 12 Relances À effectuer À venir Effectuées Analyse Niveau de relance Relance…" at bounding box center [577, 302] width 1154 height 605
click at [283, 156] on div "Replanifier cette action" at bounding box center [246, 158] width 108 height 19
select select "9"
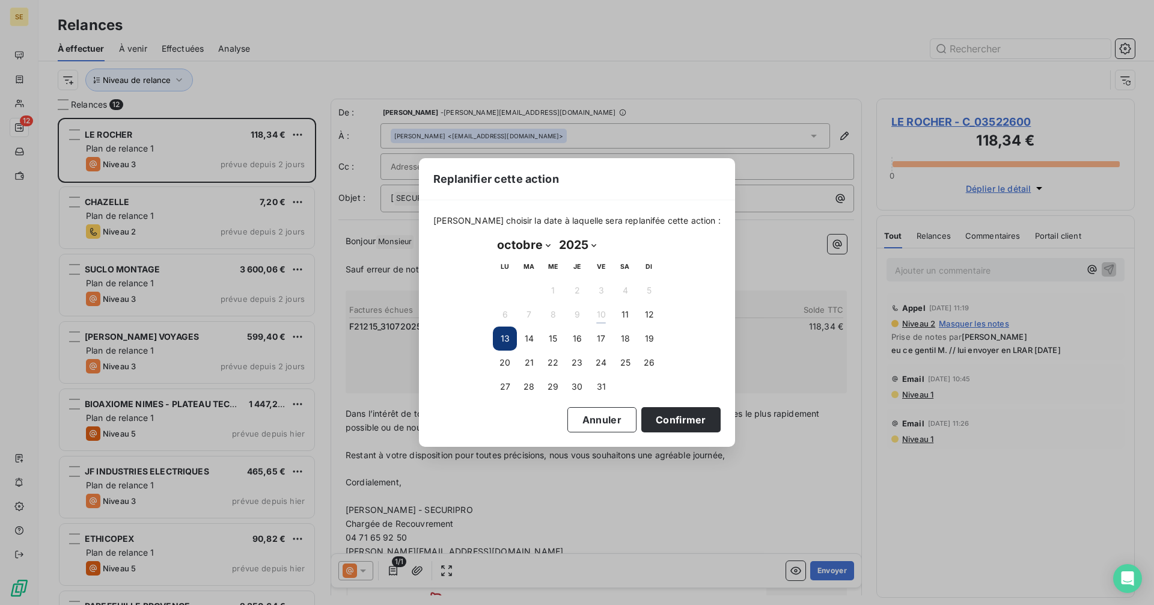
drag, startPoint x: 675, startPoint y: 415, endPoint x: 525, endPoint y: 278, distance: 202.1
click at [674, 415] on button "Confirmer" at bounding box center [681, 419] width 79 height 25
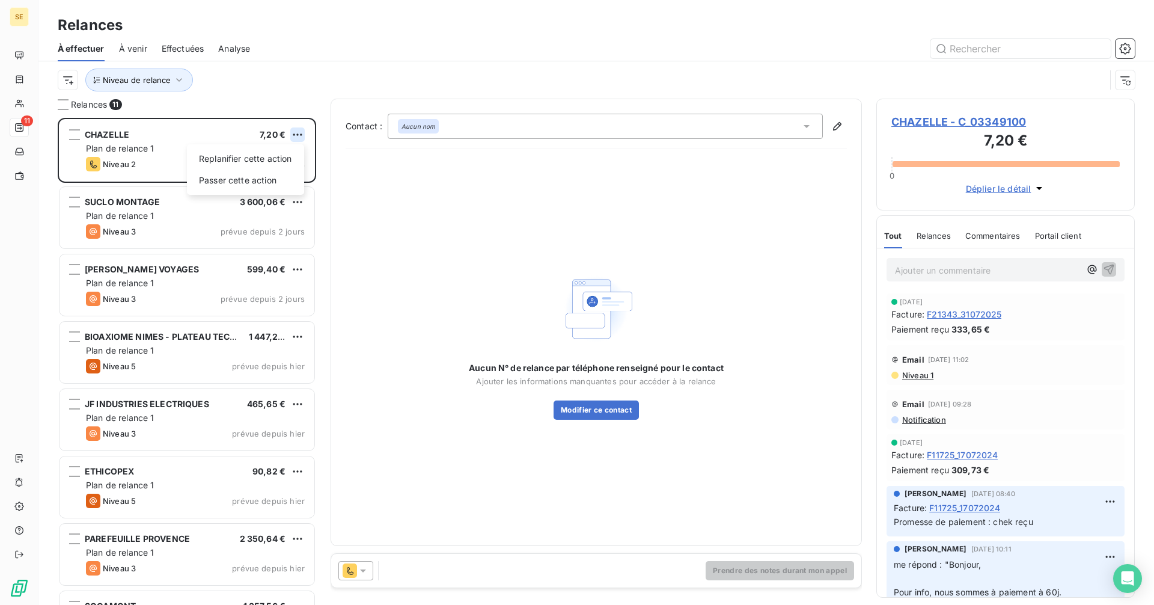
click at [298, 136] on html "SE 11 Relances À effectuer À venir Effectuées Analyse Niveau de relance Relance…" at bounding box center [577, 302] width 1154 height 605
click at [279, 156] on div "Replanifier cette action" at bounding box center [246, 158] width 108 height 19
select select "9"
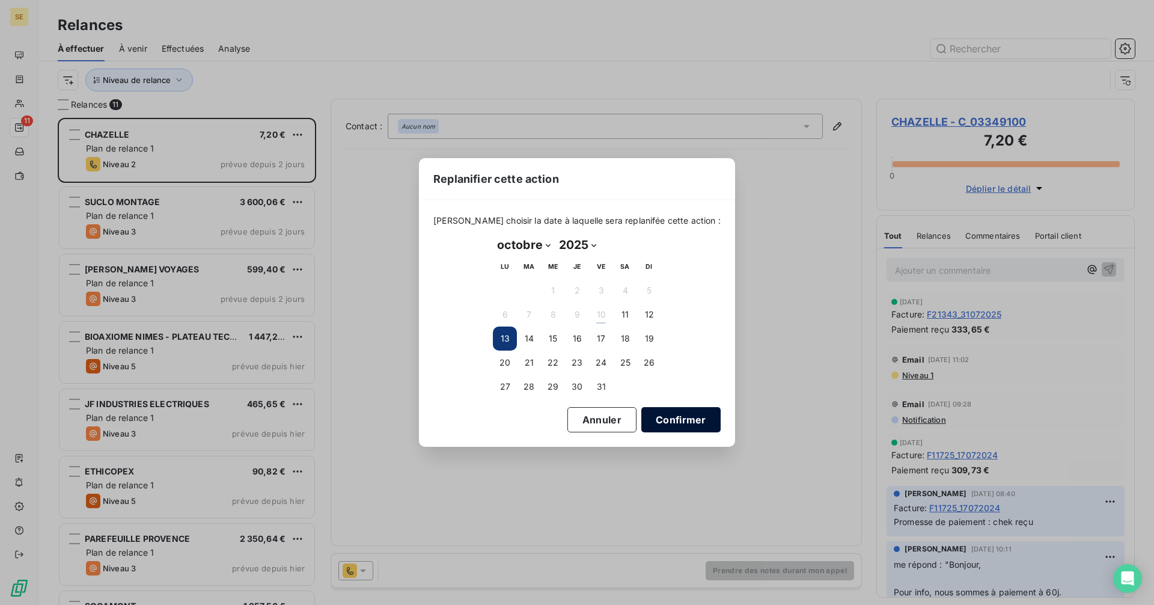
click at [654, 417] on button "Confirmer" at bounding box center [681, 419] width 79 height 25
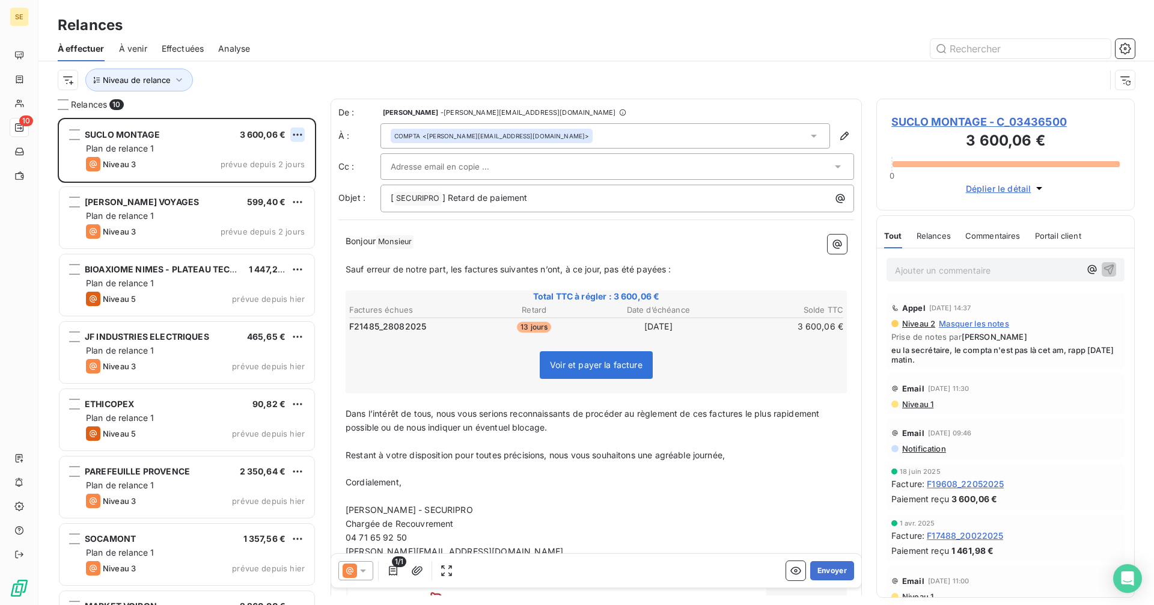
click at [297, 135] on html "SE 10 Relances À effectuer À venir Effectuées Analyse Niveau de relance Relance…" at bounding box center [577, 302] width 1154 height 605
click at [264, 156] on div "Replanifier cette action" at bounding box center [246, 158] width 108 height 19
select select "9"
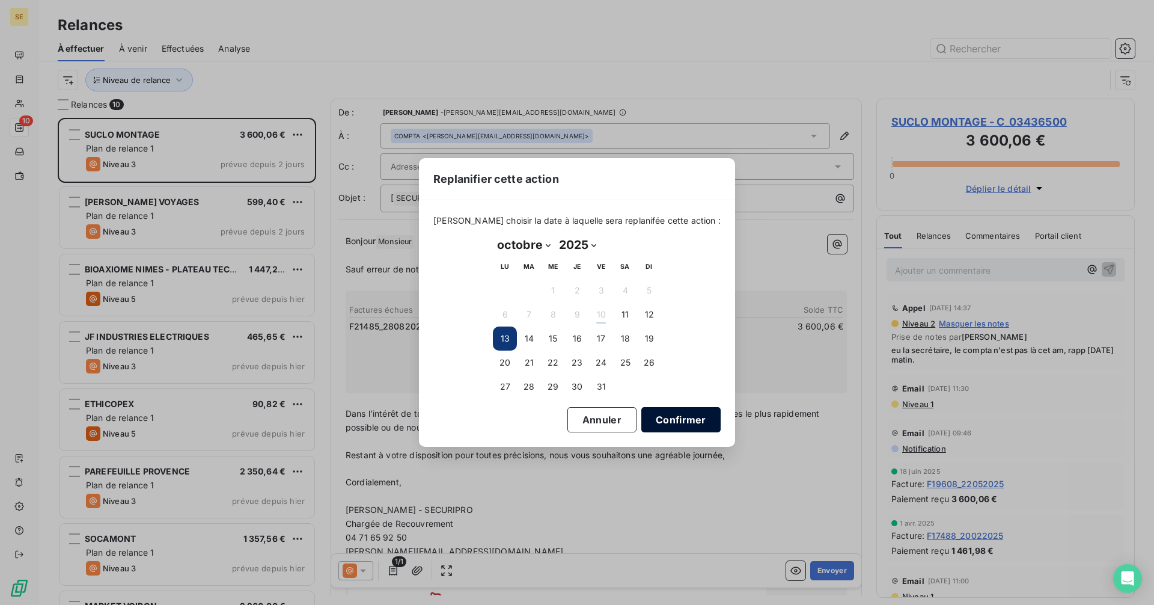
click at [671, 416] on button "Confirmer" at bounding box center [681, 419] width 79 height 25
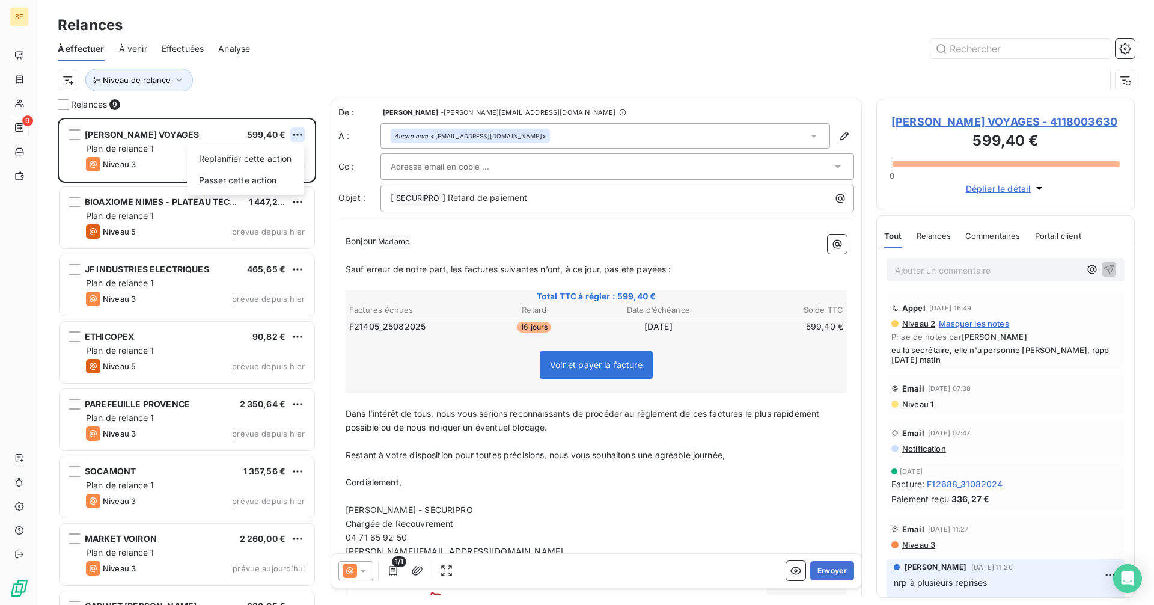
click at [302, 135] on html "SE 9 Relances À effectuer À venir Effectuées Analyse Niveau de relance Relances…" at bounding box center [577, 302] width 1154 height 605
click at [266, 153] on div "Replanifier cette action" at bounding box center [246, 158] width 108 height 19
select select "9"
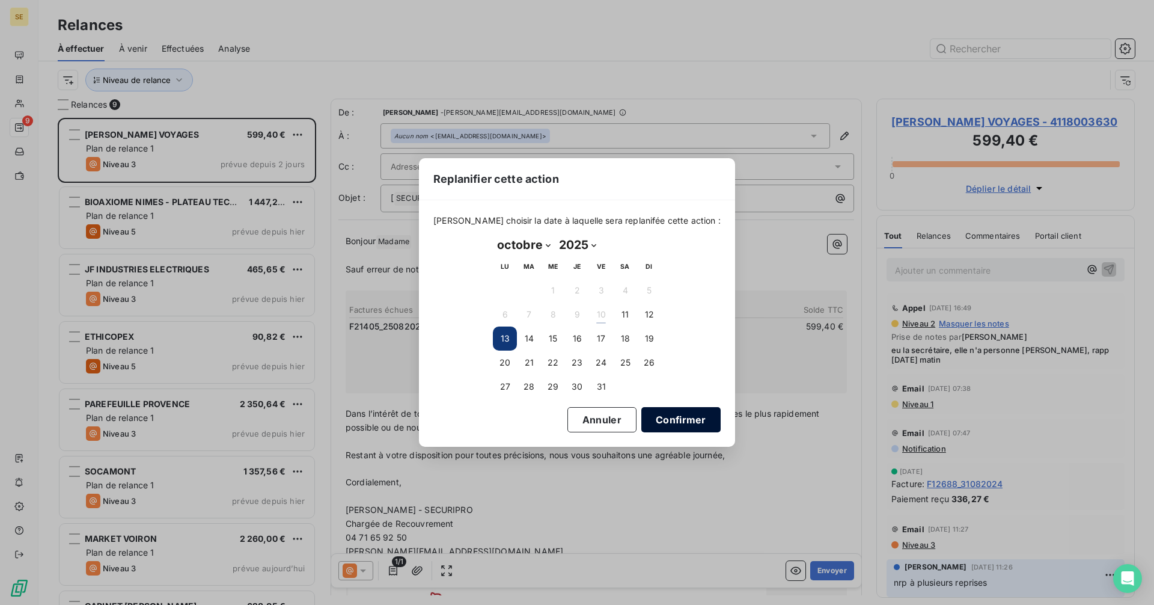
click at [685, 422] on button "Confirmer" at bounding box center [681, 419] width 79 height 25
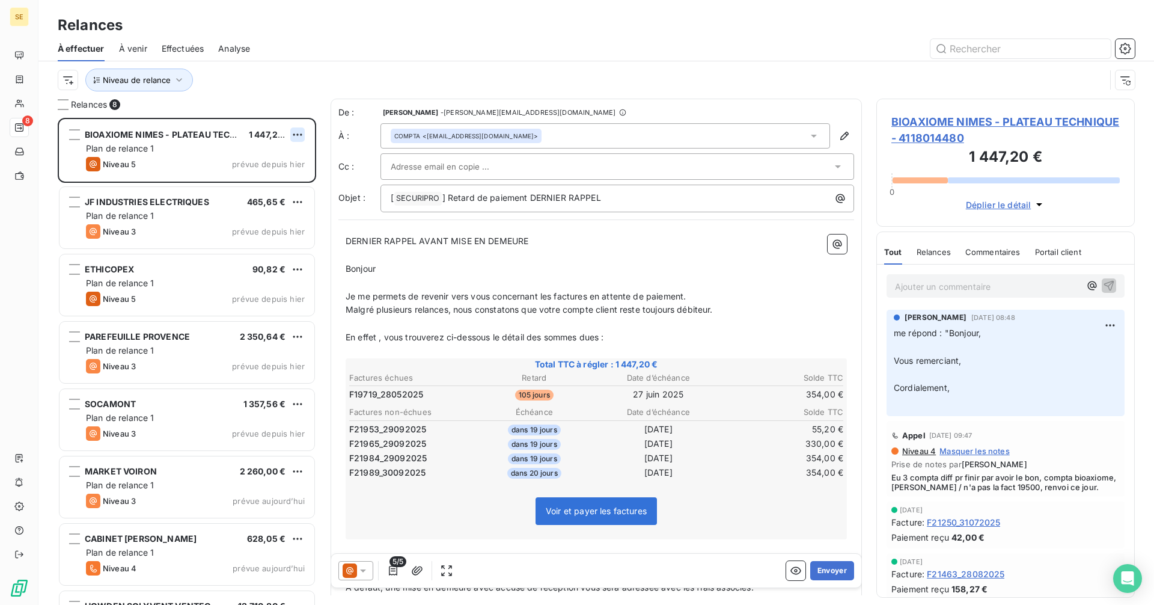
click at [302, 133] on html "SE 8 Relances À effectuer À venir Effectuées Analyse Niveau de relance Relances…" at bounding box center [577, 302] width 1154 height 605
click at [283, 156] on div "Replanifier cette action" at bounding box center [246, 158] width 108 height 19
select select "9"
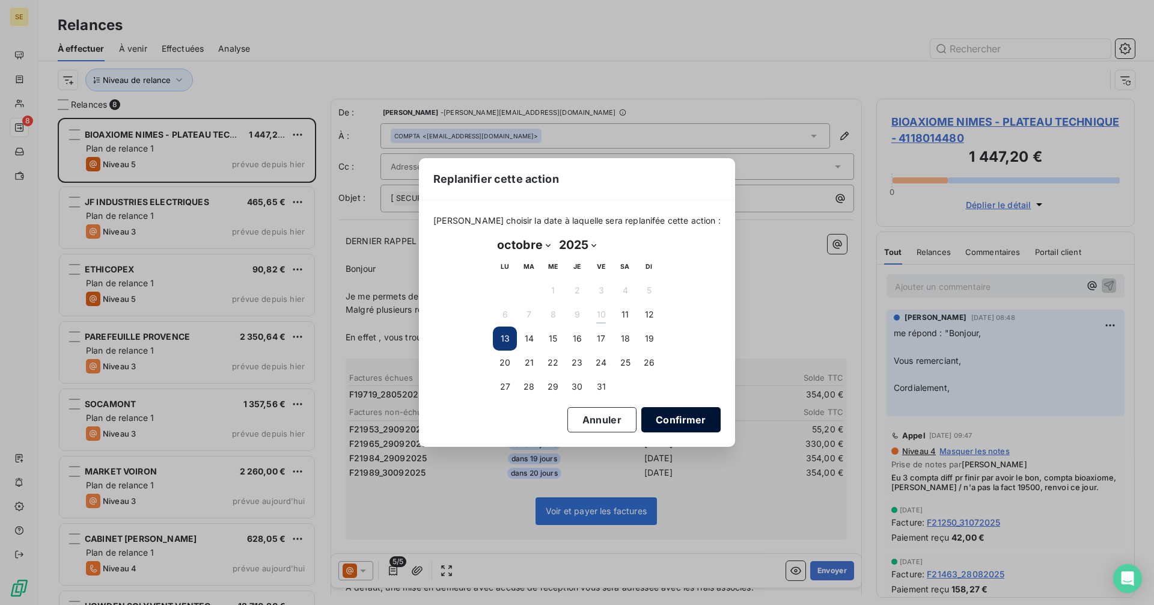
click at [679, 423] on button "Confirmer" at bounding box center [681, 419] width 79 height 25
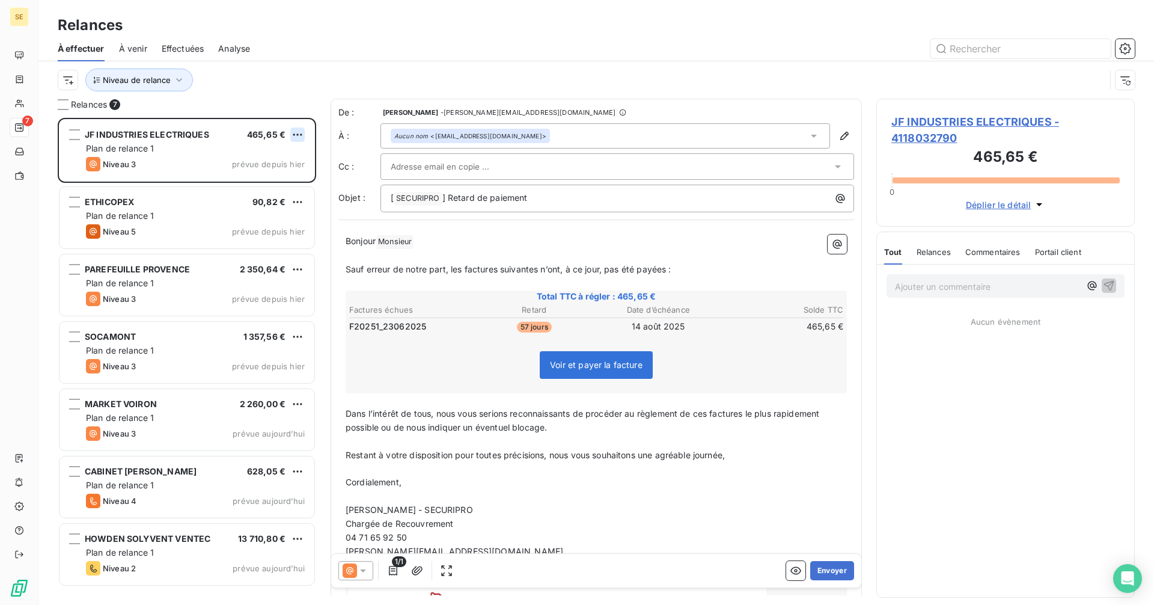
click at [296, 132] on html "SE 7 Relances À effectuer À venir Effectuées Analyse Niveau de relance Relances…" at bounding box center [577, 302] width 1154 height 605
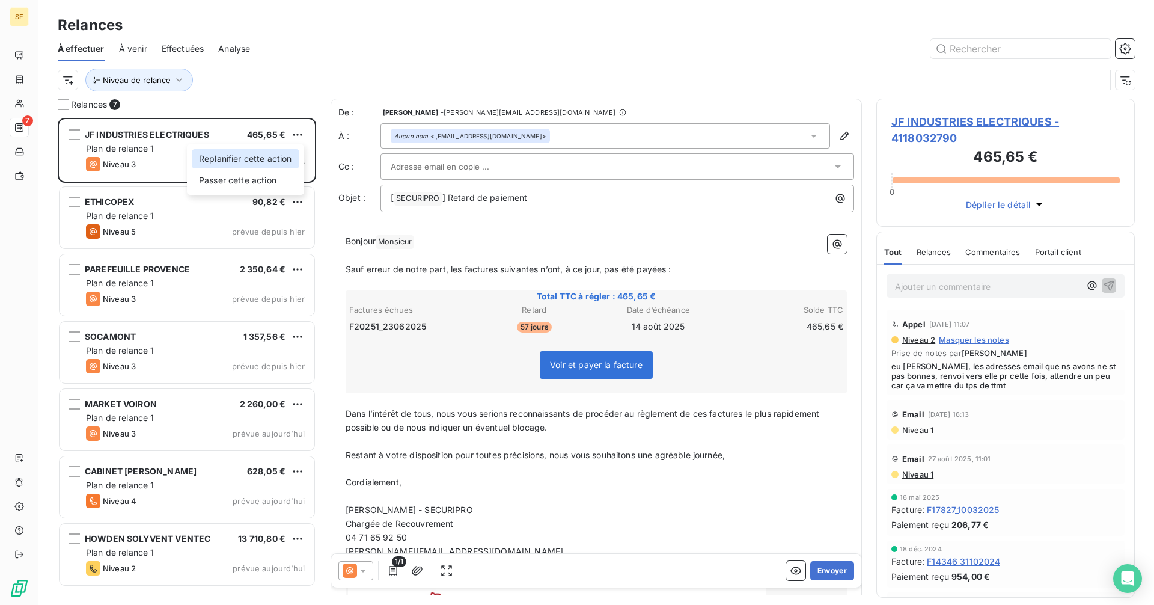
click at [267, 159] on div "Replanifier cette action" at bounding box center [246, 158] width 108 height 19
select select "9"
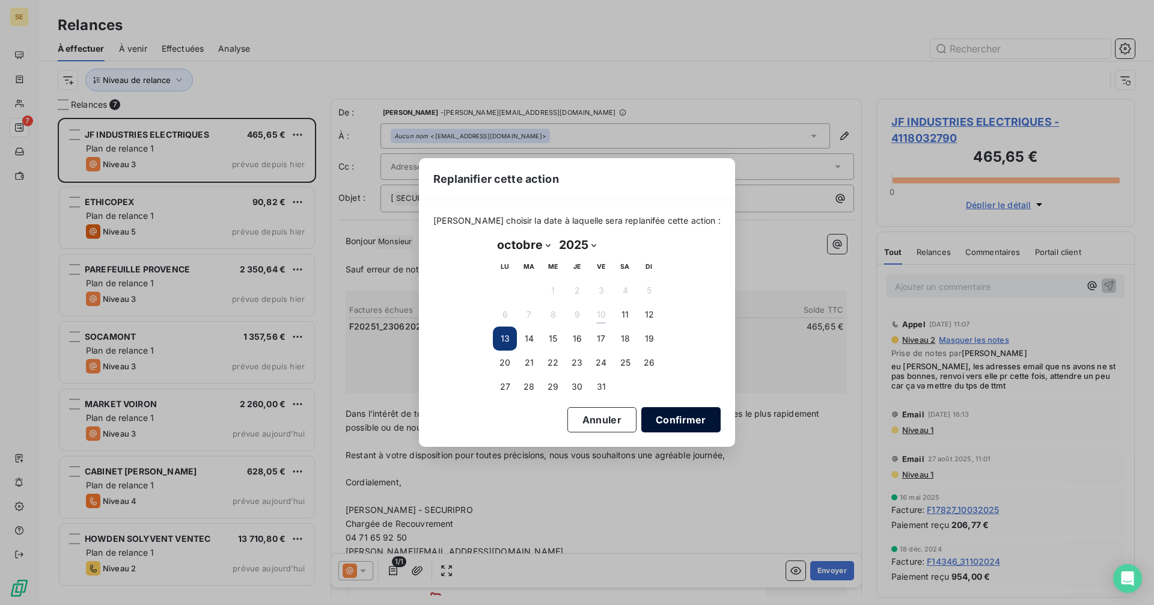
click at [675, 409] on button "Confirmer" at bounding box center [681, 419] width 79 height 25
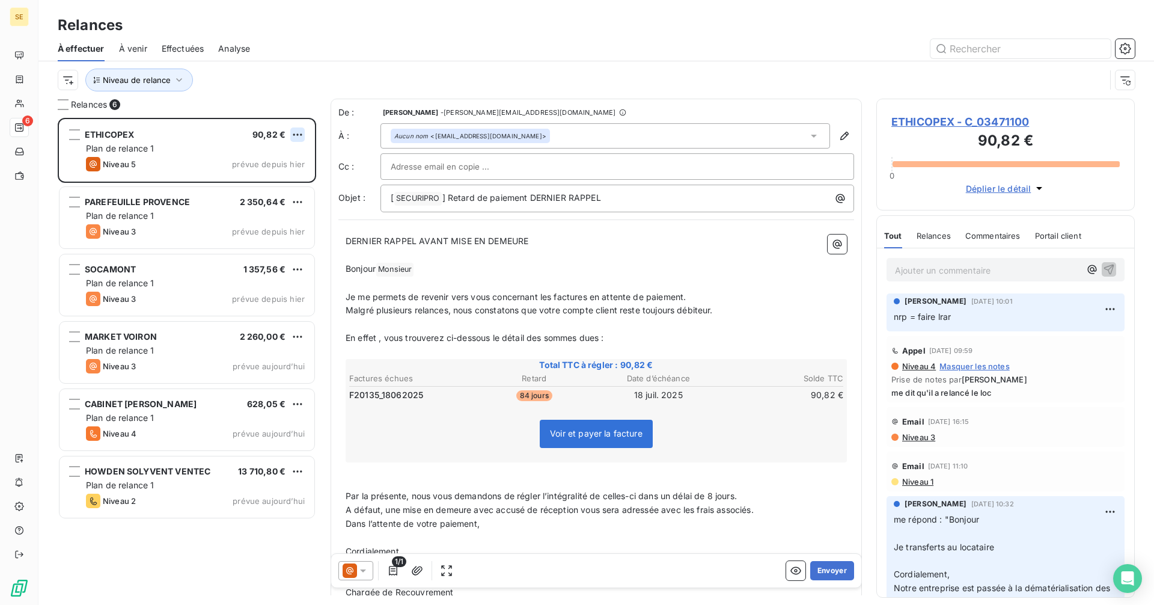
click at [296, 133] on html "SE 6 Relances À effectuer À venir Effectuées Analyse Niveau de relance Relances…" at bounding box center [577, 302] width 1154 height 605
click at [288, 154] on div "Replanifier cette action" at bounding box center [246, 158] width 108 height 19
select select "9"
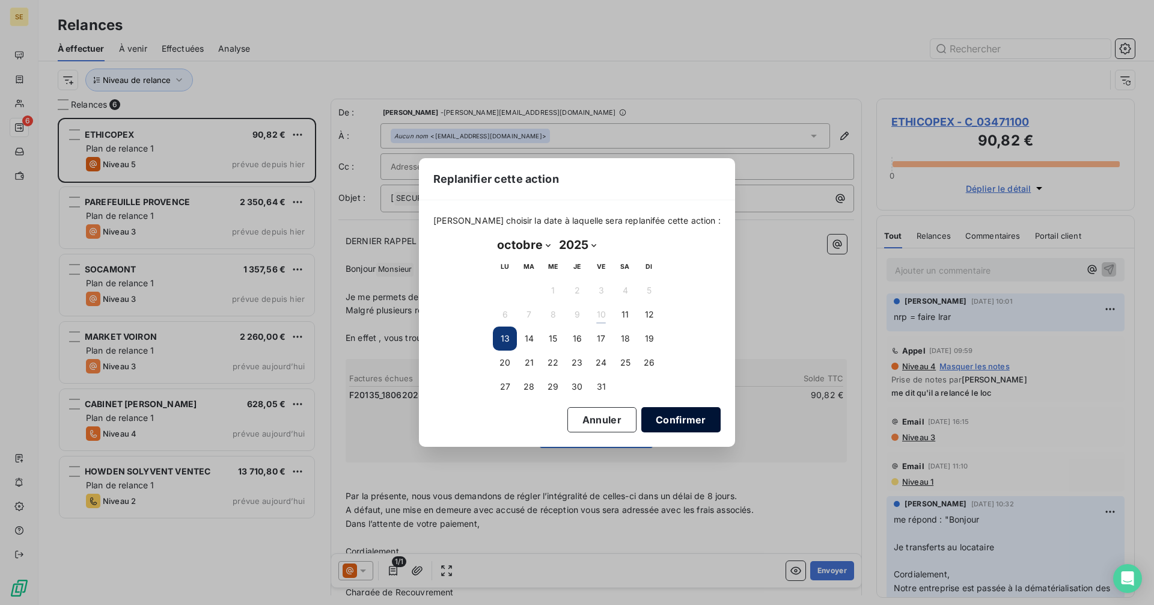
click at [684, 426] on button "Confirmer" at bounding box center [681, 419] width 79 height 25
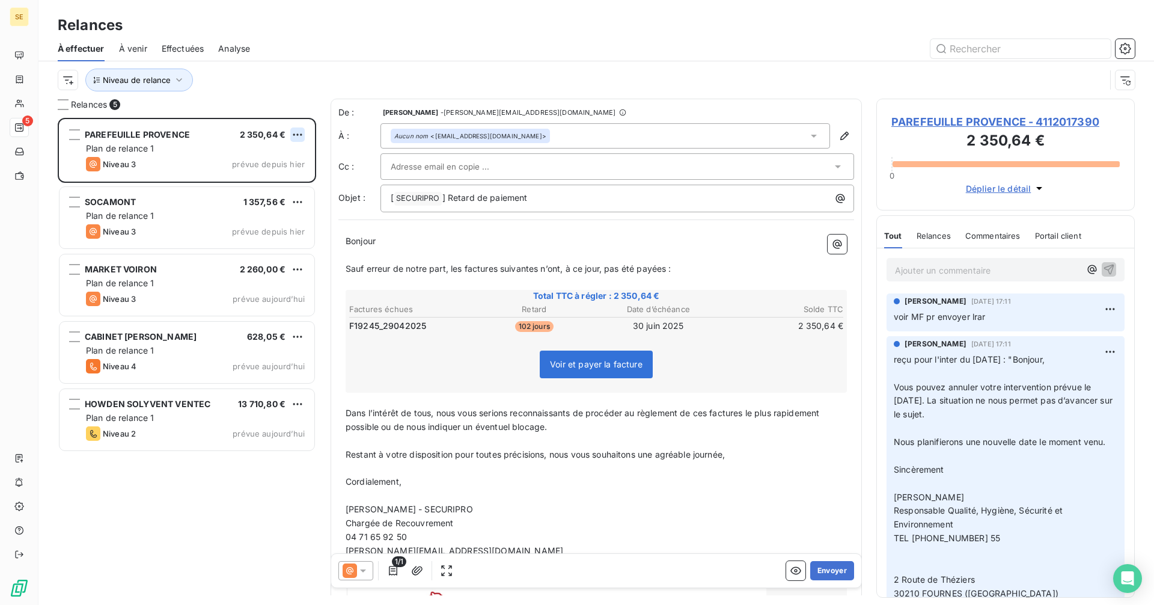
click at [293, 133] on html "SE 5 Relances À effectuer À venir Effectuées Analyse Niveau de relance Relances…" at bounding box center [577, 302] width 1154 height 605
click at [269, 160] on div "Replanifier cette action" at bounding box center [246, 158] width 108 height 19
select select "9"
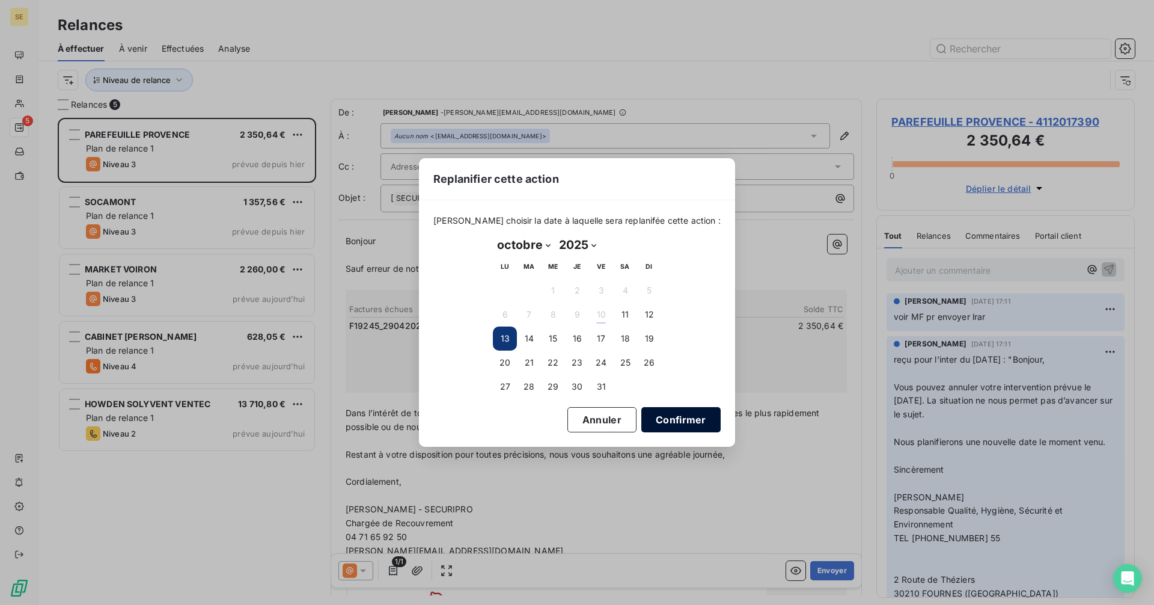
click at [673, 418] on button "Confirmer" at bounding box center [681, 419] width 79 height 25
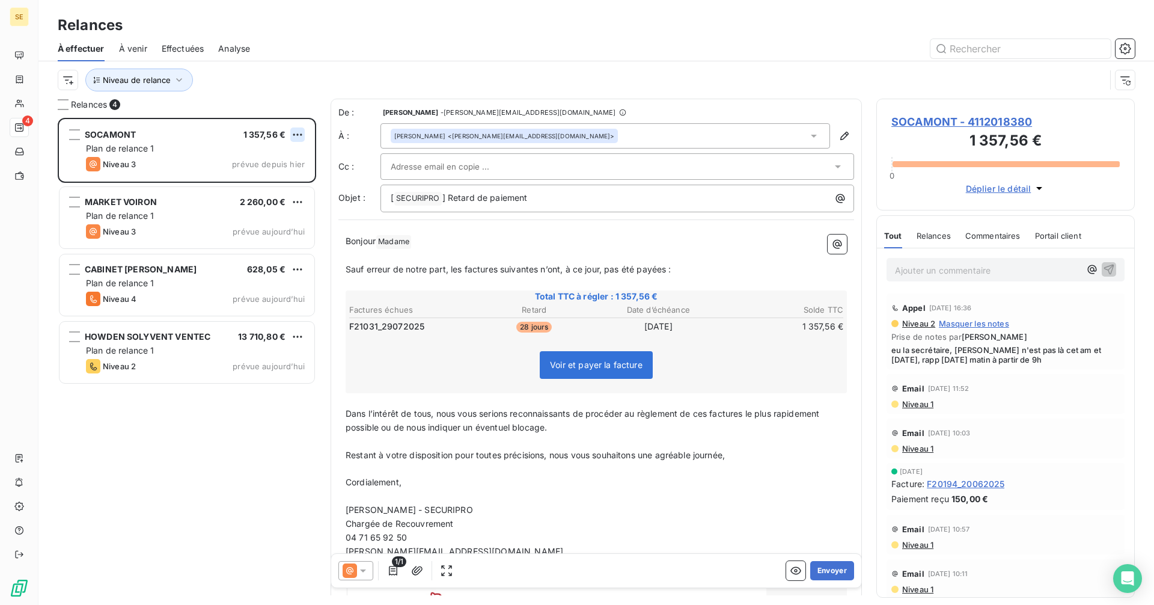
click at [297, 131] on html "SE 4 Relances À effectuer À venir Effectuées Analyse Niveau de relance Relances…" at bounding box center [577, 302] width 1154 height 605
click at [272, 159] on div "Replanifier cette action" at bounding box center [246, 158] width 108 height 19
select select "9"
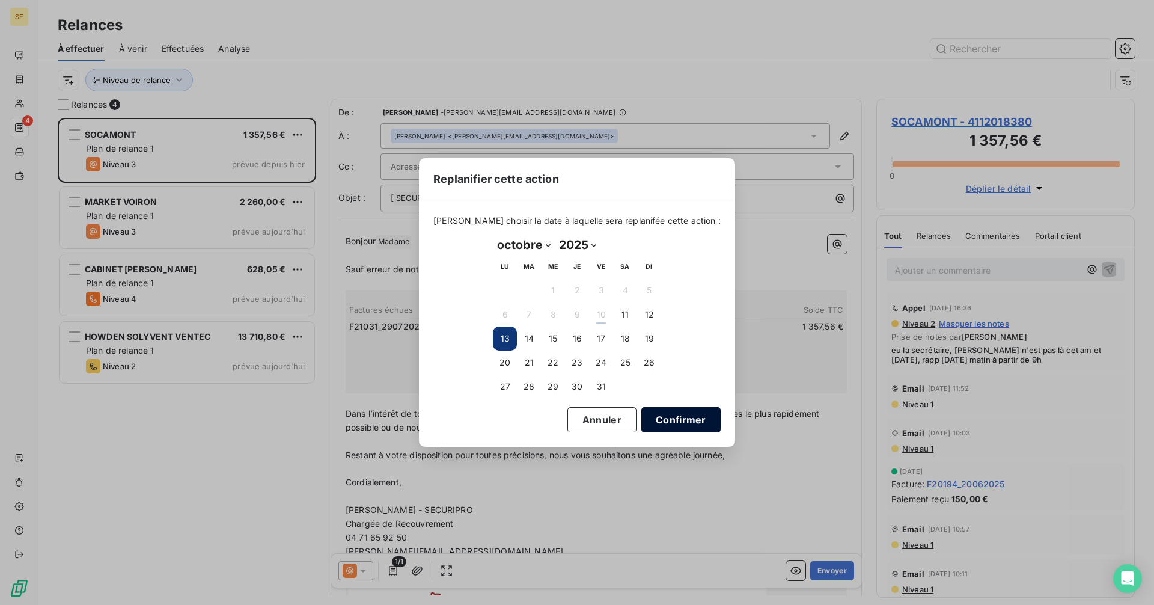
click at [669, 417] on button "Confirmer" at bounding box center [681, 419] width 79 height 25
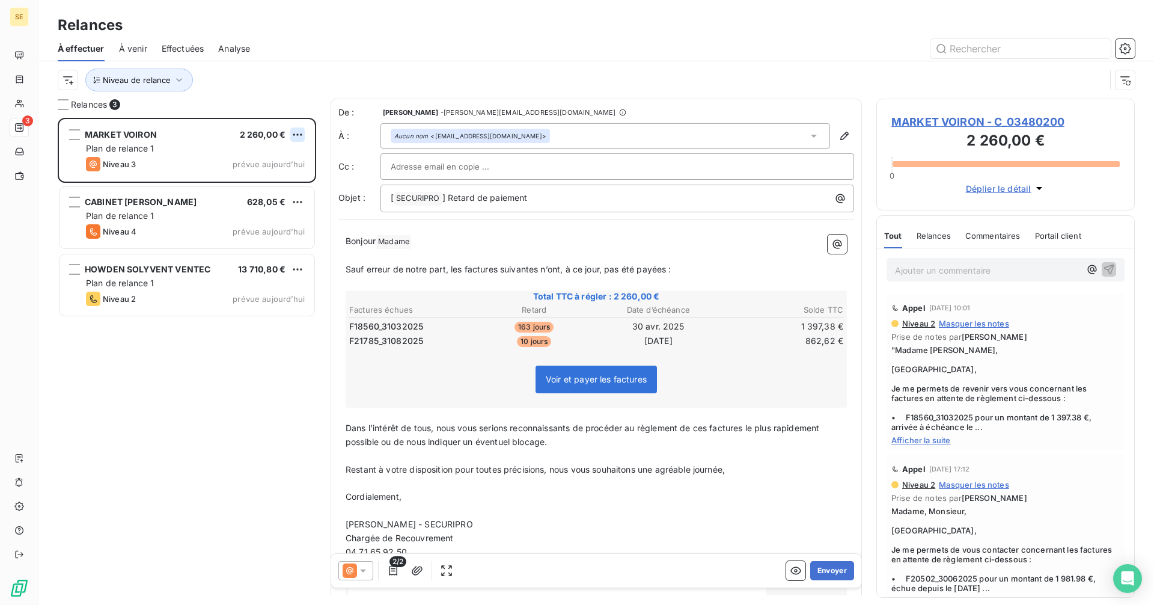
click at [300, 134] on html "SE 3 Relances À effectuer À venir Effectuées Analyse Niveau de relance Relances…" at bounding box center [577, 302] width 1154 height 605
click at [287, 158] on div "Replanifier cette action" at bounding box center [246, 158] width 108 height 19
select select "9"
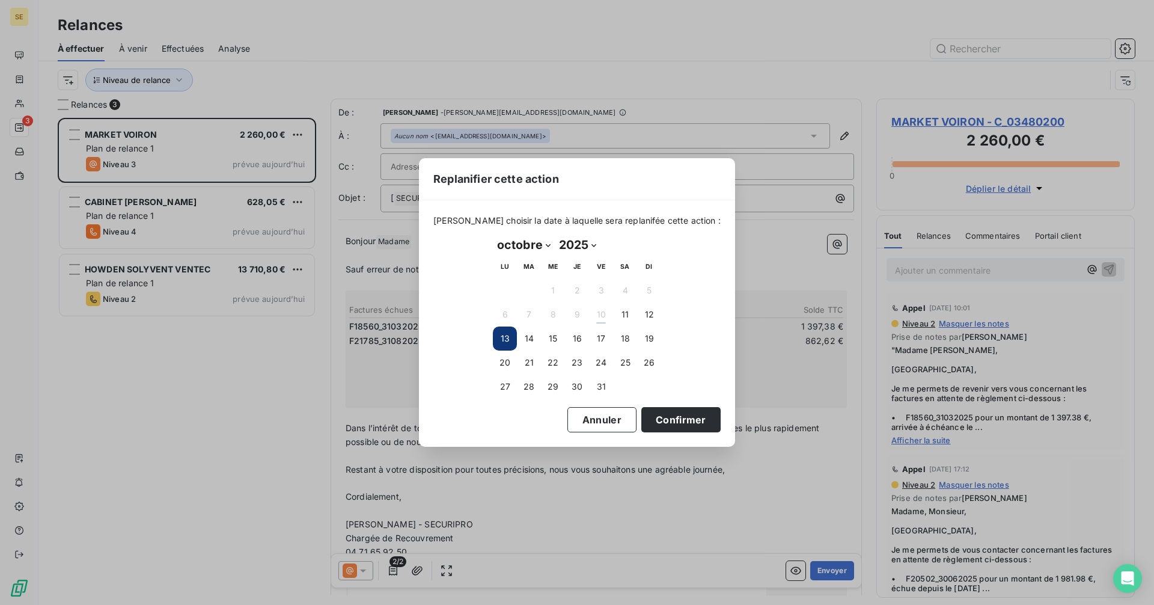
drag, startPoint x: 657, startPoint y: 416, endPoint x: 510, endPoint y: 251, distance: 220.6
click at [655, 416] on button "Confirmer" at bounding box center [681, 419] width 79 height 25
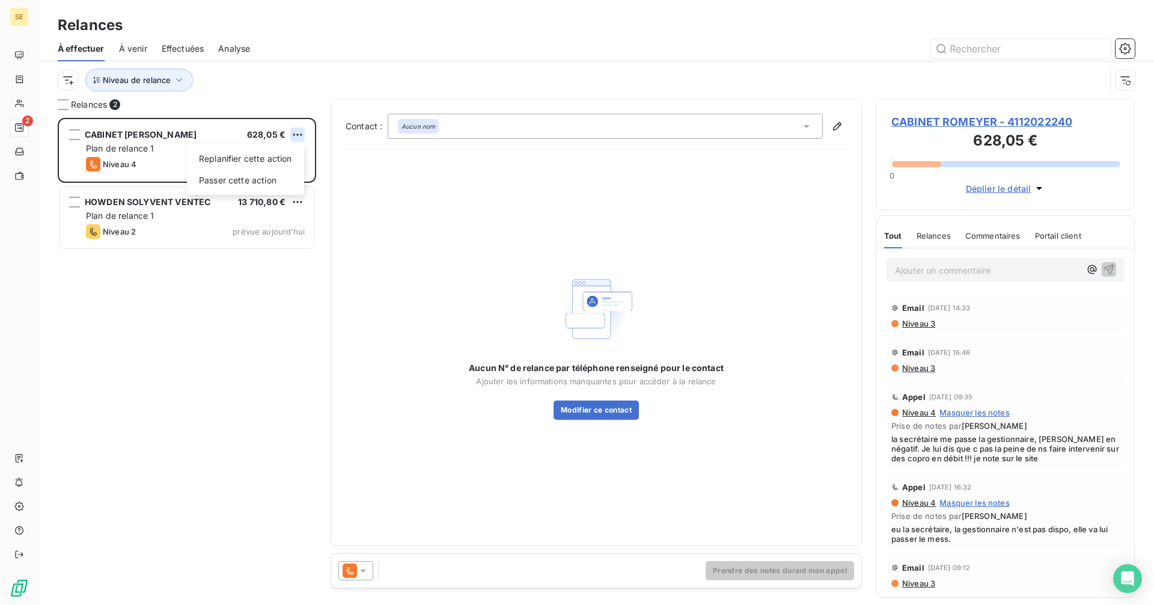
click at [301, 130] on html "SE 2 Relances À effectuer À venir Effectuées Analyse Niveau de relance Relances…" at bounding box center [577, 302] width 1154 height 605
click at [266, 162] on div "Replanifier cette action" at bounding box center [246, 158] width 108 height 19
select select "9"
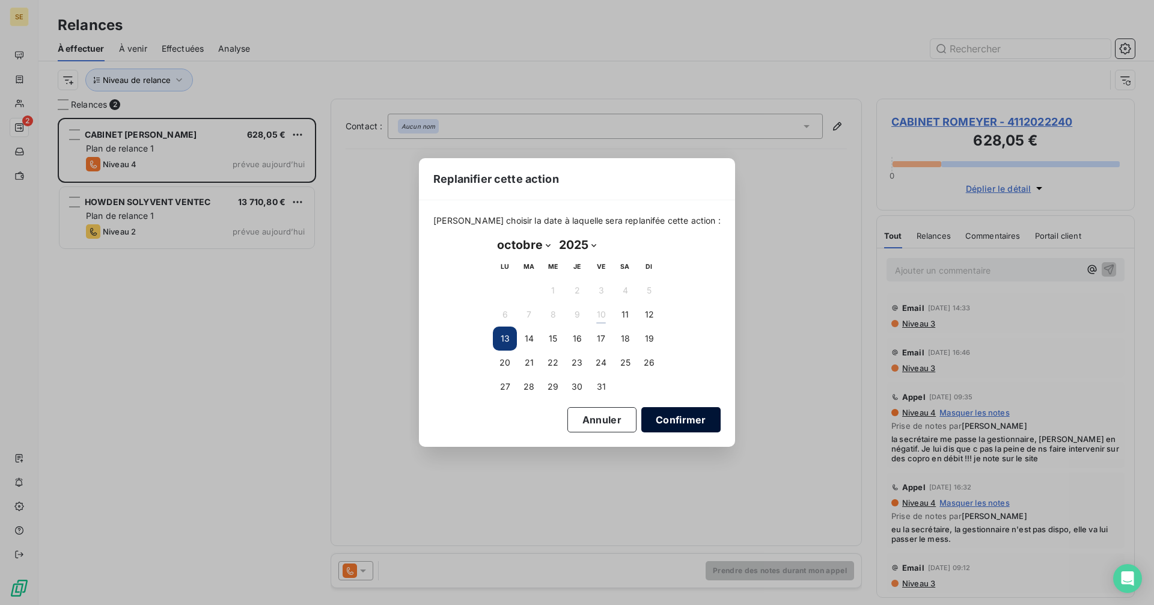
click at [671, 418] on button "Confirmer" at bounding box center [681, 419] width 79 height 25
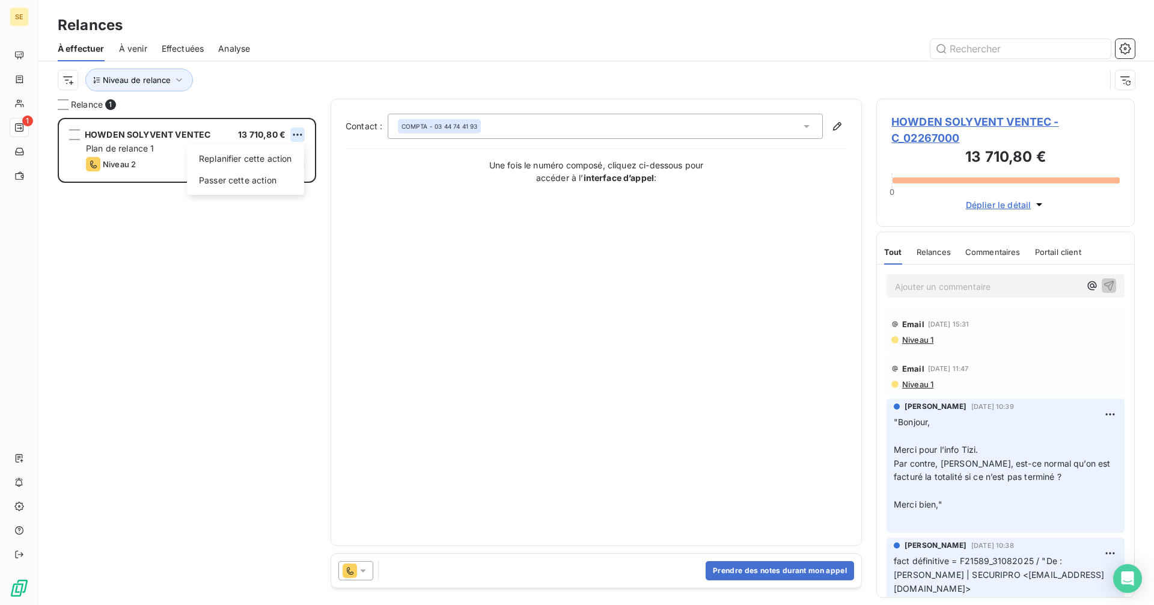
click at [298, 129] on html "SE 1 Relances À effectuer À venir Effectuées Analyse Niveau de relance Relance …" at bounding box center [577, 302] width 1154 height 605
click at [284, 158] on div "Replanifier cette action" at bounding box center [246, 158] width 108 height 19
select select "9"
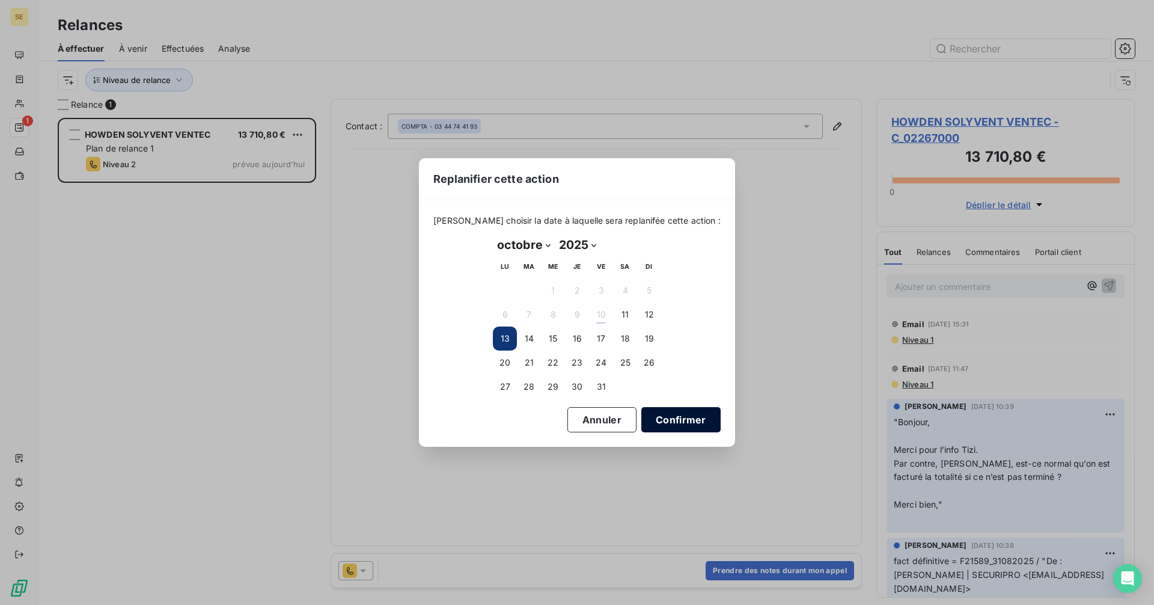
click at [666, 415] on button "Confirmer" at bounding box center [681, 419] width 79 height 25
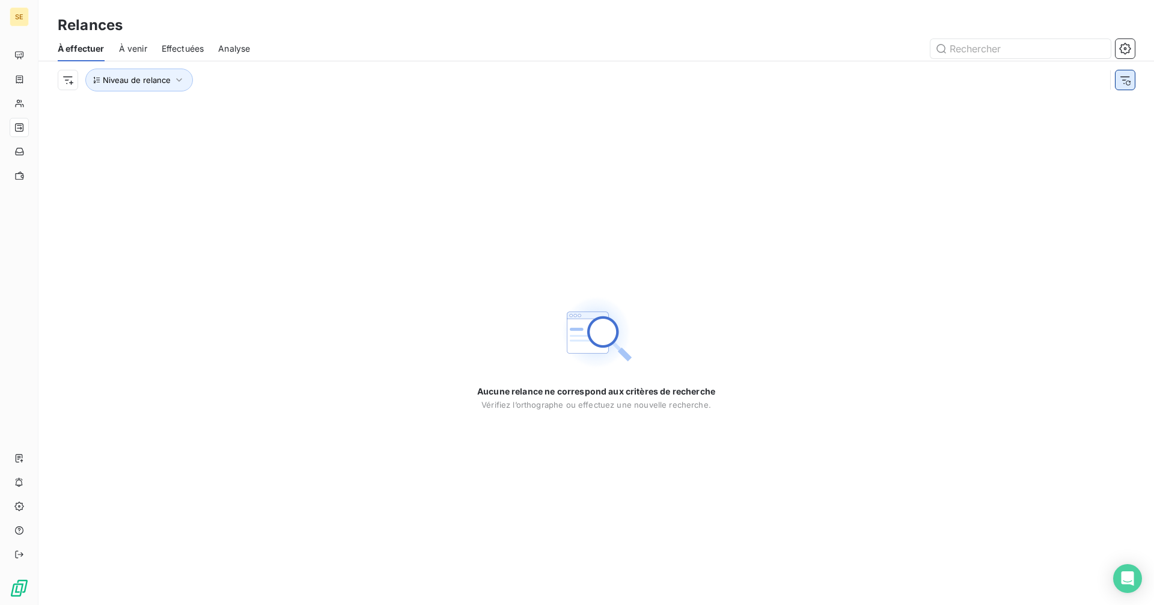
click at [1126, 75] on icon "button" at bounding box center [1126, 80] width 12 height 12
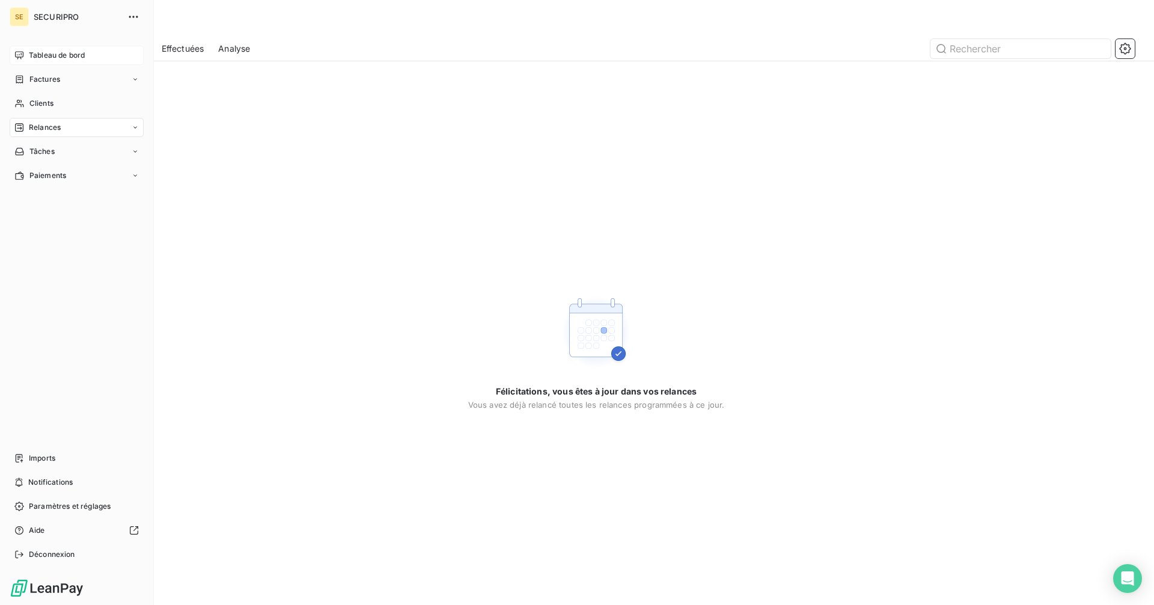
click at [19, 53] on icon at bounding box center [19, 56] width 10 height 10
